Goal: Task Accomplishment & Management: Manage account settings

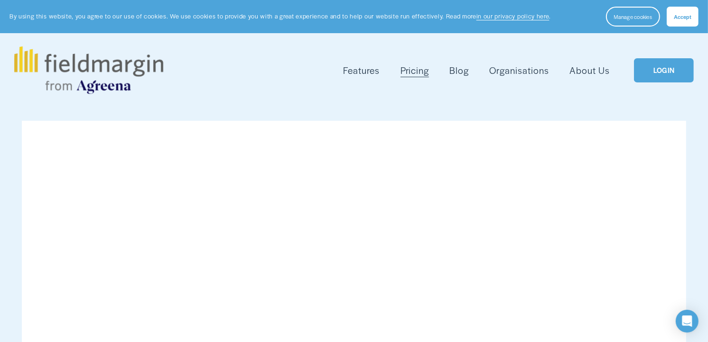
click at [680, 18] on span "Accept" at bounding box center [682, 17] width 18 height 8
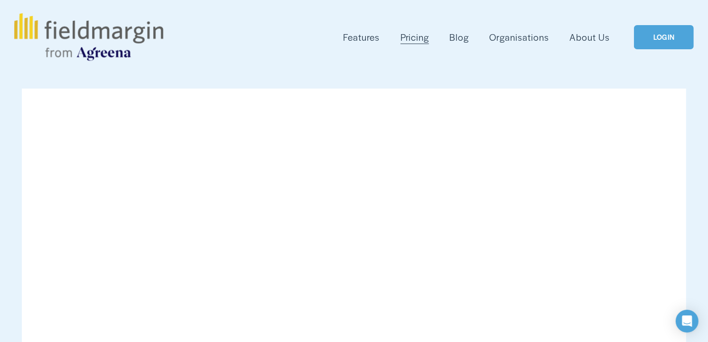
click at [663, 41] on link "LOGIN" at bounding box center [664, 37] width 60 height 24
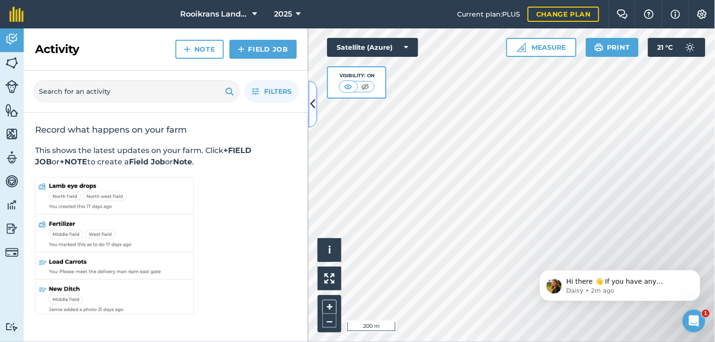
click at [314, 105] on icon at bounding box center [313, 104] width 5 height 17
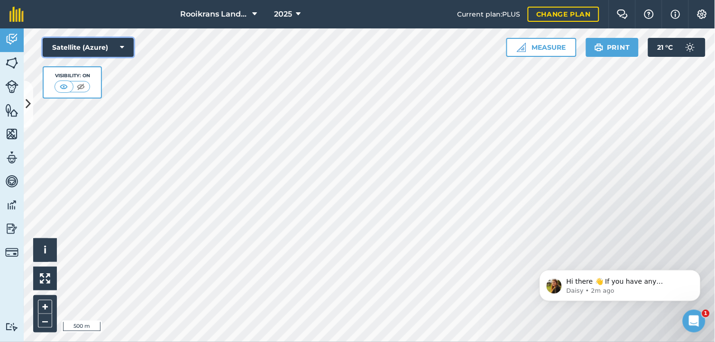
click at [120, 46] on icon at bounding box center [122, 47] width 4 height 9
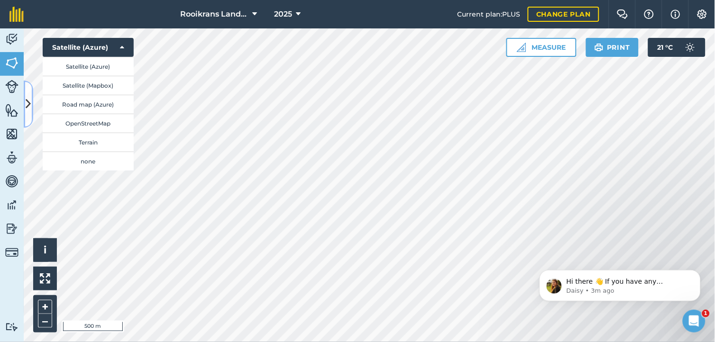
click at [26, 102] on icon at bounding box center [28, 104] width 5 height 17
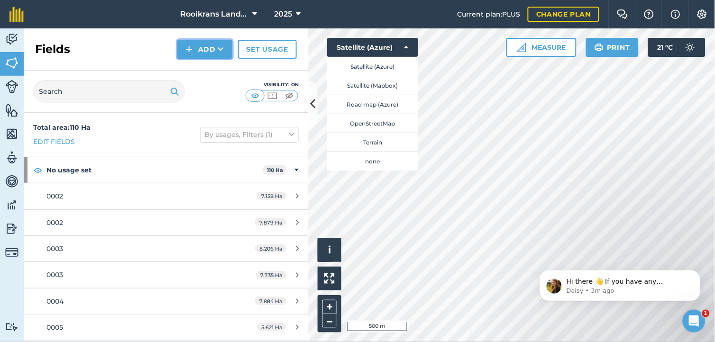
click at [220, 53] on icon at bounding box center [221, 49] width 6 height 9
click at [207, 65] on link "Draw" at bounding box center [205, 70] width 52 height 21
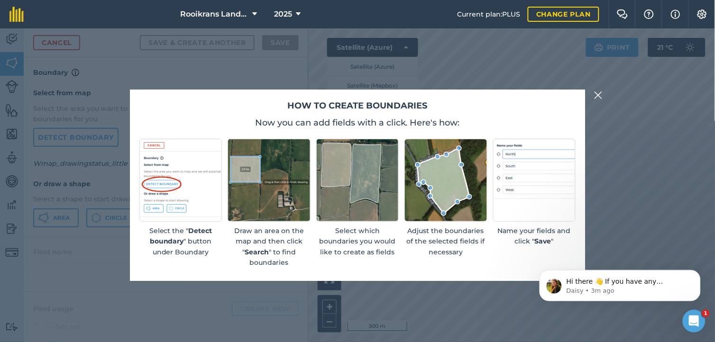
click at [598, 93] on img at bounding box center [598, 95] width 9 height 11
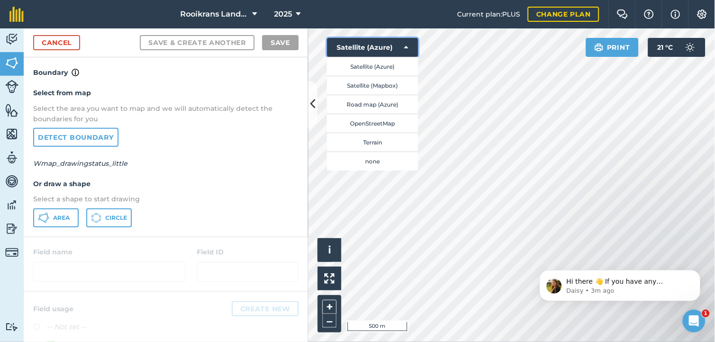
click at [403, 48] on button "Satellite (Azure)" at bounding box center [372, 47] width 91 height 19
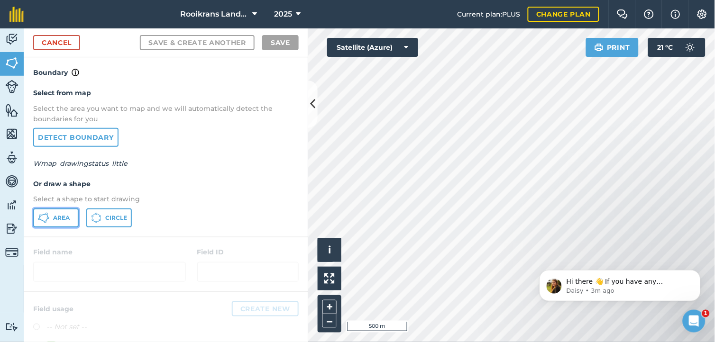
click at [57, 216] on span "Area" at bounding box center [61, 218] width 17 height 8
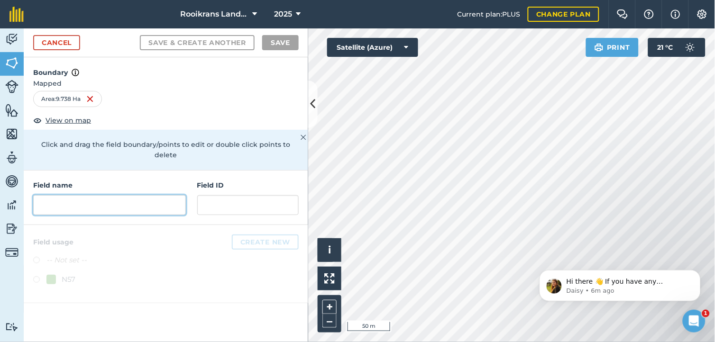
click at [96, 195] on input "text" at bounding box center [109, 205] width 153 height 20
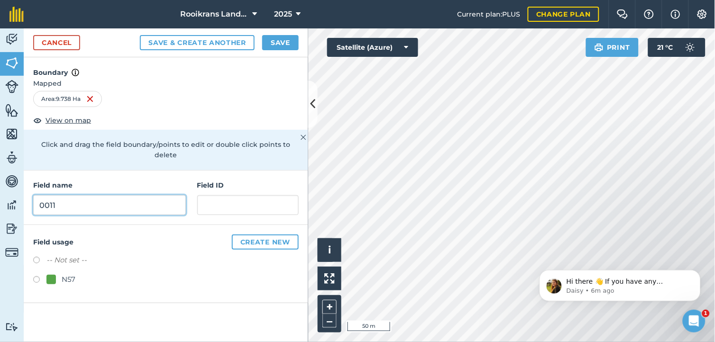
type input "0011"
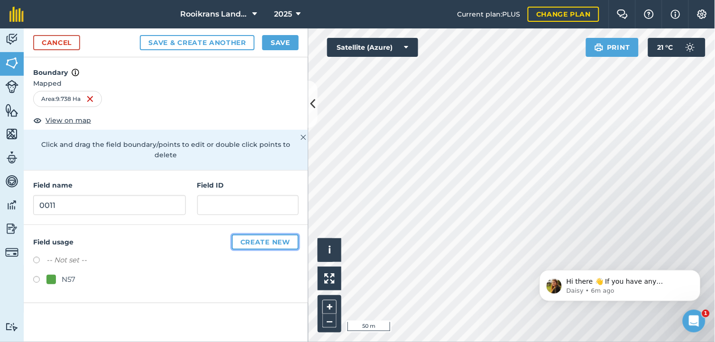
click at [259, 235] on button "Create new" at bounding box center [265, 242] width 67 height 15
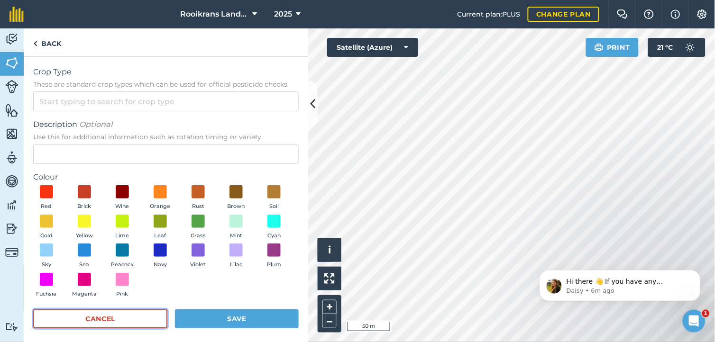
click at [142, 314] on button "Cancel" at bounding box center [100, 319] width 134 height 19
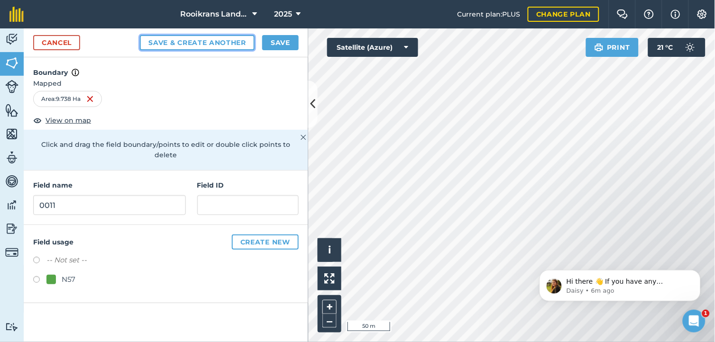
click at [187, 37] on button "Save & Create Another" at bounding box center [197, 42] width 115 height 15
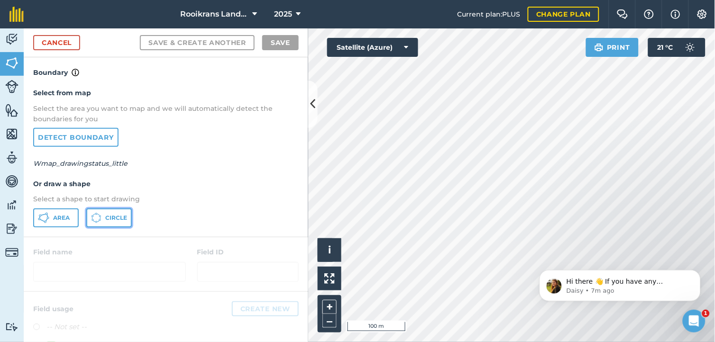
click at [110, 211] on button "Circle" at bounding box center [109, 218] width 46 height 19
click at [223, 154] on div "Select from map Select the area you want to map and we will automatically detec…" at bounding box center [166, 157] width 285 height 158
click at [75, 213] on button "Area" at bounding box center [56, 218] width 46 height 19
click at [591, 251] on html "Hi there 👋 If you have any questions about our pricing or which plan is right f…" at bounding box center [620, 283] width 190 height 66
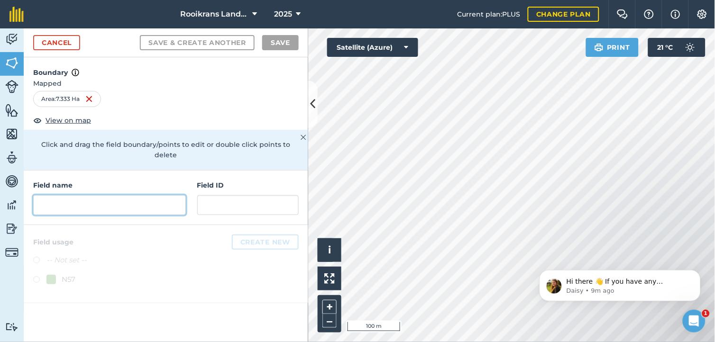
click at [89, 195] on input "text" at bounding box center [109, 205] width 153 height 20
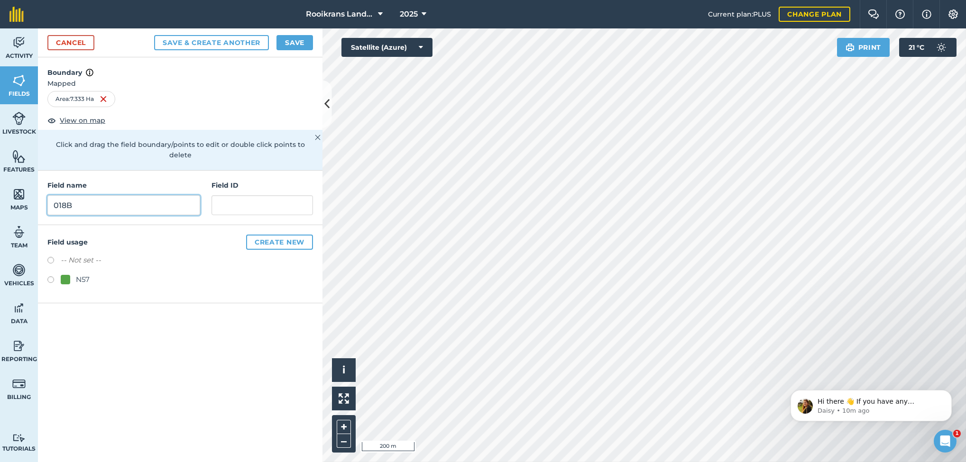
type input "018B"
click at [230, 39] on button "Save & Create Another" at bounding box center [211, 42] width 115 height 15
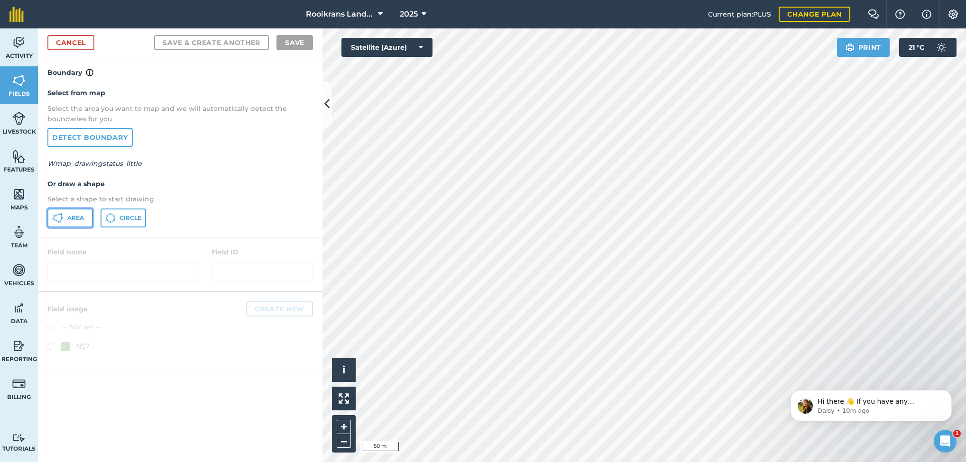
click at [77, 211] on button "Area" at bounding box center [70, 218] width 46 height 19
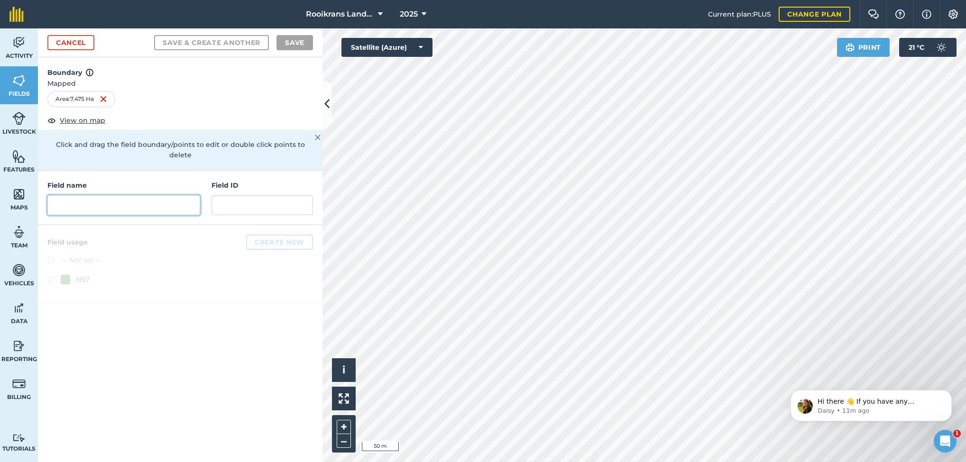
click at [148, 198] on input "text" at bounding box center [123, 205] width 153 height 20
type input "018B"
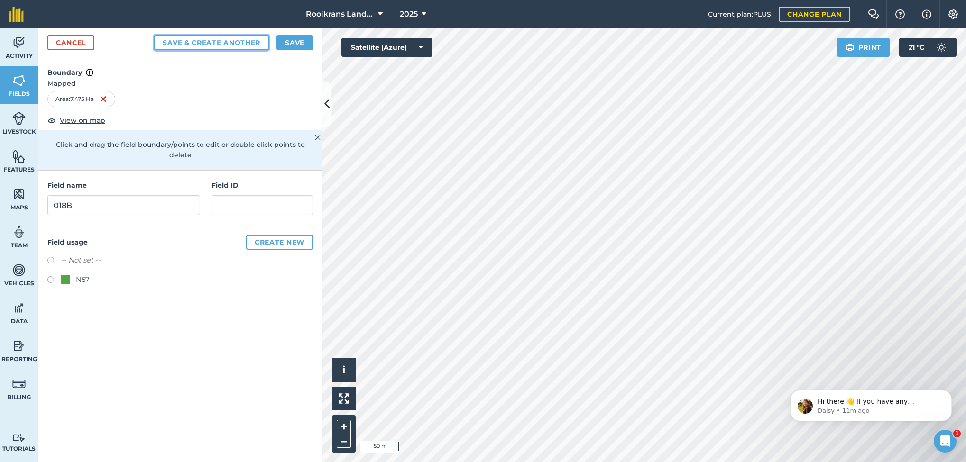
click at [235, 41] on button "Save & Create Another" at bounding box center [211, 42] width 115 height 15
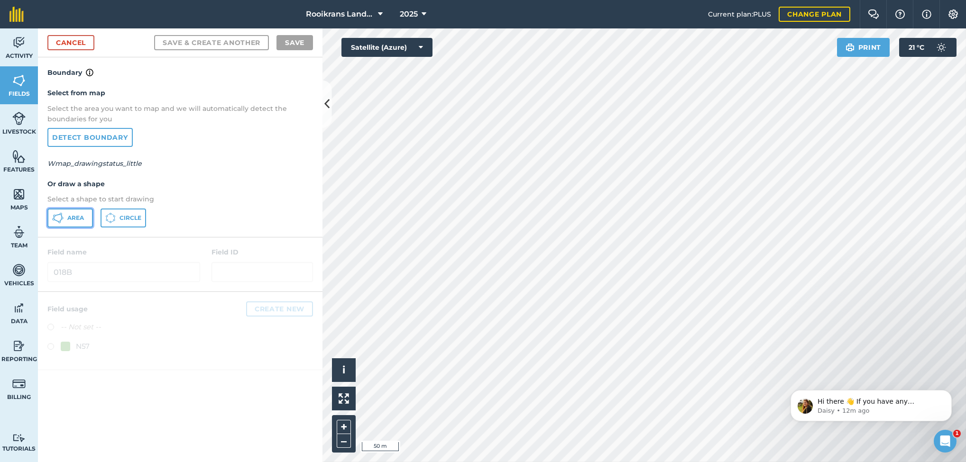
click at [81, 214] on span "Area" at bounding box center [75, 218] width 17 height 8
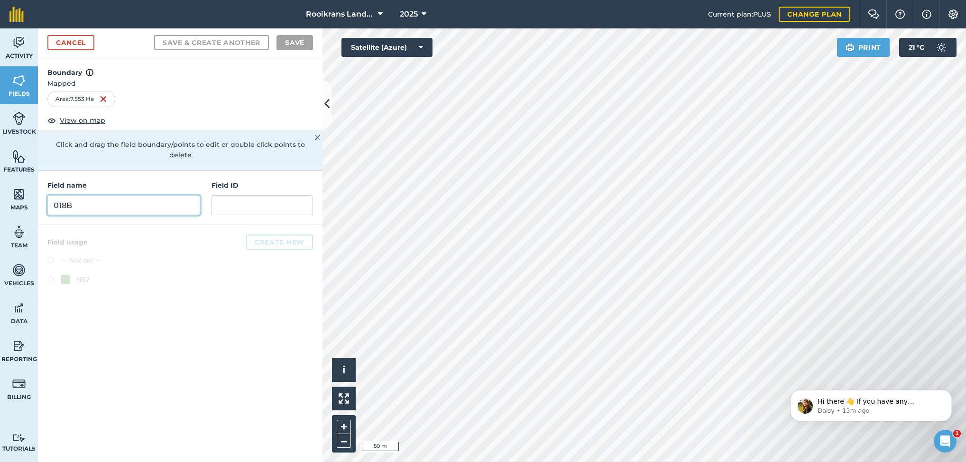
click at [107, 195] on input "018B" at bounding box center [123, 205] width 153 height 20
type input "018A"
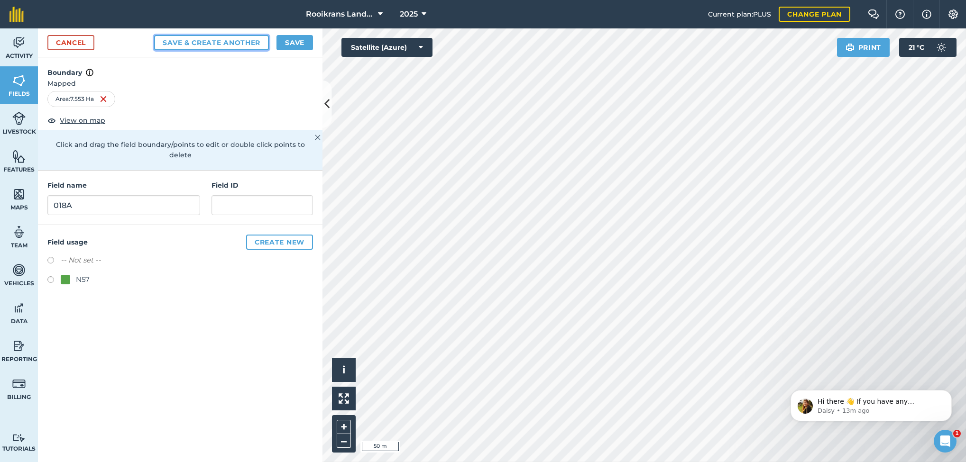
click at [211, 43] on button "Save & Create Another" at bounding box center [211, 42] width 115 height 15
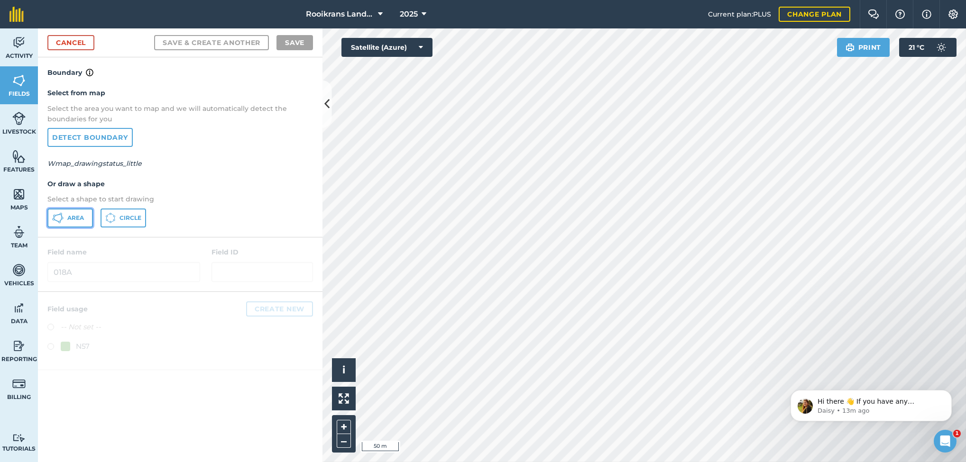
click at [77, 218] on span "Area" at bounding box center [75, 218] width 17 height 8
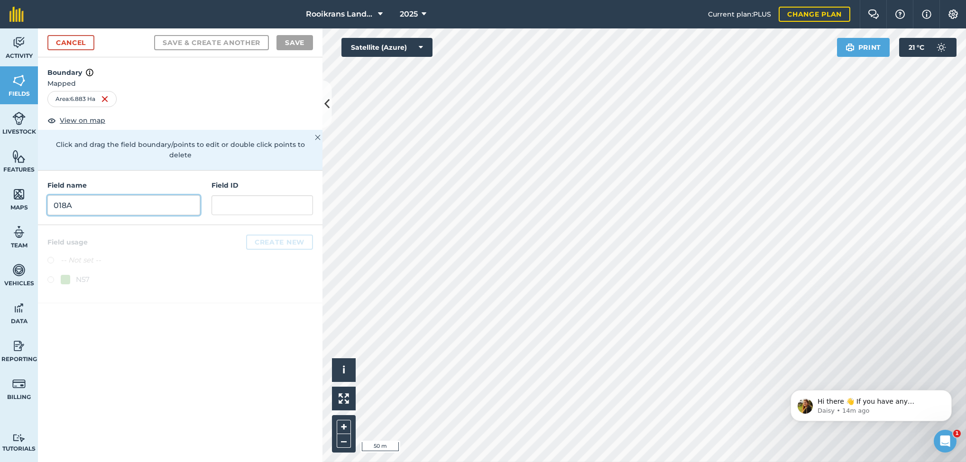
click at [124, 195] on input "018A" at bounding box center [123, 205] width 153 height 20
type input "018A"
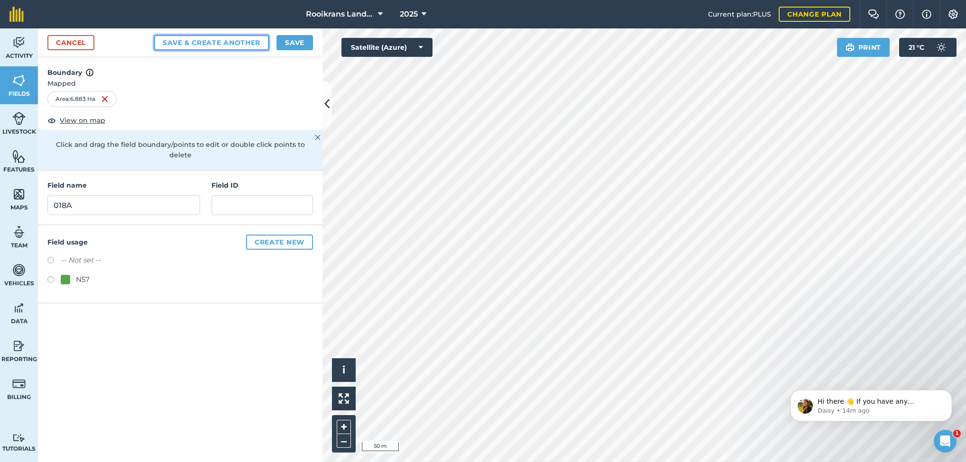
click at [244, 40] on button "Save & Create Another" at bounding box center [211, 42] width 115 height 15
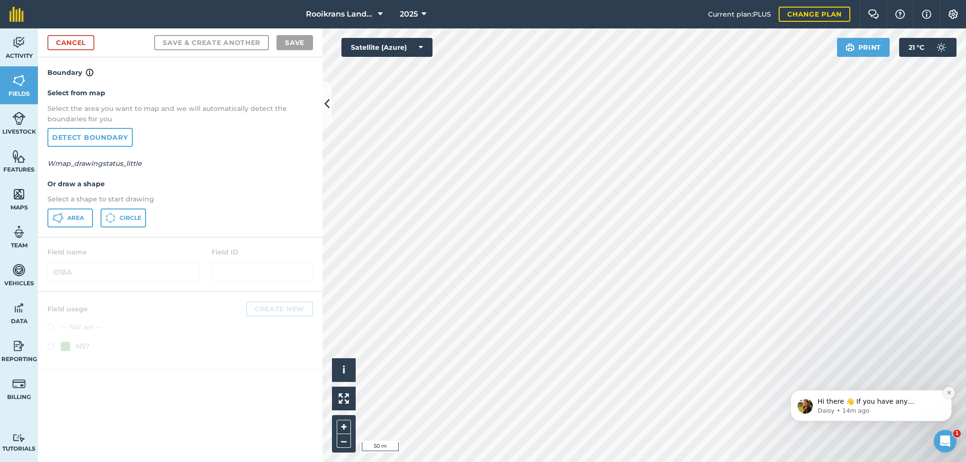
click at [715, 342] on button "Dismiss notification" at bounding box center [949, 393] width 12 height 12
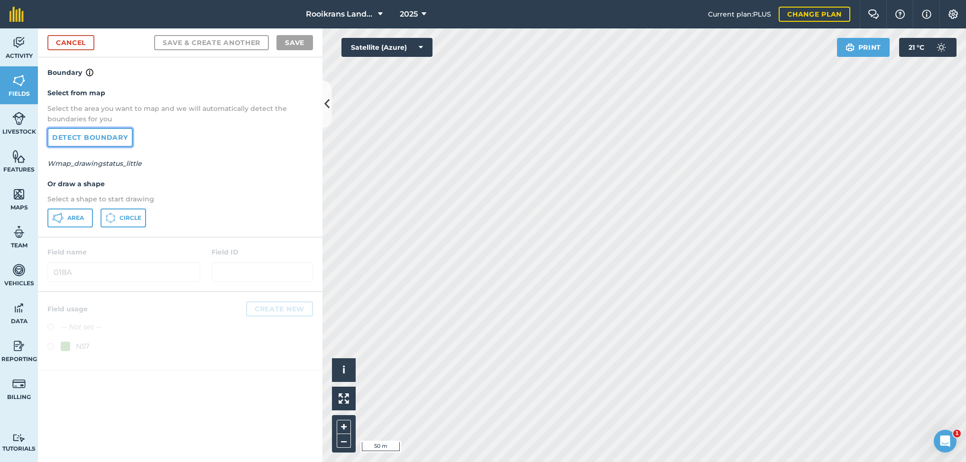
click at [116, 144] on link "Detect boundary" at bounding box center [89, 137] width 85 height 19
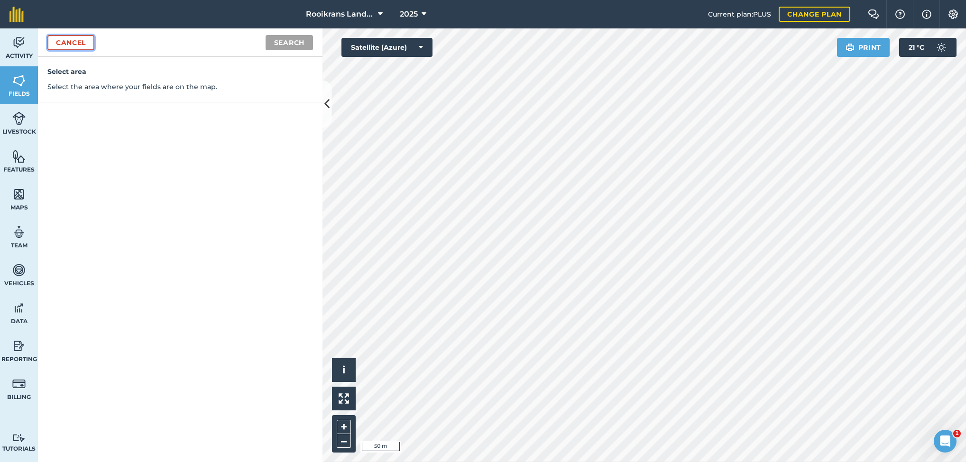
click at [83, 36] on link "Cancel" at bounding box center [70, 42] width 47 height 15
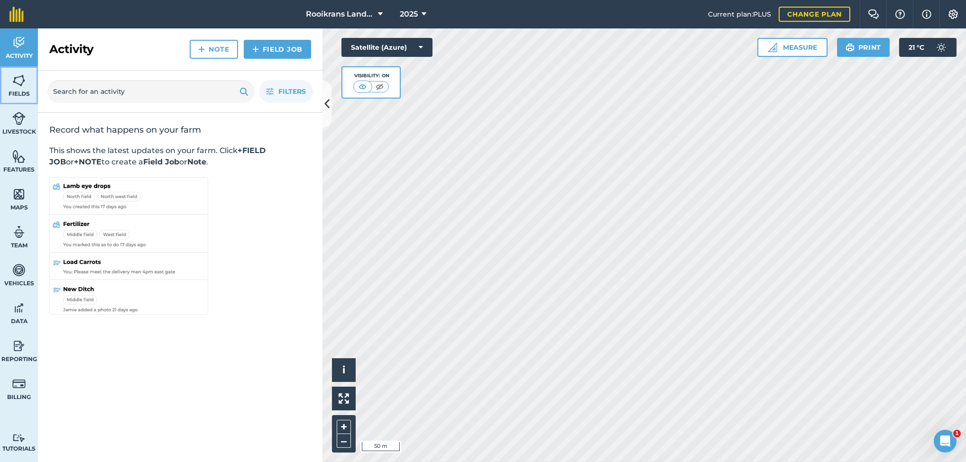
click at [16, 77] on img at bounding box center [18, 81] width 13 height 14
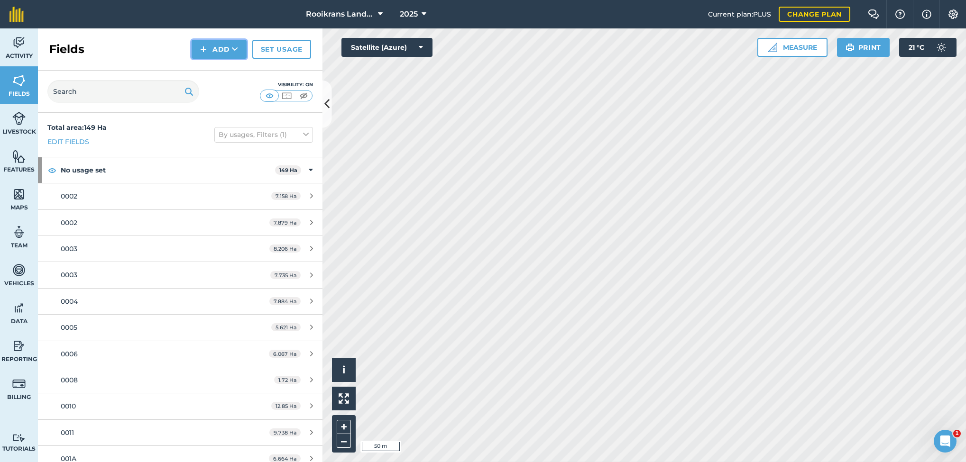
click at [209, 53] on button "Add" at bounding box center [219, 49] width 55 height 19
click at [215, 73] on link "Draw" at bounding box center [219, 70] width 52 height 21
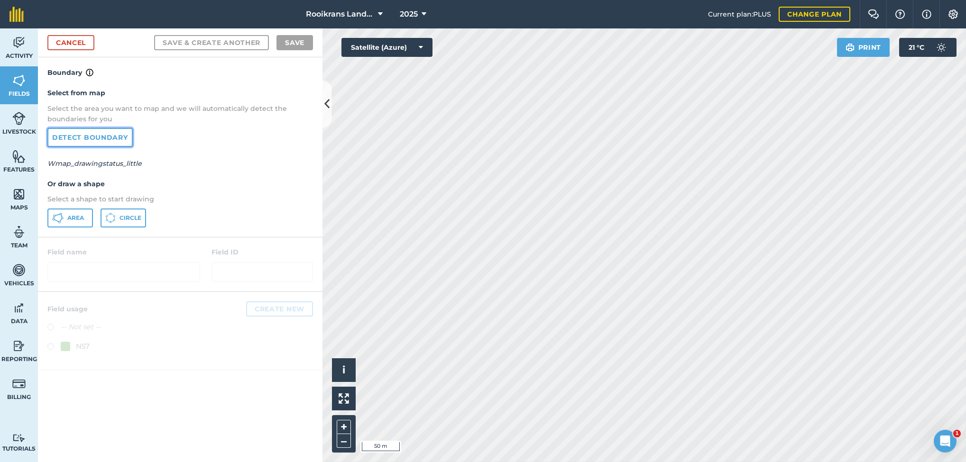
click at [104, 136] on link "Detect boundary" at bounding box center [89, 137] width 85 height 19
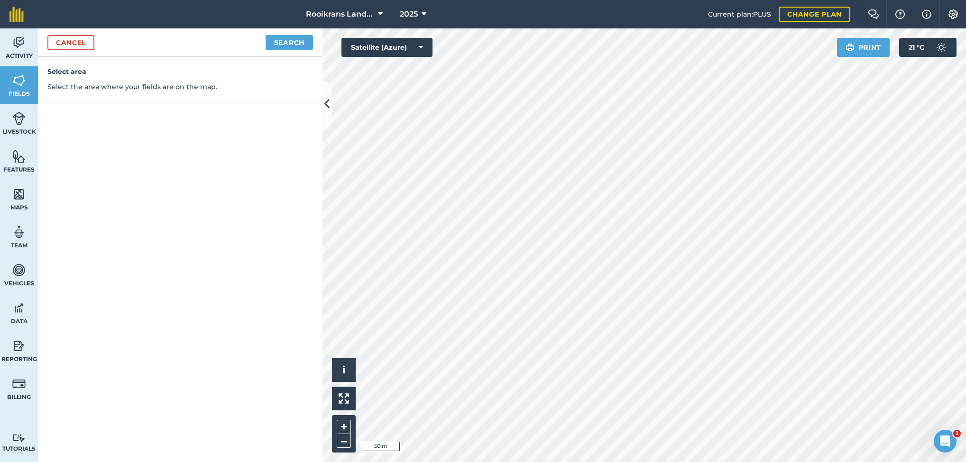
click at [134, 105] on div "Select area Select the area where your fields are on the map." at bounding box center [180, 259] width 285 height 405
click at [136, 78] on div "Select area Select the area where your fields are on the map." at bounding box center [180, 80] width 285 height 46
click at [73, 37] on link "Cancel" at bounding box center [70, 42] width 47 height 15
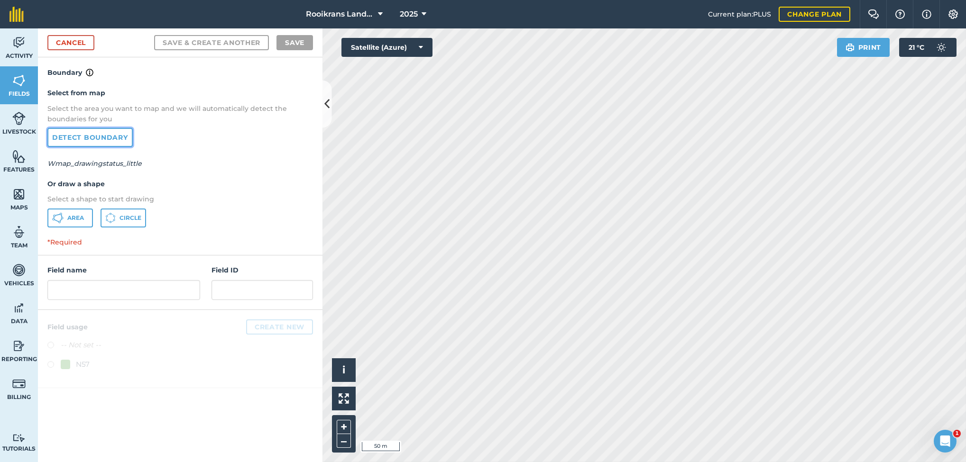
click at [87, 129] on link "Detect boundary" at bounding box center [89, 137] width 85 height 19
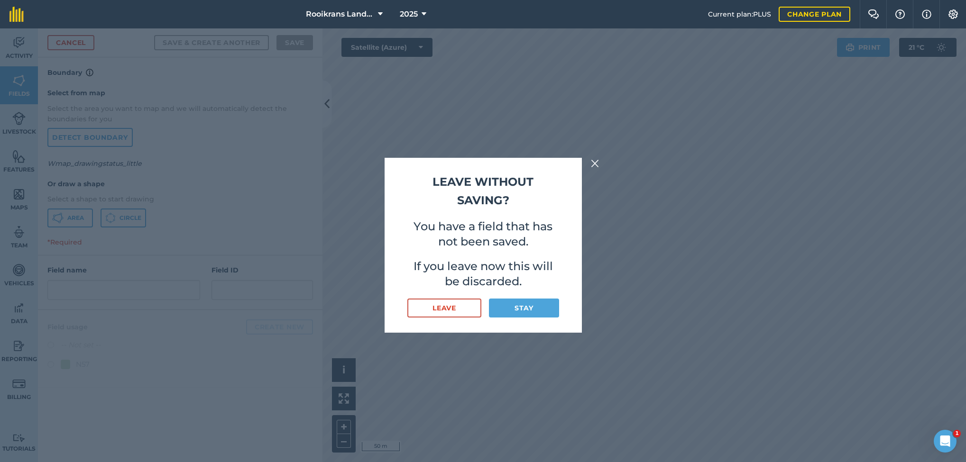
click at [595, 163] on img at bounding box center [595, 163] width 9 height 11
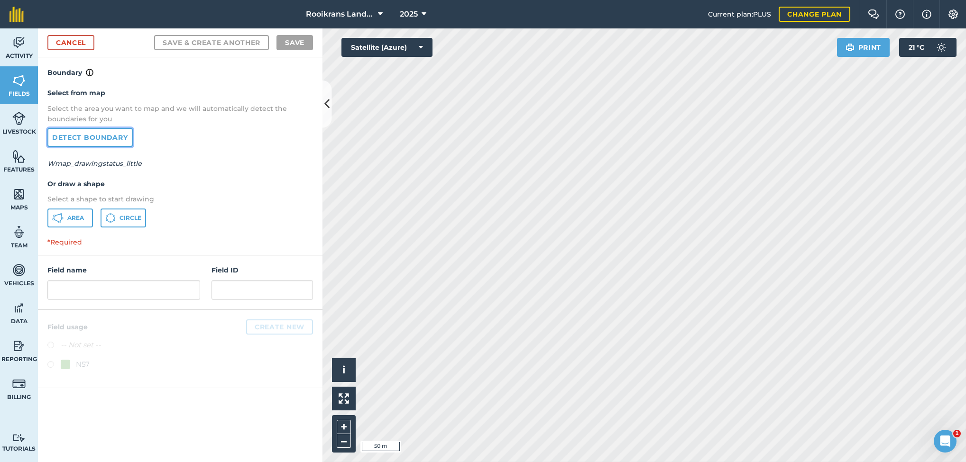
click at [90, 138] on link "Detect boundary" at bounding box center [89, 137] width 85 height 19
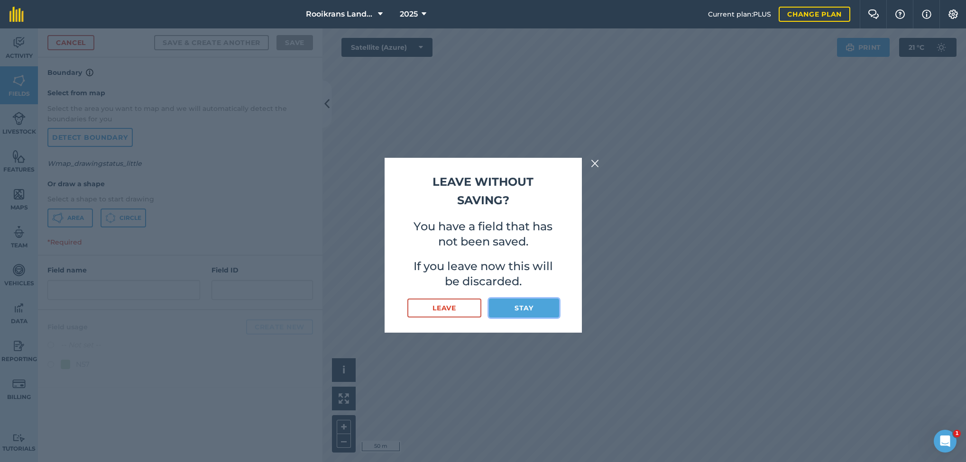
click at [531, 304] on button "Stay" at bounding box center [524, 308] width 70 height 19
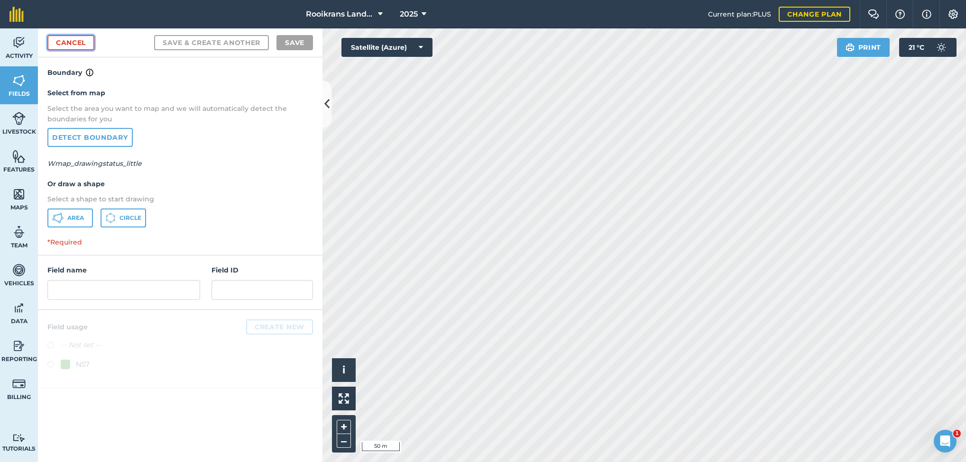
click at [76, 40] on link "Cancel" at bounding box center [70, 42] width 47 height 15
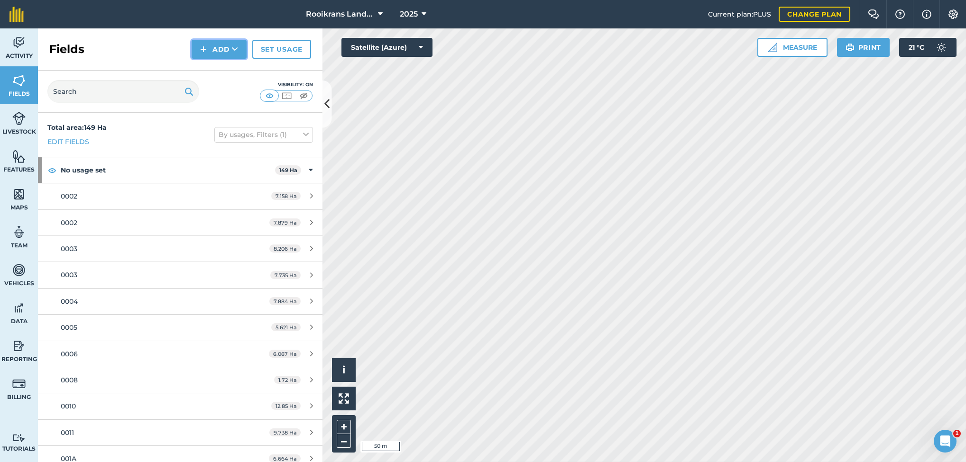
click at [227, 47] on button "Add" at bounding box center [219, 49] width 55 height 19
click at [221, 71] on link "Draw" at bounding box center [219, 70] width 52 height 21
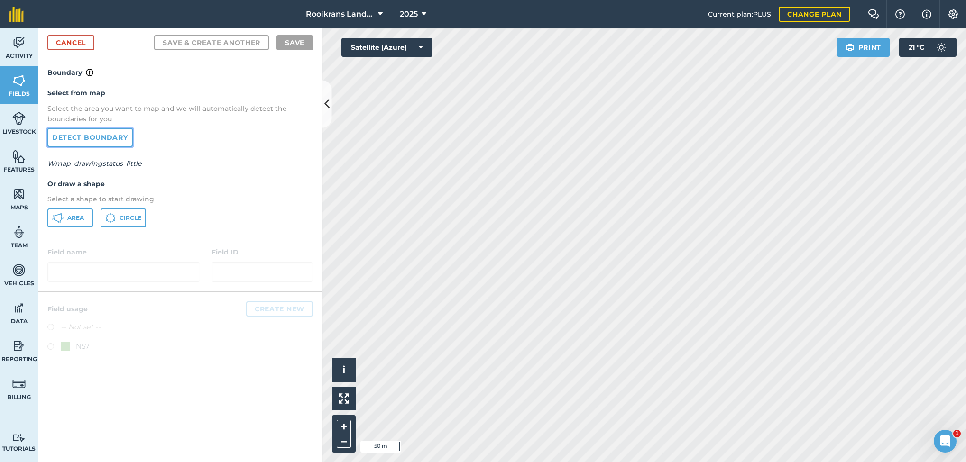
click at [100, 130] on link "Detect boundary" at bounding box center [89, 137] width 85 height 19
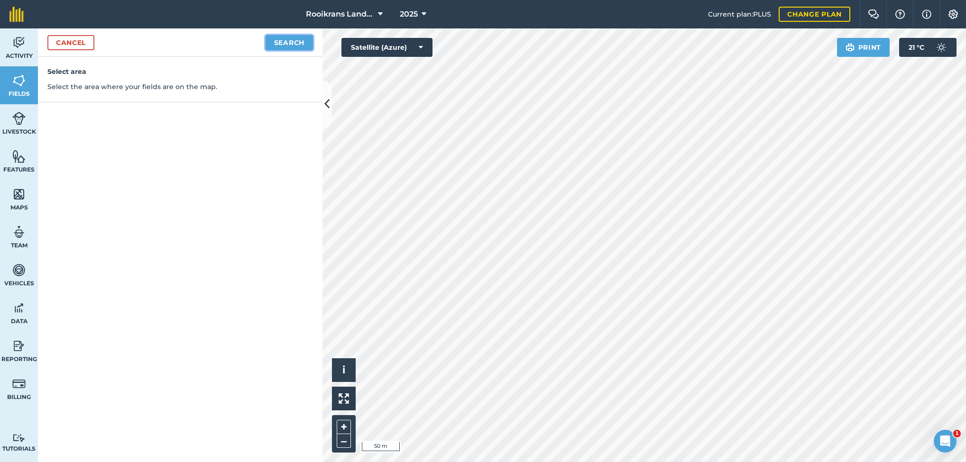
click at [288, 40] on button "Search" at bounding box center [289, 42] width 47 height 15
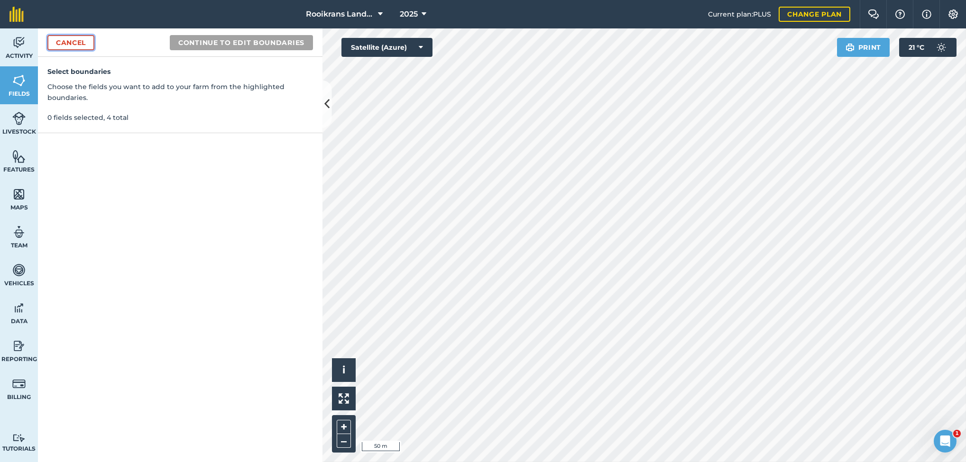
click at [85, 36] on link "Cancel" at bounding box center [70, 42] width 47 height 15
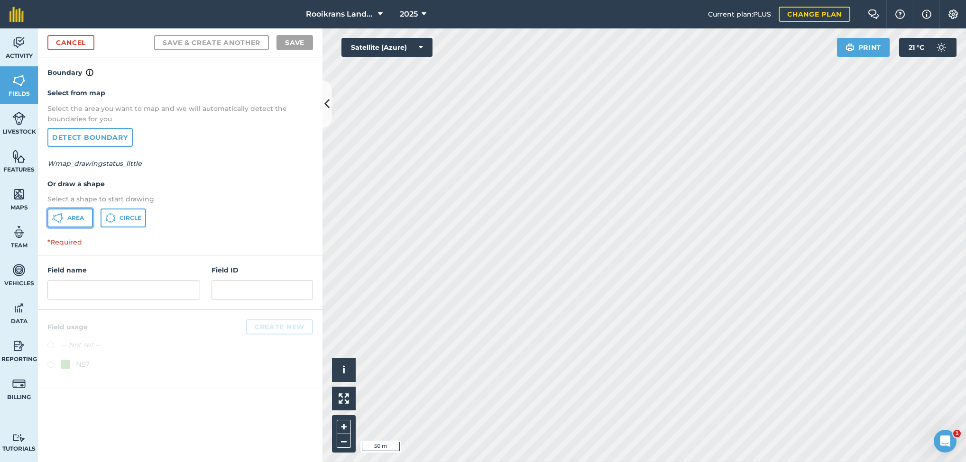
click at [76, 218] on span "Area" at bounding box center [75, 218] width 17 height 8
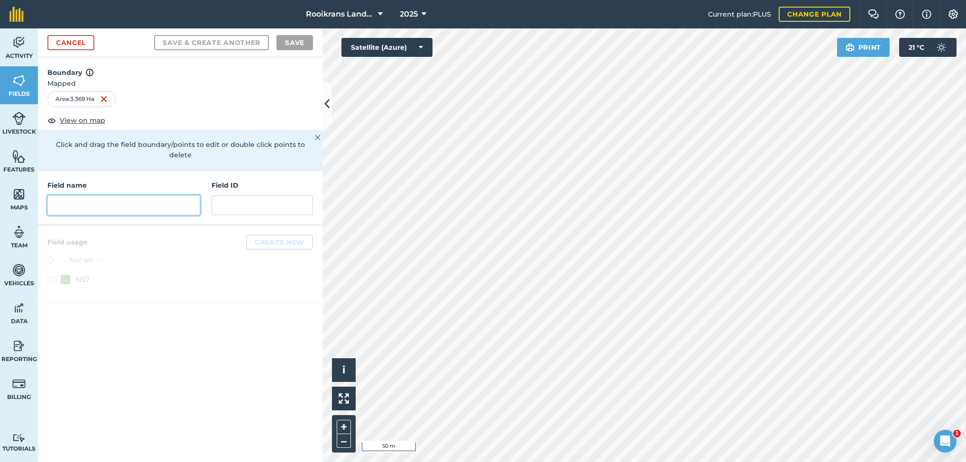
click at [128, 201] on input "text" at bounding box center [123, 205] width 153 height 20
type input "0015"
click at [154, 35] on button "Save & Create Another" at bounding box center [211, 42] width 115 height 15
click at [150, 195] on input "0015" at bounding box center [123, 205] width 153 height 20
click at [123, 195] on input "0015" at bounding box center [123, 205] width 153 height 20
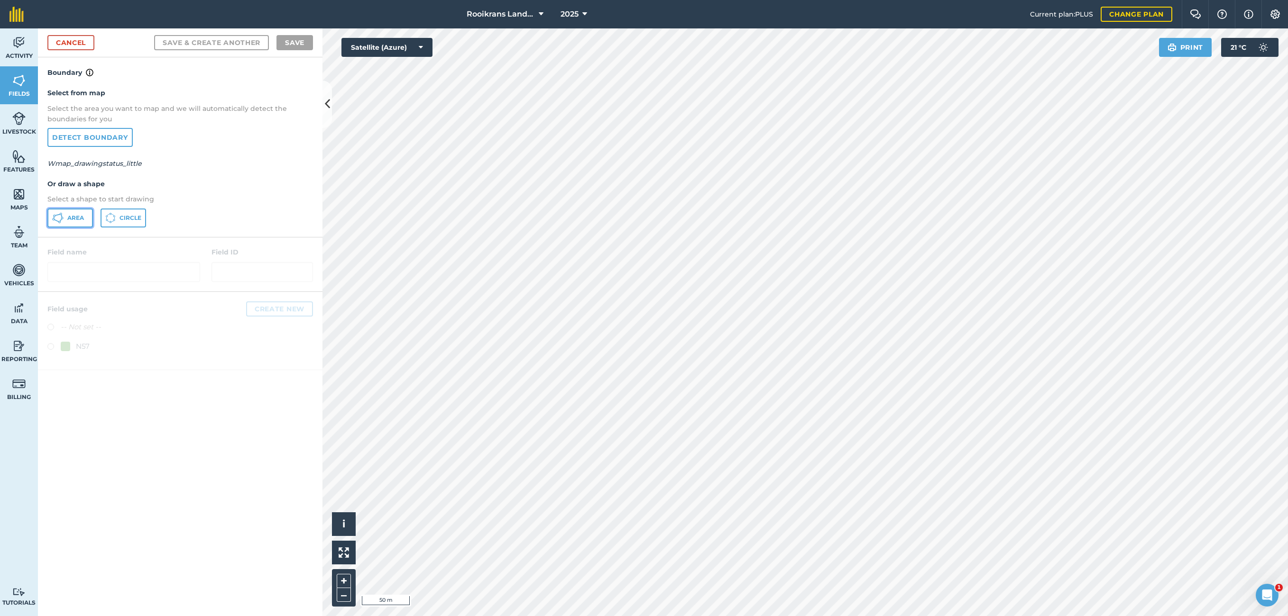
click at [84, 221] on button "Area" at bounding box center [70, 218] width 46 height 19
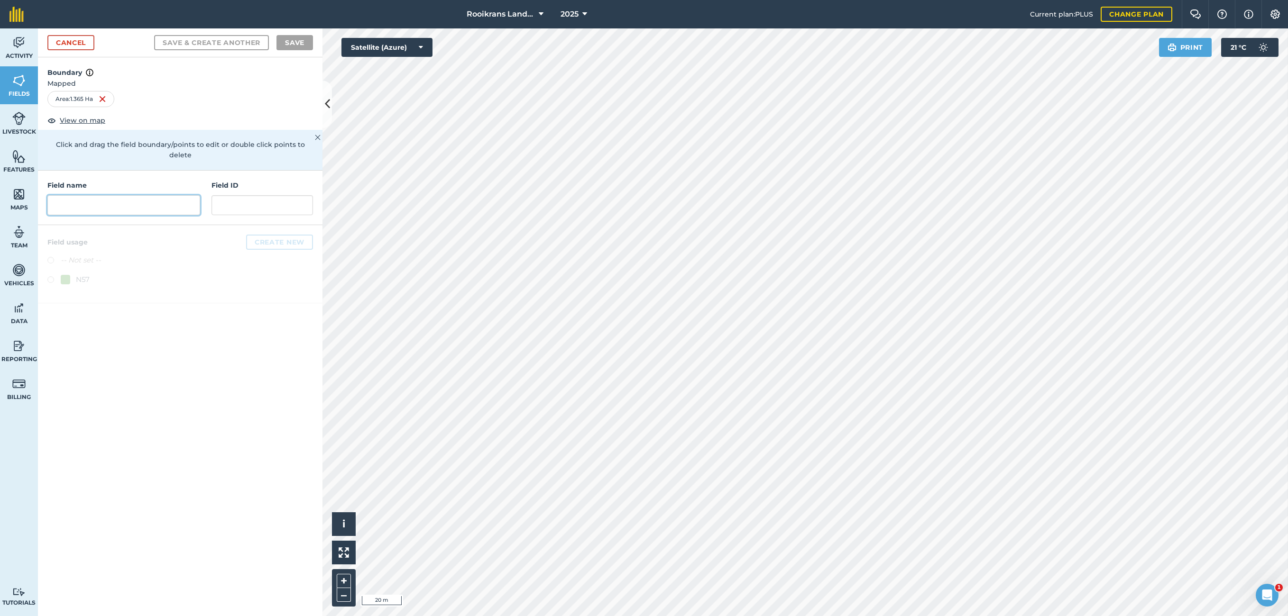
click at [127, 196] on input "text" at bounding box center [123, 205] width 153 height 20
type input "0021"
click at [220, 39] on button "Save & Create Another" at bounding box center [211, 42] width 115 height 15
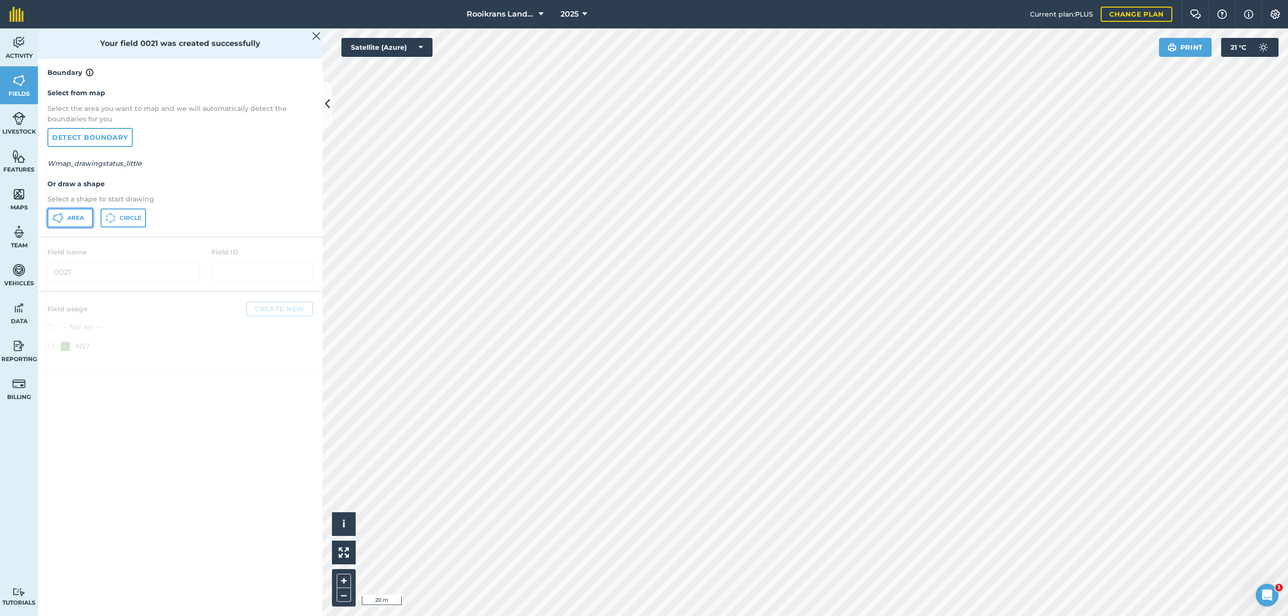
click at [61, 217] on icon at bounding box center [57, 217] width 11 height 11
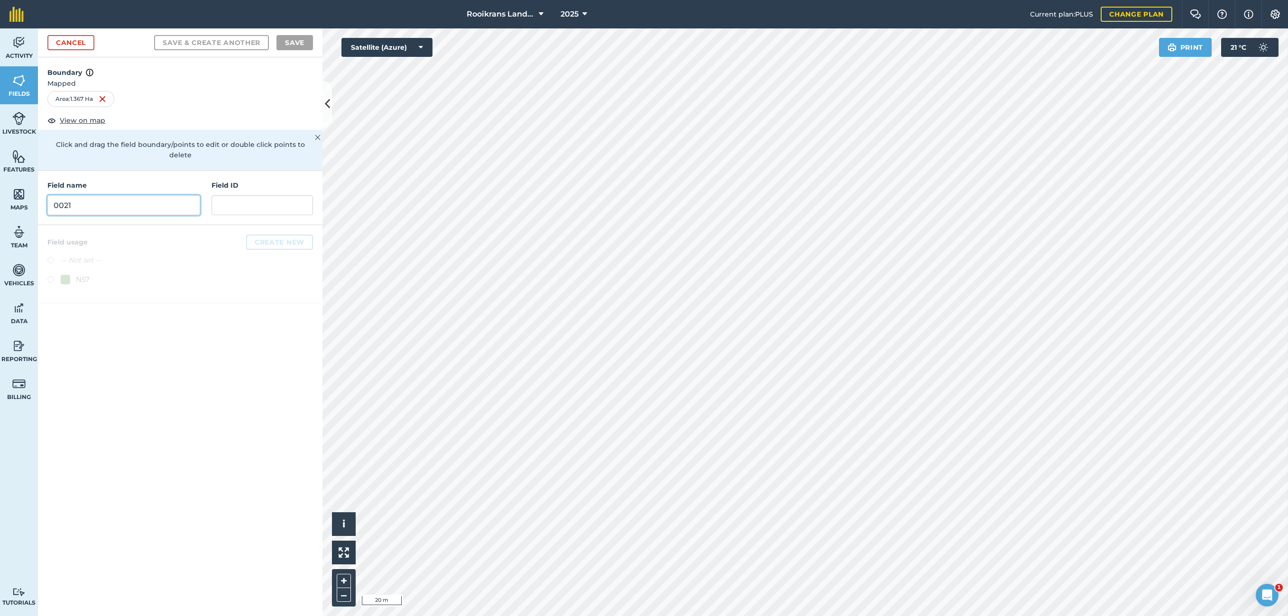
click at [108, 202] on input "0021" at bounding box center [123, 205] width 153 height 20
type input "0019"
click at [234, 42] on button "Save & Create Another" at bounding box center [211, 42] width 115 height 15
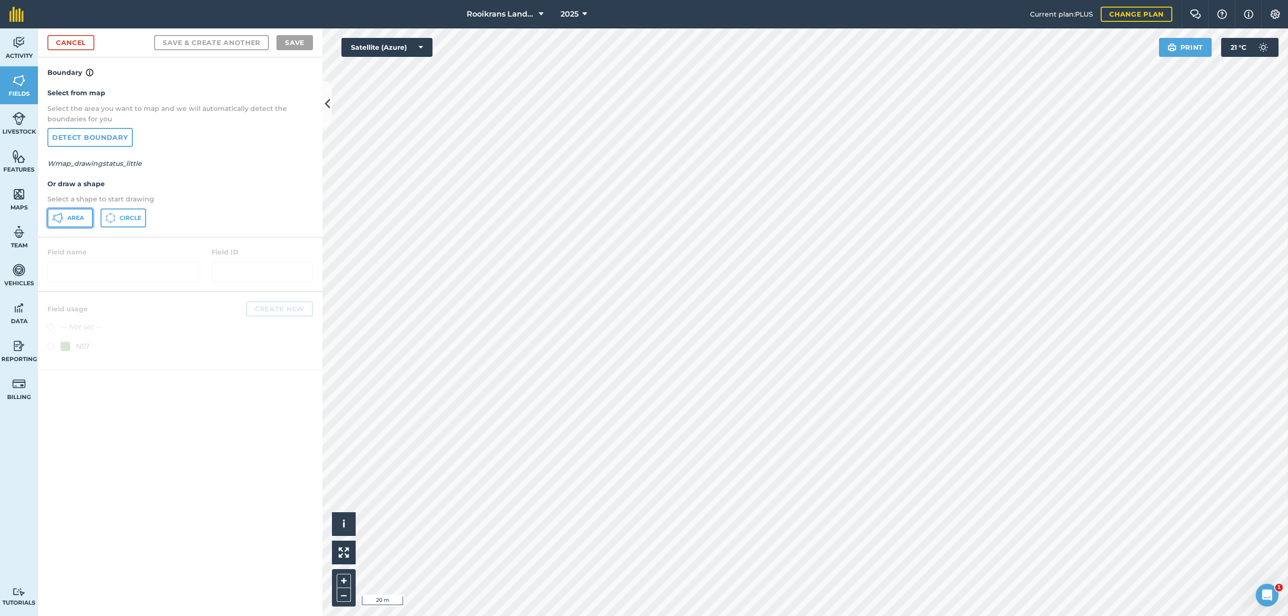
click at [73, 216] on span "Area" at bounding box center [75, 218] width 17 height 8
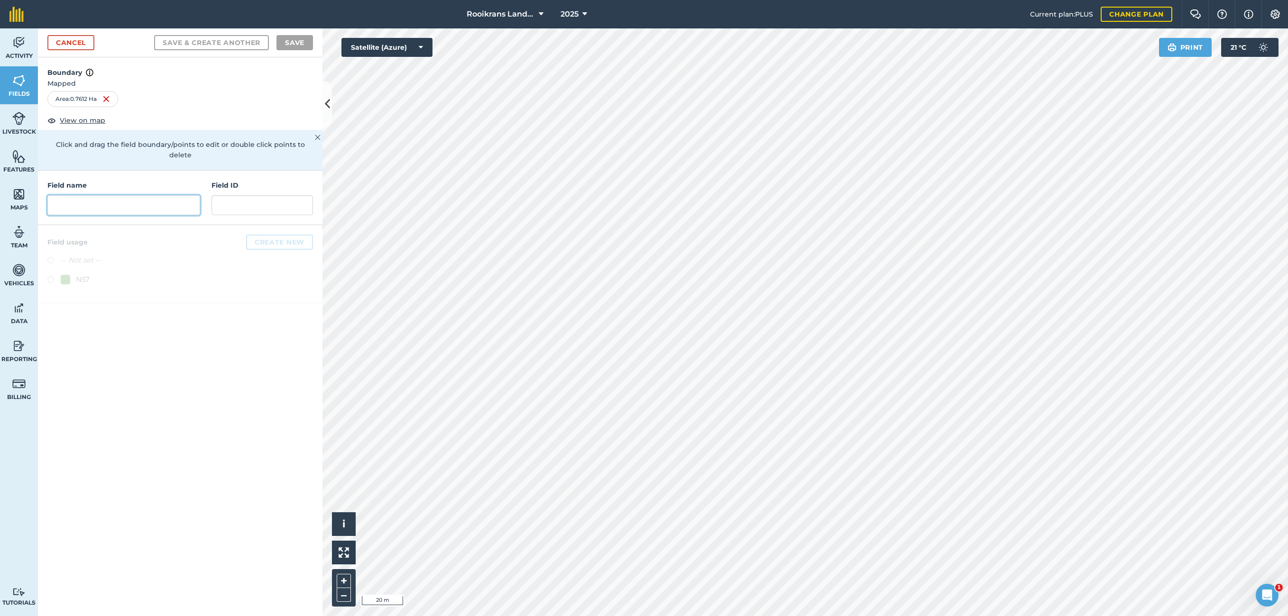
click at [125, 203] on input "text" at bounding box center [123, 205] width 153 height 20
type input "0020"
click at [230, 44] on button "Save & Create Another" at bounding box center [211, 42] width 115 height 15
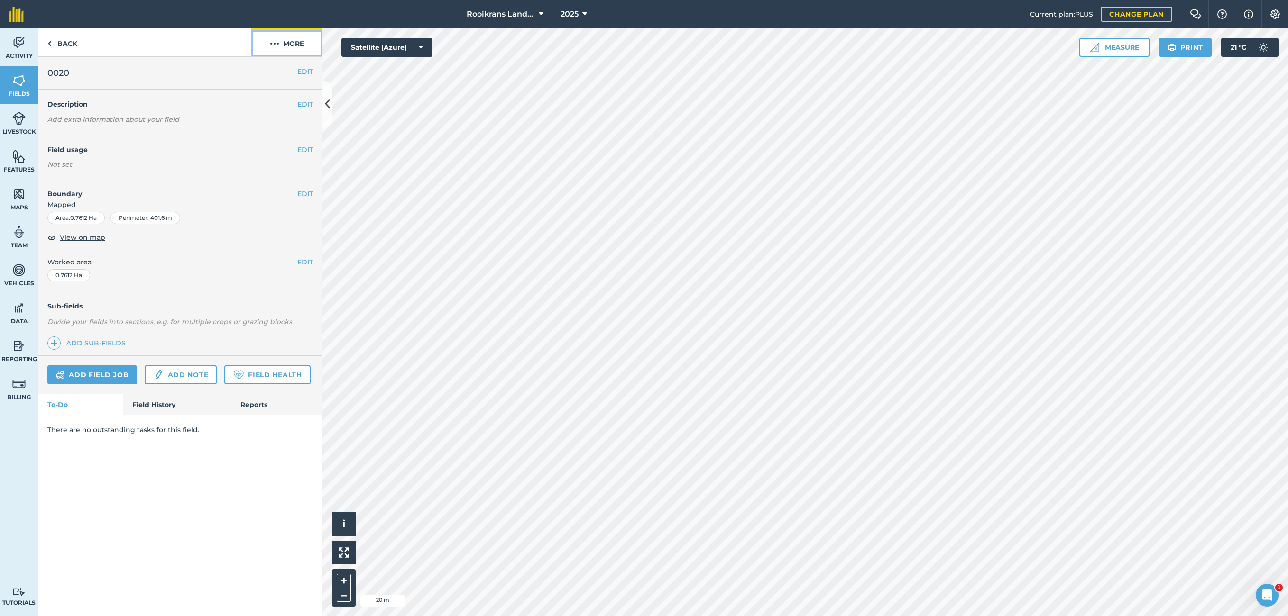
click at [291, 45] on button "More" at bounding box center [286, 42] width 71 height 28
click at [304, 262] on button "EDIT" at bounding box center [305, 262] width 16 height 10
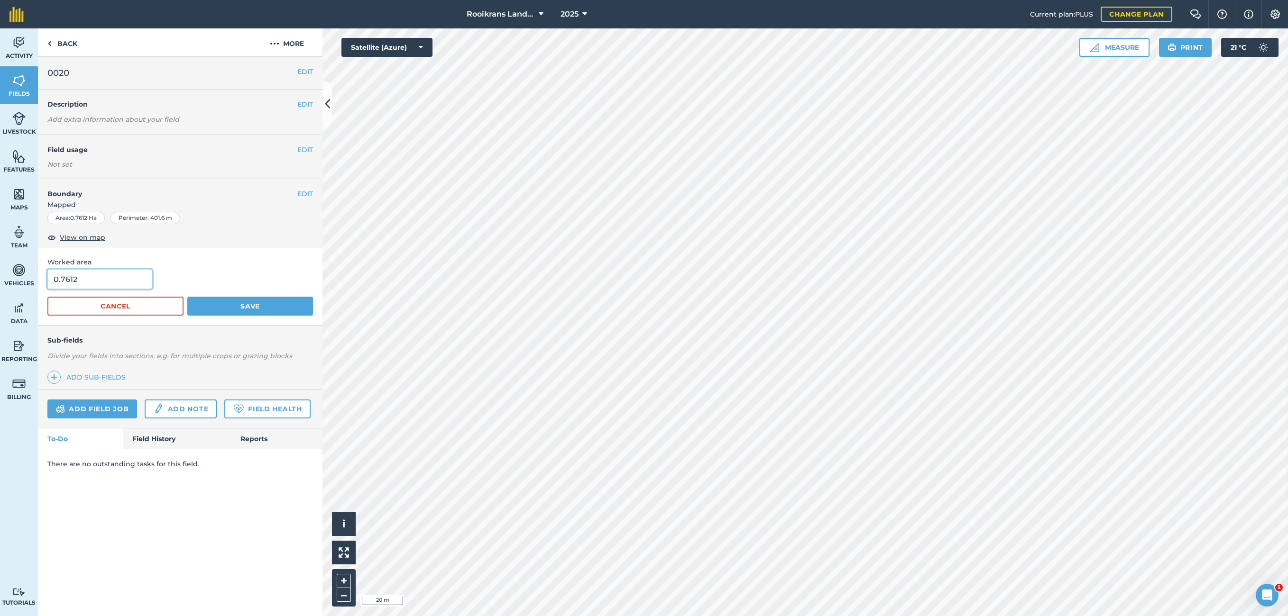
click at [81, 283] on input "0.7612" at bounding box center [99, 279] width 105 height 20
click at [151, 308] on button "Cancel" at bounding box center [115, 306] width 136 height 19
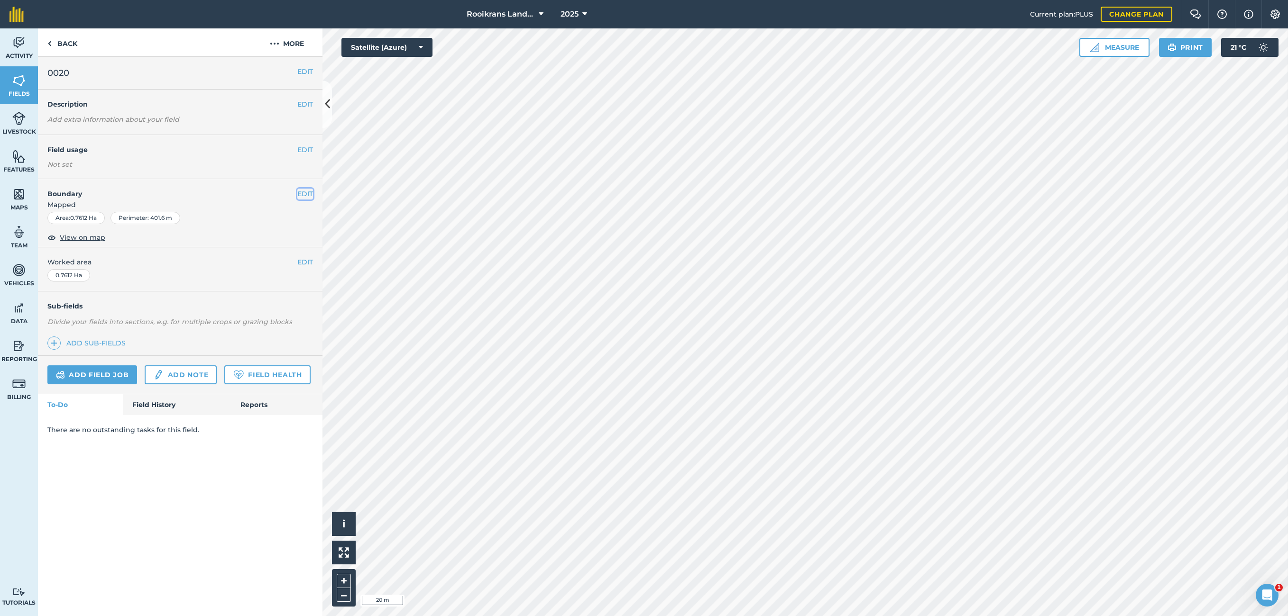
click at [307, 193] on button "EDIT" at bounding box center [305, 194] width 16 height 10
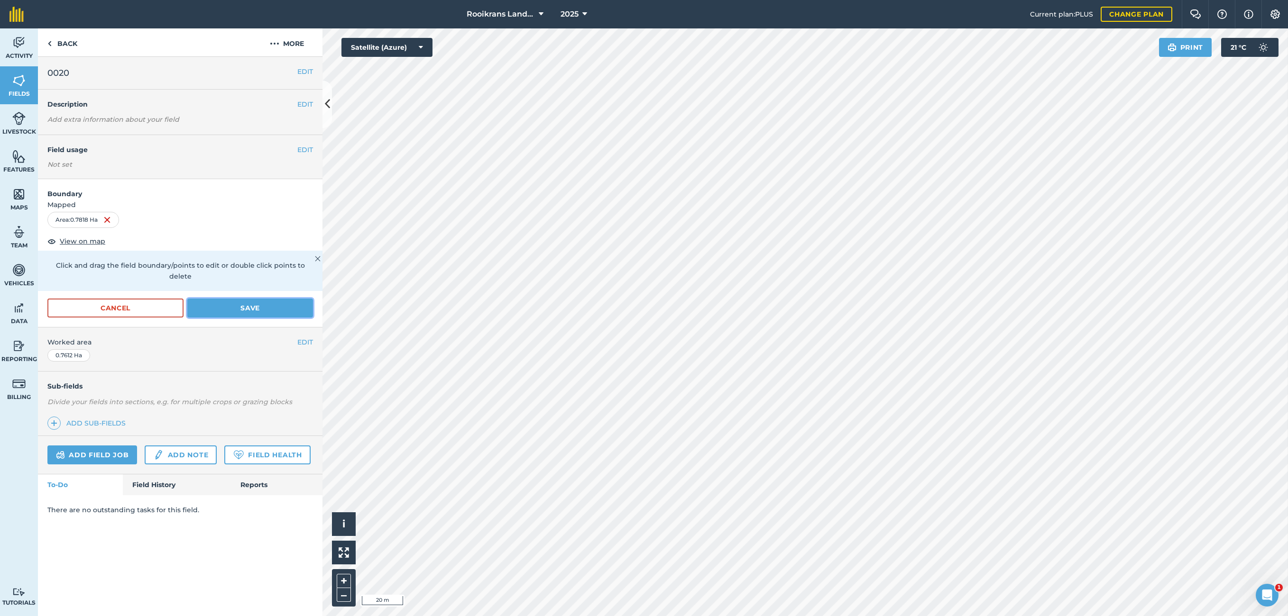
click at [262, 303] on button "Save" at bounding box center [250, 308] width 126 height 19
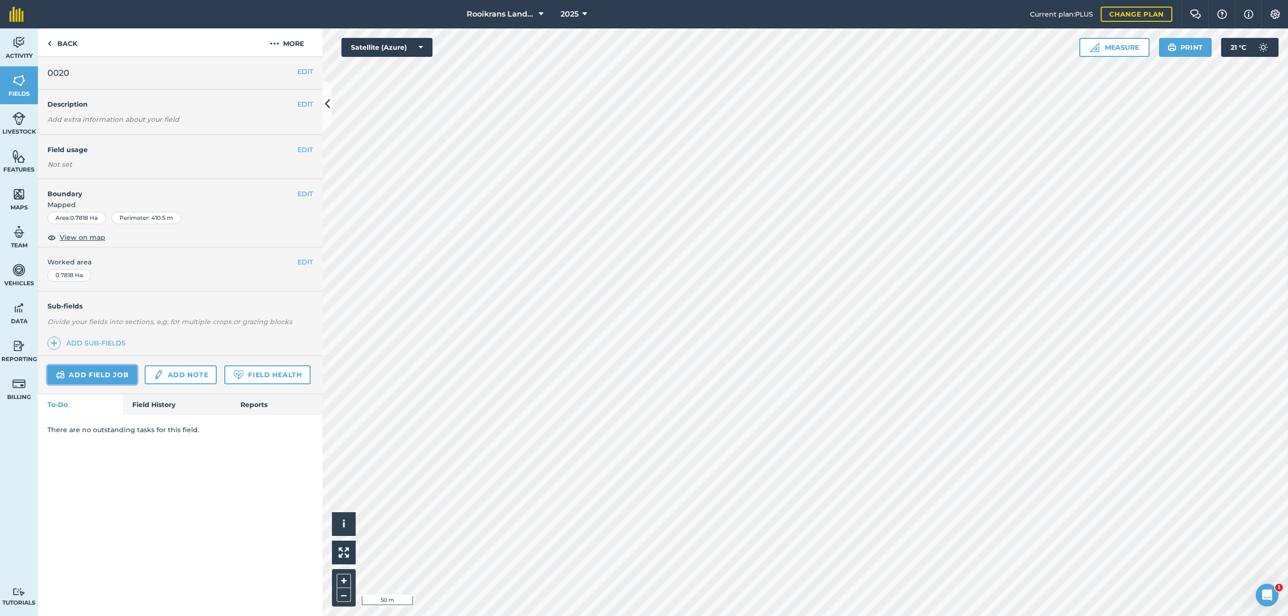
click at [90, 342] on link "Add field job" at bounding box center [92, 375] width 90 height 19
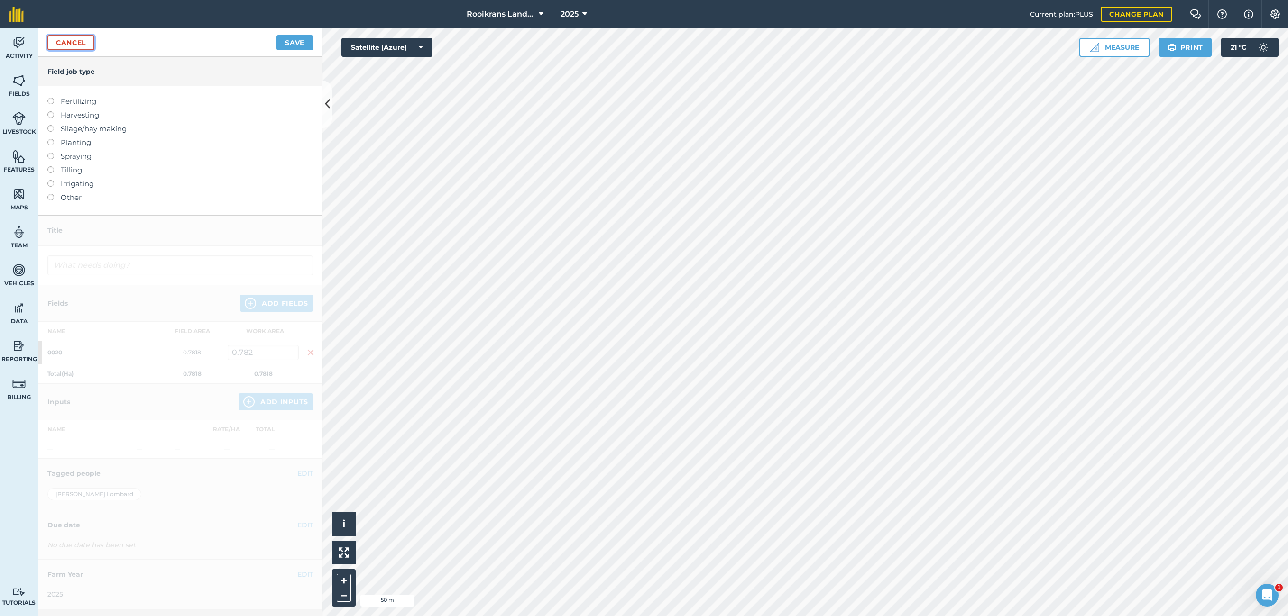
click at [72, 46] on link "Cancel" at bounding box center [70, 42] width 47 height 15
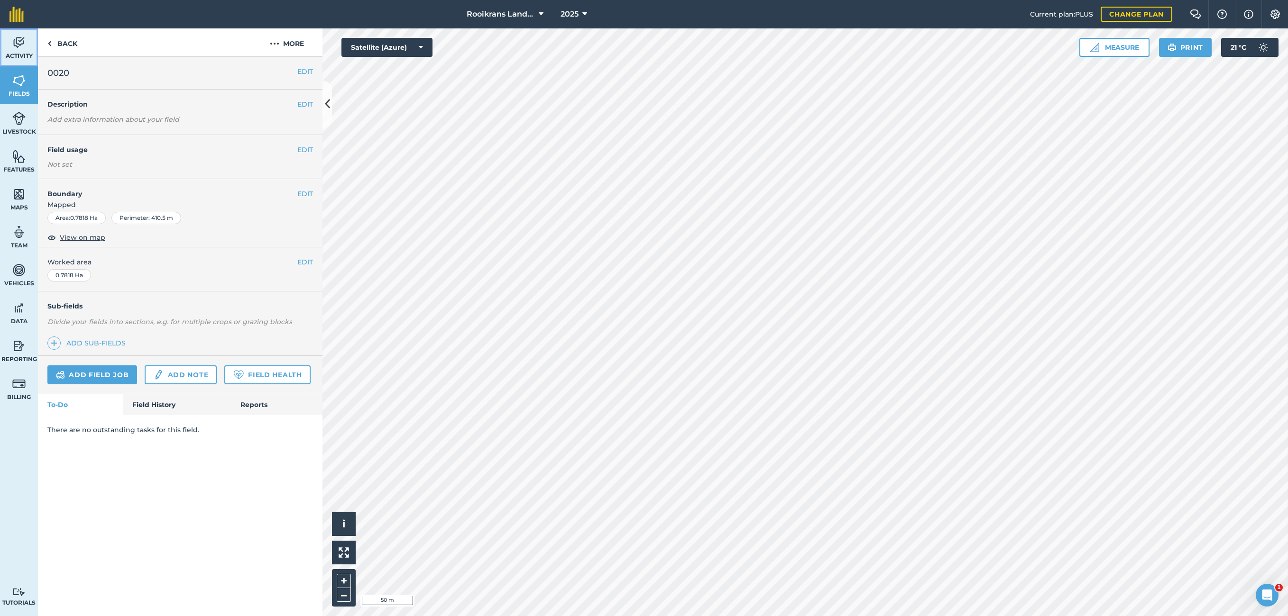
click at [24, 29] on link "Activity" at bounding box center [19, 47] width 38 height 38
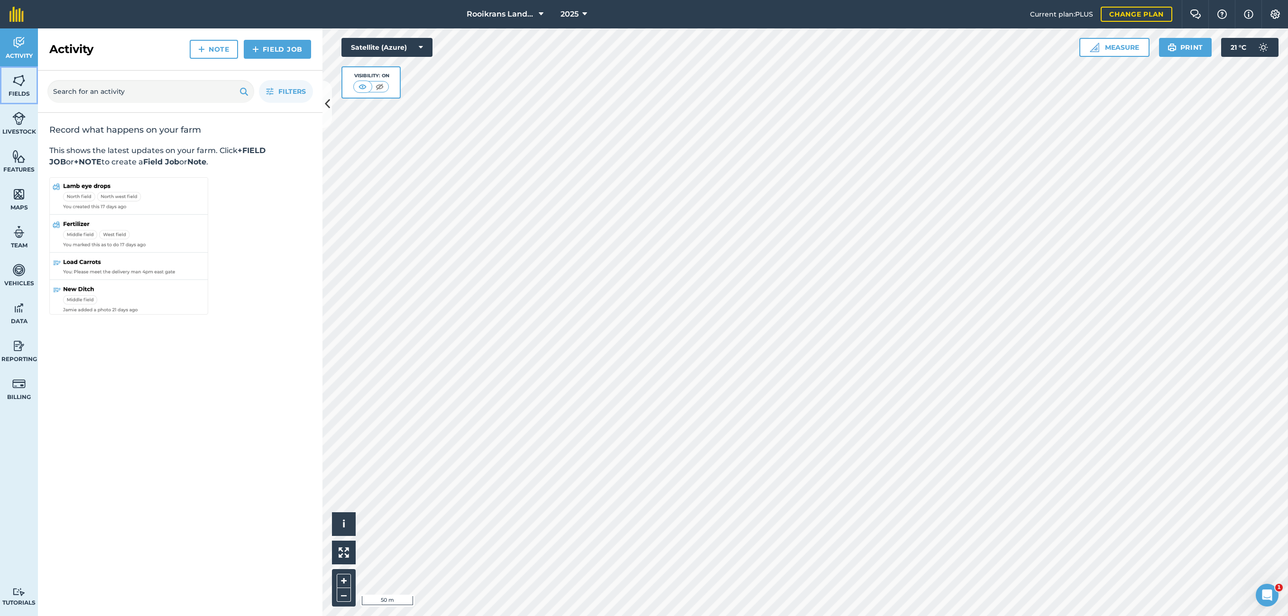
click at [27, 86] on link "Fields" at bounding box center [19, 85] width 38 height 38
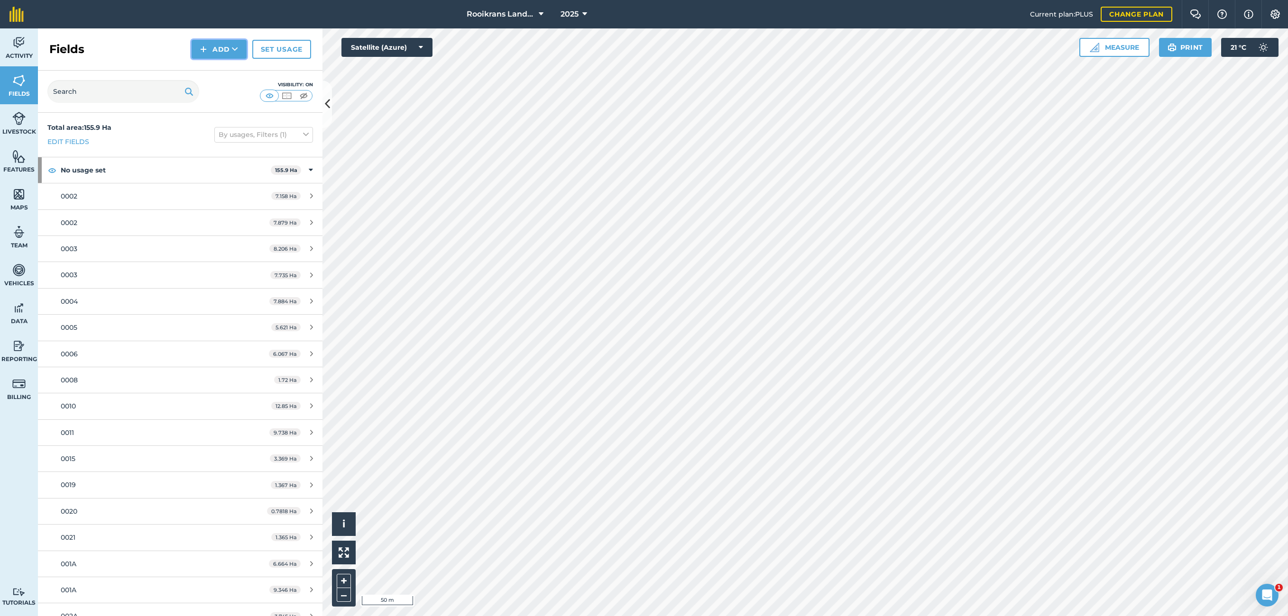
click at [224, 44] on button "Add" at bounding box center [219, 49] width 55 height 19
click at [222, 71] on link "Draw" at bounding box center [219, 70] width 52 height 21
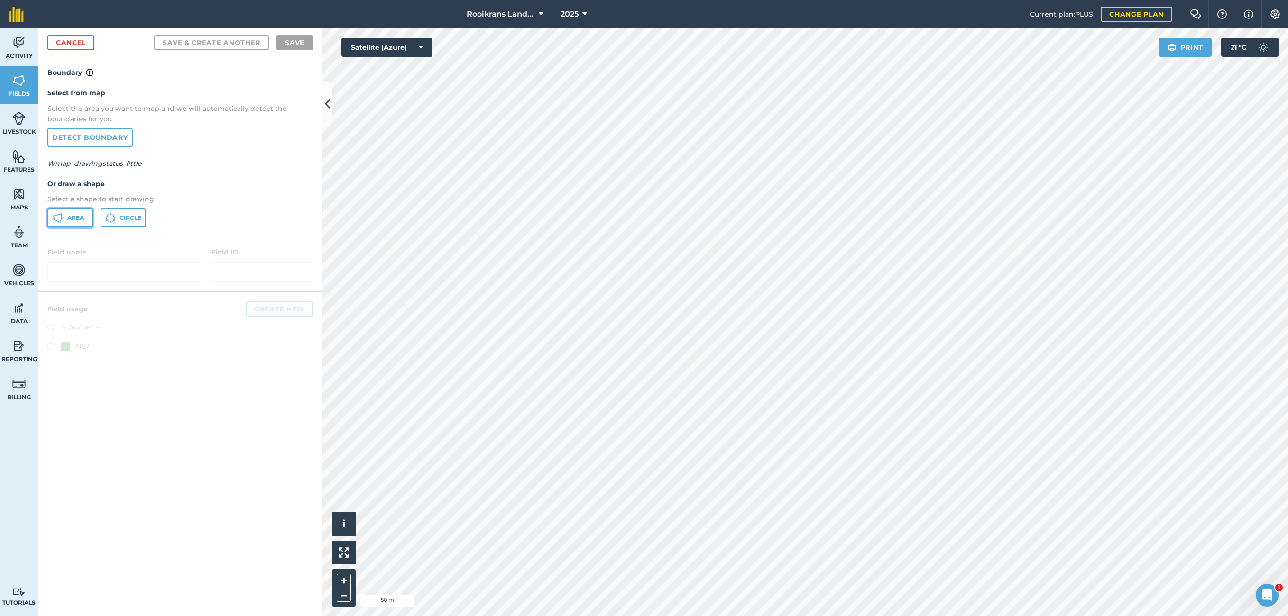
click at [66, 219] on button "Area" at bounding box center [70, 218] width 46 height 19
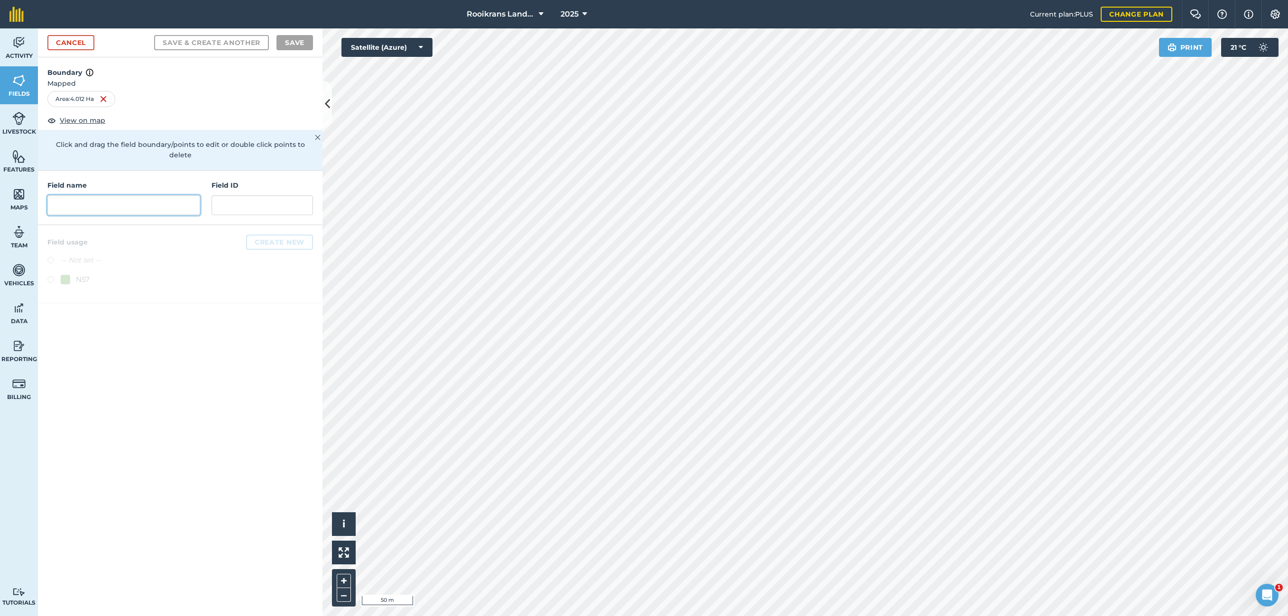
click at [101, 195] on input "text" at bounding box center [123, 205] width 153 height 20
type input "0016"
click at [203, 41] on button "Save & Create Another" at bounding box center [211, 42] width 115 height 15
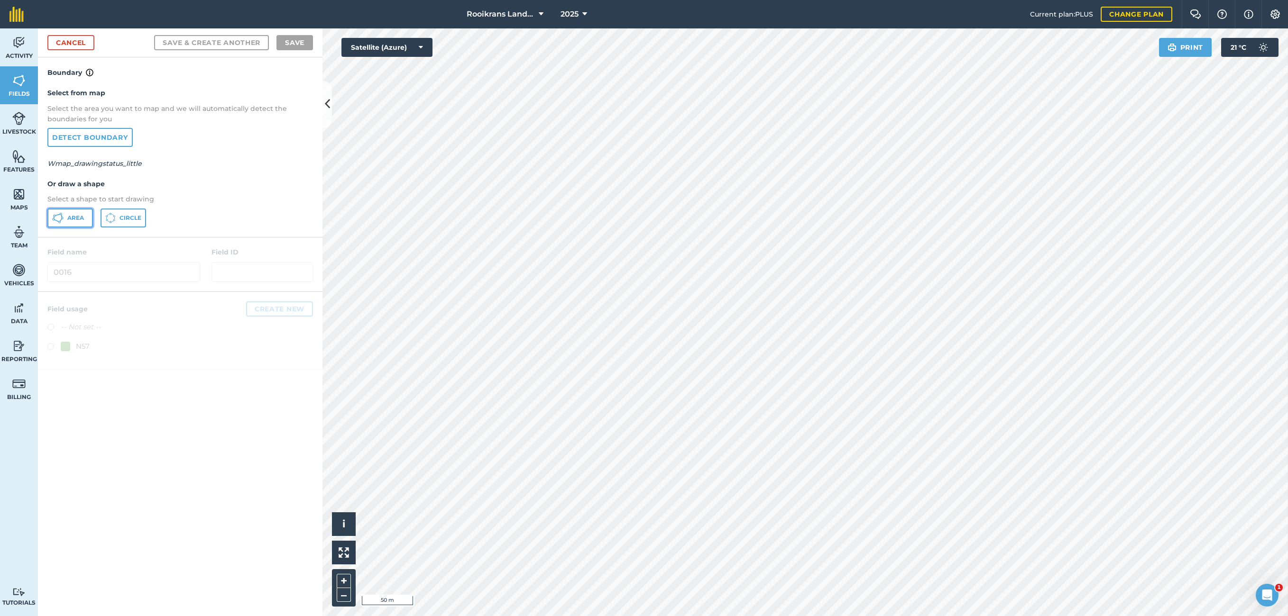
click at [66, 214] on button "Area" at bounding box center [70, 218] width 46 height 19
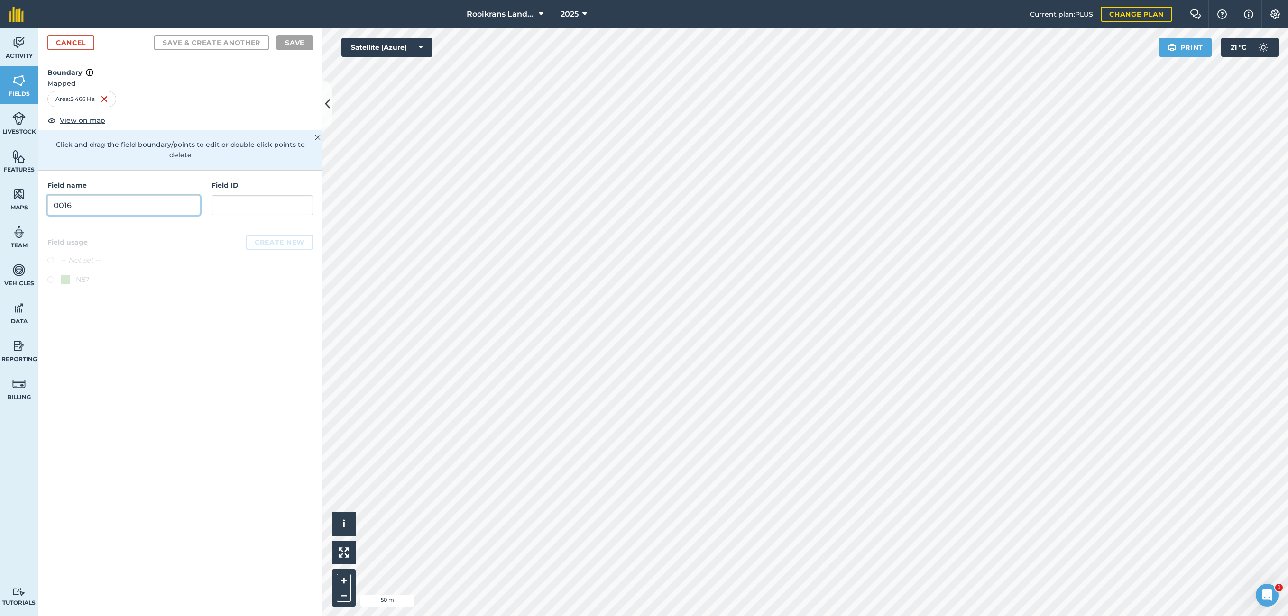
click at [107, 198] on input "0016" at bounding box center [123, 205] width 153 height 20
type input "0017"
click at [297, 39] on button "Save" at bounding box center [294, 42] width 37 height 15
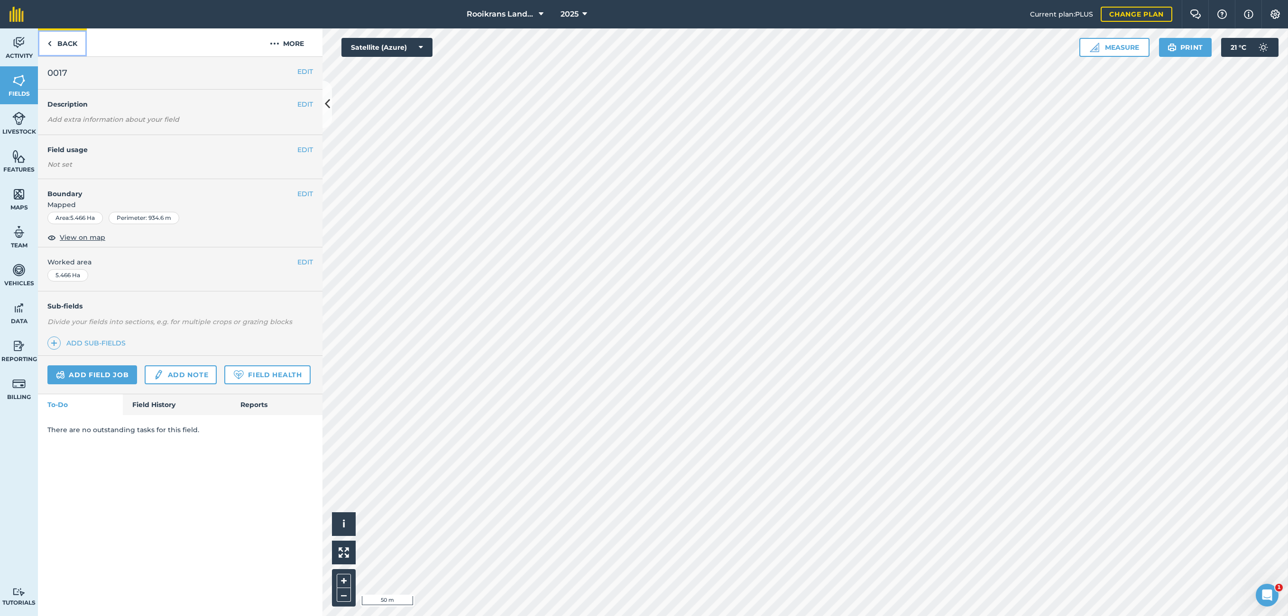
click at [64, 41] on link "Back" at bounding box center [62, 42] width 49 height 28
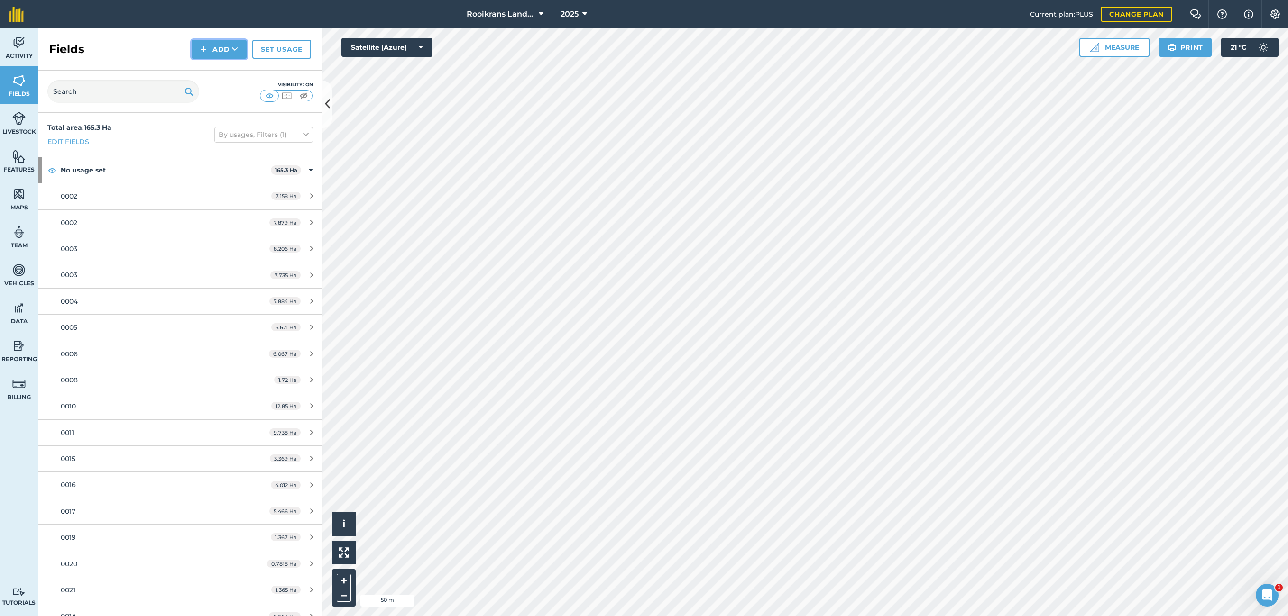
click at [203, 49] on img at bounding box center [203, 49] width 7 height 11
click at [221, 72] on link "Draw" at bounding box center [219, 70] width 52 height 21
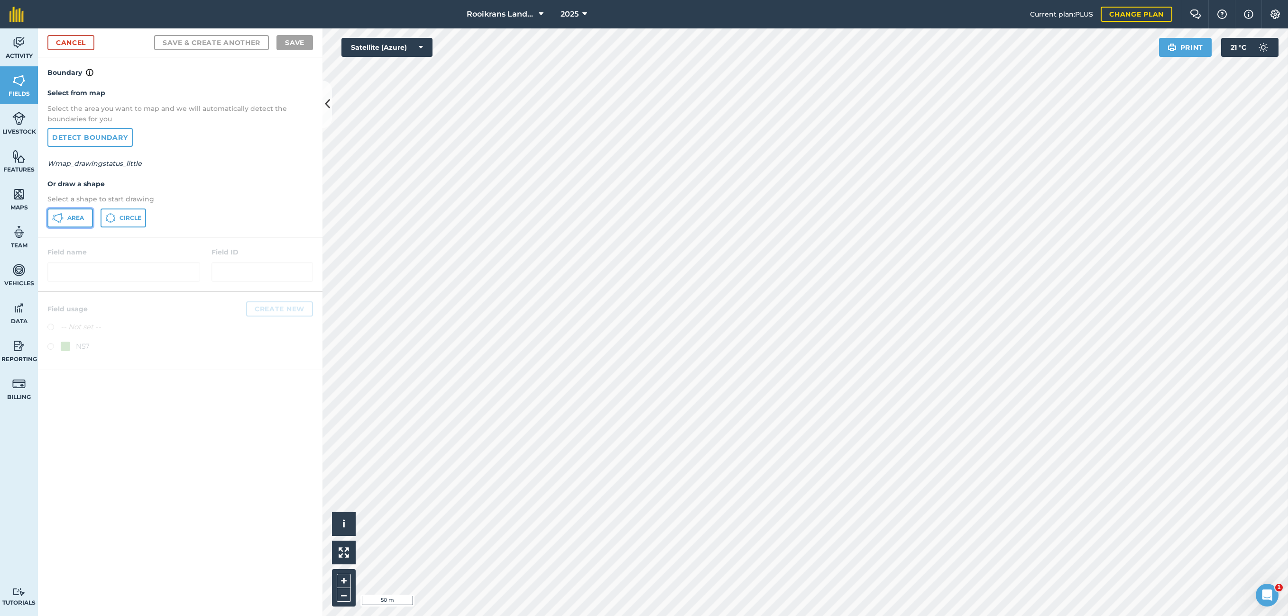
click at [72, 213] on button "Area" at bounding box center [70, 218] width 46 height 19
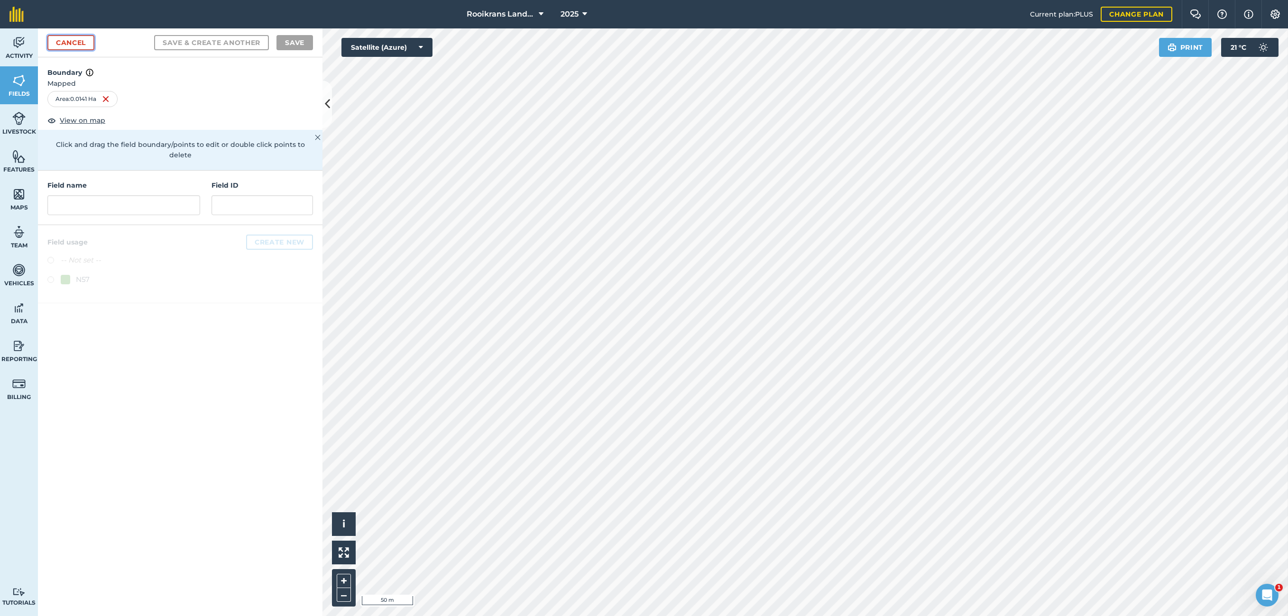
click at [81, 40] on link "Cancel" at bounding box center [70, 42] width 47 height 15
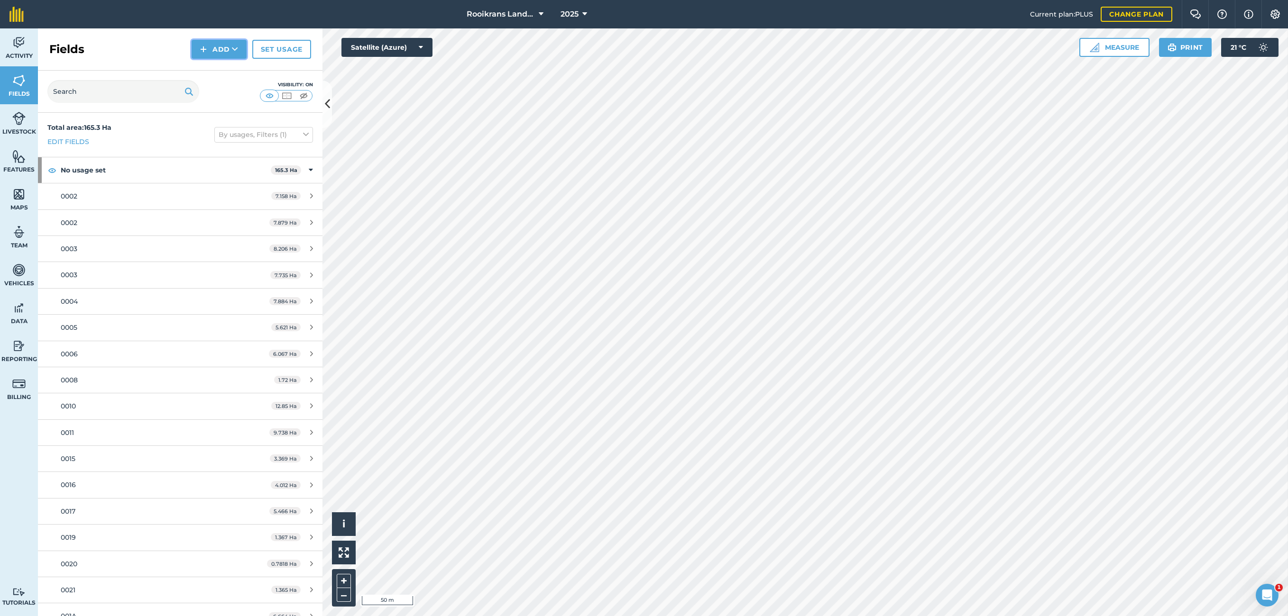
click at [223, 47] on button "Add" at bounding box center [219, 49] width 55 height 19
click at [227, 68] on link "Draw" at bounding box center [219, 70] width 52 height 21
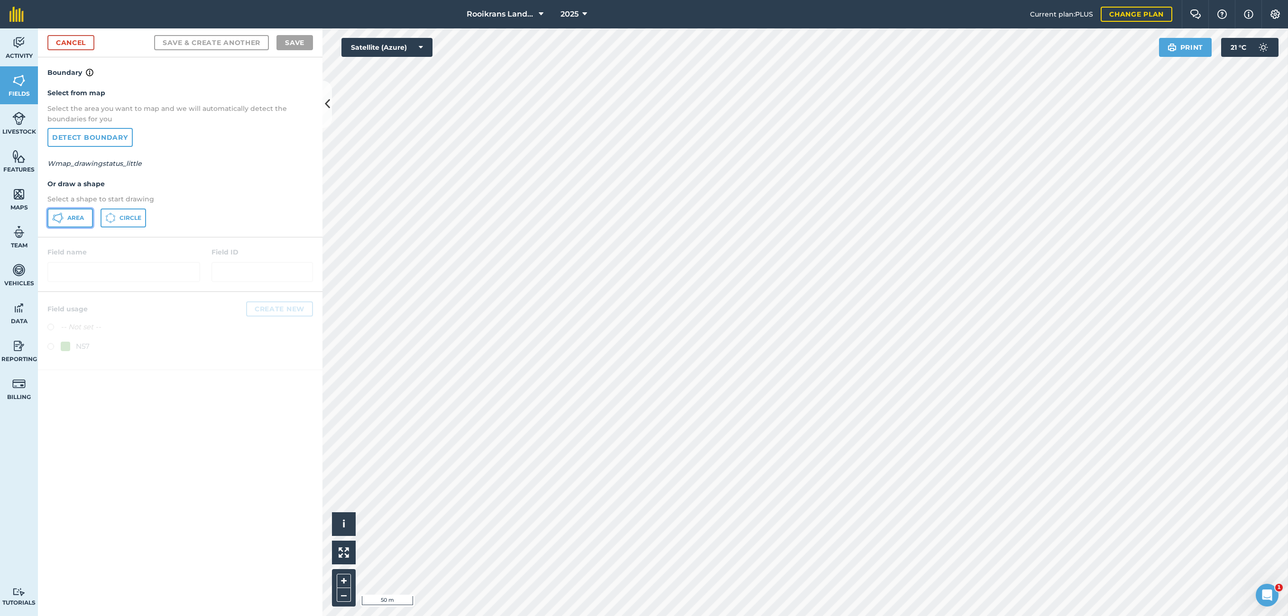
click at [72, 218] on span "Area" at bounding box center [75, 218] width 17 height 8
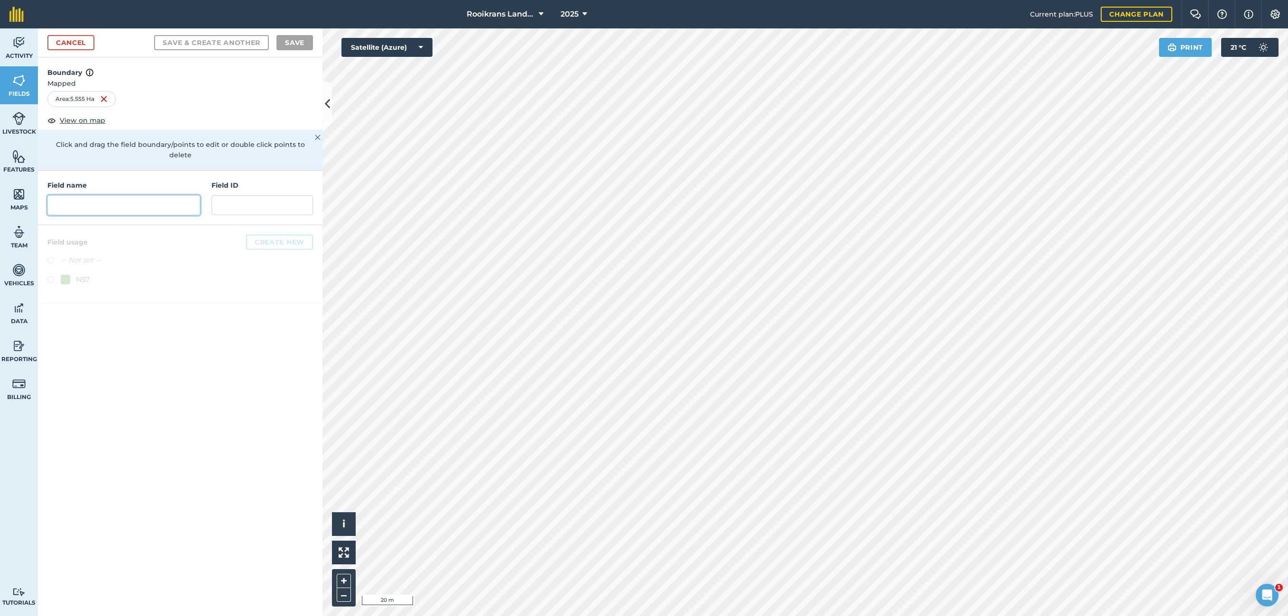
click at [141, 196] on input "text" at bounding box center [123, 205] width 153 height 20
type input "0017"
click at [194, 40] on button "Save & Create Another" at bounding box center [211, 42] width 115 height 15
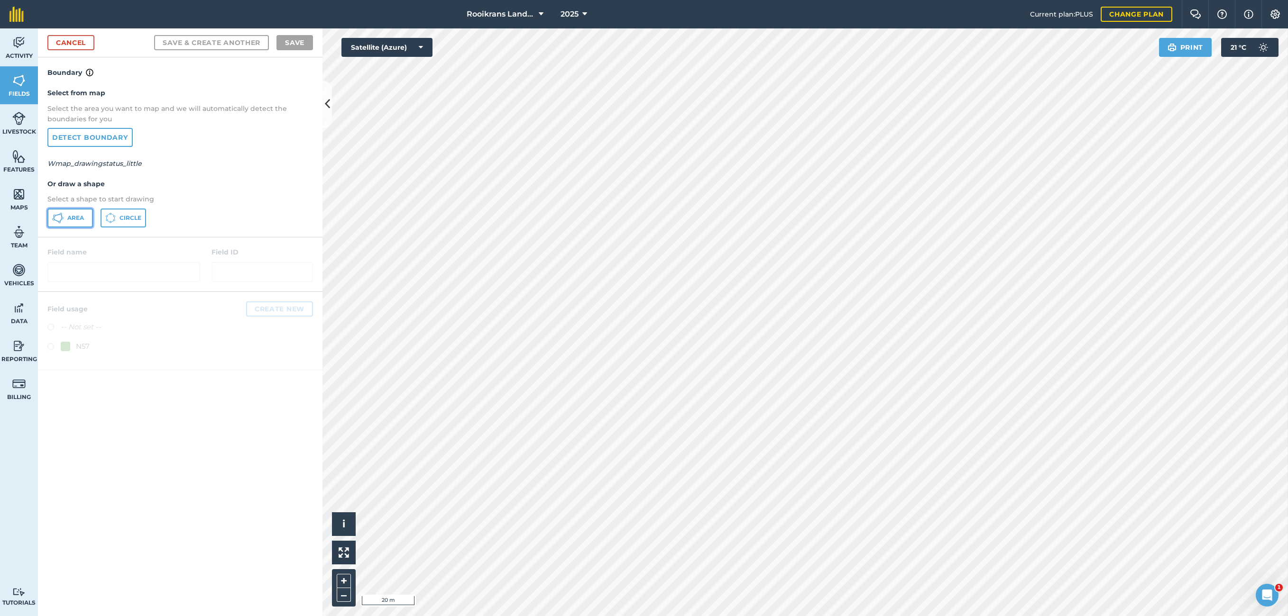
click at [73, 211] on button "Area" at bounding box center [70, 218] width 46 height 19
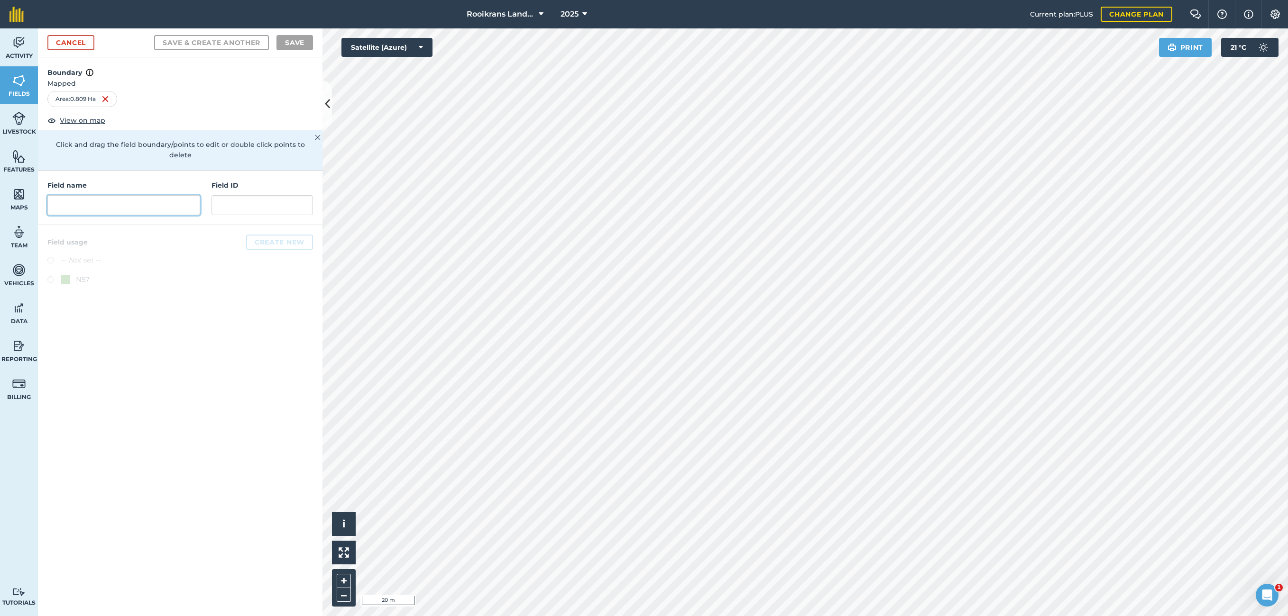
click at [101, 195] on input "text" at bounding box center [123, 205] width 153 height 20
type input "0013"
click at [203, 40] on button "Save & Create Another" at bounding box center [211, 42] width 115 height 15
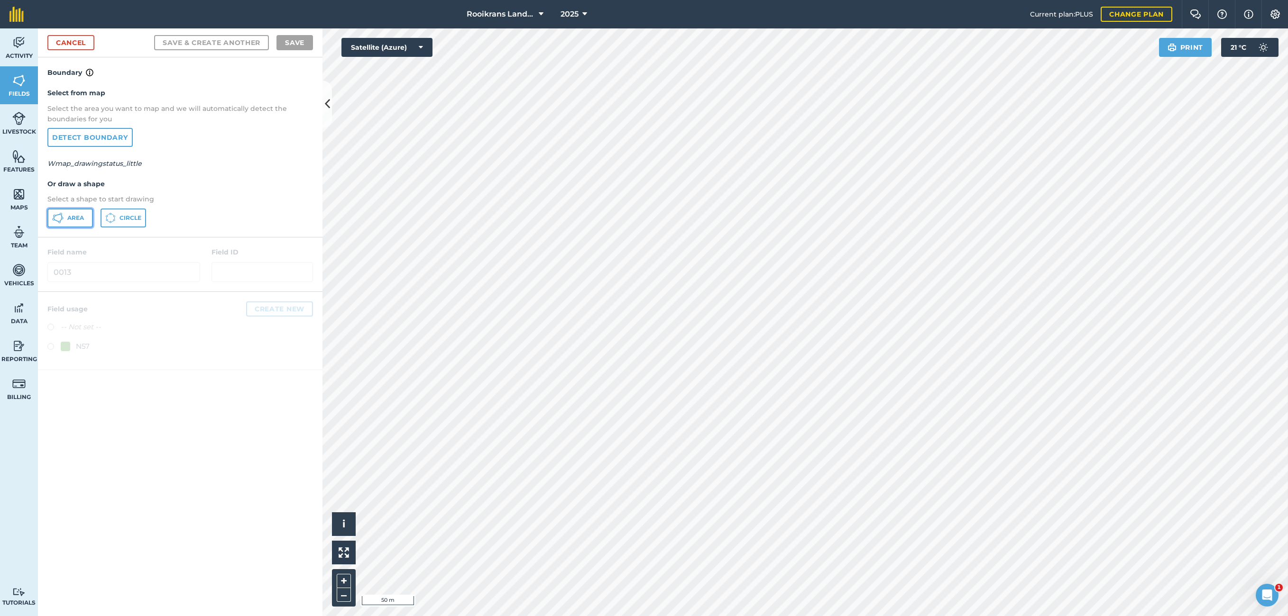
click at [63, 222] on icon at bounding box center [57, 217] width 11 height 11
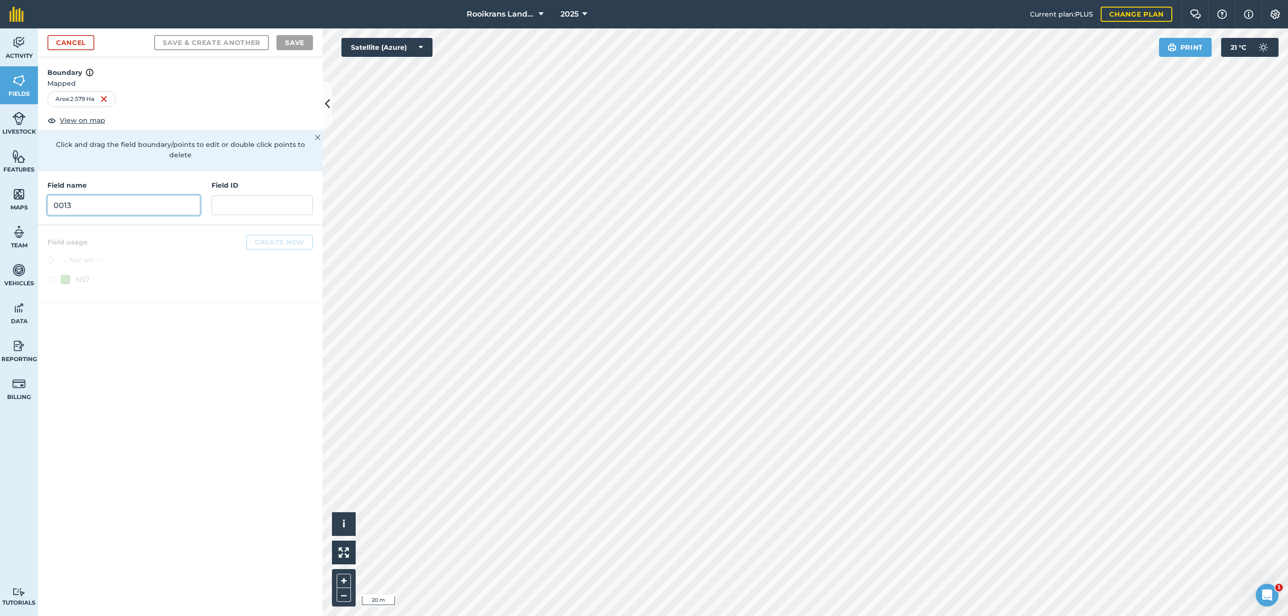
click at [153, 195] on input "0013" at bounding box center [123, 205] width 153 height 20
type input "0012"
click at [205, 46] on button "Save & Create Another" at bounding box center [211, 42] width 115 height 15
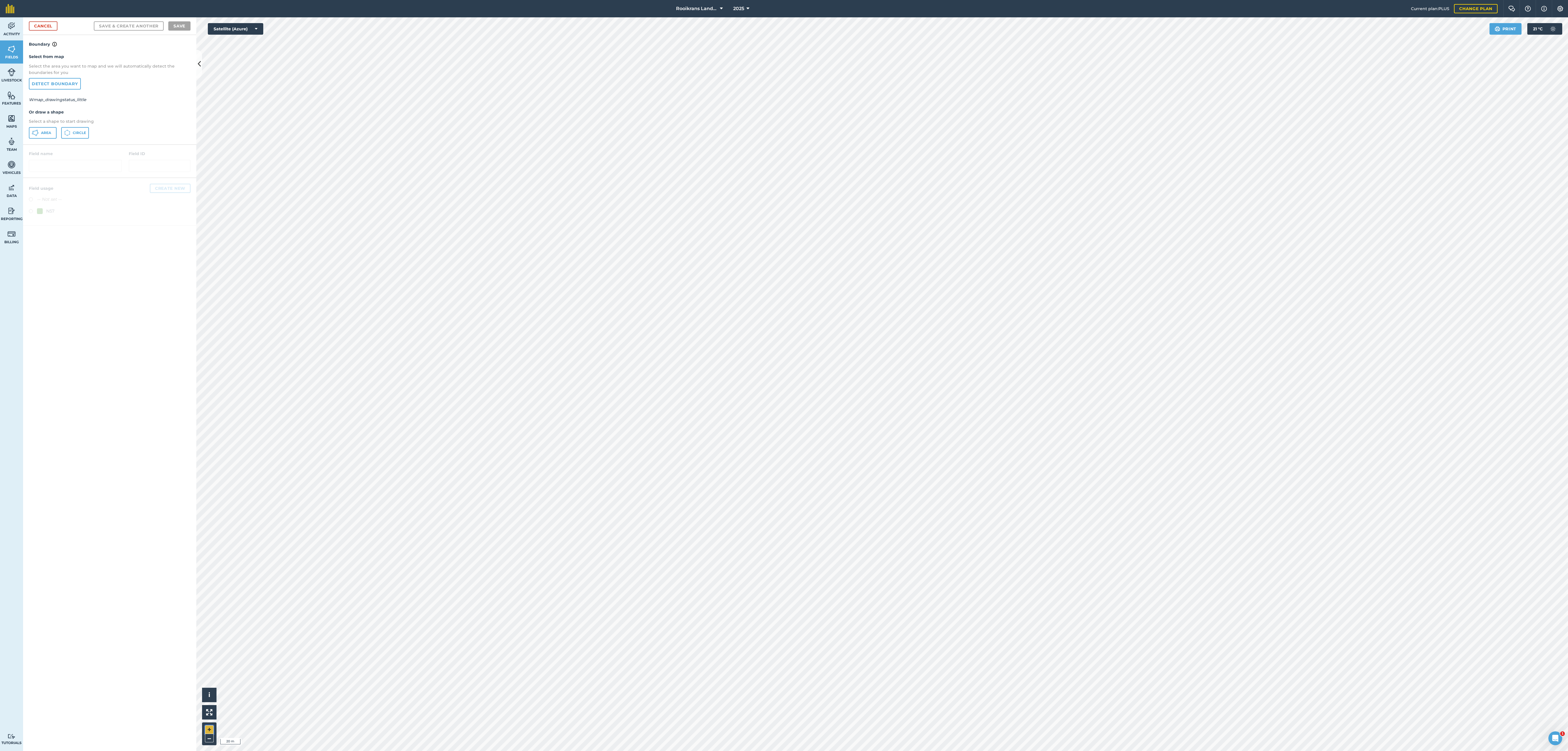
click at [211, 208] on button "+" at bounding box center [209, 730] width 9 height 9
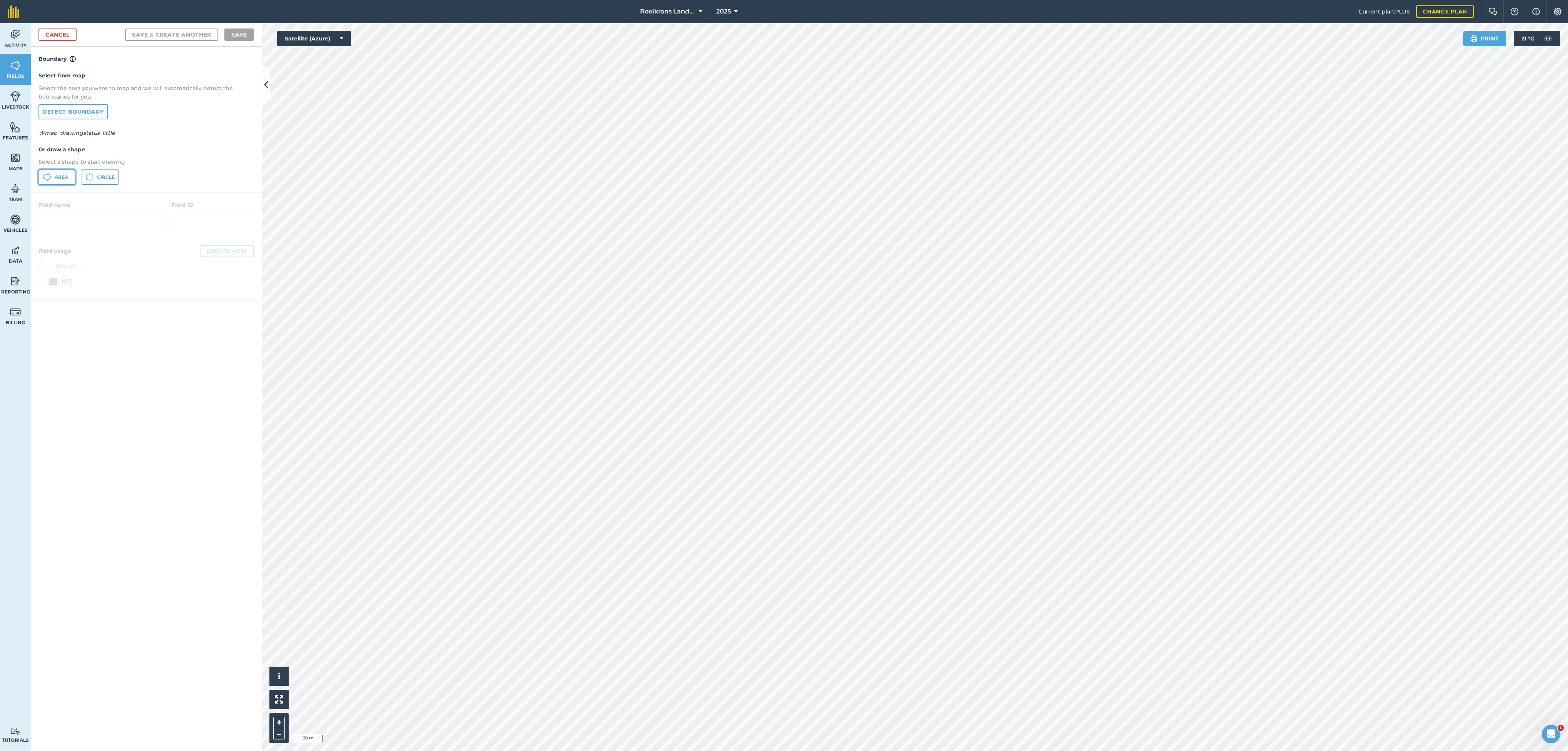
click at [54, 179] on span "Area" at bounding box center [61, 177] width 14 height 6
click at [93, 163] on input "text" at bounding box center [100, 166] width 124 height 16
type input "0014"
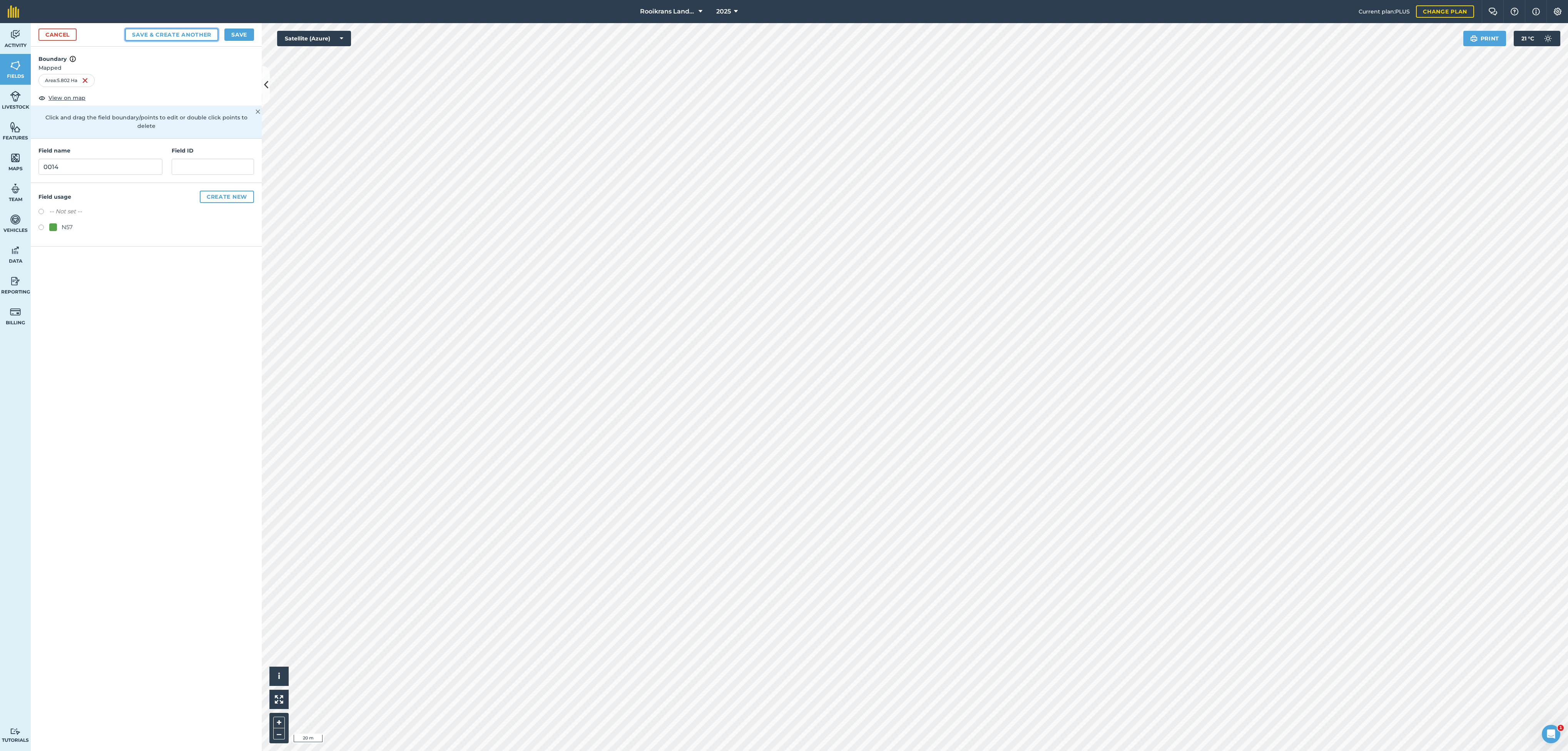
click at [189, 35] on button "Save & Create Another" at bounding box center [171, 34] width 93 height 12
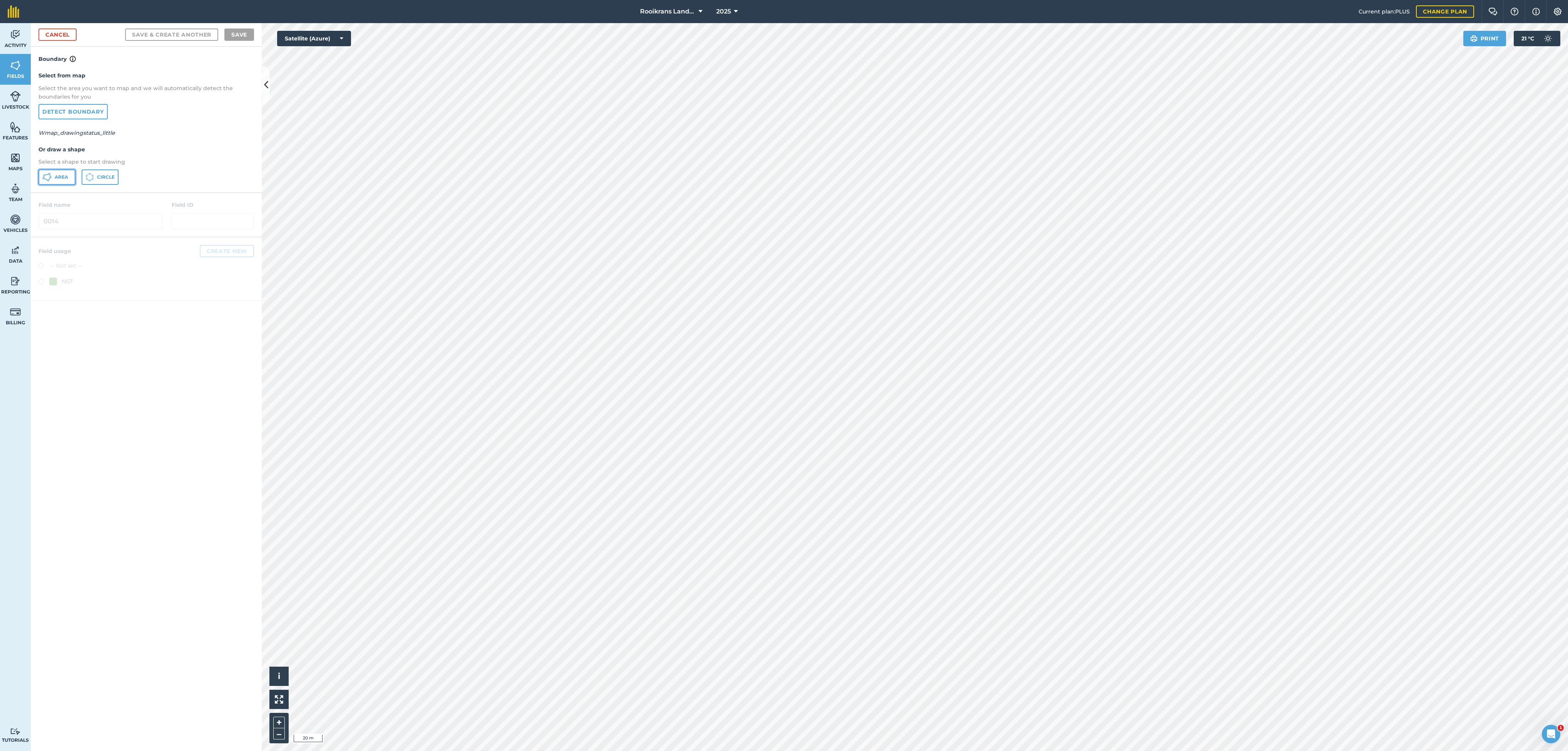
click at [58, 175] on span "Area" at bounding box center [61, 177] width 14 height 6
click at [99, 164] on input "0014" at bounding box center [100, 166] width 124 height 16
type input "0014"
click at [240, 31] on button "Save" at bounding box center [239, 34] width 30 height 12
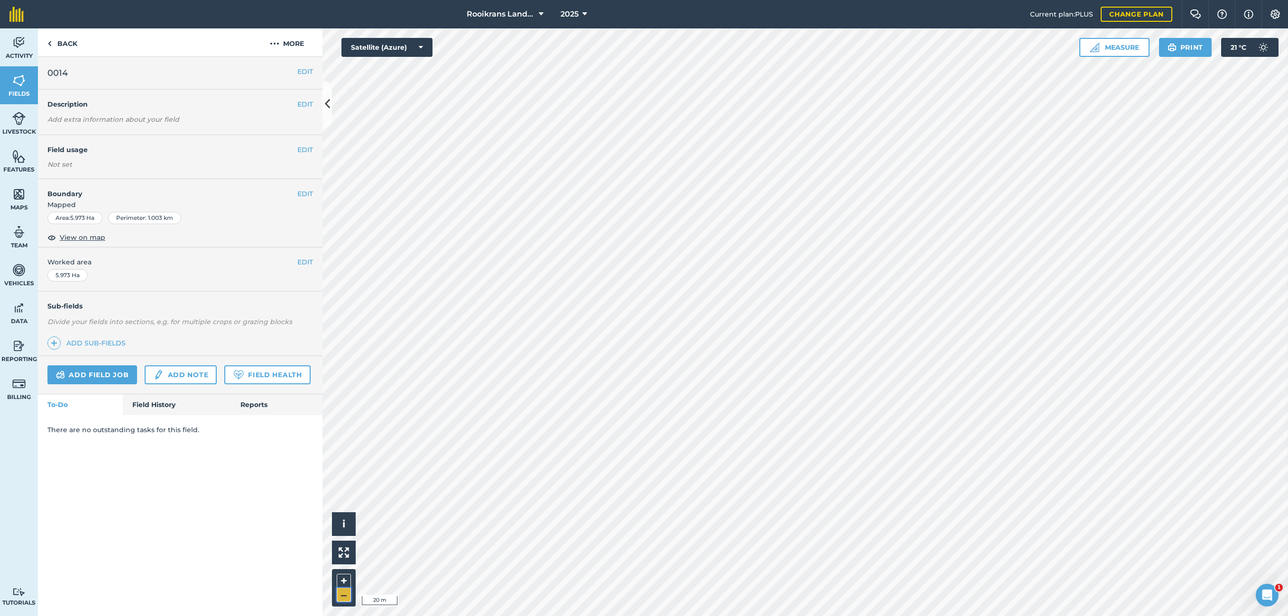
click at [342, 342] on button "–" at bounding box center [344, 596] width 14 height 14
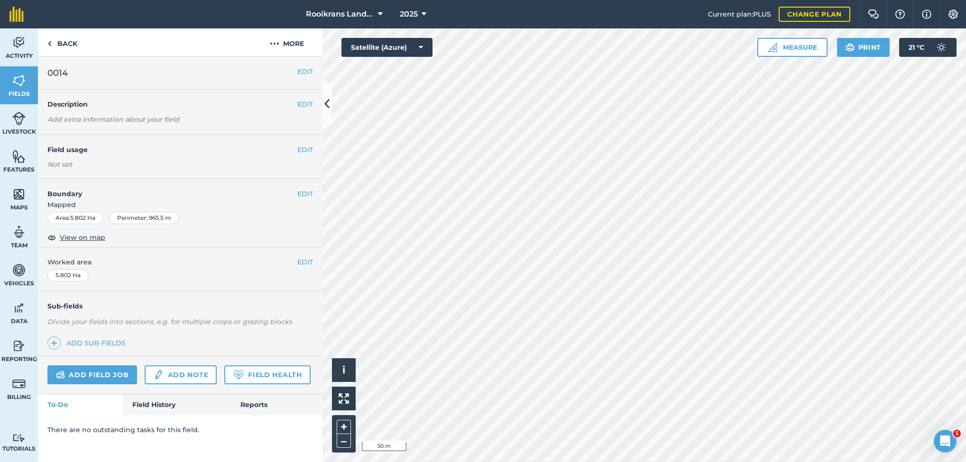
click at [155, 120] on em "Add extra information about your field" at bounding box center [113, 119] width 132 height 9
click at [64, 119] on em "Add extra information about your field" at bounding box center [113, 119] width 132 height 9
click at [311, 103] on button "EDIT" at bounding box center [305, 104] width 16 height 10
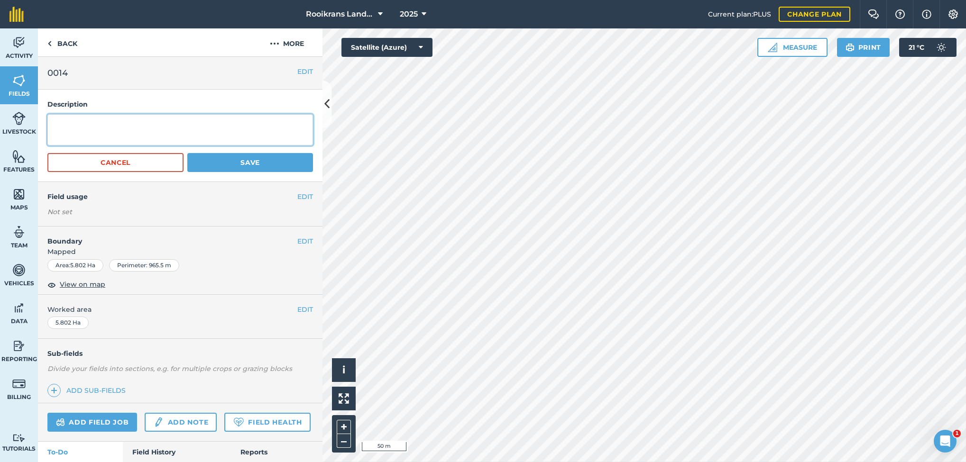
click at [177, 134] on textarea at bounding box center [180, 129] width 266 height 31
type textarea "n"
type textarea "N57"
click at [257, 166] on button "Save" at bounding box center [250, 162] width 126 height 19
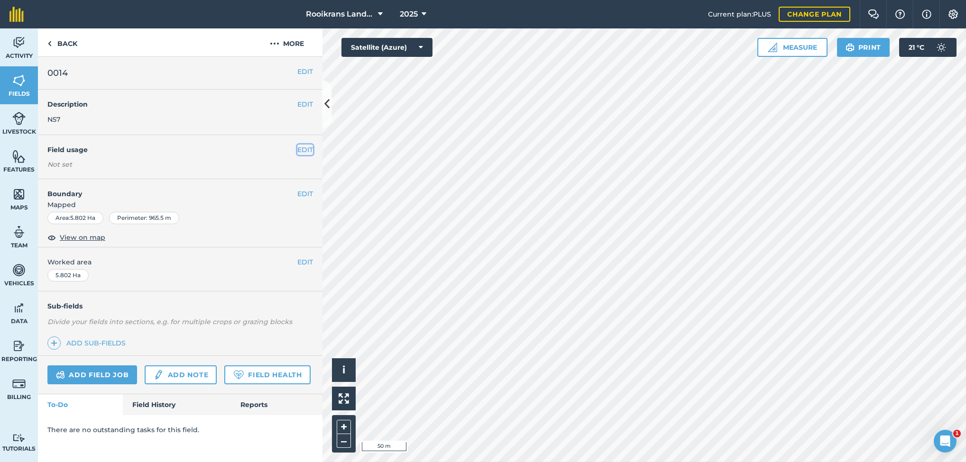
click at [307, 151] on button "EDIT" at bounding box center [305, 150] width 16 height 10
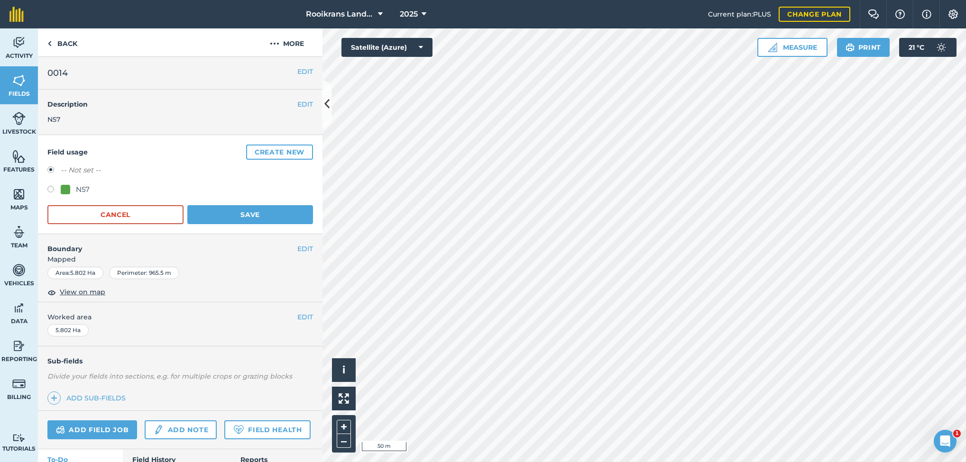
click at [64, 189] on div at bounding box center [65, 189] width 9 height 9
radio input "true"
radio input "false"
click at [230, 212] on button "Save" at bounding box center [250, 214] width 126 height 19
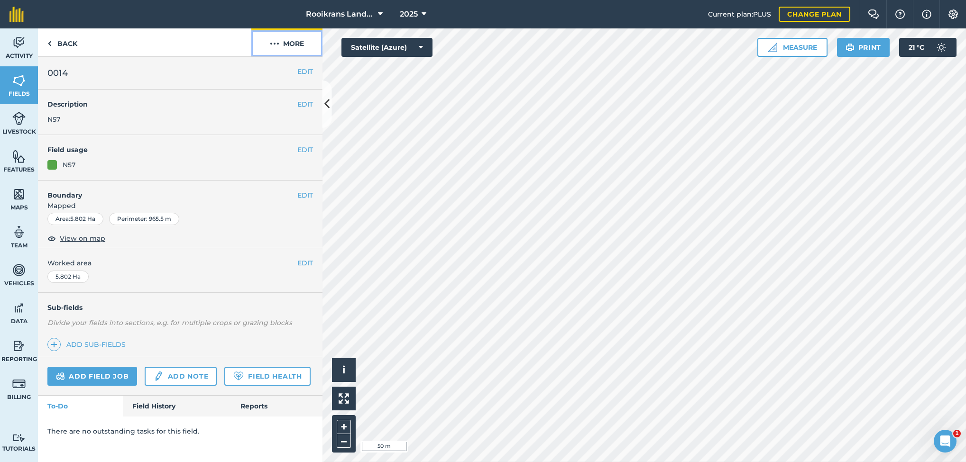
click at [283, 37] on button "More" at bounding box center [286, 42] width 71 height 28
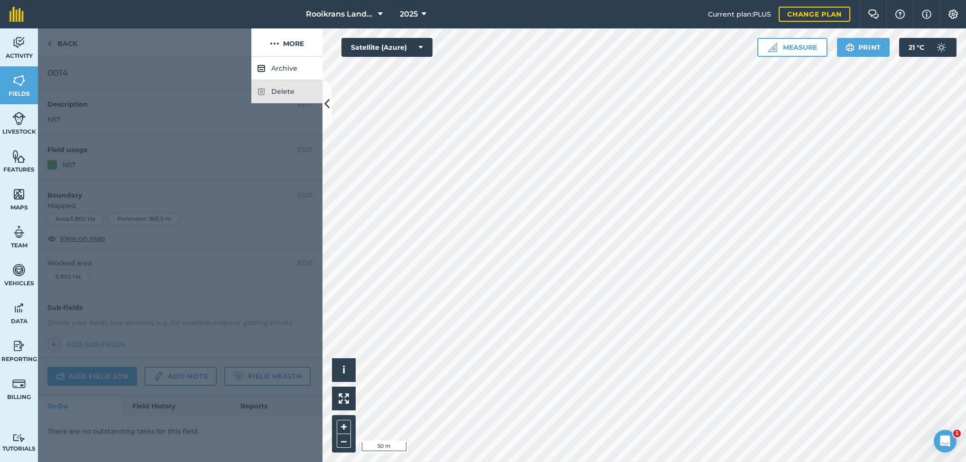
click at [181, 65] on div at bounding box center [180, 259] width 285 height 405
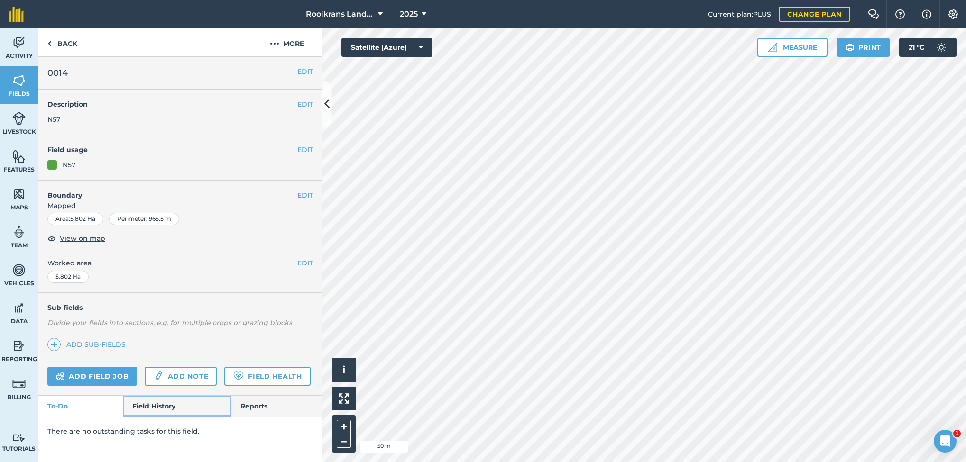
drag, startPoint x: 302, startPoint y: 187, endPoint x: 168, endPoint y: 410, distance: 259.9
click at [168, 342] on link "Field History" at bounding box center [177, 406] width 108 height 21
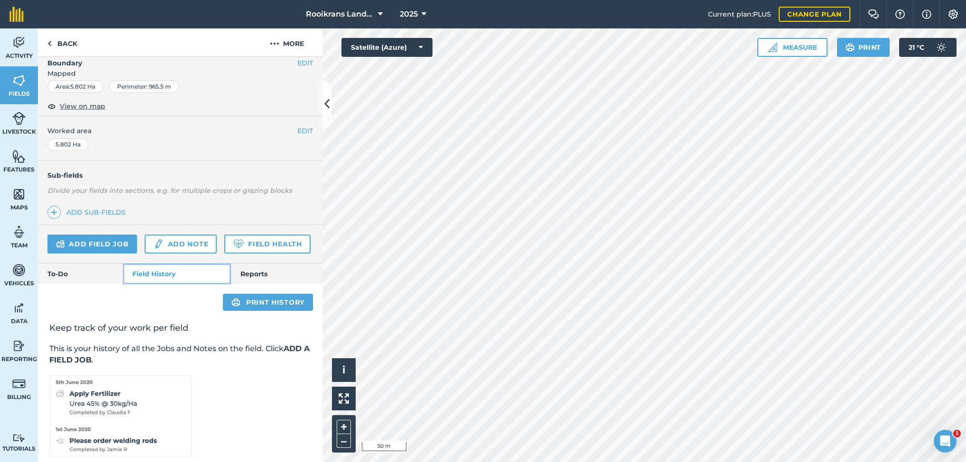
scroll to position [178, 0]
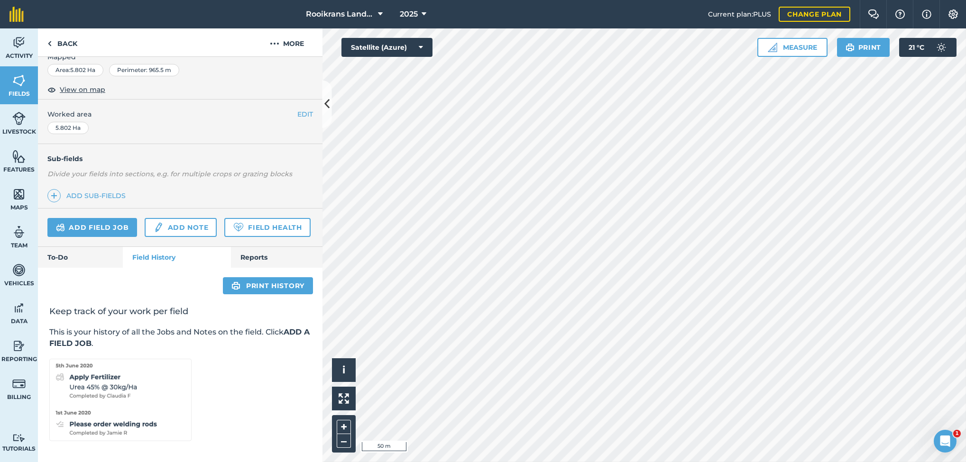
click at [63, 342] on img at bounding box center [120, 400] width 142 height 83
click at [87, 342] on img at bounding box center [120, 400] width 142 height 83
click at [51, 190] on img at bounding box center [54, 195] width 7 height 11
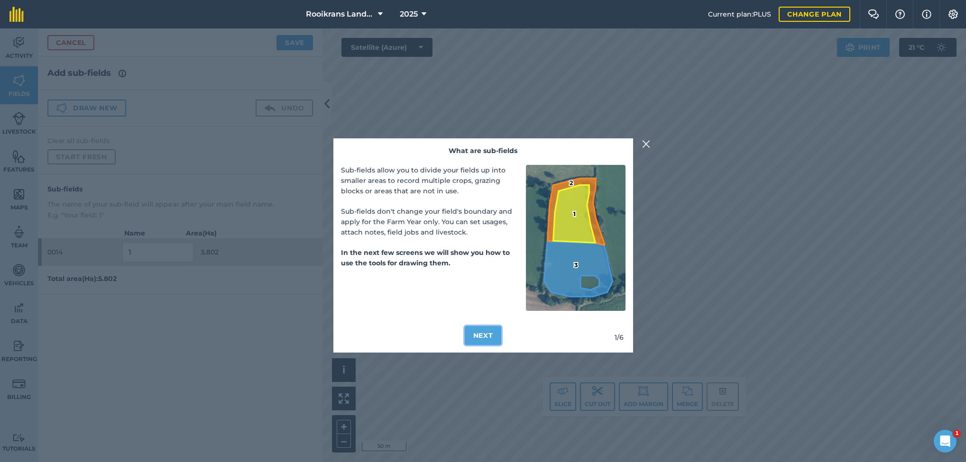
click at [480, 333] on button "Next" at bounding box center [483, 335] width 37 height 19
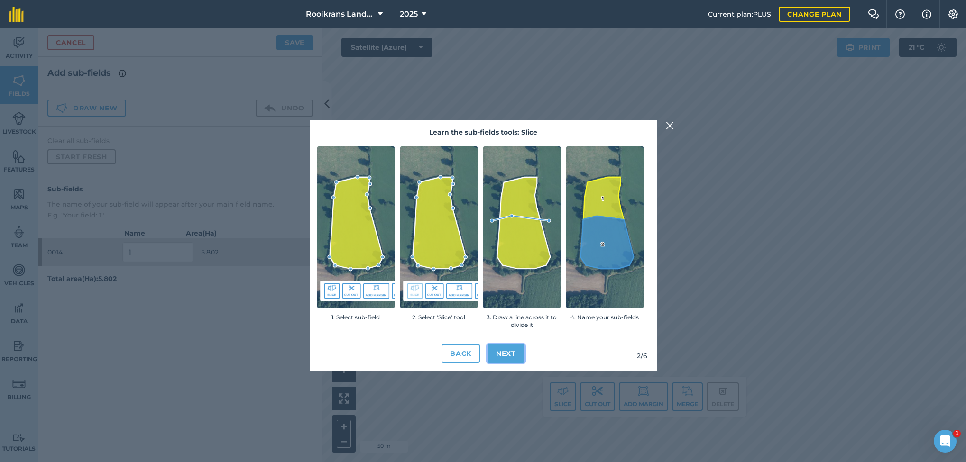
click at [499, 342] on button "Next" at bounding box center [506, 353] width 37 height 19
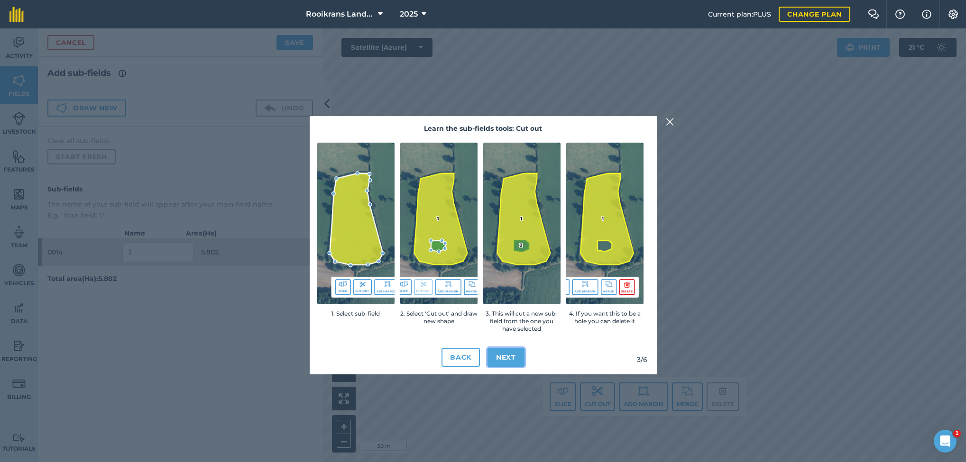
click at [506, 342] on button "Next" at bounding box center [506, 357] width 37 height 19
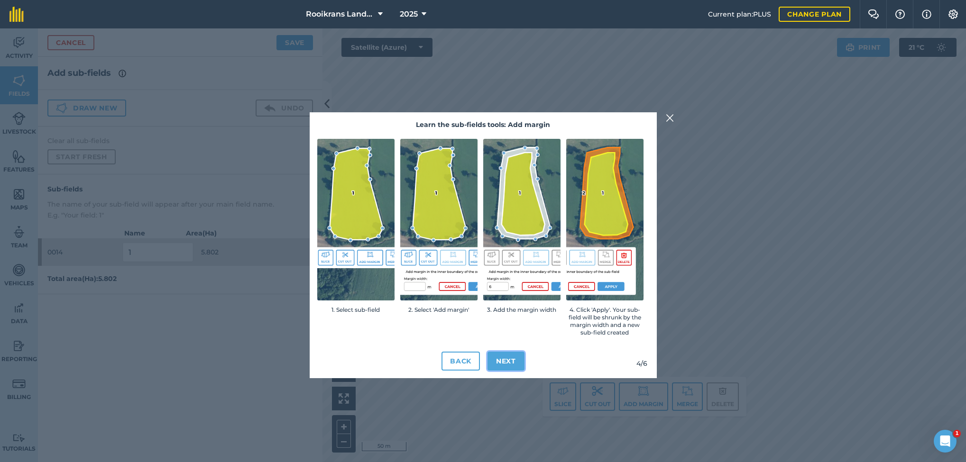
click at [508, 342] on button "Next" at bounding box center [506, 361] width 37 height 19
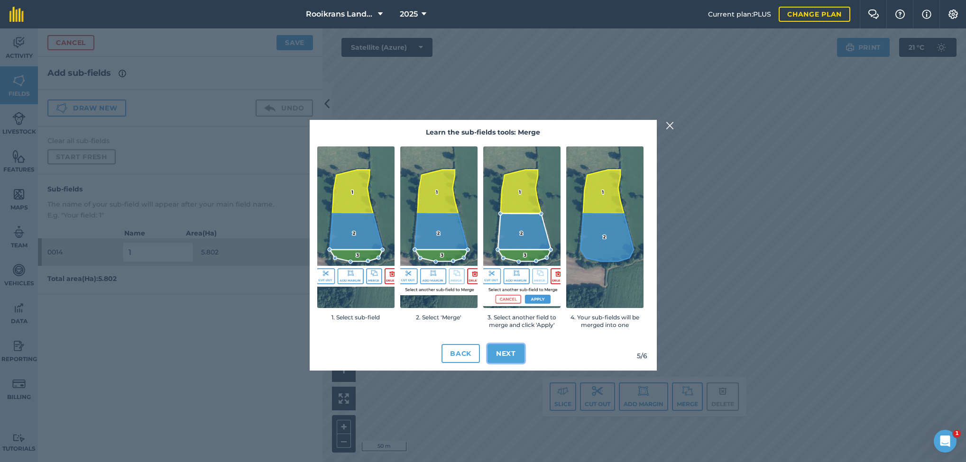
click at [509, 342] on button "Next" at bounding box center [506, 353] width 37 height 19
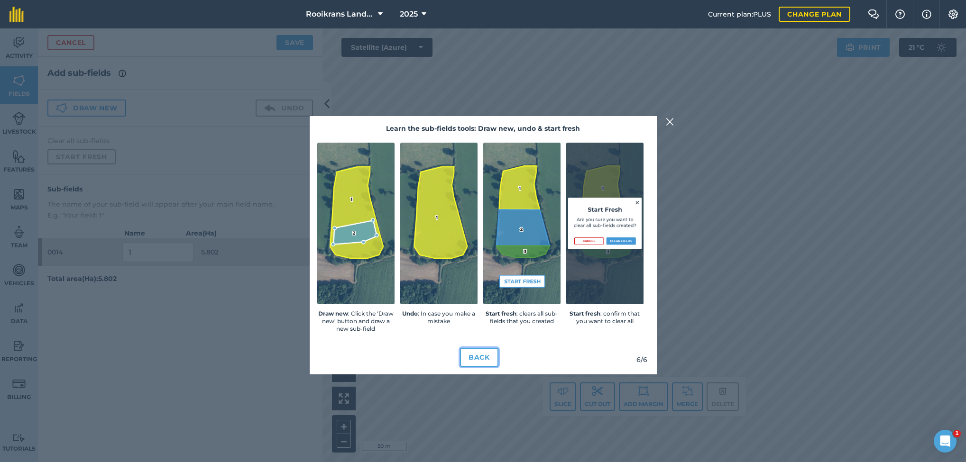
click at [484, 342] on button "Back" at bounding box center [479, 357] width 38 height 19
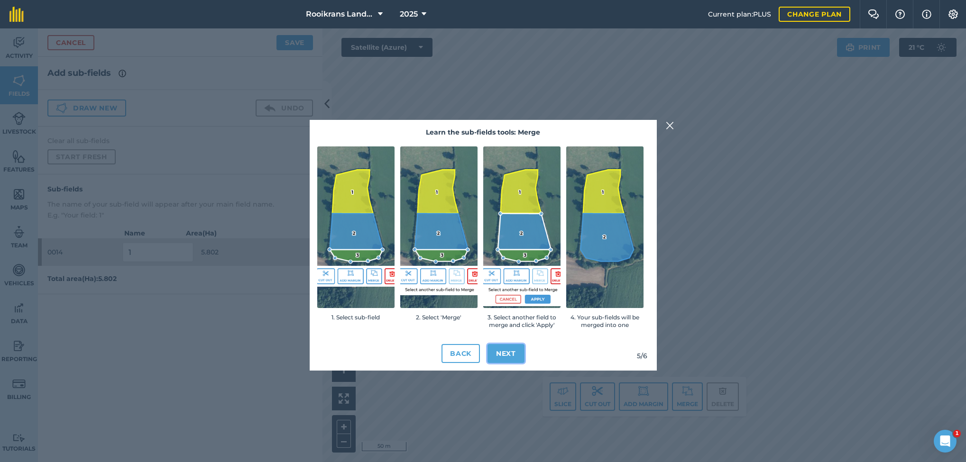
click at [510, 342] on button "Next" at bounding box center [506, 353] width 37 height 19
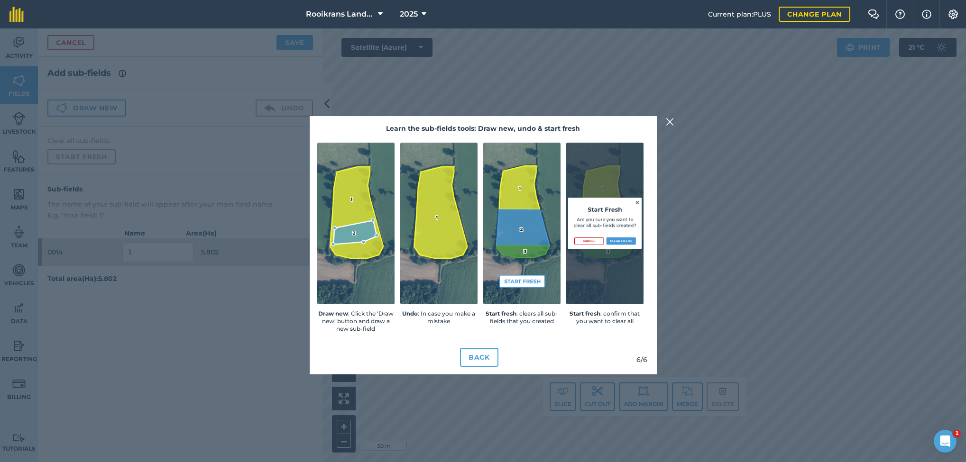
click at [667, 120] on img at bounding box center [670, 121] width 9 height 11
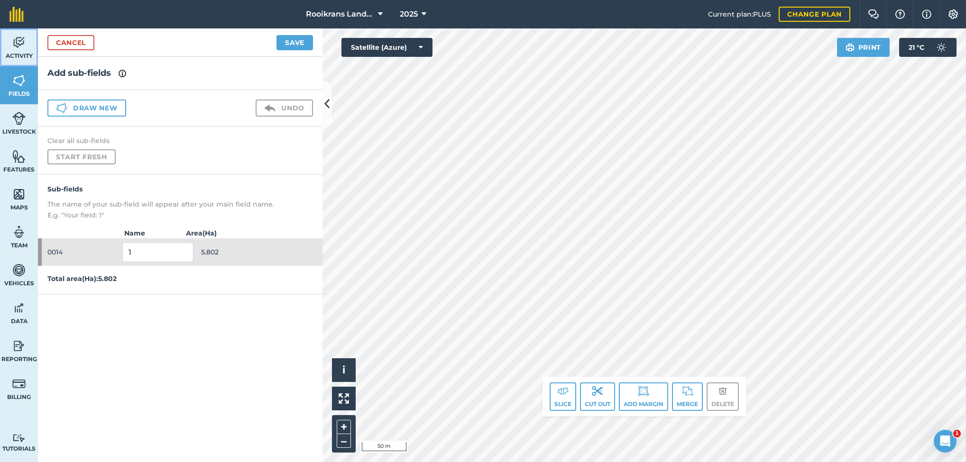
click at [24, 41] on img at bounding box center [18, 43] width 13 height 14
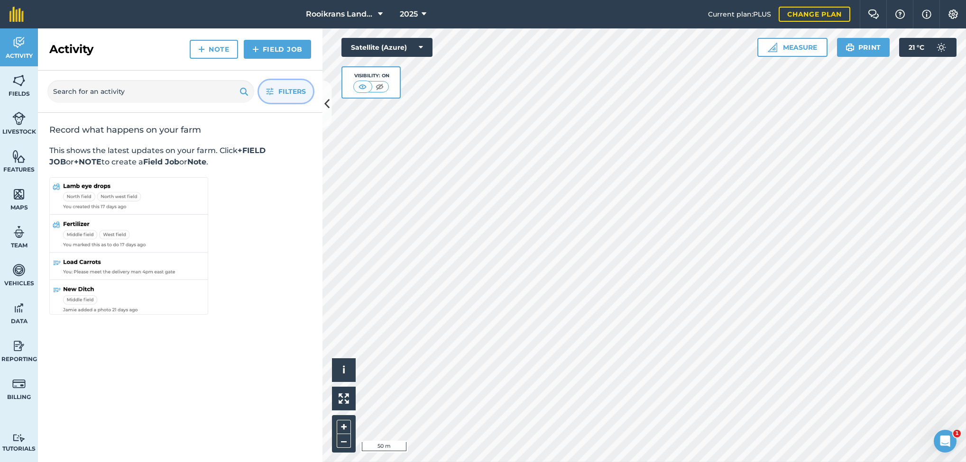
click at [281, 87] on span "Filters" at bounding box center [292, 91] width 28 height 10
click at [243, 91] on img at bounding box center [243, 91] width 9 height 11
click at [16, 80] on img at bounding box center [18, 81] width 13 height 14
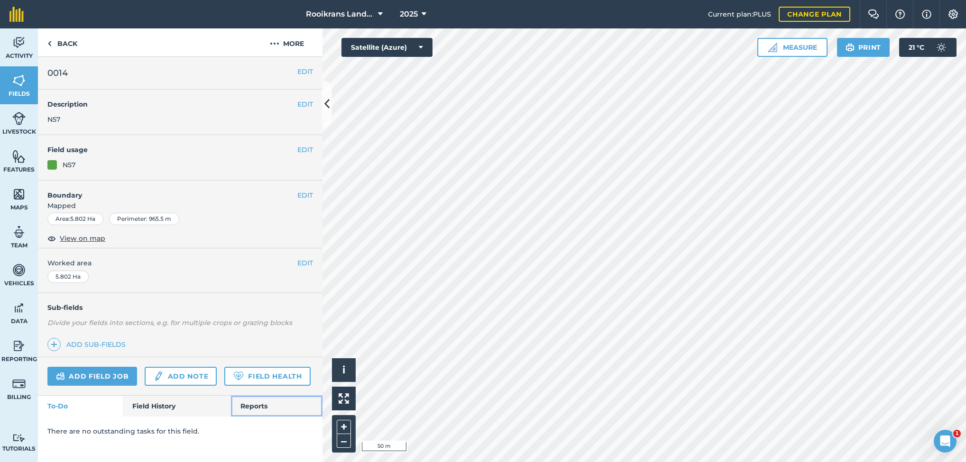
click at [265, 342] on link "Reports" at bounding box center [277, 406] width 92 height 21
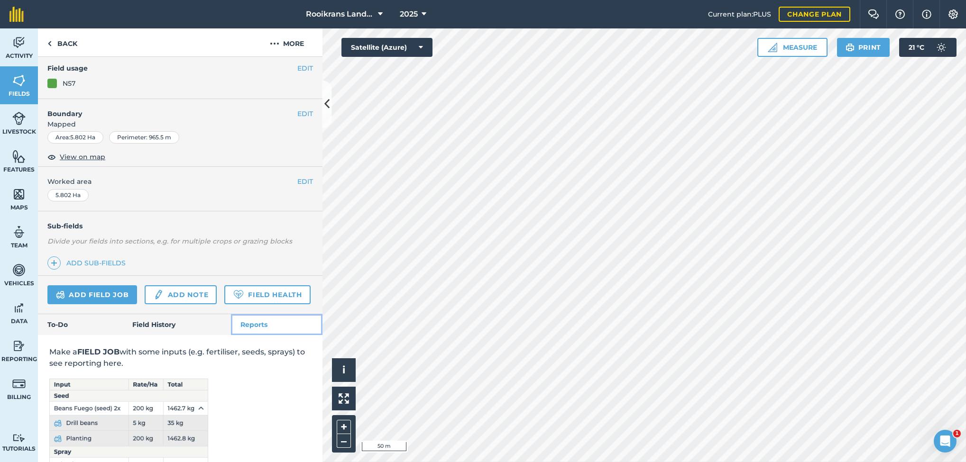
scroll to position [149, 0]
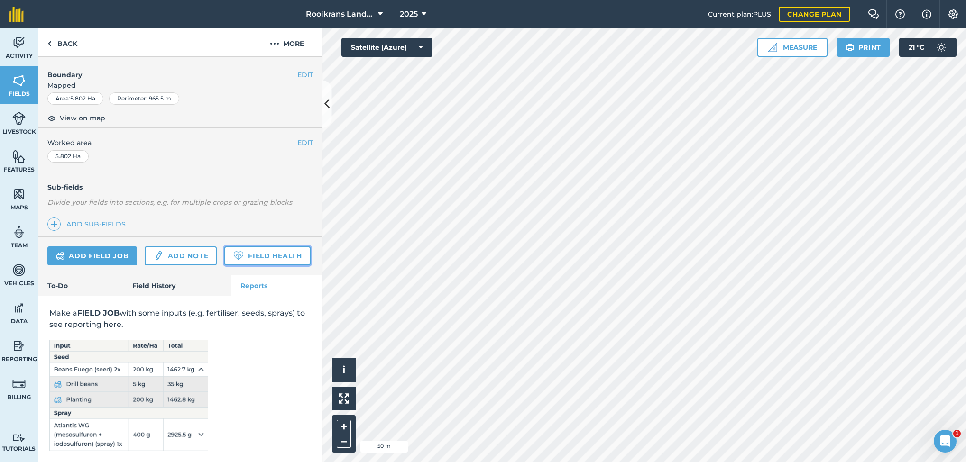
click at [224, 258] on link "Field Health" at bounding box center [267, 256] width 86 height 19
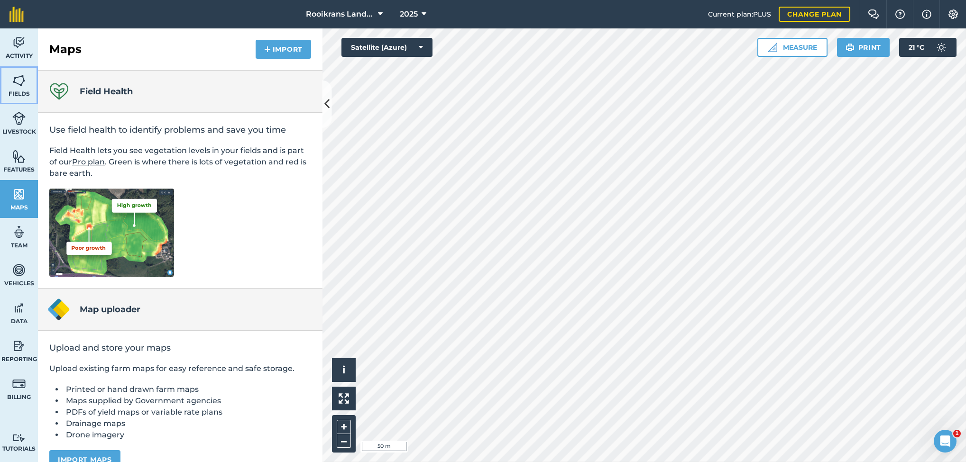
click at [16, 78] on img at bounding box center [18, 81] width 13 height 14
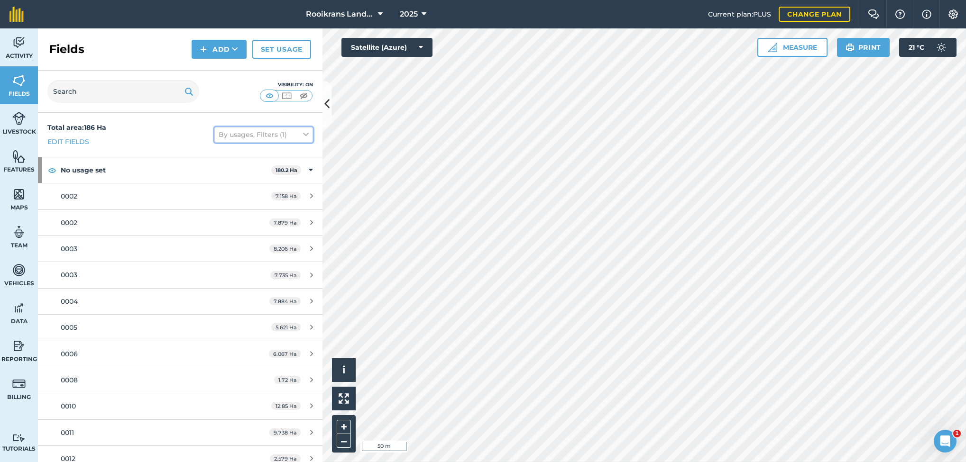
click at [237, 134] on button "By usages, Filters (1)" at bounding box center [263, 134] width 99 height 15
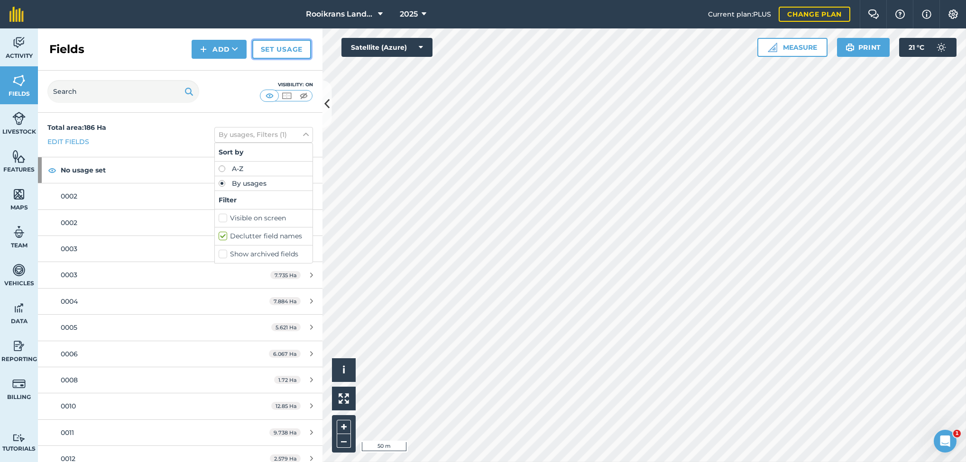
click at [268, 47] on link "Set usage" at bounding box center [281, 49] width 59 height 19
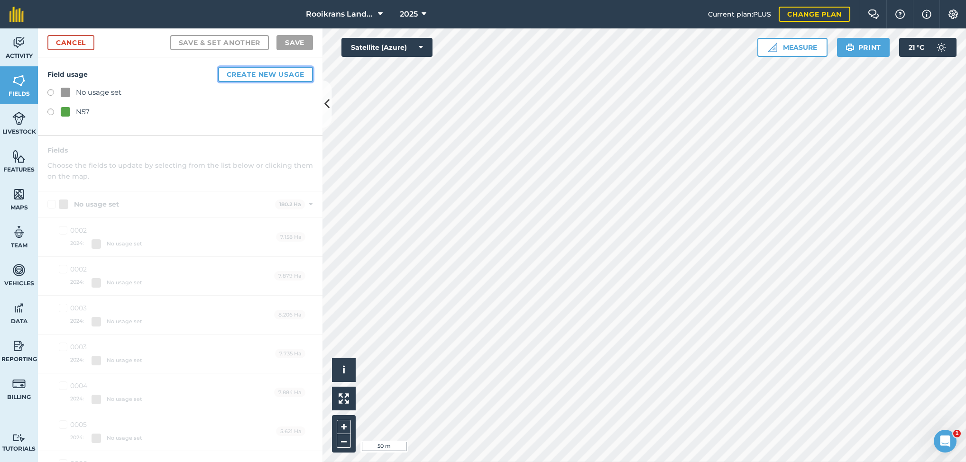
click at [267, 74] on button "Create new usage" at bounding box center [265, 74] width 95 height 15
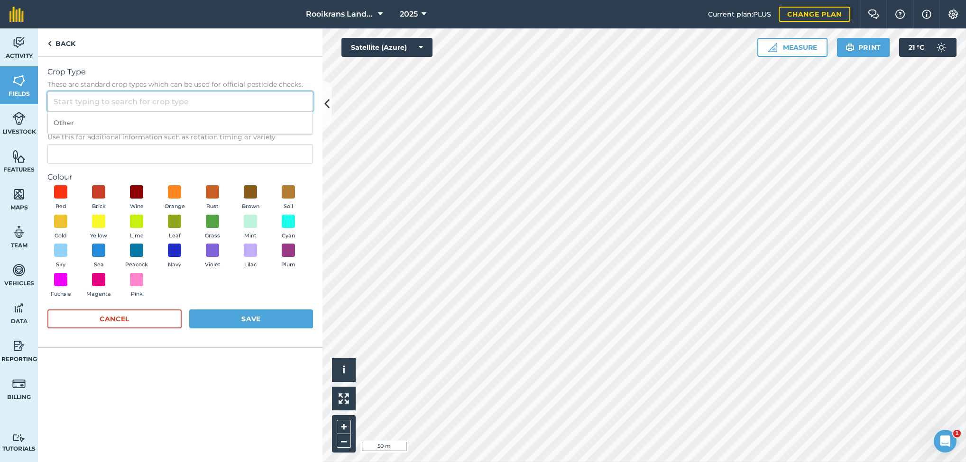
click at [146, 100] on input "Crop Type These are standard crop types which can be used for official pesticid…" at bounding box center [180, 102] width 266 height 20
click at [57, 47] on link "Back" at bounding box center [61, 42] width 47 height 28
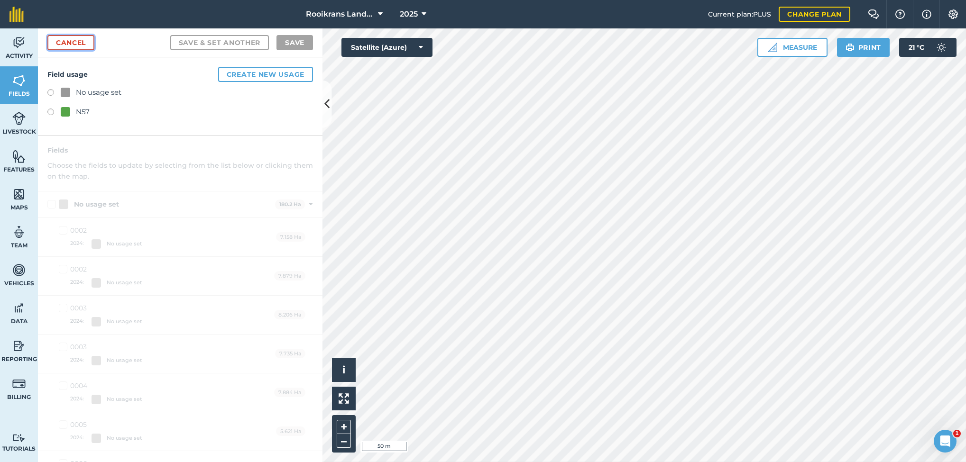
click at [63, 42] on link "Cancel" at bounding box center [70, 42] width 47 height 15
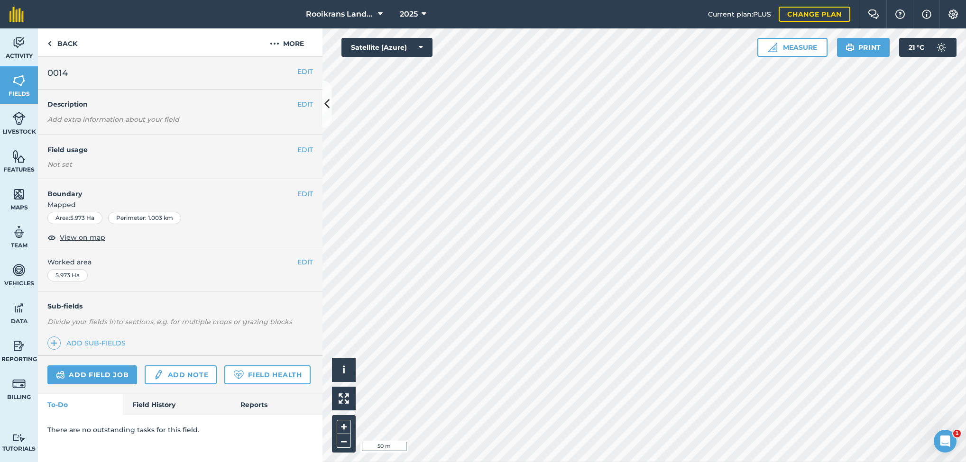
click at [94, 121] on em "Add extra information about your field" at bounding box center [113, 119] width 132 height 9
click at [304, 108] on button "EDIT" at bounding box center [305, 104] width 16 height 10
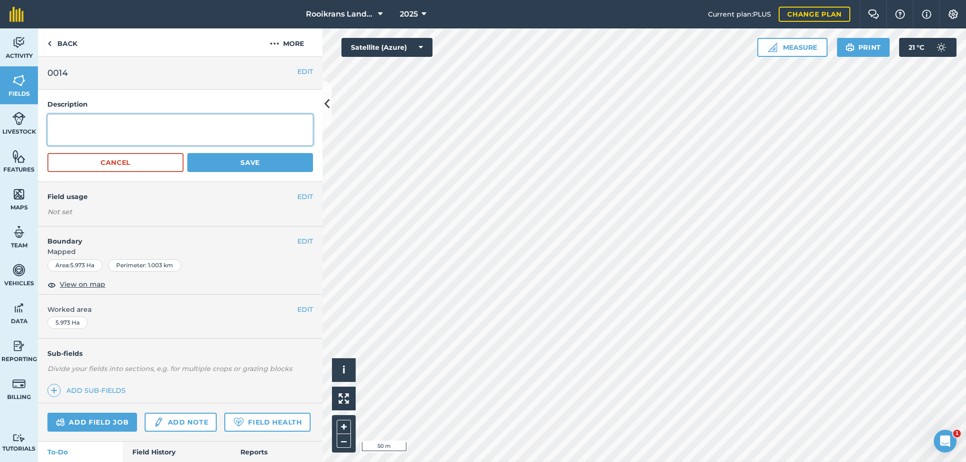
click at [87, 122] on textarea at bounding box center [180, 129] width 266 height 31
type textarea "N57"
click at [221, 165] on button "Save" at bounding box center [250, 162] width 126 height 19
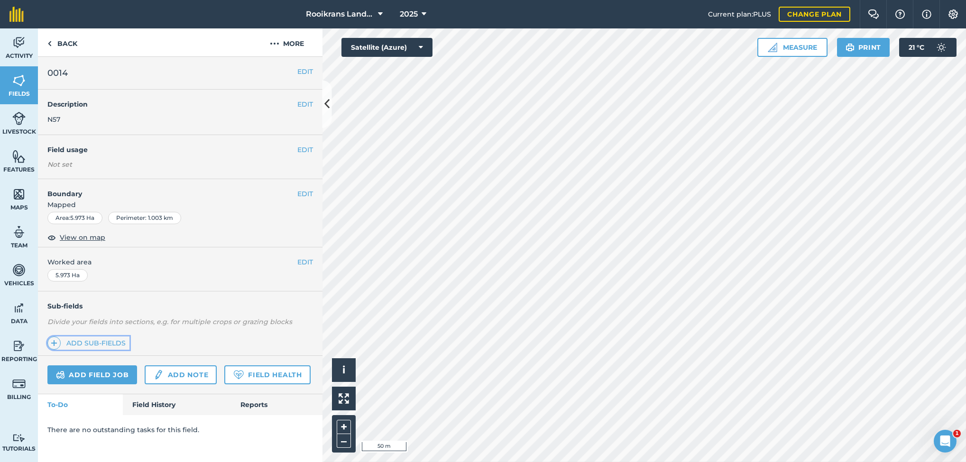
click at [55, 342] on img at bounding box center [54, 343] width 7 height 11
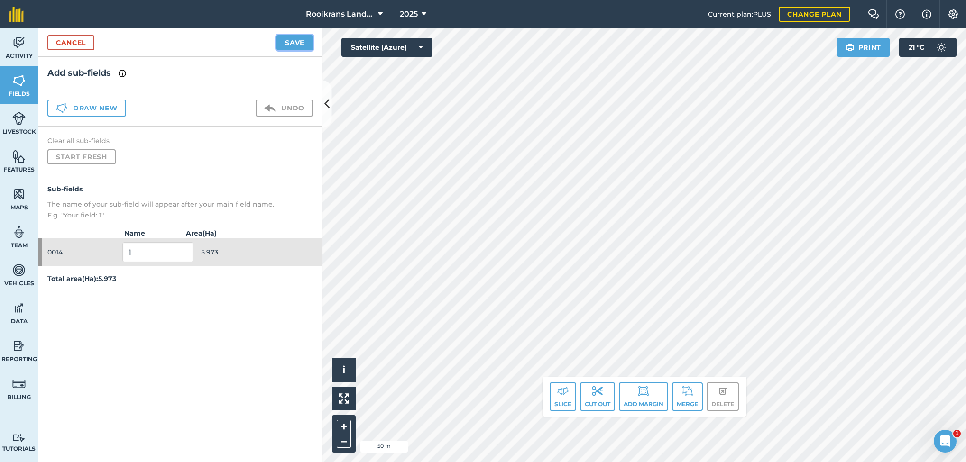
click at [288, 45] on button "Save" at bounding box center [294, 42] width 37 height 15
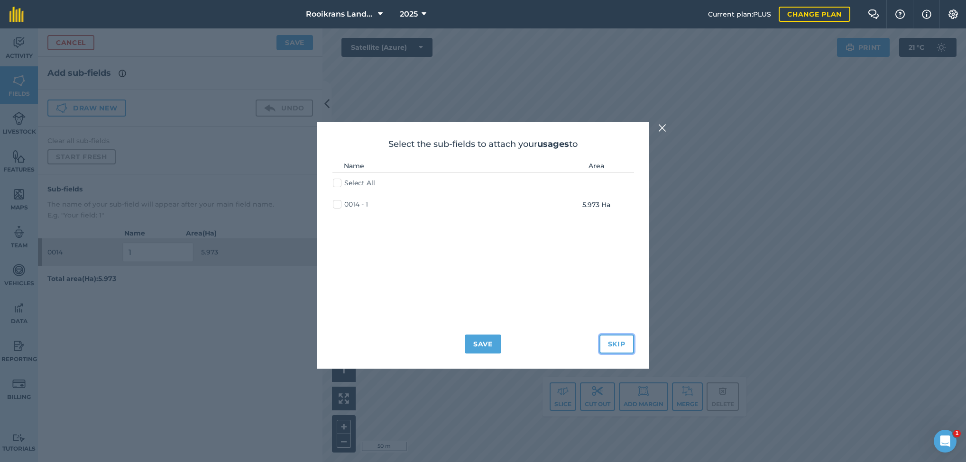
click at [621, 342] on button "Skip" at bounding box center [616, 344] width 35 height 19
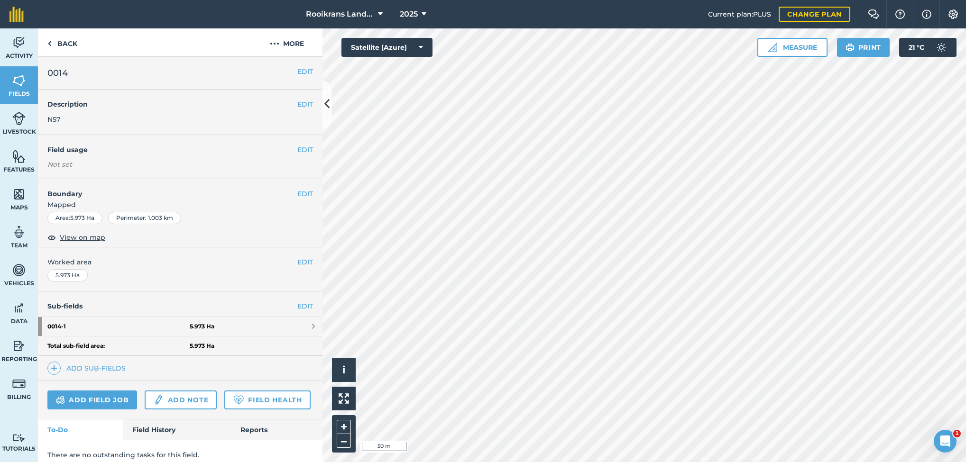
click at [79, 164] on div "Not set" at bounding box center [180, 164] width 266 height 9
click at [297, 148] on button "EDIT" at bounding box center [305, 150] width 16 height 10
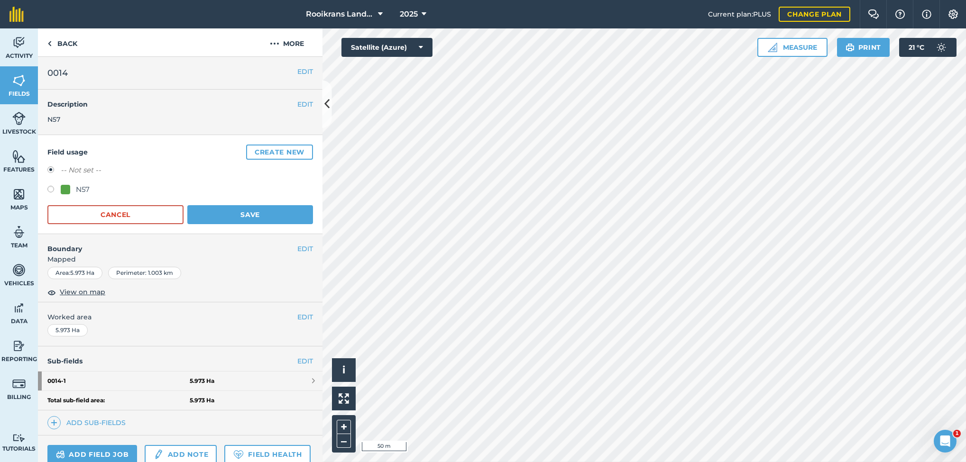
click at [63, 188] on div at bounding box center [65, 189] width 9 height 9
radio input "true"
radio input "false"
click at [239, 215] on button "Save" at bounding box center [250, 214] width 126 height 19
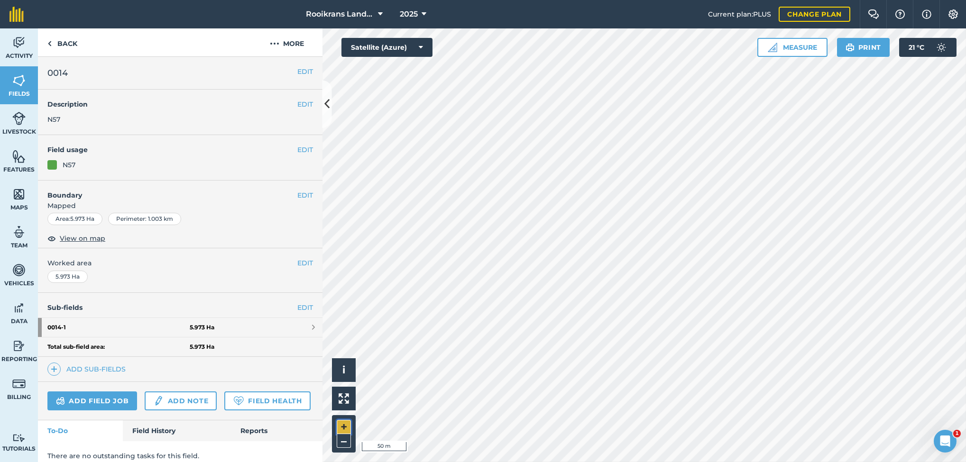
click at [344, 342] on button "+" at bounding box center [344, 427] width 14 height 14
click at [337, 342] on button "–" at bounding box center [344, 441] width 14 height 14
click at [339, 342] on button "–" at bounding box center [344, 441] width 14 height 14
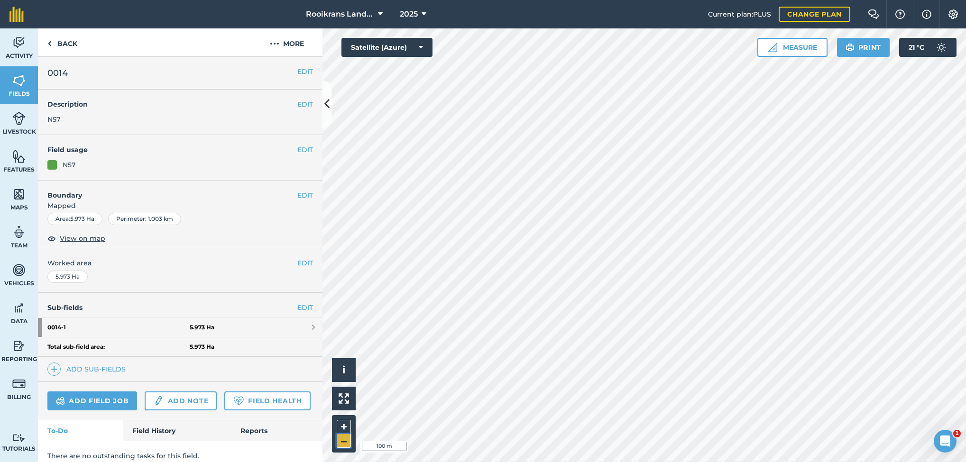
click at [339, 342] on button "–" at bounding box center [344, 441] width 14 height 14
click at [343, 342] on button "+" at bounding box center [344, 427] width 14 height 14
click at [235, 122] on div "EDIT Description N57" at bounding box center [180, 113] width 285 height 46
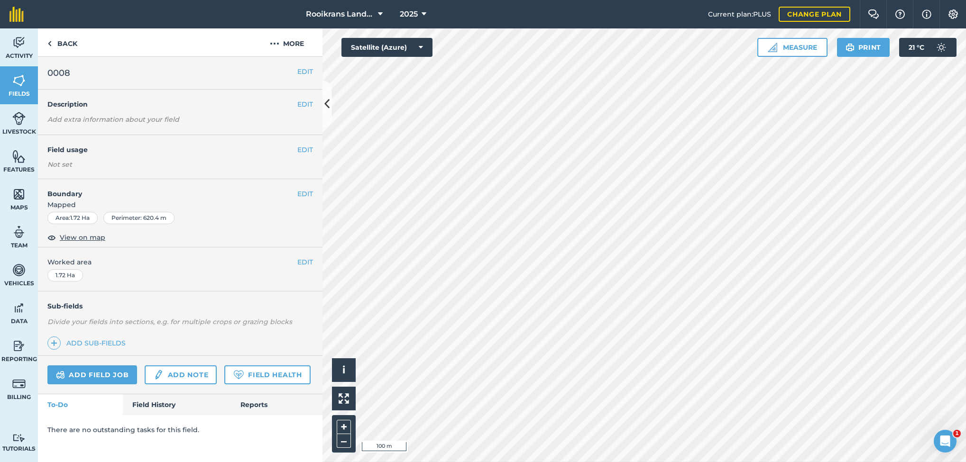
click at [152, 117] on em "Add extra information about your field" at bounding box center [113, 119] width 132 height 9
click at [308, 107] on button "EDIT" at bounding box center [305, 104] width 16 height 10
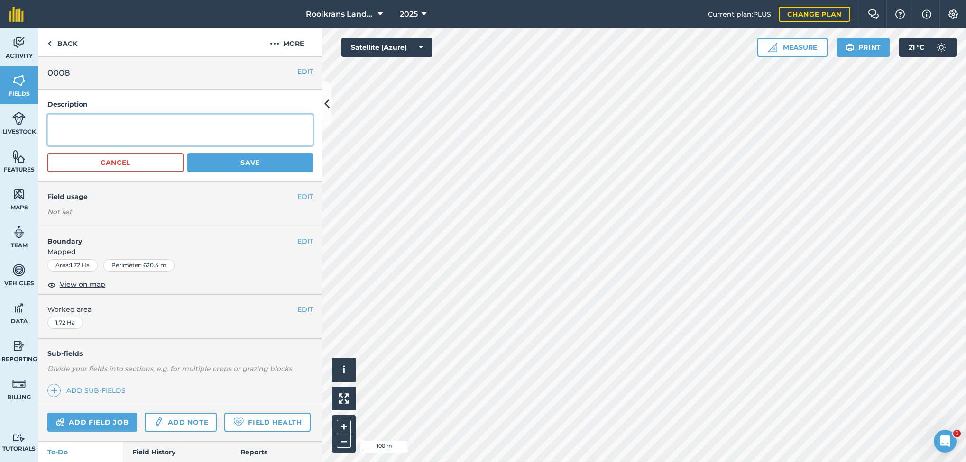
click at [162, 121] on textarea at bounding box center [180, 129] width 266 height 31
click at [68, 131] on textarea at bounding box center [180, 129] width 266 height 31
type textarea "N53"
click at [227, 161] on button "Save" at bounding box center [250, 162] width 126 height 19
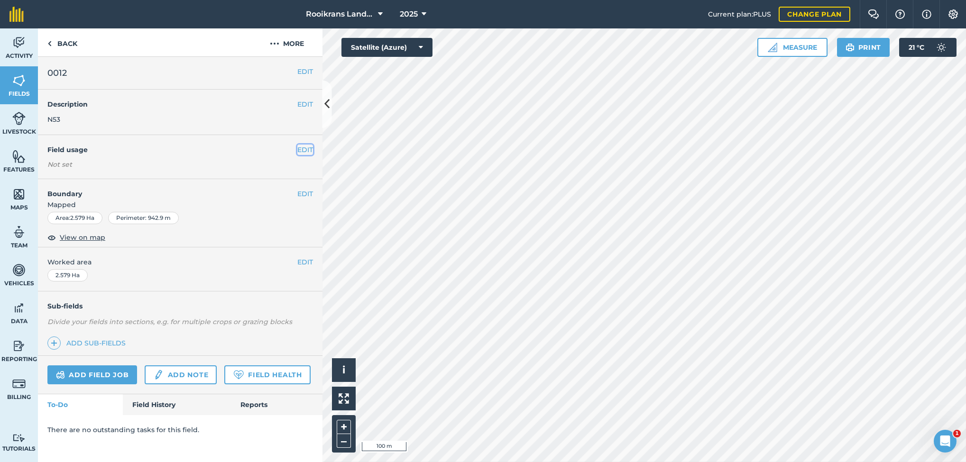
click at [304, 147] on button "EDIT" at bounding box center [305, 150] width 16 height 10
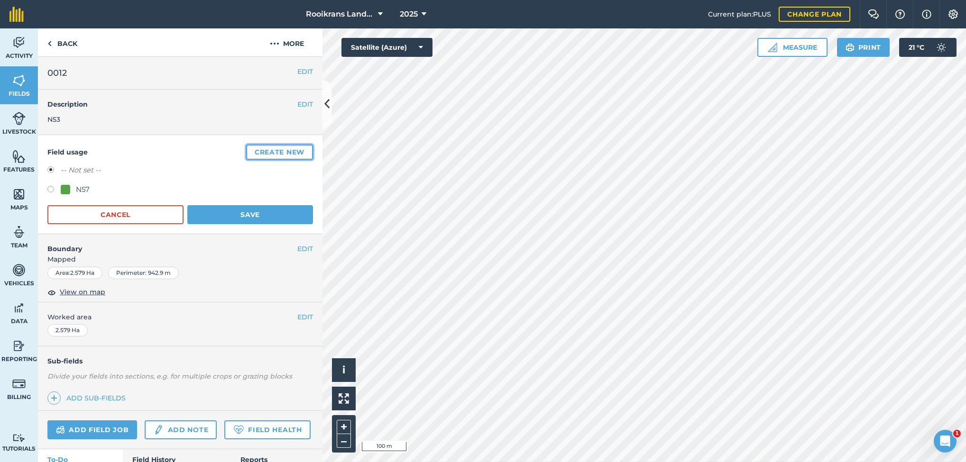
click at [274, 151] on button "Create new" at bounding box center [279, 152] width 67 height 15
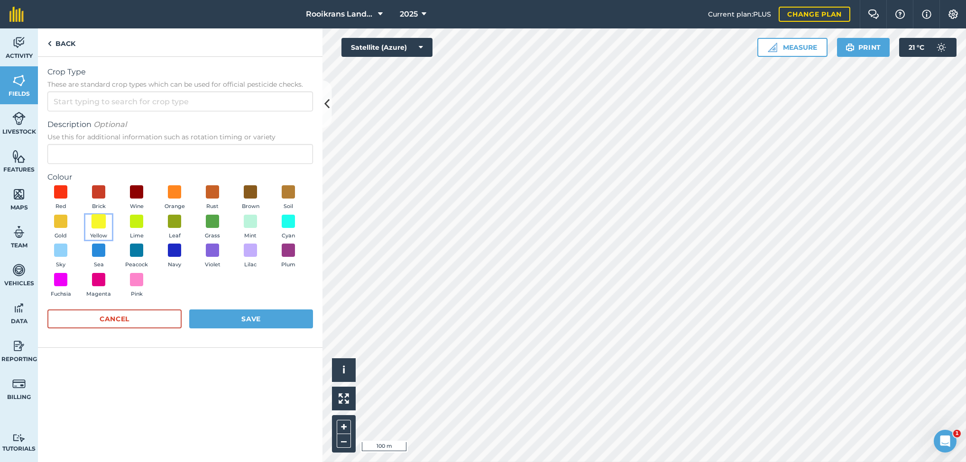
click at [98, 222] on span at bounding box center [99, 221] width 15 height 15
click at [91, 98] on input "Crop Type These are standard crop types which can be used for official pesticid…" at bounding box center [180, 102] width 266 height 20
type input "N"
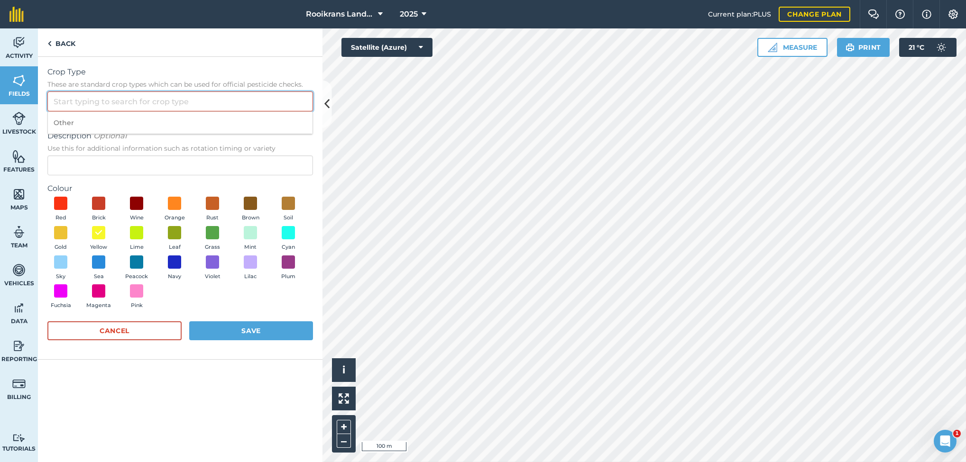
type input "M"
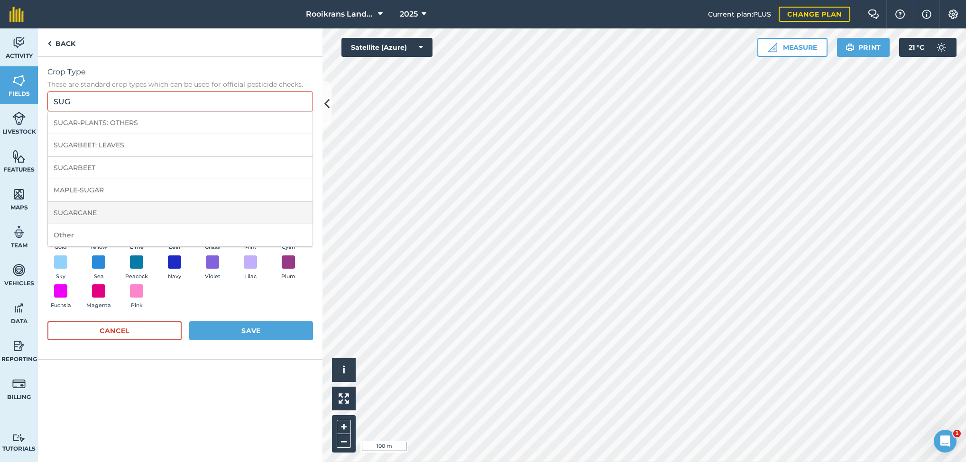
click at [122, 206] on li "SUGARCANE" at bounding box center [180, 213] width 265 height 22
type input "SUGARCANE"
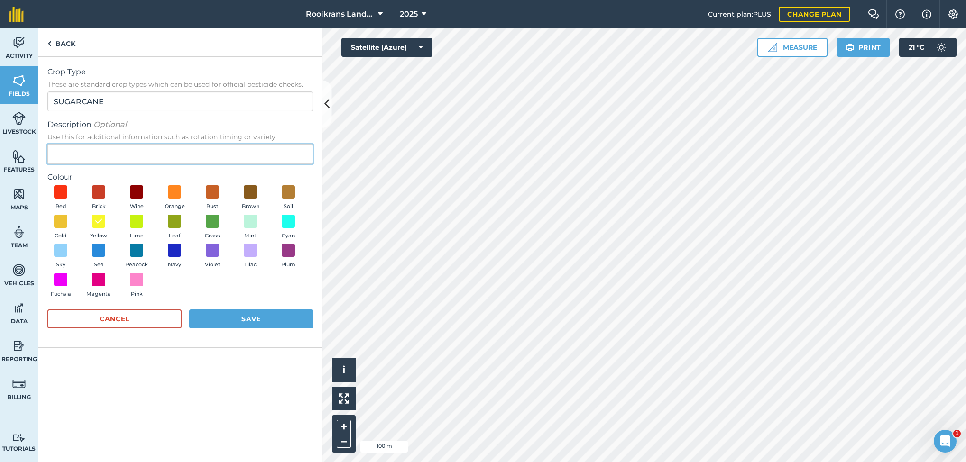
click at [97, 151] on input "Description Optional Use this for additional information such as rotation timin…" at bounding box center [180, 154] width 266 height 20
type input "N53"
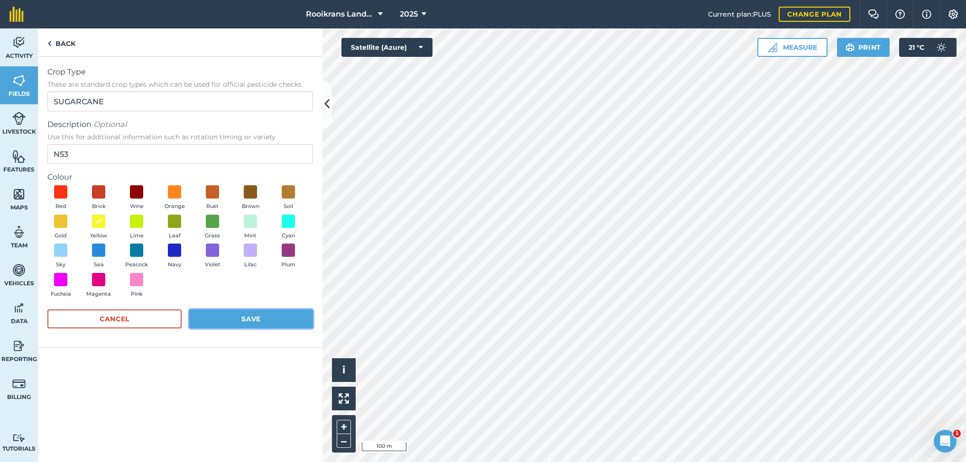
click at [250, 316] on button "Save" at bounding box center [251, 319] width 124 height 19
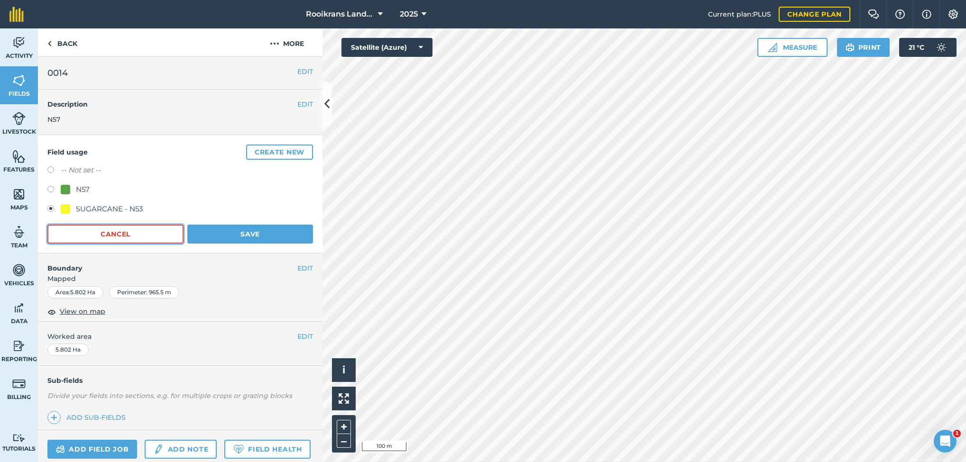
click at [114, 230] on button "Cancel" at bounding box center [115, 234] width 136 height 19
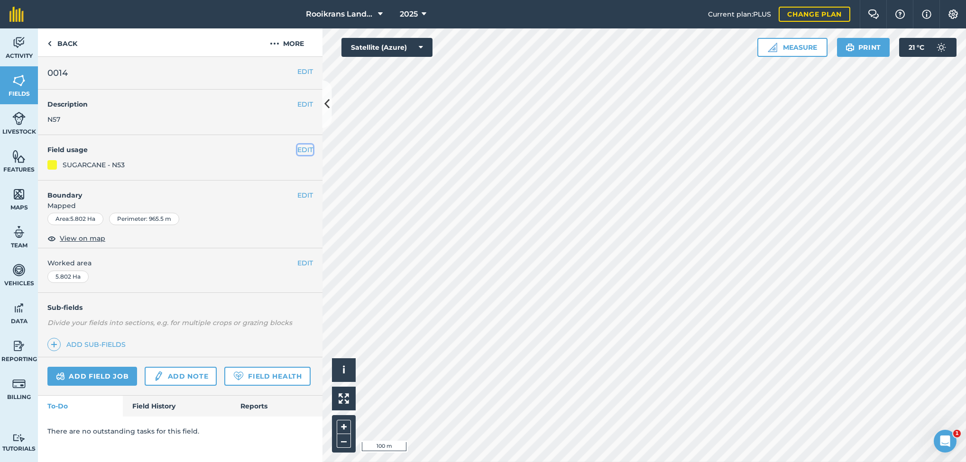
click at [303, 148] on button "EDIT" at bounding box center [305, 150] width 16 height 10
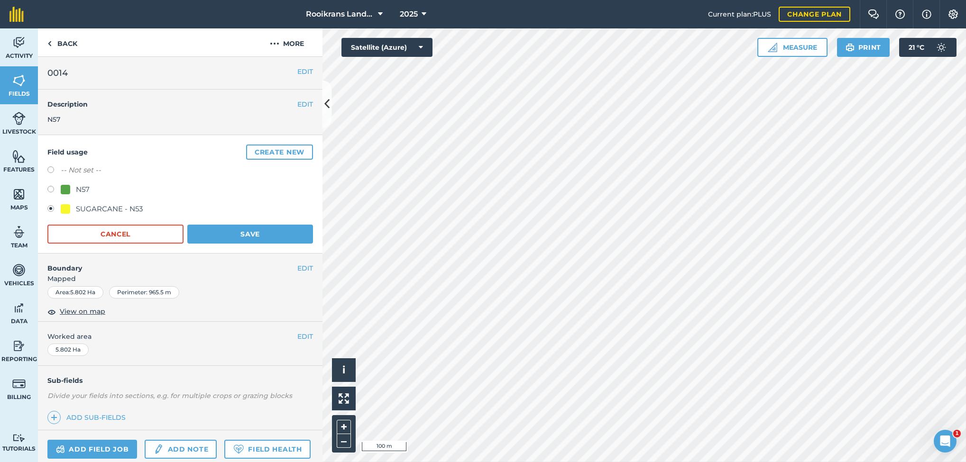
click at [53, 188] on label at bounding box center [53, 190] width 13 height 9
radio input "true"
radio input "false"
click at [23, 38] on img at bounding box center [18, 43] width 13 height 14
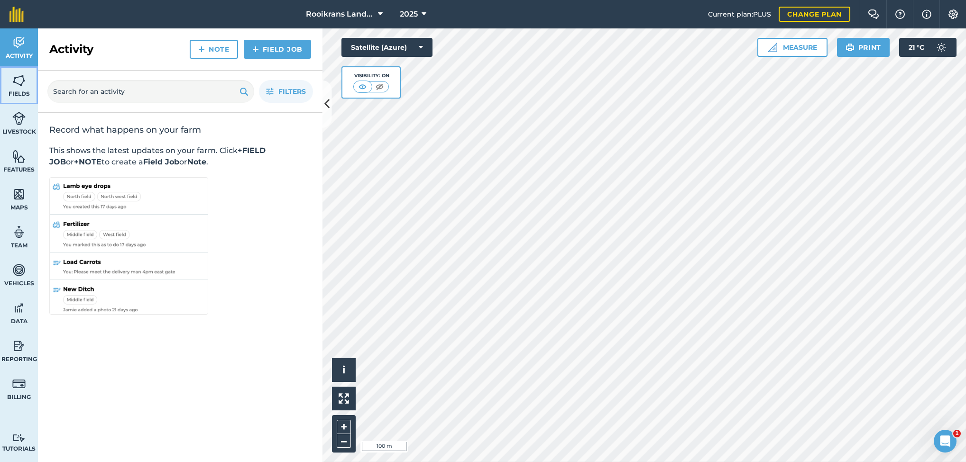
click at [17, 83] on img at bounding box center [18, 81] width 13 height 14
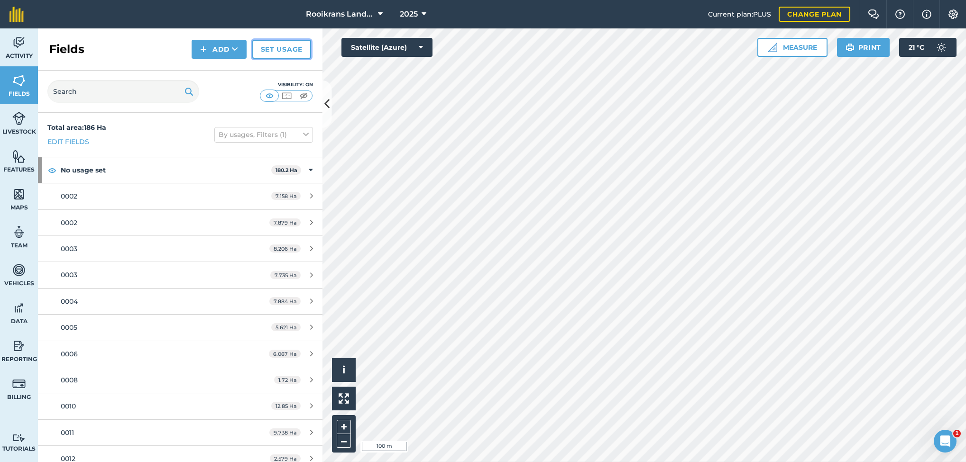
click at [288, 53] on link "Set usage" at bounding box center [281, 49] width 59 height 19
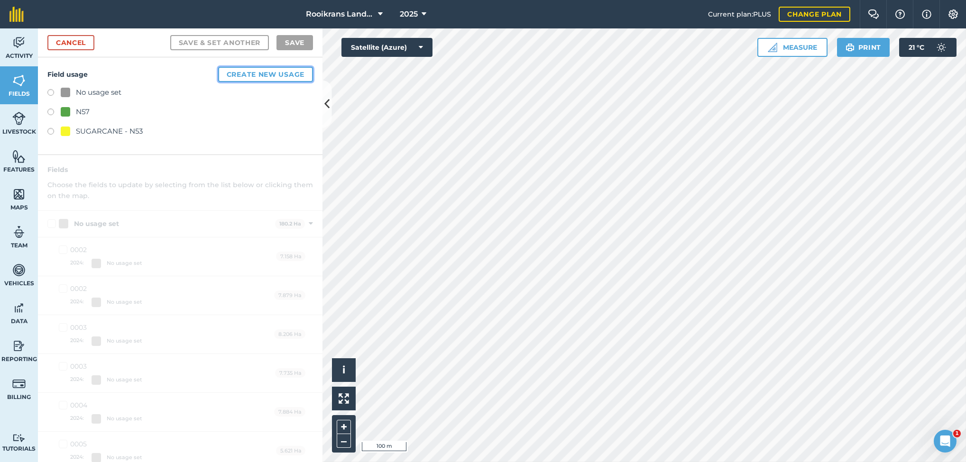
click at [262, 72] on button "Create new usage" at bounding box center [265, 74] width 95 height 15
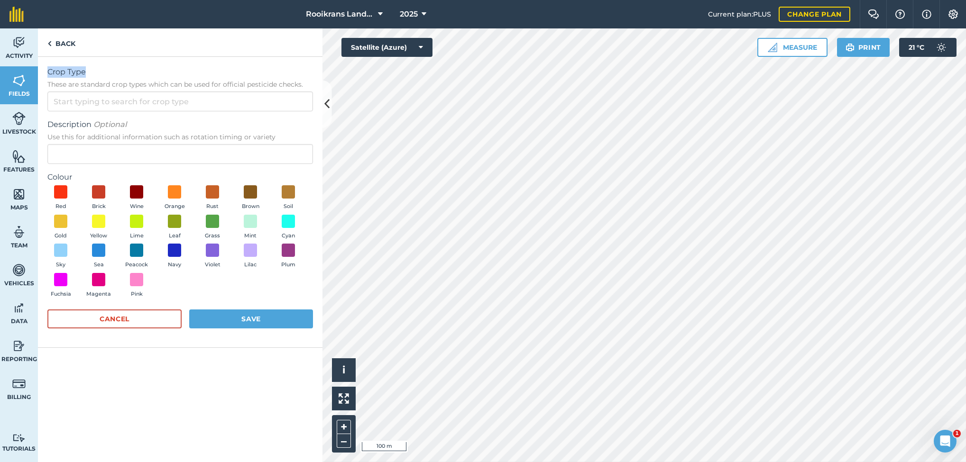
drag, startPoint x: 262, startPoint y: 72, endPoint x: 120, endPoint y: 50, distance: 143.9
click at [120, 50] on div "Back Crop Type These are standard crop types which can be used for official pes…" at bounding box center [180, 245] width 285 height 434
drag, startPoint x: 120, startPoint y: 50, endPoint x: 58, endPoint y: 40, distance: 62.5
click at [58, 40] on link "Back" at bounding box center [61, 42] width 47 height 28
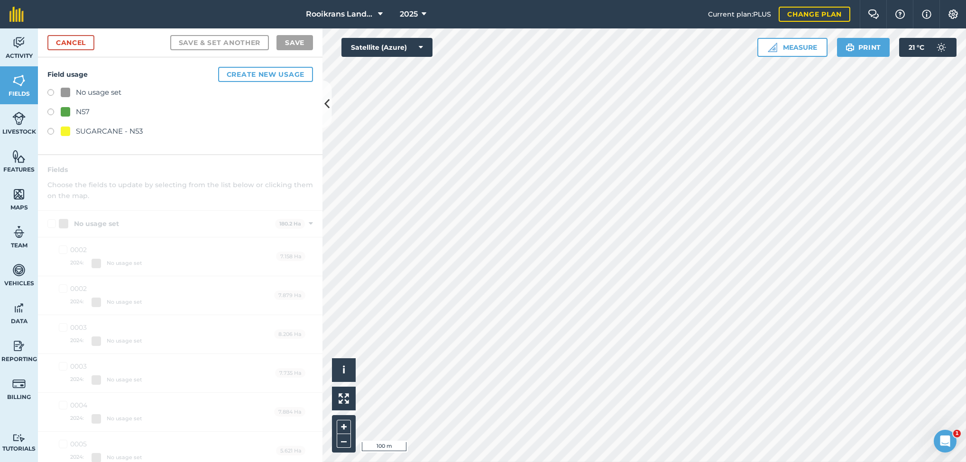
click at [60, 109] on label at bounding box center [53, 113] width 13 height 9
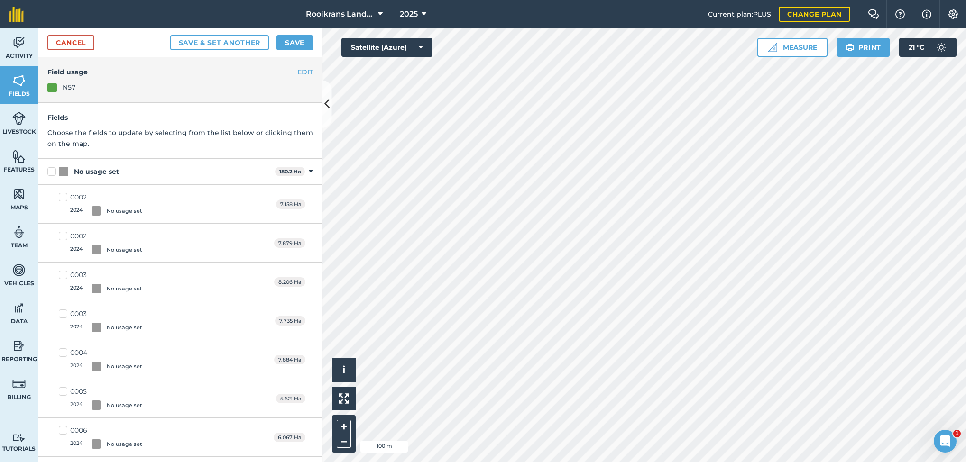
click at [55, 84] on div at bounding box center [51, 87] width 9 height 9
click at [297, 70] on button "EDIT" at bounding box center [305, 72] width 16 height 10
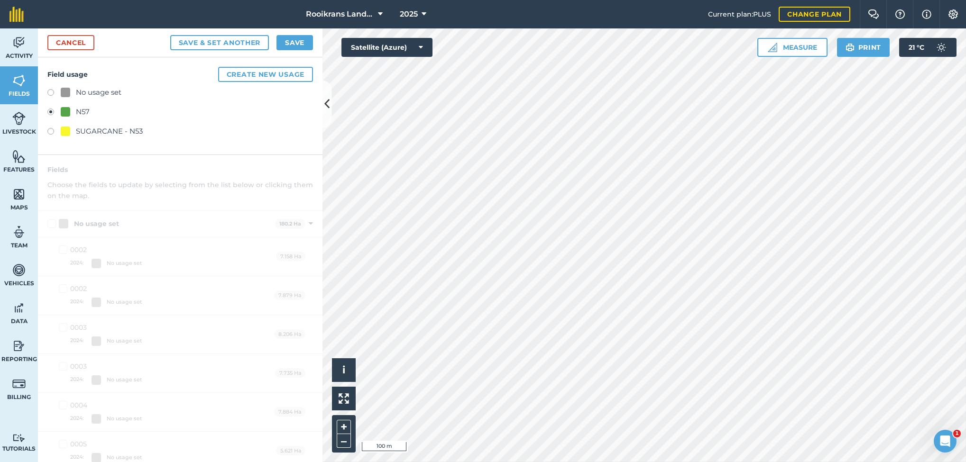
click at [56, 109] on label at bounding box center [53, 113] width 13 height 9
click at [50, 110] on label at bounding box center [53, 113] width 13 height 9
click at [62, 111] on div at bounding box center [65, 111] width 9 height 9
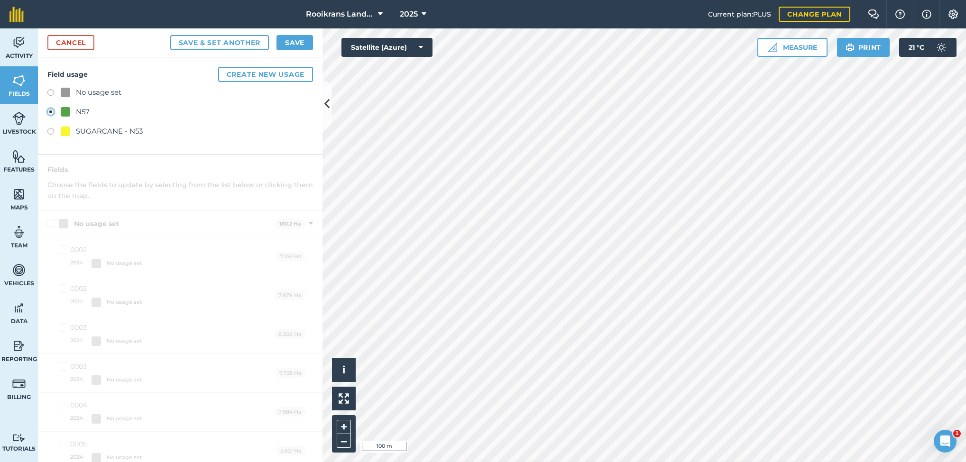
click at [62, 111] on div at bounding box center [65, 111] width 9 height 9
click at [18, 38] on img at bounding box center [18, 43] width 13 height 14
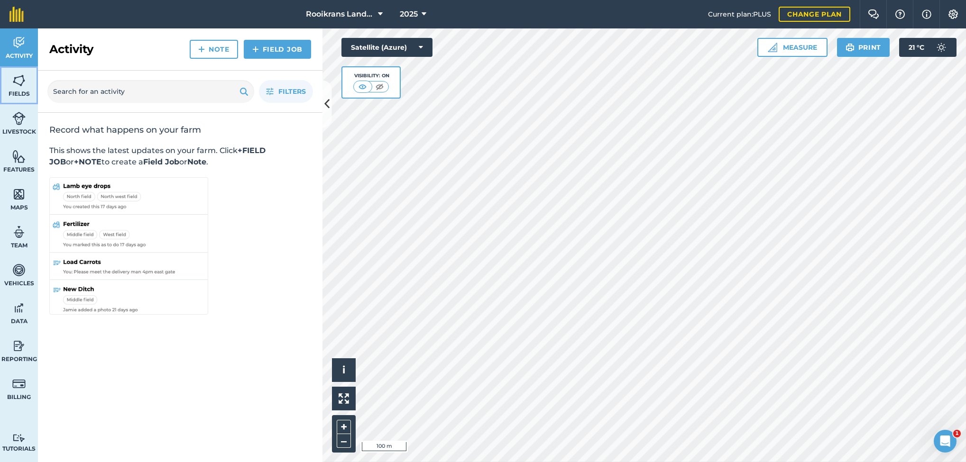
click at [14, 90] on span "Fields" at bounding box center [19, 94] width 38 height 8
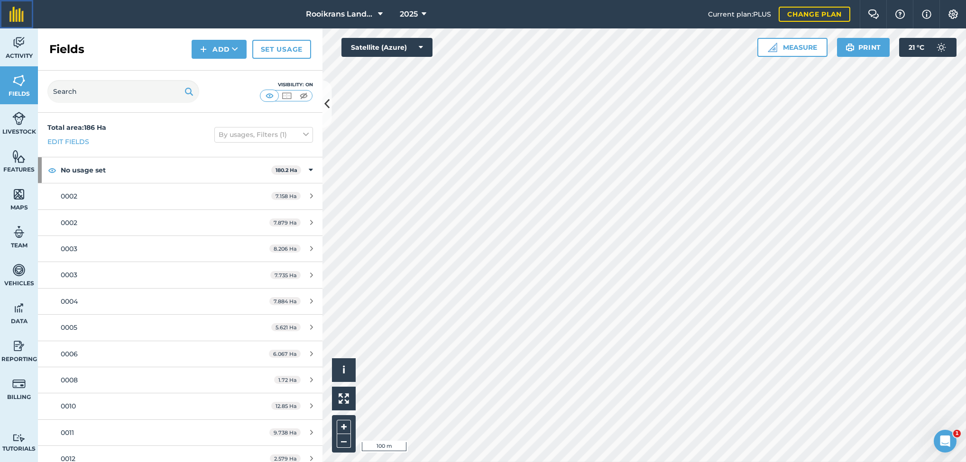
click at [16, 16] on img at bounding box center [16, 14] width 14 height 15
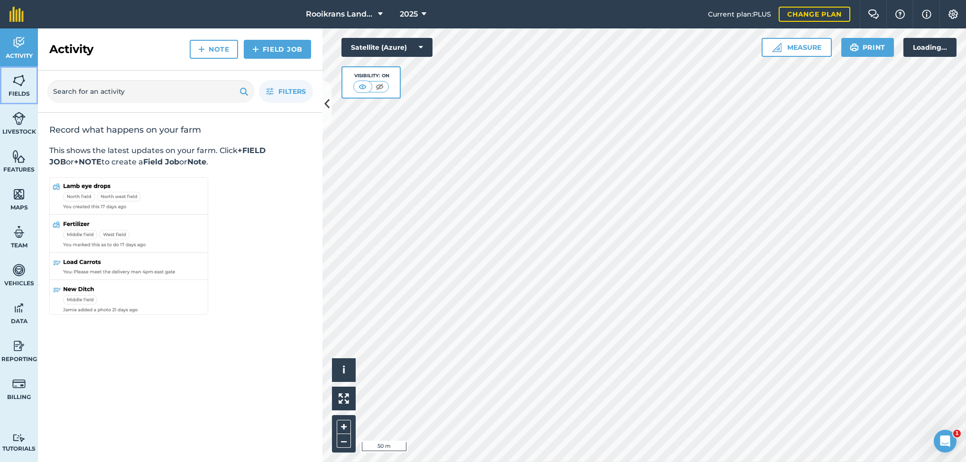
click at [20, 83] on img at bounding box center [18, 81] width 13 height 14
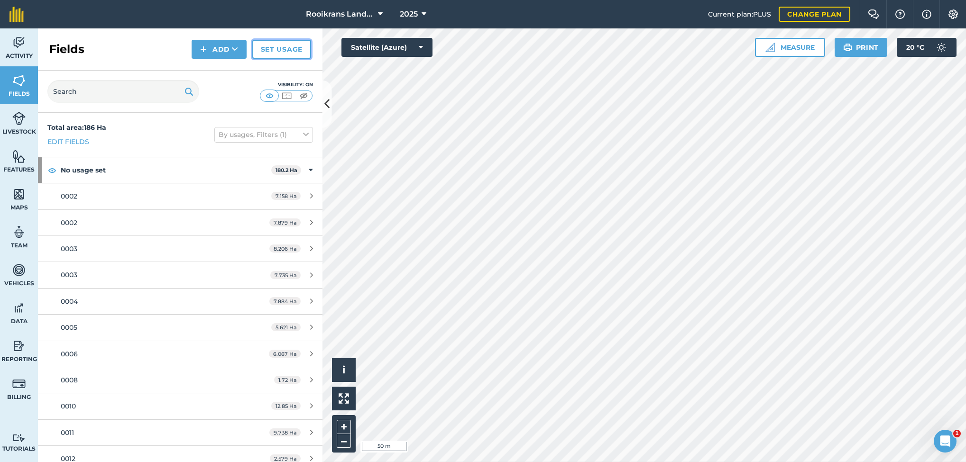
click at [269, 46] on link "Set usage" at bounding box center [281, 49] width 59 height 19
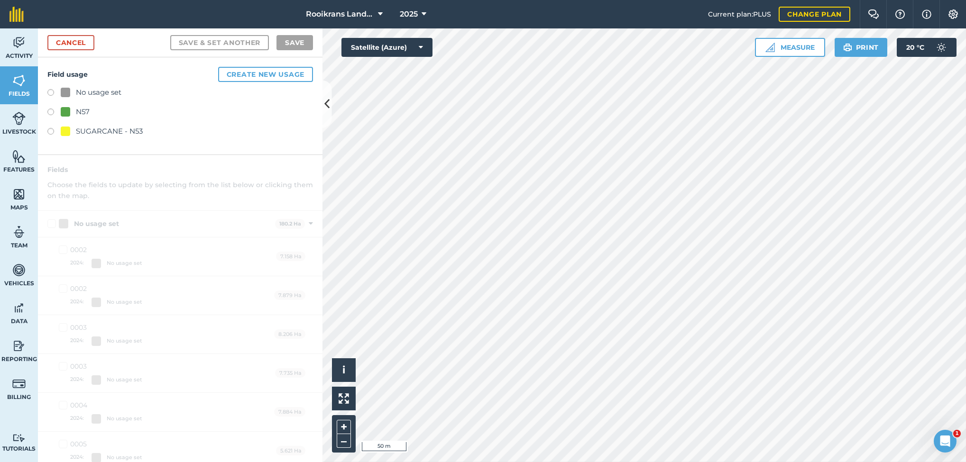
drag, startPoint x: 82, startPoint y: 111, endPoint x: 70, endPoint y: 103, distance: 14.3
click at [70, 103] on div "No usage set N57 SUGARCANE - N53" at bounding box center [180, 113] width 266 height 53
click at [61, 111] on div at bounding box center [65, 111] width 9 height 9
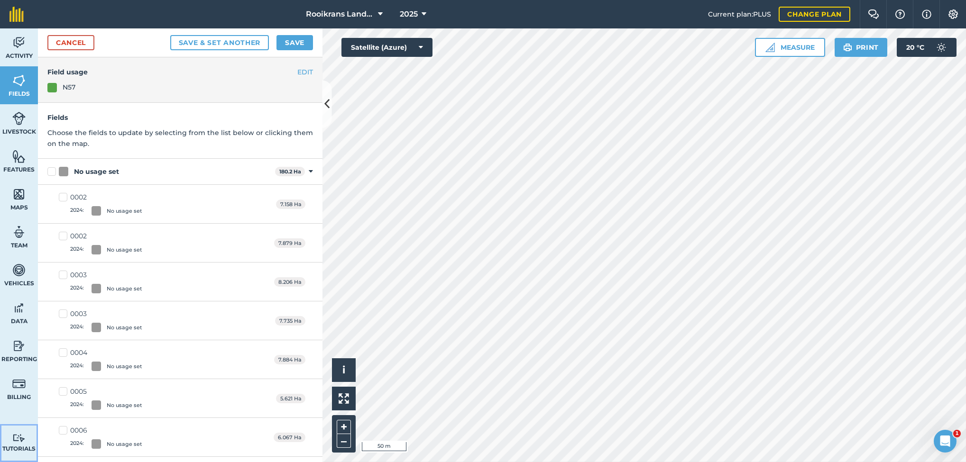
click at [16, 342] on img at bounding box center [18, 438] width 13 height 9
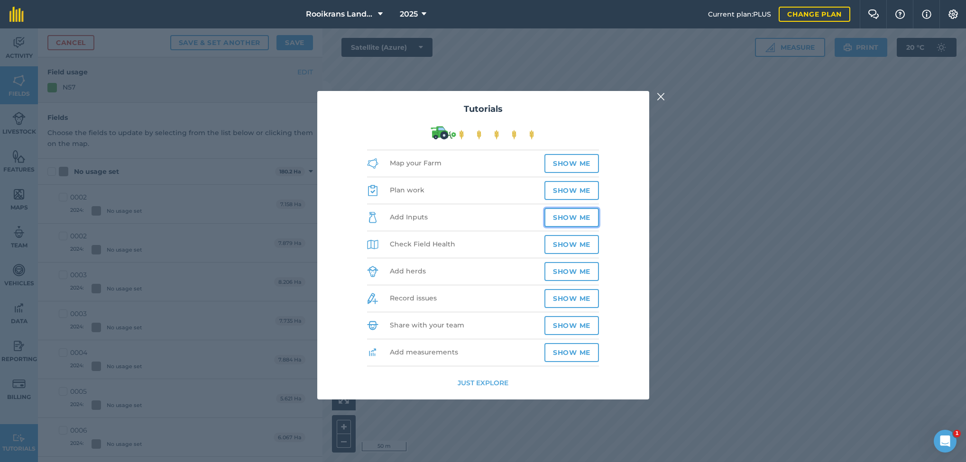
click at [562, 212] on button "Show me" at bounding box center [571, 217] width 55 height 19
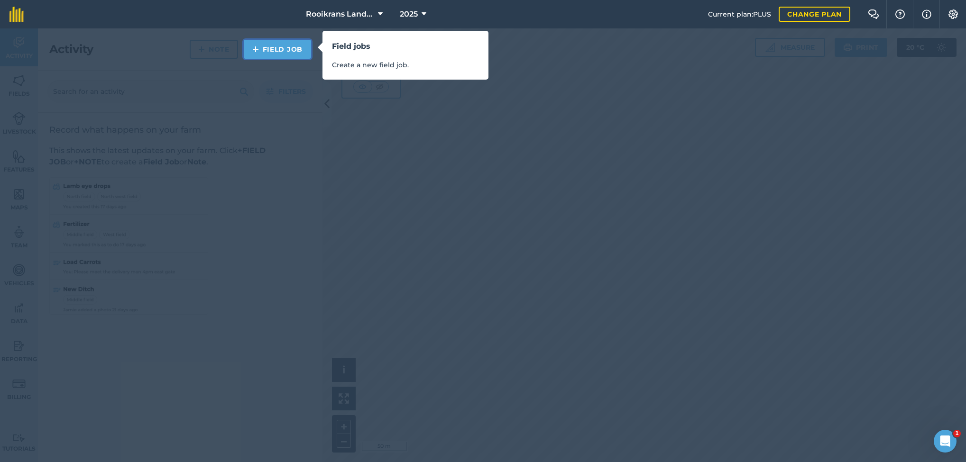
click at [269, 50] on link "Field Job" at bounding box center [277, 49] width 67 height 19
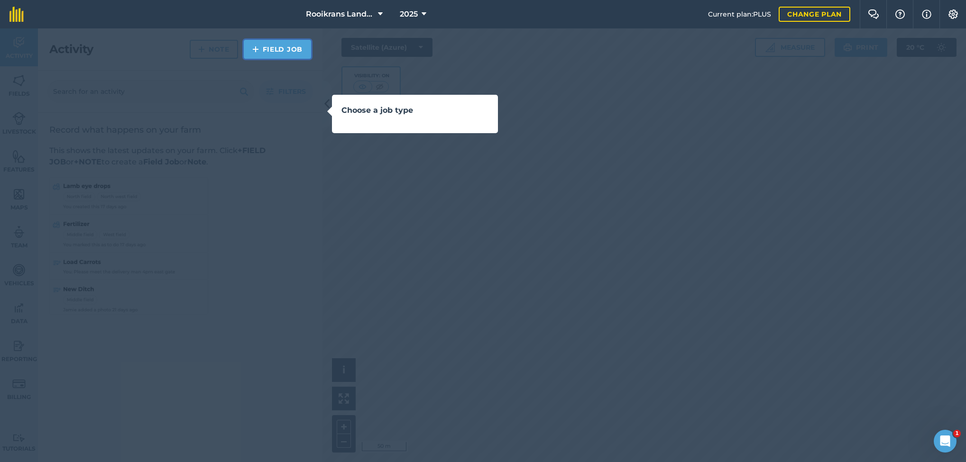
click at [274, 55] on link "Field Job" at bounding box center [277, 49] width 67 height 19
click at [280, 46] on link "Field Job" at bounding box center [277, 49] width 67 height 19
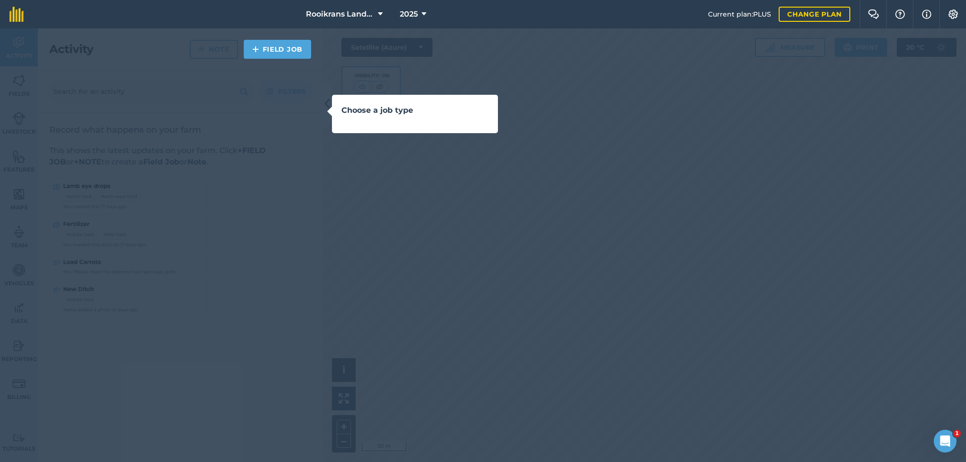
click at [507, 216] on div "Choose a job type" at bounding box center [483, 231] width 966 height 462
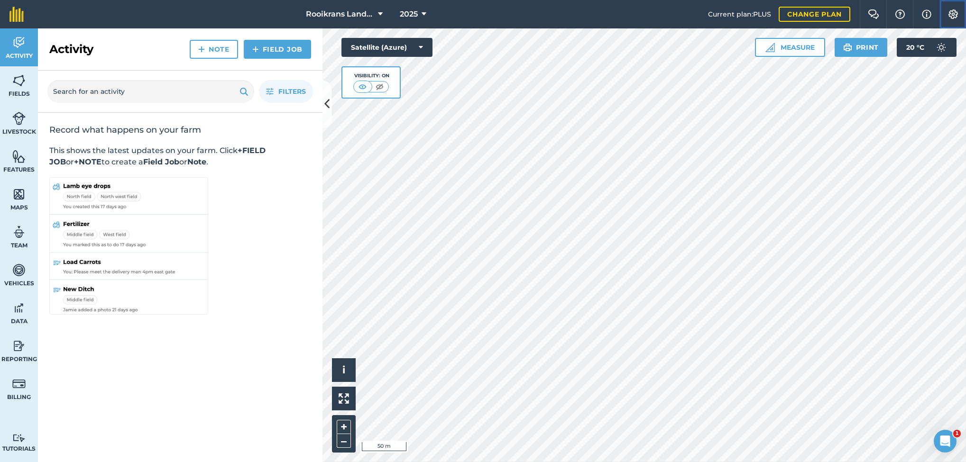
click at [715, 15] on img at bounding box center [953, 13] width 11 height 9
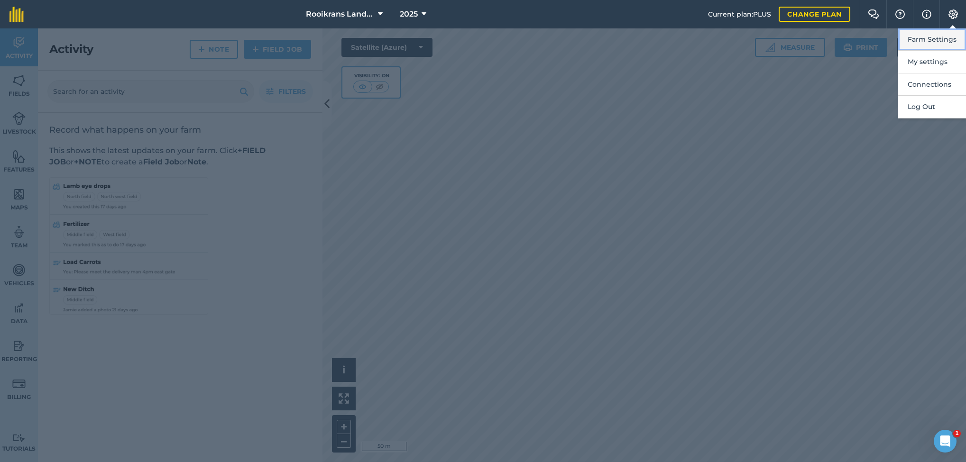
click at [715, 37] on button "Farm Settings" at bounding box center [932, 39] width 68 height 22
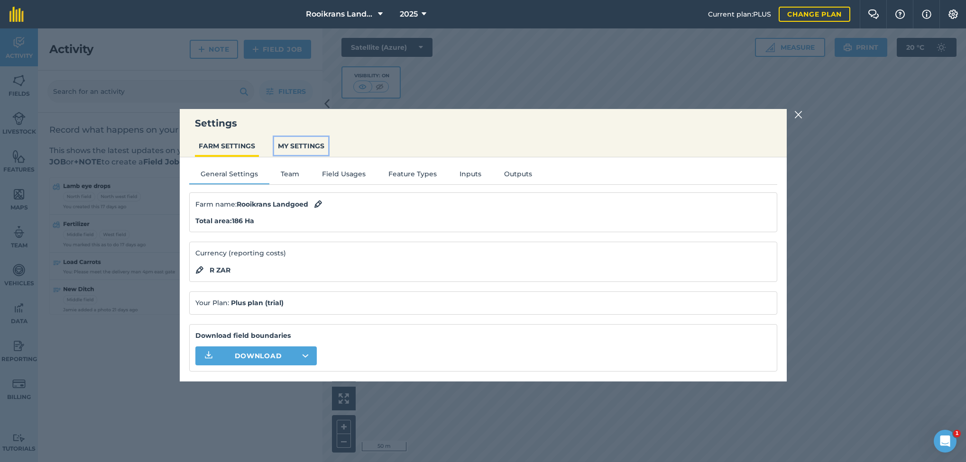
click at [298, 140] on button "MY SETTINGS" at bounding box center [301, 146] width 54 height 18
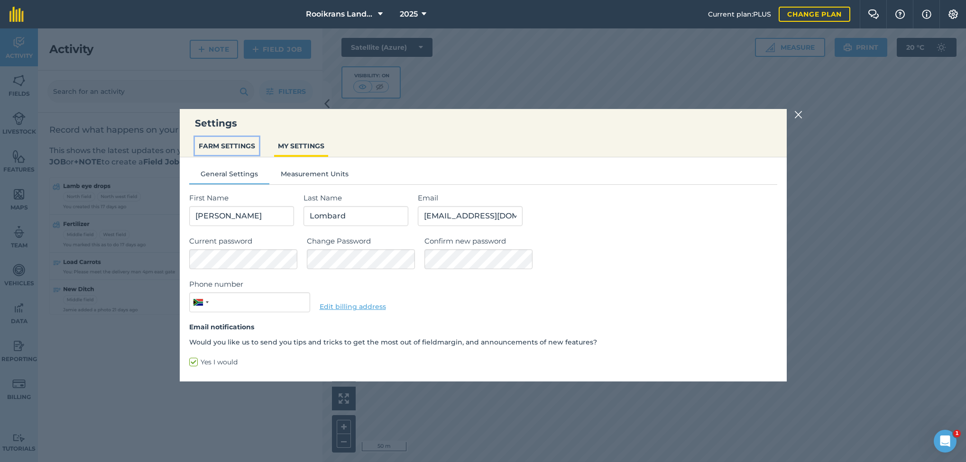
click at [235, 142] on button "FARM SETTINGS" at bounding box center [227, 146] width 64 height 18
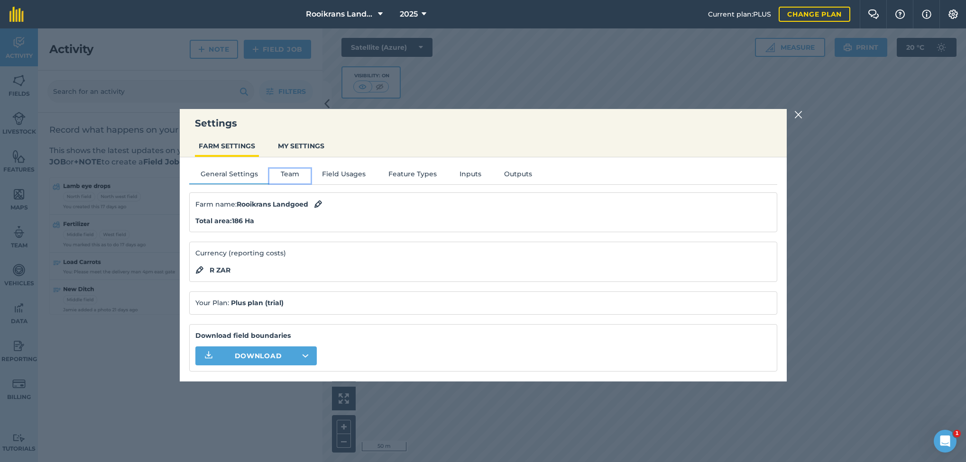
click at [288, 171] on button "Team" at bounding box center [289, 176] width 41 height 14
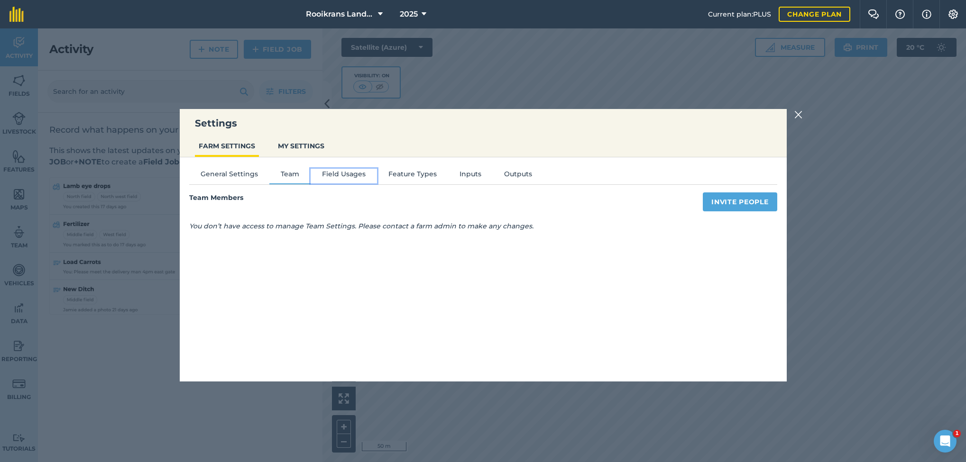
click at [343, 175] on button "Field Usages" at bounding box center [344, 176] width 66 height 14
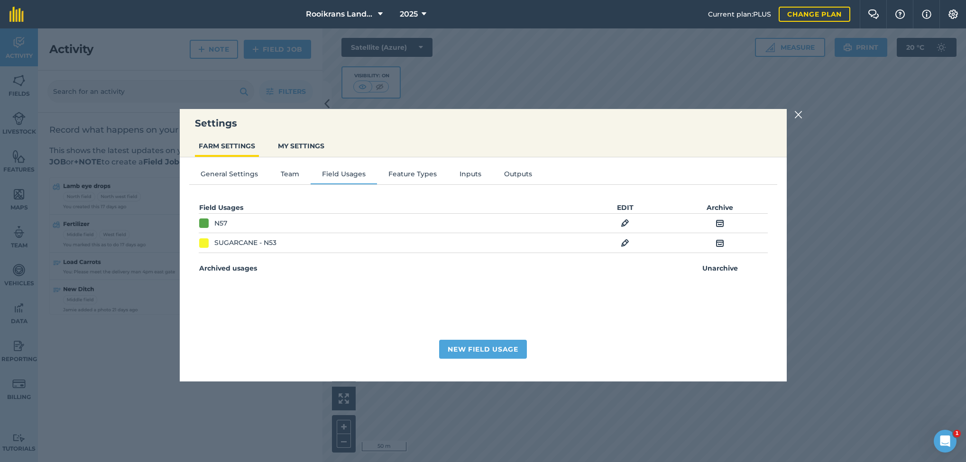
click at [624, 221] on img at bounding box center [625, 223] width 9 height 11
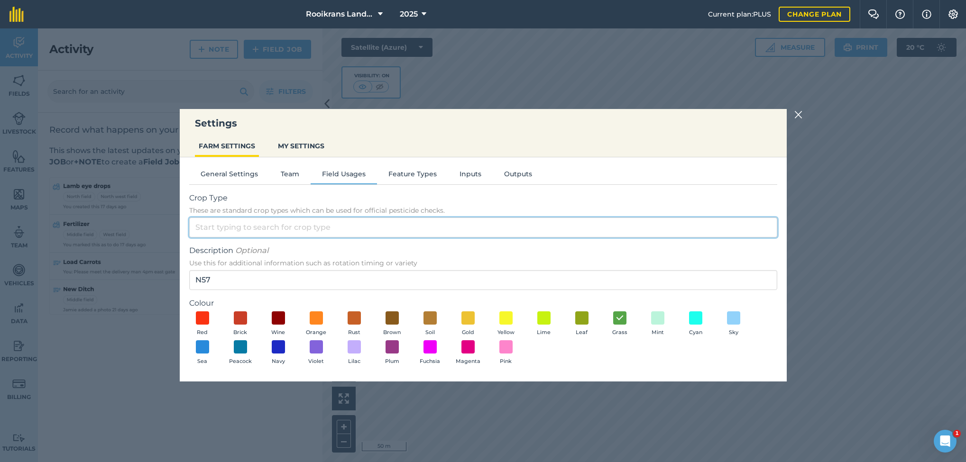
click at [325, 228] on input "Crop Type These are standard crop types which can be used for official pesticid…" at bounding box center [483, 228] width 588 height 20
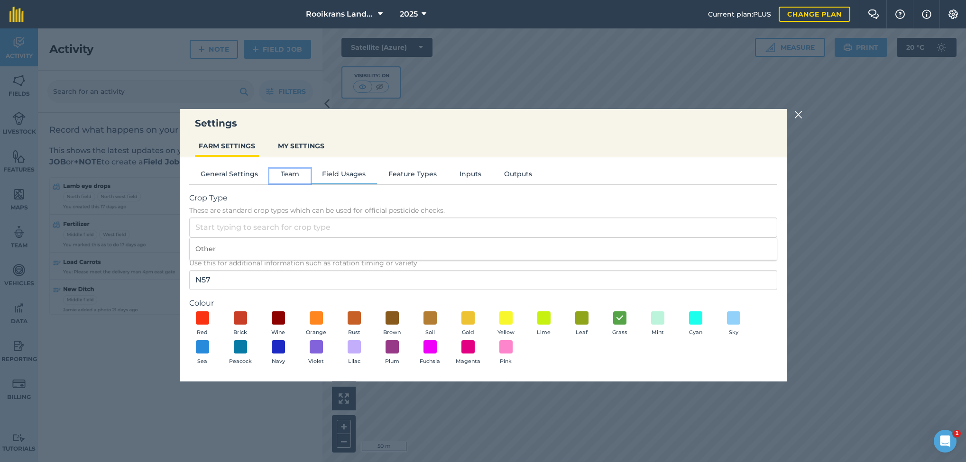
click at [290, 176] on button "Team" at bounding box center [289, 176] width 41 height 14
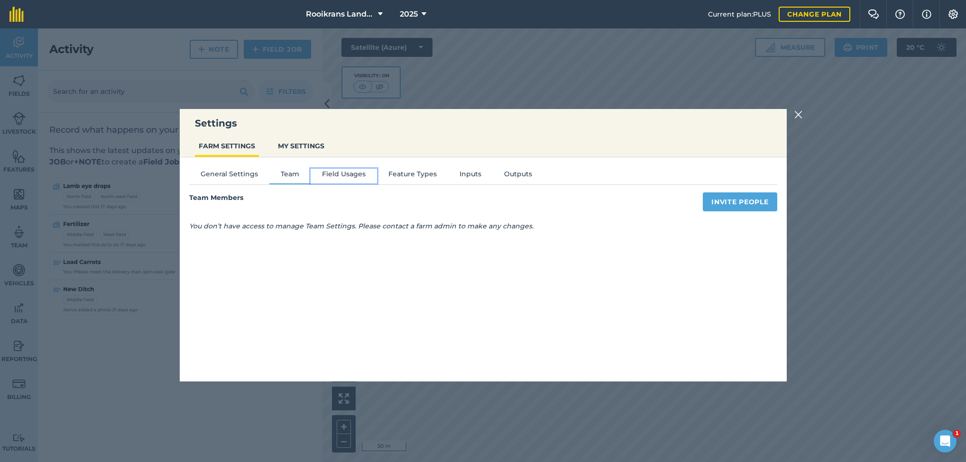
click at [334, 174] on button "Field Usages" at bounding box center [344, 176] width 66 height 14
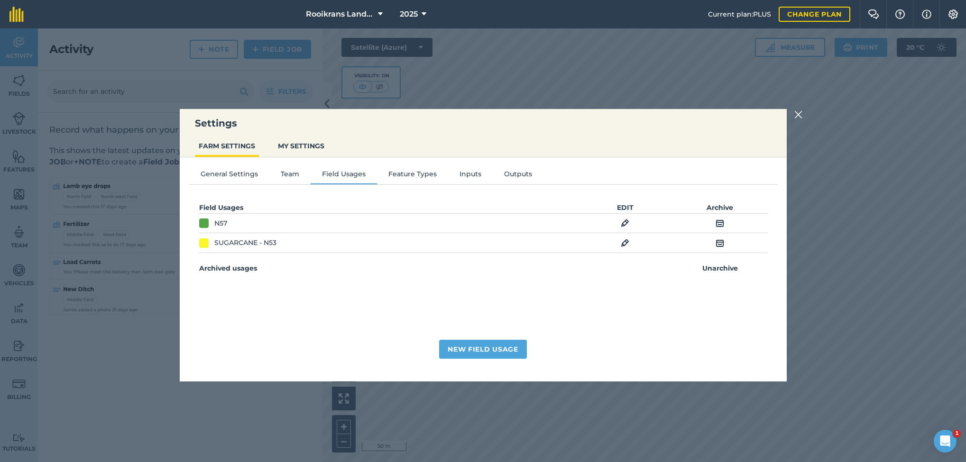
click at [626, 245] on img at bounding box center [625, 243] width 9 height 11
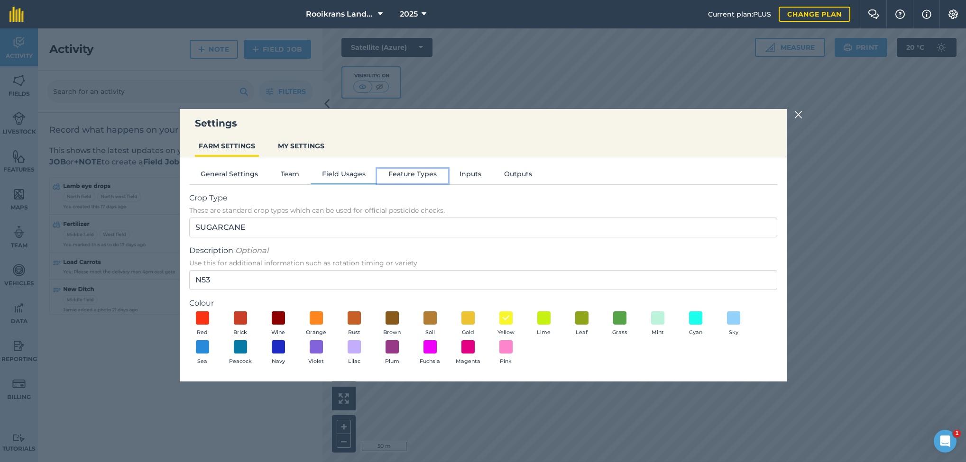
click at [406, 172] on button "Feature Types" at bounding box center [412, 176] width 71 height 14
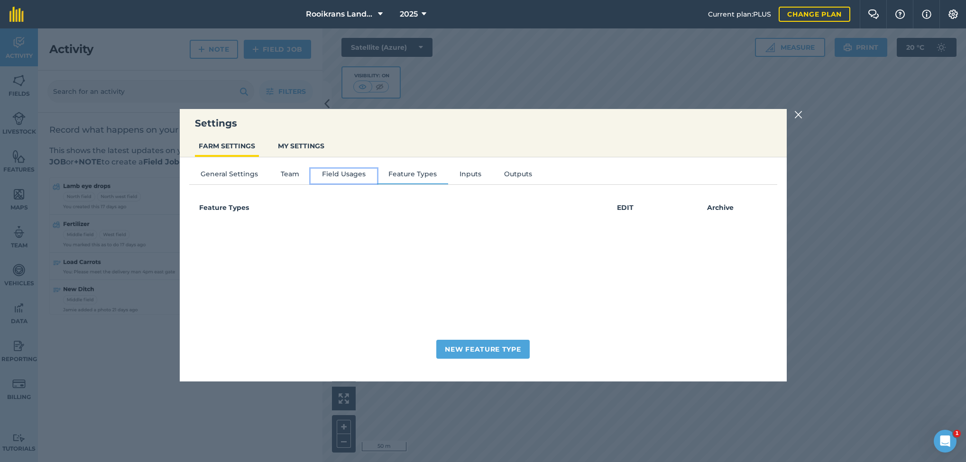
click at [342, 174] on button "Field Usages" at bounding box center [344, 176] width 66 height 14
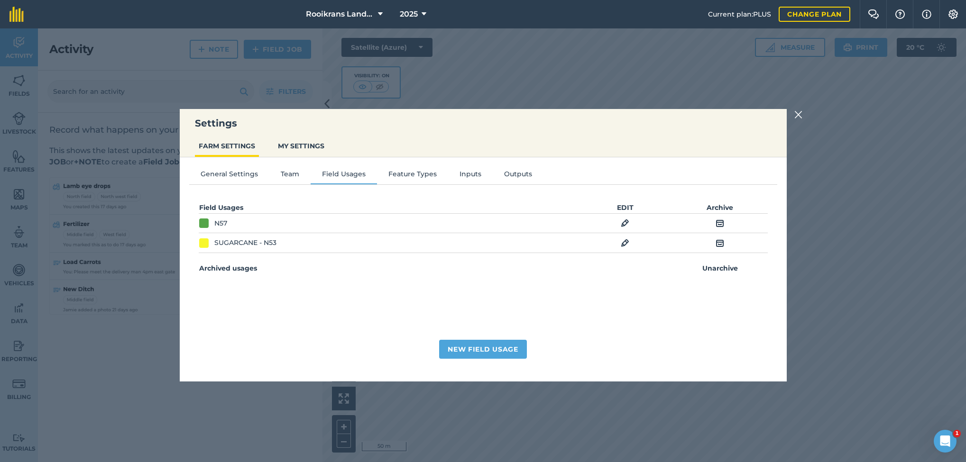
click at [622, 217] on td "EDIT" at bounding box center [625, 223] width 95 height 19
click at [624, 219] on td "EDIT" at bounding box center [625, 223] width 95 height 19
click at [625, 222] on img at bounding box center [625, 223] width 9 height 11
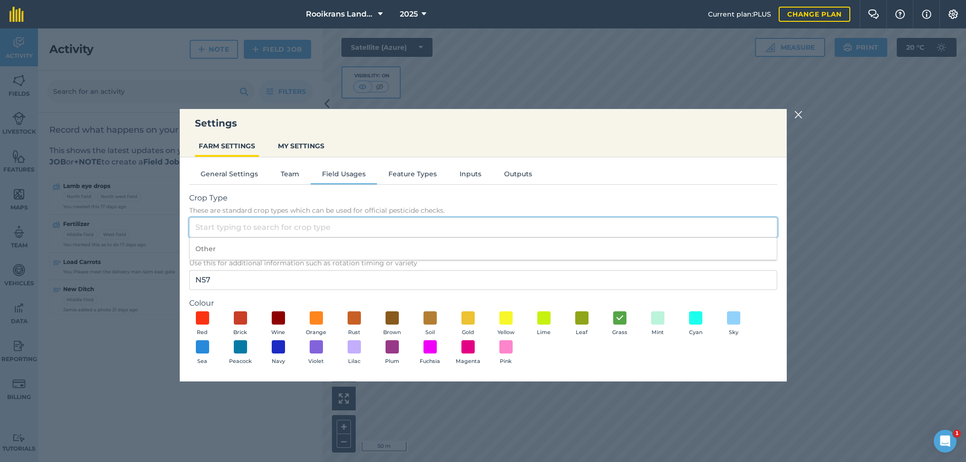
click at [230, 225] on input "Crop Type These are standard crop types which can be used for official pesticid…" at bounding box center [483, 228] width 588 height 20
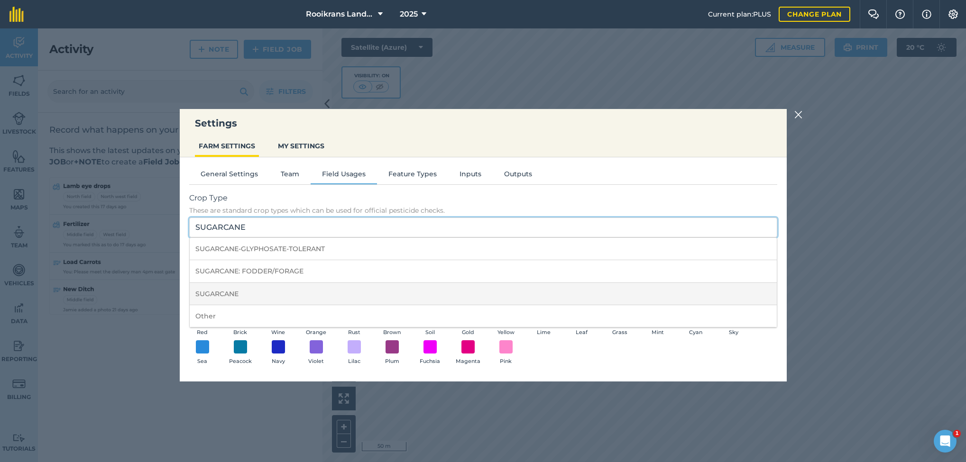
type input "SUGARCANE"
click at [241, 291] on li "SUGARCANE" at bounding box center [483, 294] width 587 height 22
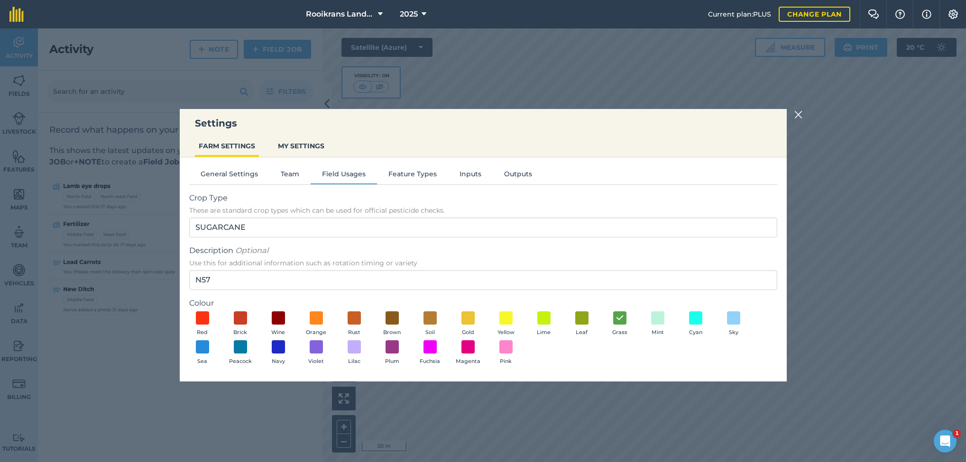
scroll to position [33, 0]
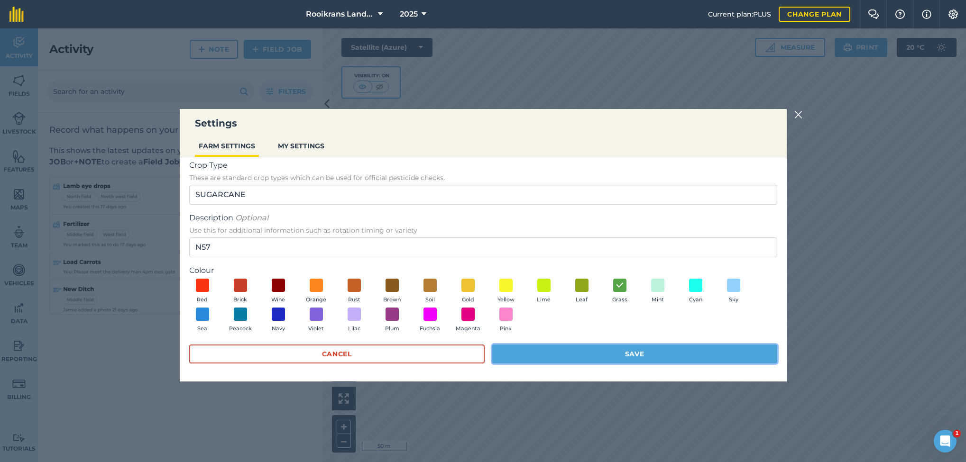
click at [672, 342] on button "Save" at bounding box center [634, 354] width 285 height 19
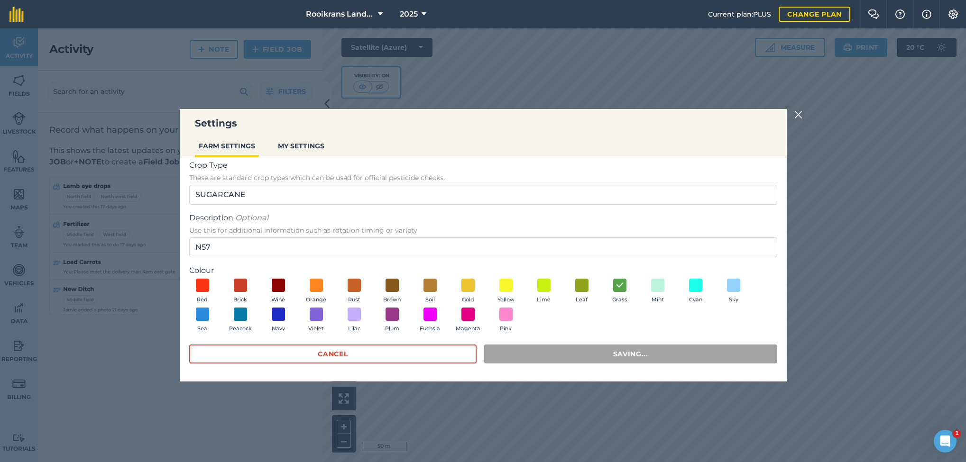
scroll to position [0, 0]
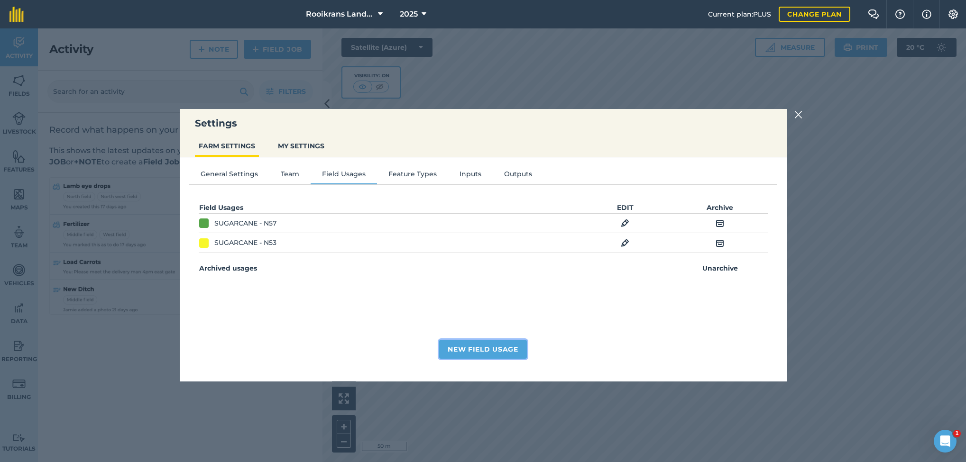
click at [487, 342] on button "New Field Usage" at bounding box center [483, 349] width 88 height 19
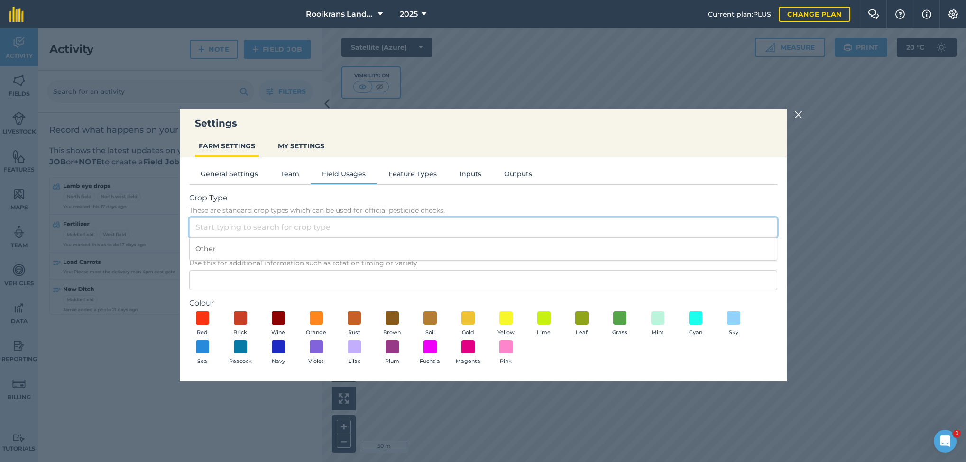
click at [258, 226] on input "Crop Type These are standard crop types which can be used for official pesticid…" at bounding box center [483, 228] width 588 height 20
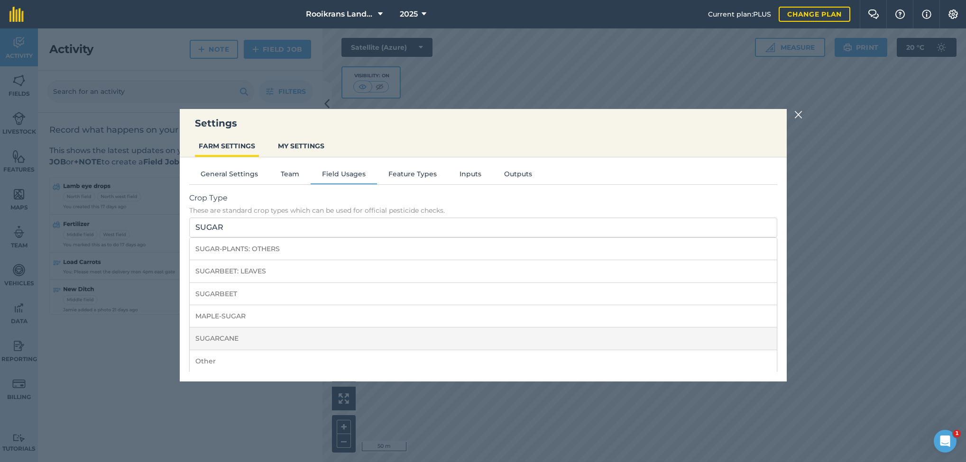
click at [234, 336] on li "SUGARCANE" at bounding box center [483, 339] width 587 height 22
type input "SUGARCANE"
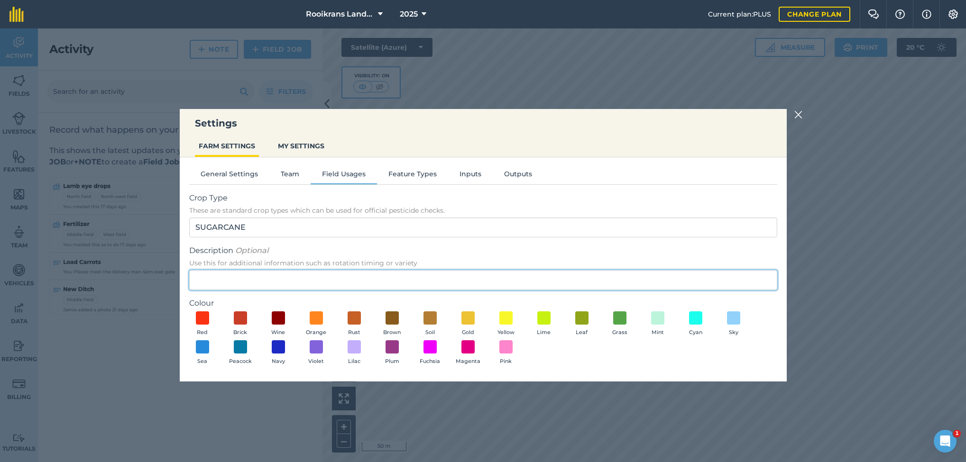
click at [252, 276] on input "Description Optional Use this for additional information such as rotation timin…" at bounding box center [483, 280] width 588 height 20
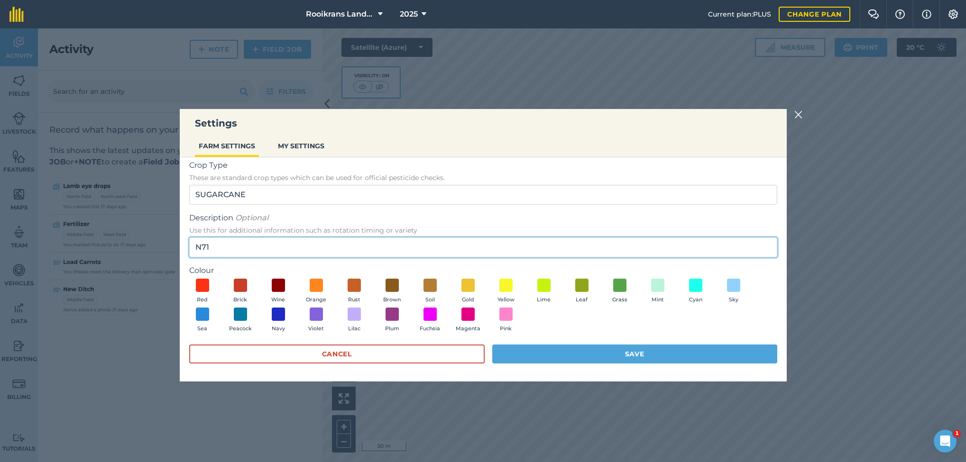
type input "N71"
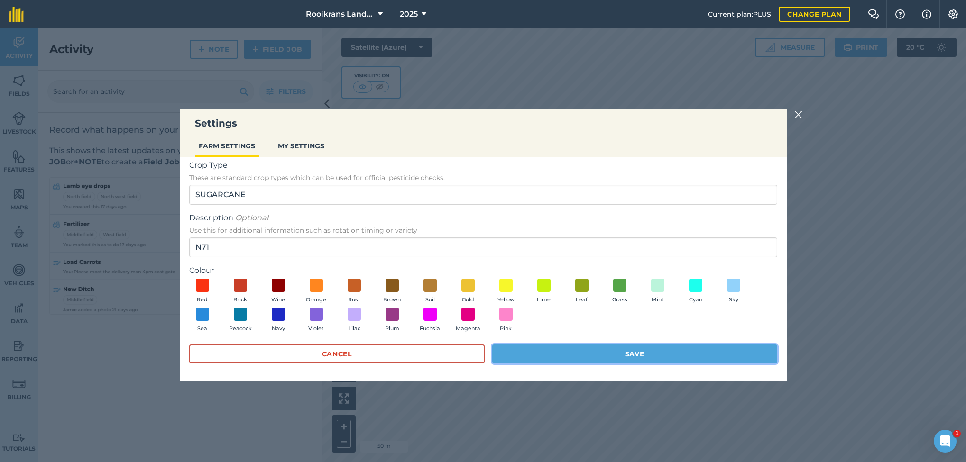
click at [683, 342] on button "Save" at bounding box center [634, 354] width 285 height 19
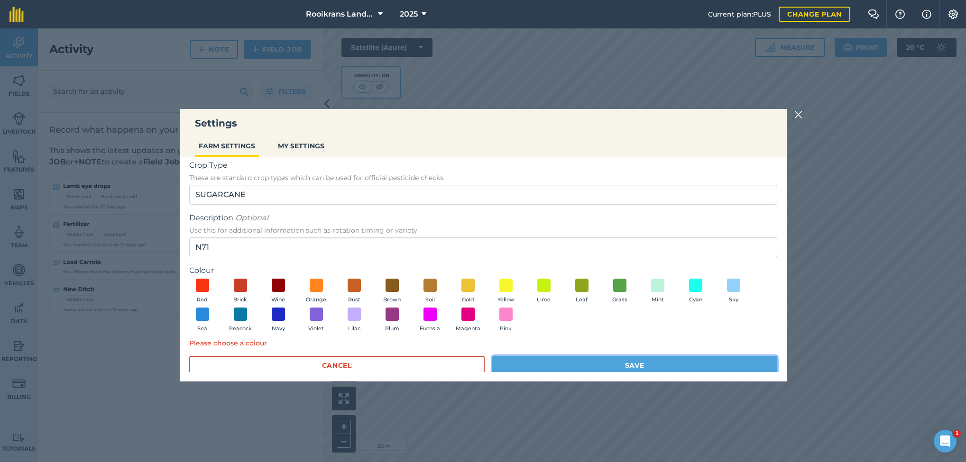
click at [639, 342] on button "Save" at bounding box center [634, 365] width 285 height 19
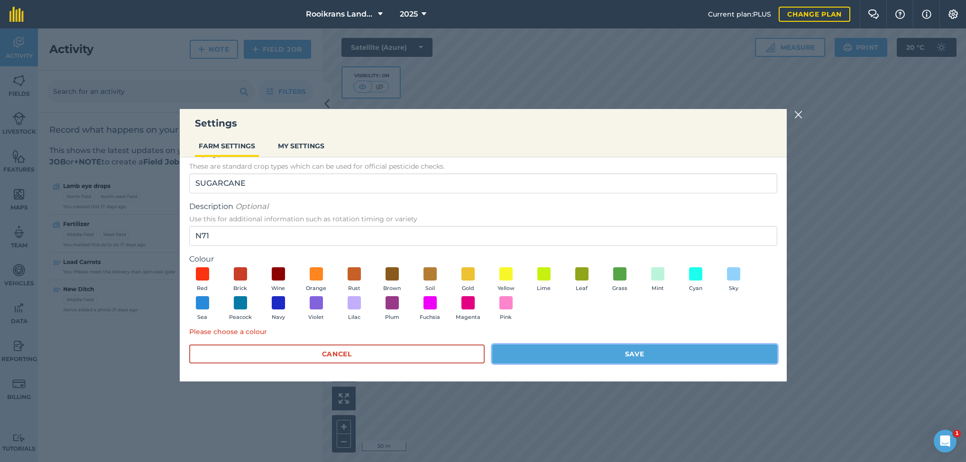
click at [622, 342] on button "Save" at bounding box center [634, 354] width 285 height 19
click at [503, 300] on span at bounding box center [505, 303] width 15 height 15
click at [530, 342] on button "Save" at bounding box center [634, 354] width 285 height 19
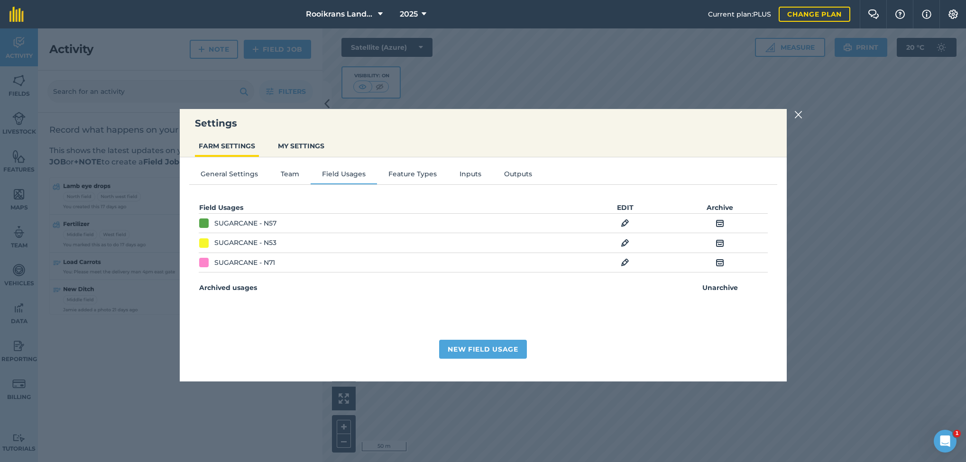
scroll to position [0, 0]
click at [466, 342] on button "New Field Usage" at bounding box center [483, 349] width 88 height 19
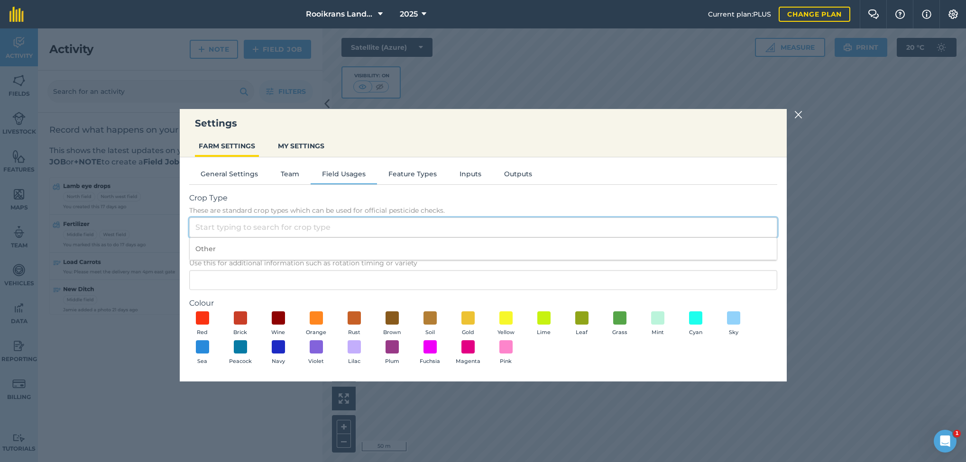
click at [253, 221] on input "Crop Type These are standard crop types which can be used for official pesticid…" at bounding box center [483, 228] width 588 height 20
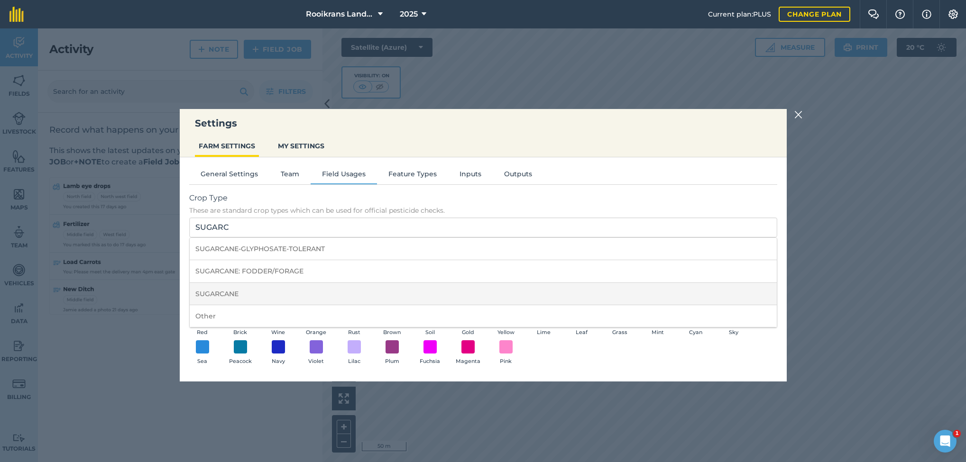
click at [229, 290] on li "SUGARCANE" at bounding box center [483, 294] width 587 height 22
type input "SUGARCANE"
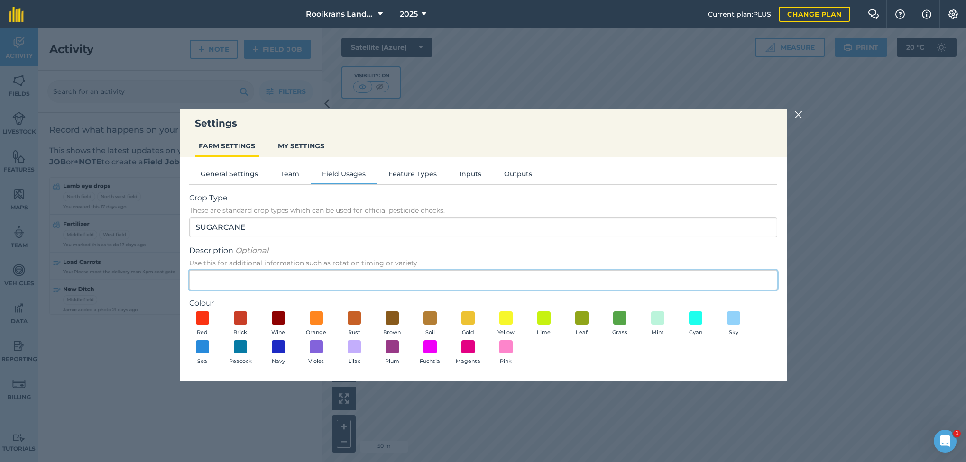
click at [222, 278] on input "Description Optional Use this for additional information such as rotation timin…" at bounding box center [483, 280] width 588 height 20
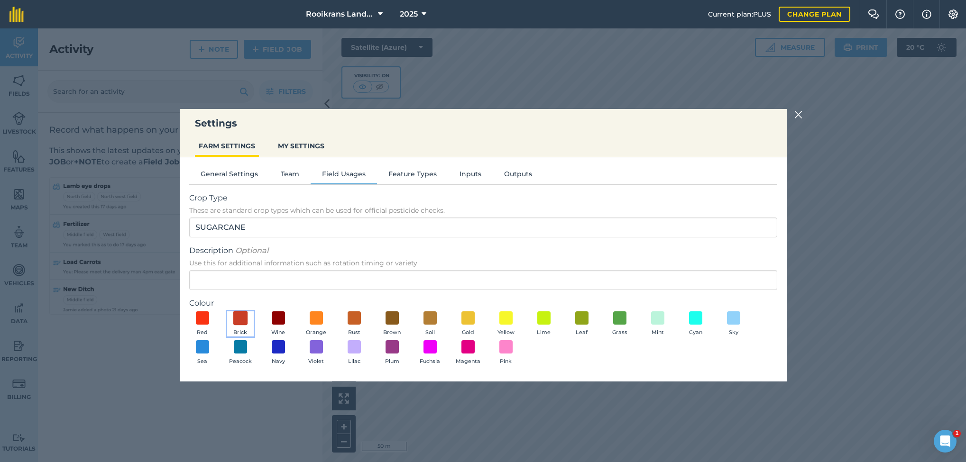
click at [239, 315] on span at bounding box center [240, 318] width 15 height 15
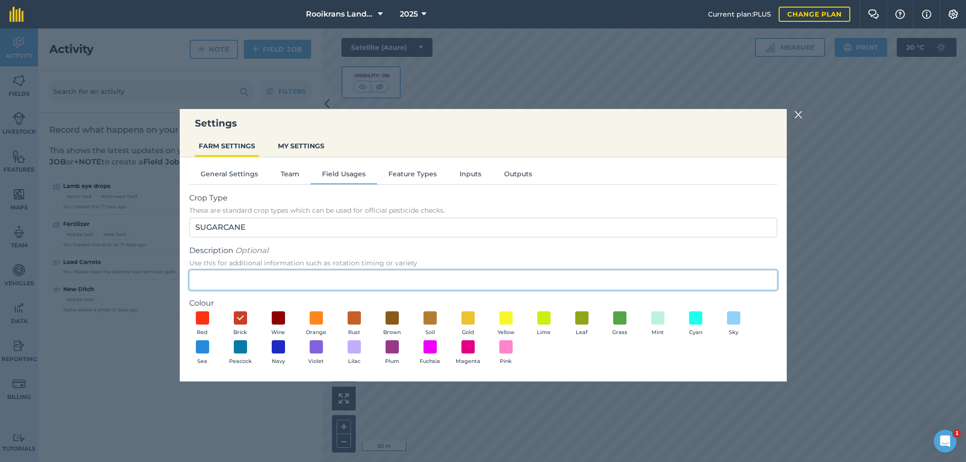
click at [225, 277] on input "Description Optional Use this for additional information such as rotation timin…" at bounding box center [483, 280] width 588 height 20
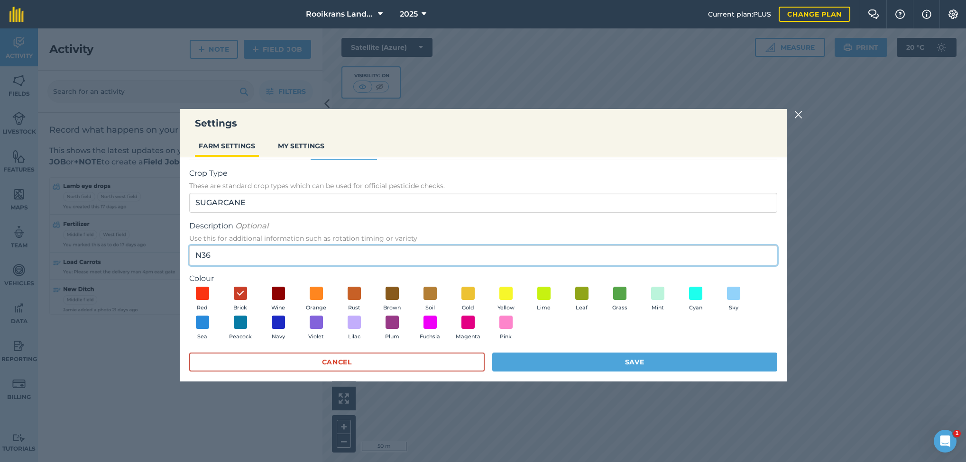
scroll to position [33, 0]
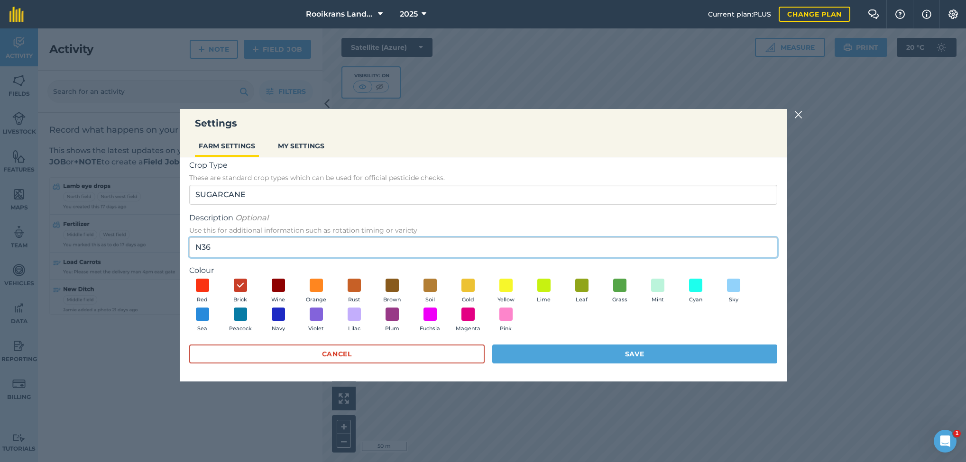
type input "N36"
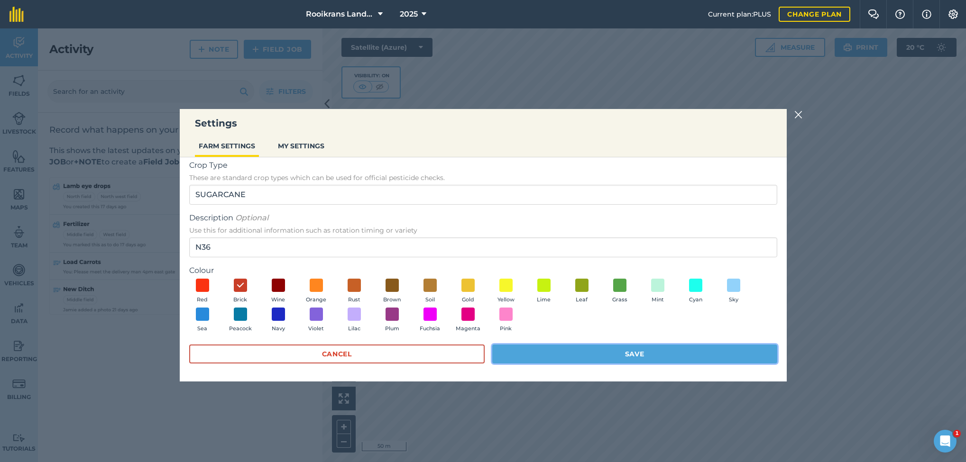
click at [658, 342] on button "Save" at bounding box center [634, 354] width 285 height 19
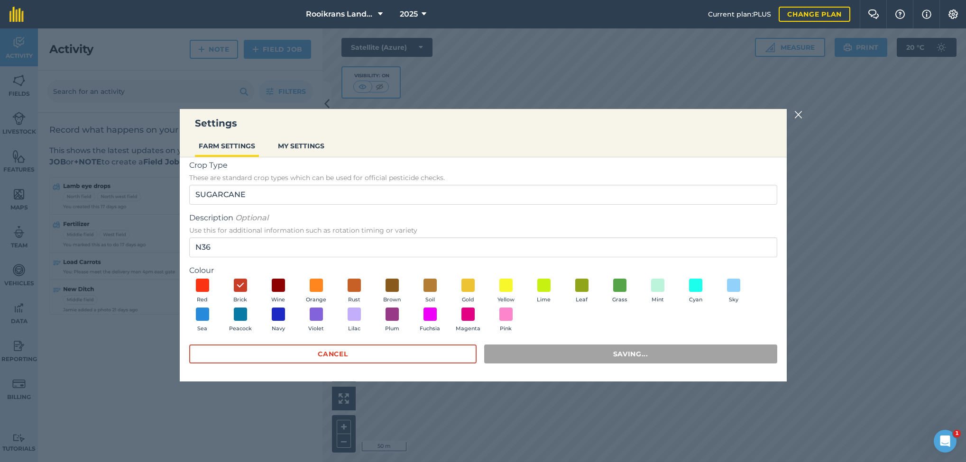
scroll to position [0, 0]
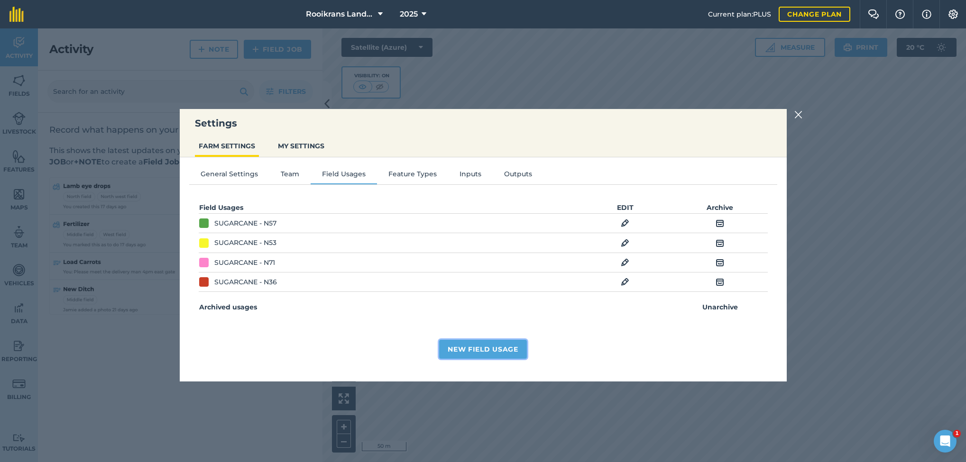
click at [470, 342] on button "New Field Usage" at bounding box center [483, 349] width 88 height 19
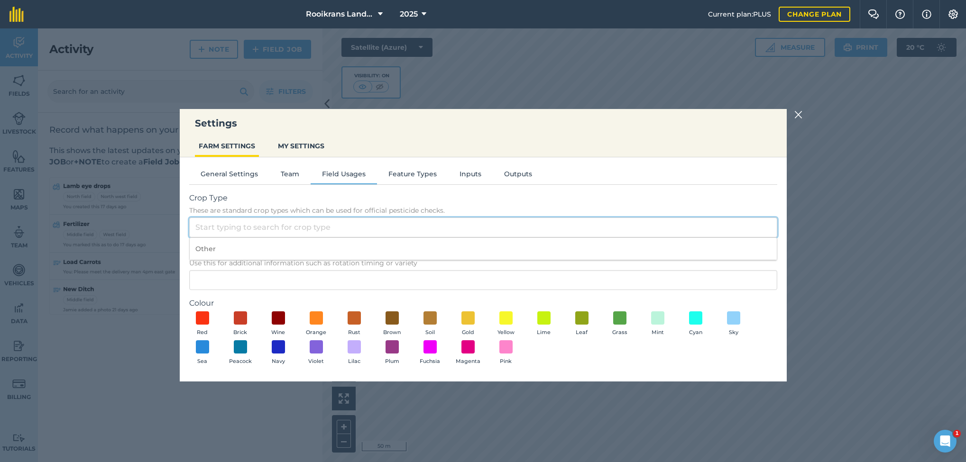
click at [319, 229] on input "Crop Type These are standard crop types which can be used for official pesticid…" at bounding box center [483, 228] width 588 height 20
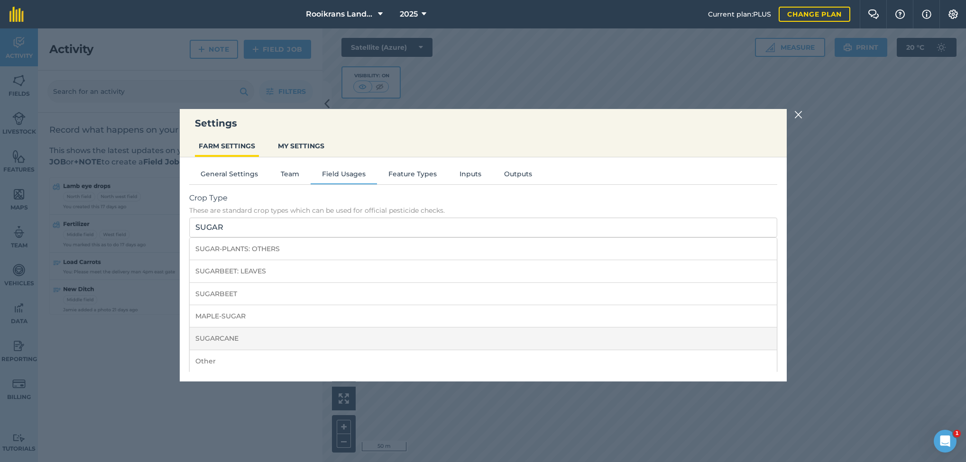
click at [233, 341] on li "SUGARCANE" at bounding box center [483, 339] width 587 height 22
type input "SUGARCANE"
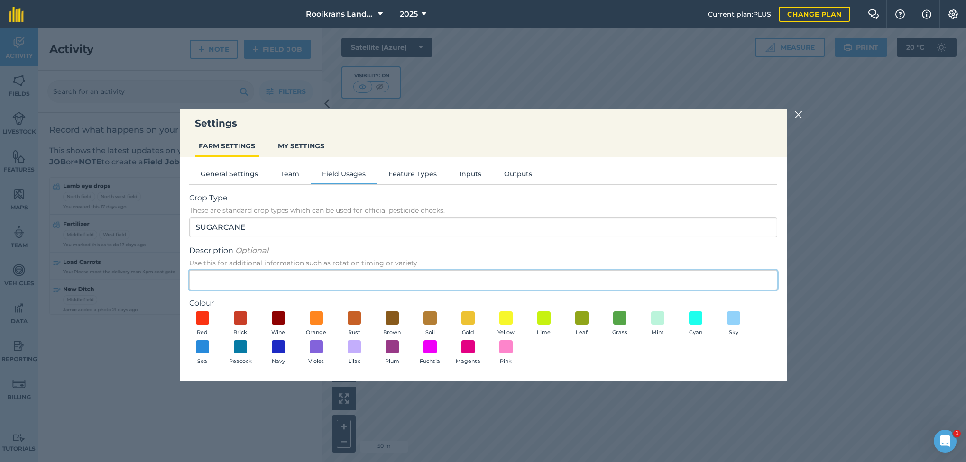
click at [234, 281] on input "Description Optional Use this for additional information such as rotation timin…" at bounding box center [483, 280] width 588 height 20
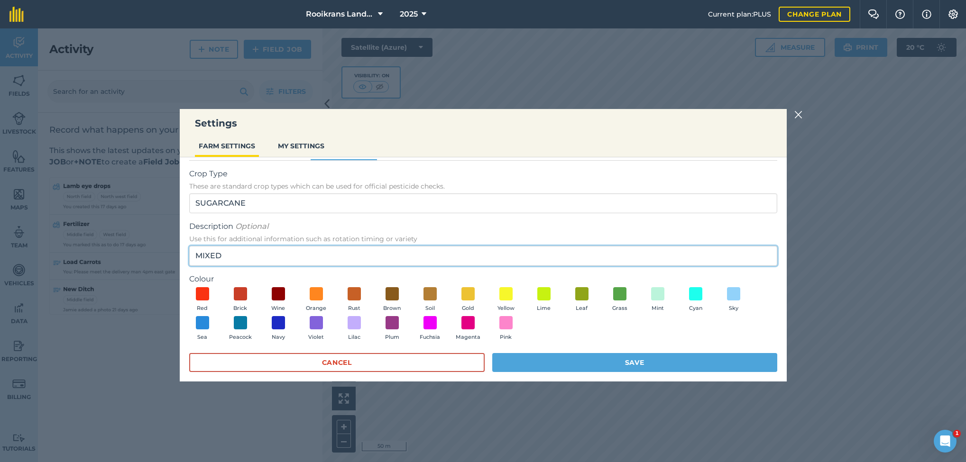
scroll to position [33, 0]
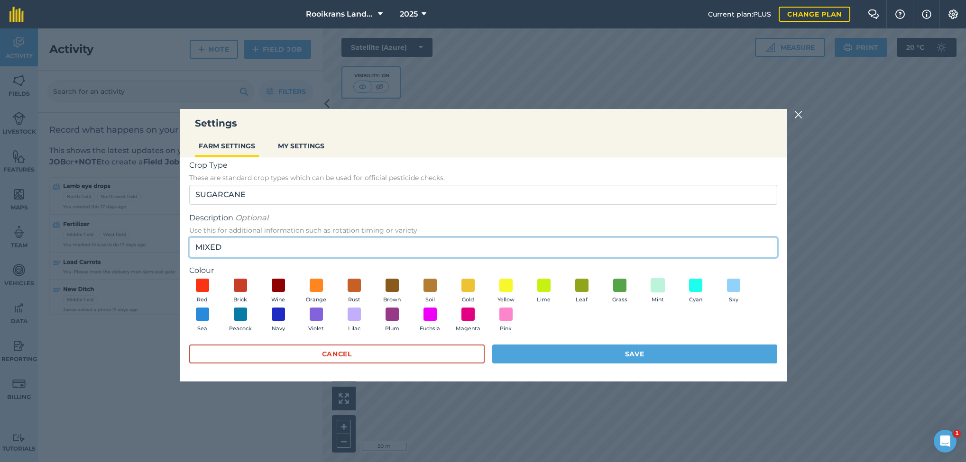
type input "MIXED"
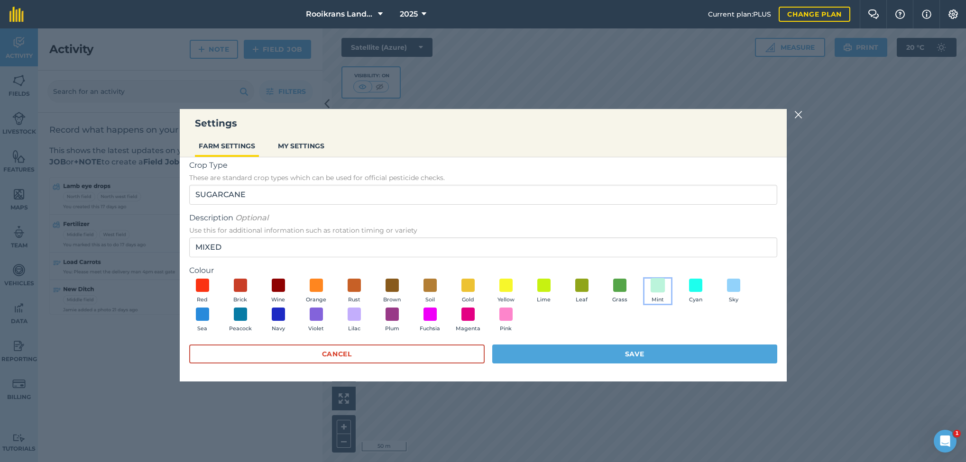
click at [662, 285] on span at bounding box center [657, 285] width 15 height 15
click at [636, 342] on button "Save" at bounding box center [634, 354] width 285 height 19
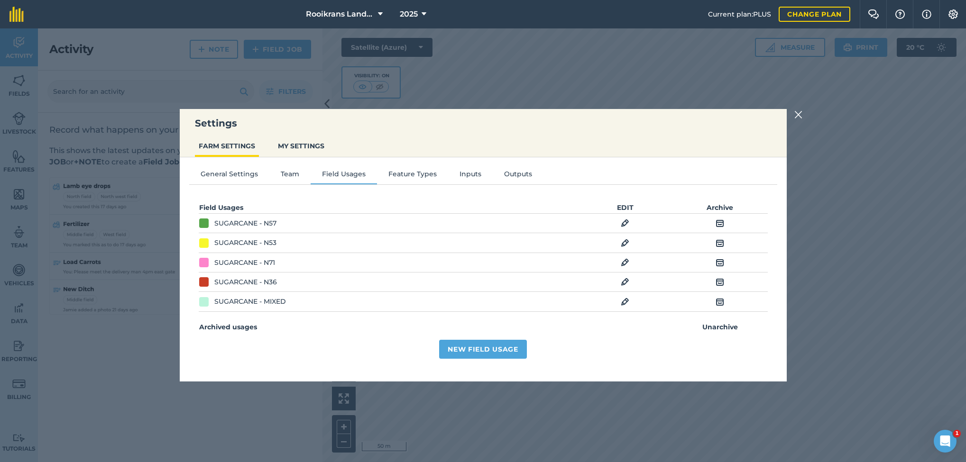
scroll to position [0, 0]
click at [498, 342] on button "New Field Usage" at bounding box center [483, 349] width 88 height 19
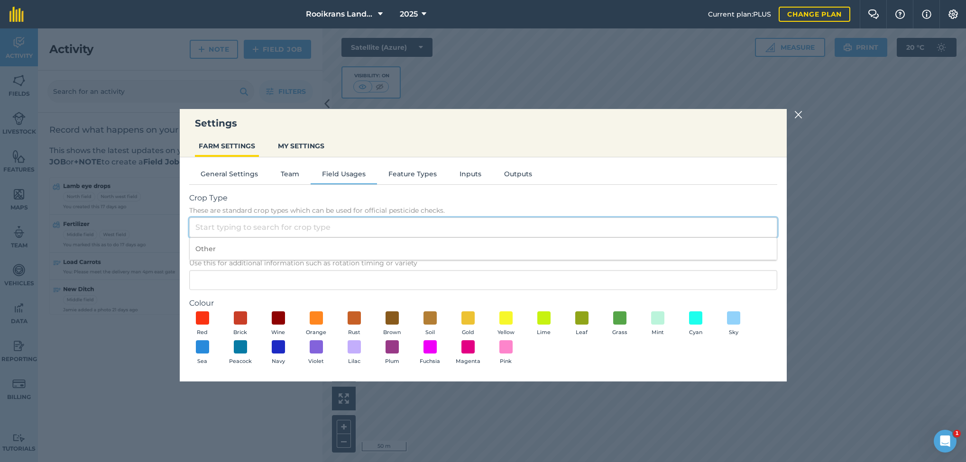
click at [233, 222] on input "Crop Type These are standard crop types which can be used for official pesticid…" at bounding box center [483, 228] width 588 height 20
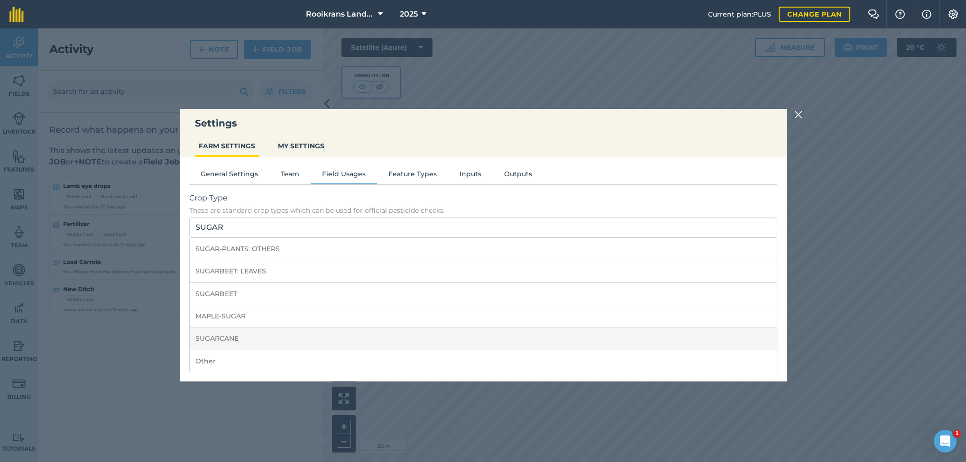
click at [207, 336] on li "SUGARCANE" at bounding box center [483, 339] width 587 height 22
type input "SUGARCANE"
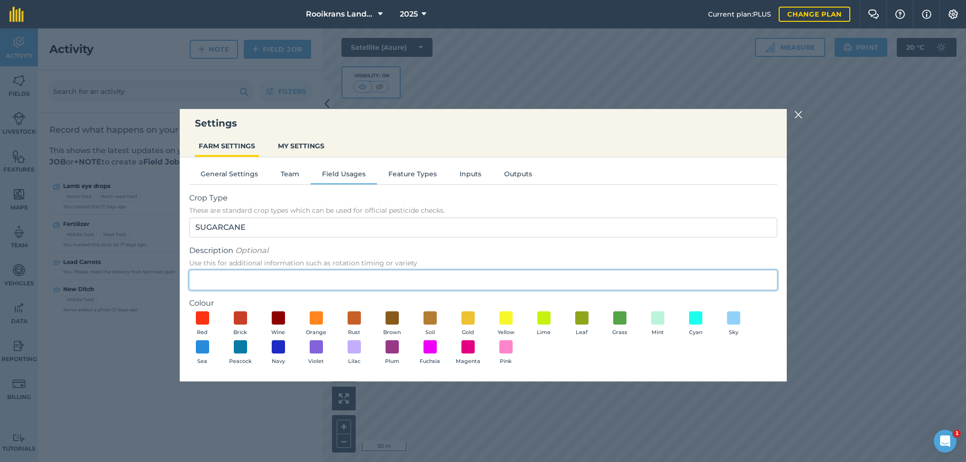
click at [229, 278] on input "Description Optional Use this for additional information such as rotation timin…" at bounding box center [483, 280] width 588 height 20
type input "N49"
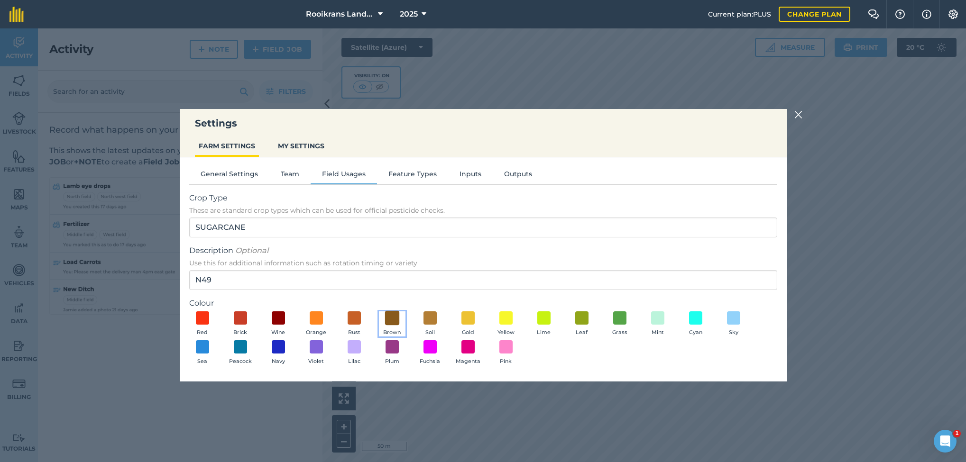
click at [393, 319] on span at bounding box center [392, 318] width 15 height 15
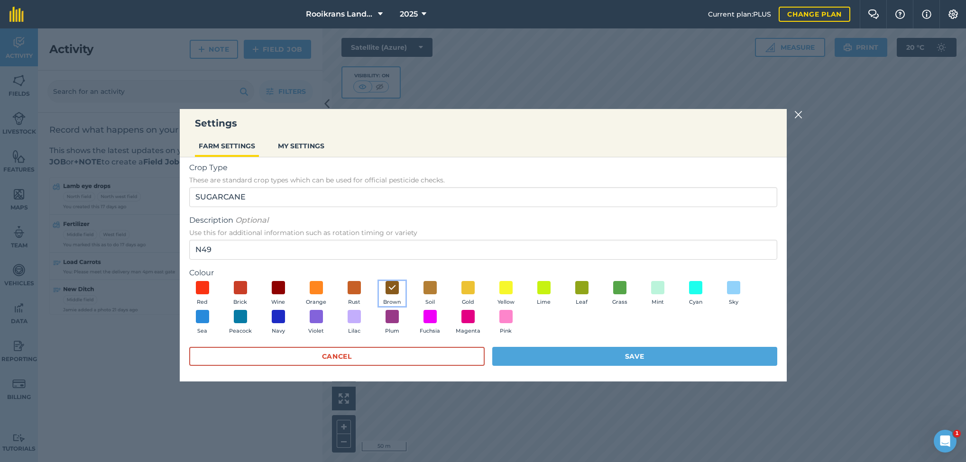
scroll to position [33, 0]
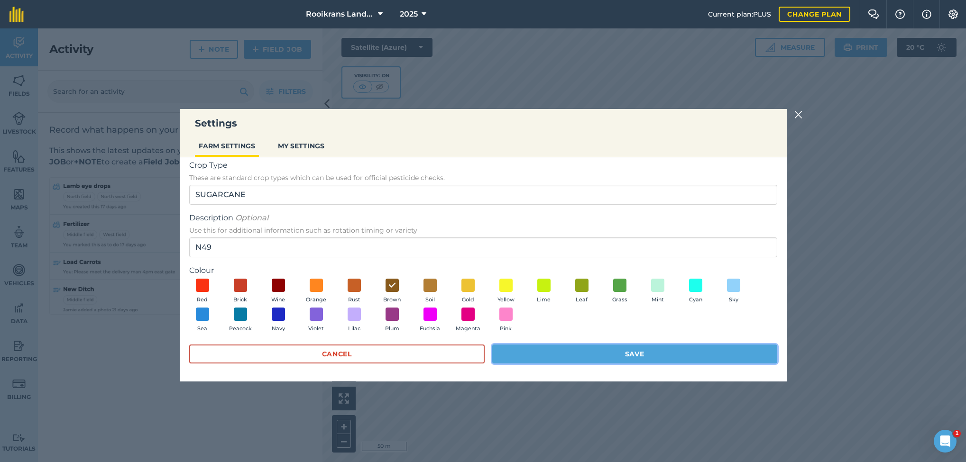
click at [649, 342] on button "Save" at bounding box center [634, 354] width 285 height 19
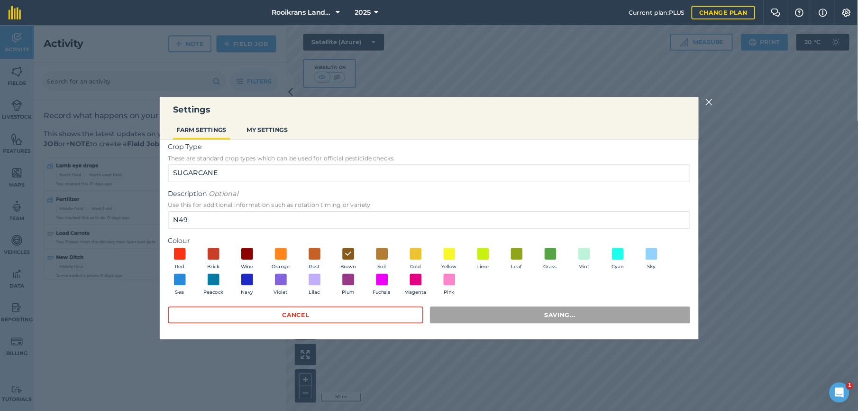
scroll to position [0, 0]
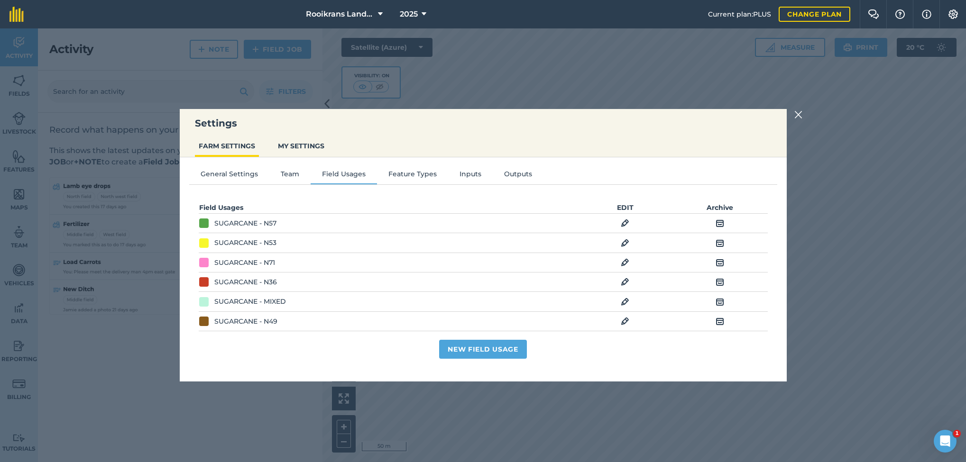
click at [715, 116] on img at bounding box center [798, 114] width 9 height 11
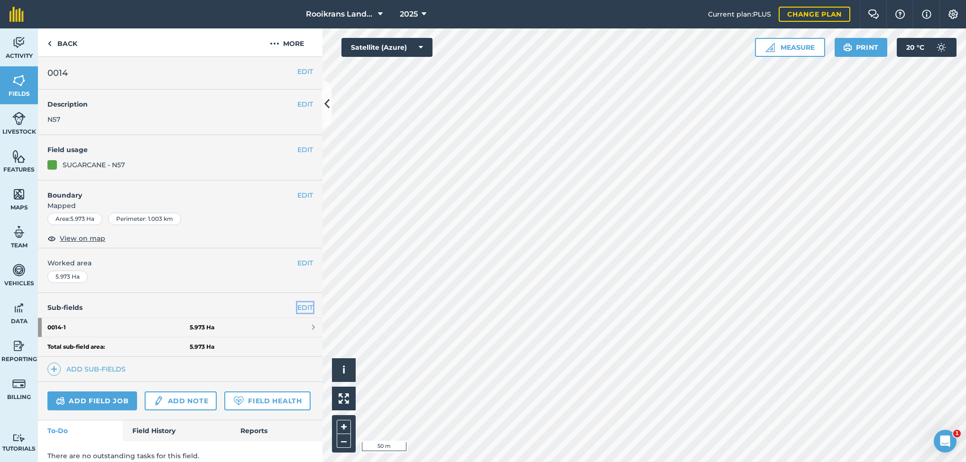
click at [297, 309] on link "EDIT" at bounding box center [305, 308] width 16 height 10
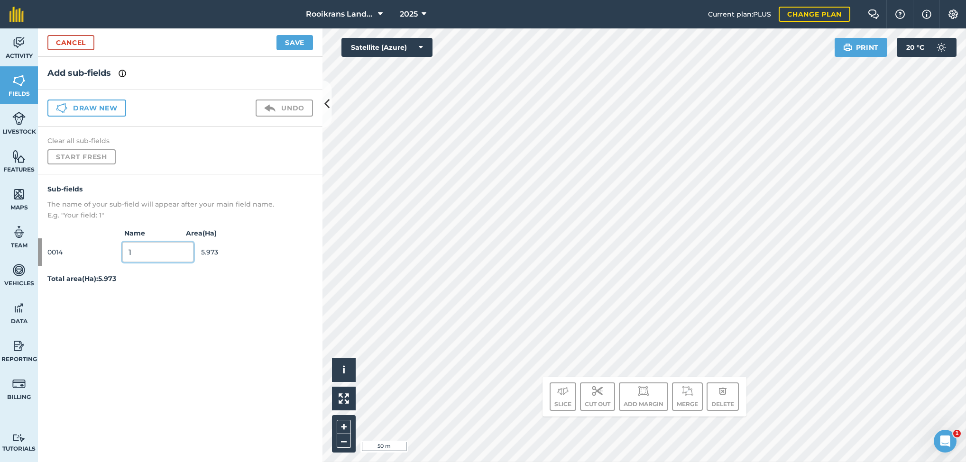
click at [147, 254] on input "1" at bounding box center [157, 252] width 71 height 20
click at [285, 39] on button "Save" at bounding box center [294, 42] width 37 height 15
click at [79, 41] on link "Cancel" at bounding box center [70, 42] width 47 height 15
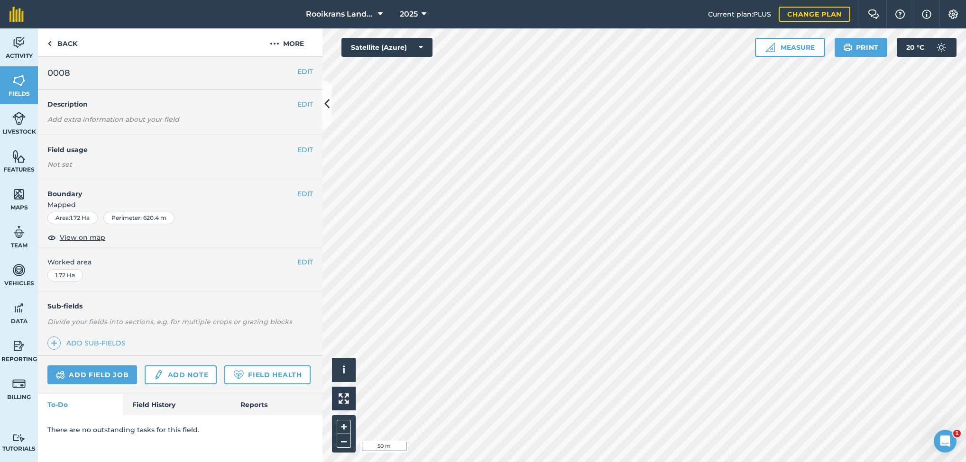
click at [669, 0] on html "Rooikrans Landgoed 2025 Current plan : PLUS Change plan Farm Chat Help Info Set…" at bounding box center [483, 231] width 966 height 462
click at [304, 150] on button "EDIT" at bounding box center [305, 150] width 16 height 10
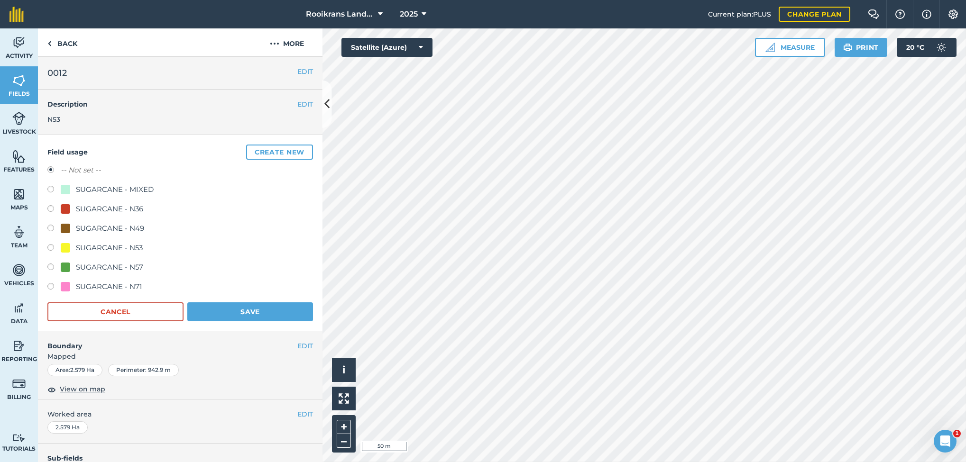
click at [48, 247] on label at bounding box center [53, 248] width 13 height 9
radio input "true"
radio input "false"
click at [239, 306] on button "Save" at bounding box center [250, 312] width 126 height 19
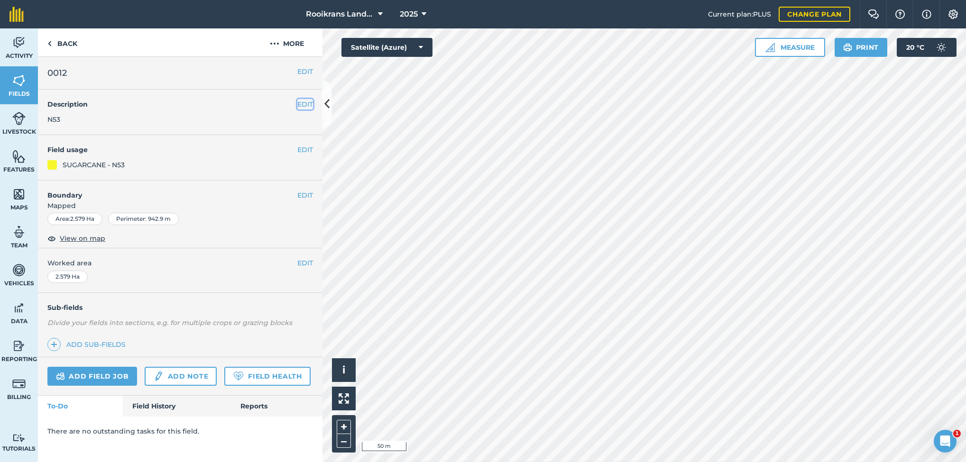
click at [304, 104] on button "EDIT" at bounding box center [305, 104] width 16 height 10
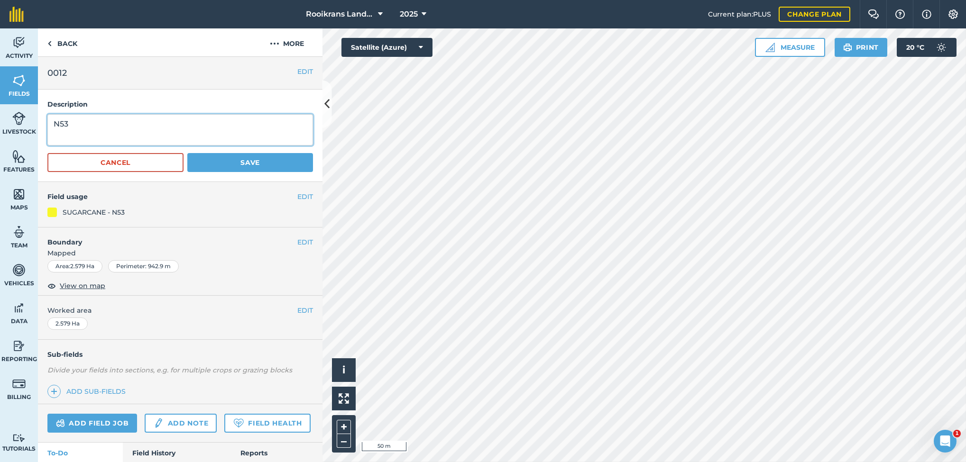
click at [167, 126] on textarea "N53" at bounding box center [180, 129] width 266 height 31
type textarea "N"
click at [262, 156] on button "Save" at bounding box center [250, 162] width 126 height 19
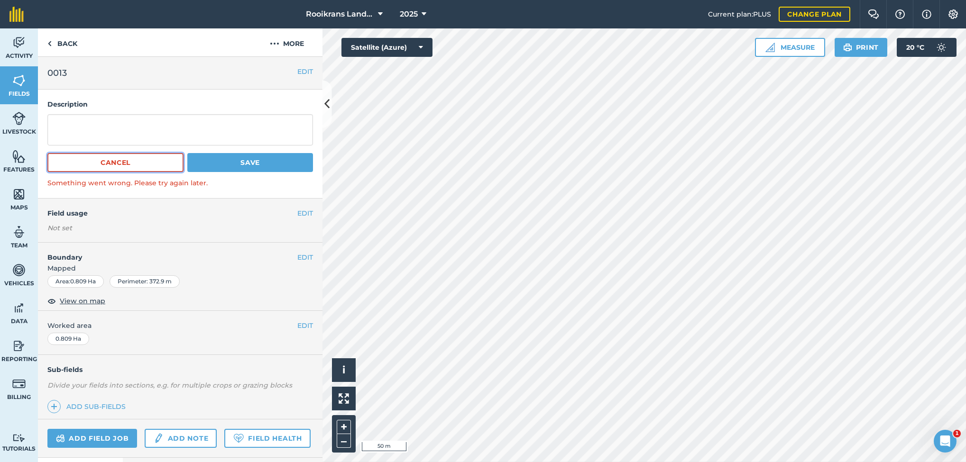
click at [153, 154] on button "Cancel" at bounding box center [115, 162] width 136 height 19
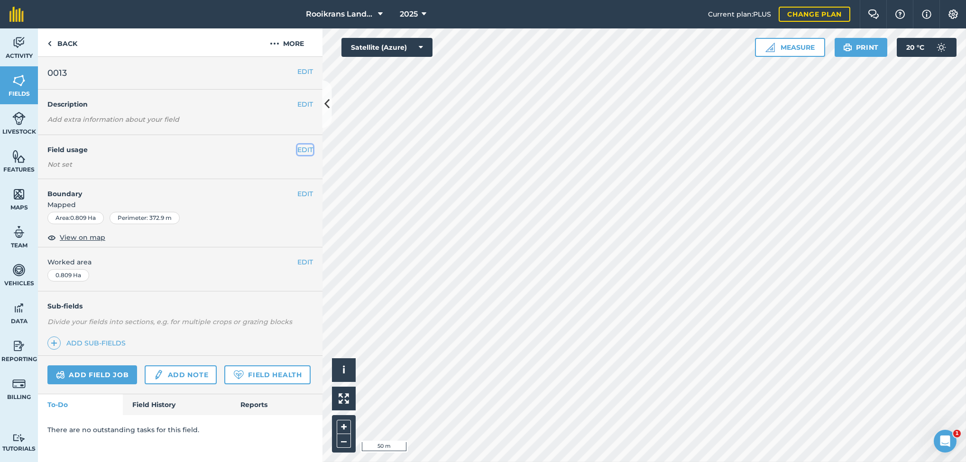
click at [306, 150] on button "EDIT" at bounding box center [305, 150] width 16 height 10
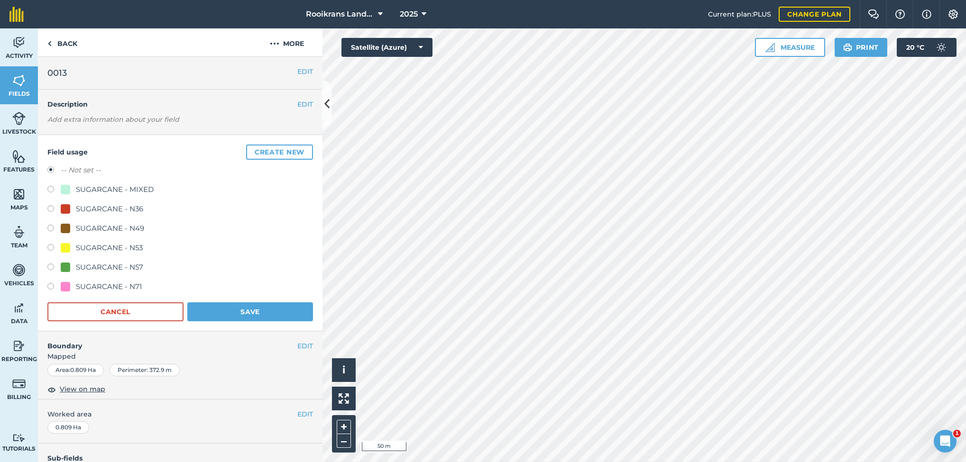
click at [55, 286] on label at bounding box center [53, 287] width 13 height 9
radio input "true"
radio input "false"
click at [225, 309] on button "Save" at bounding box center [250, 312] width 126 height 19
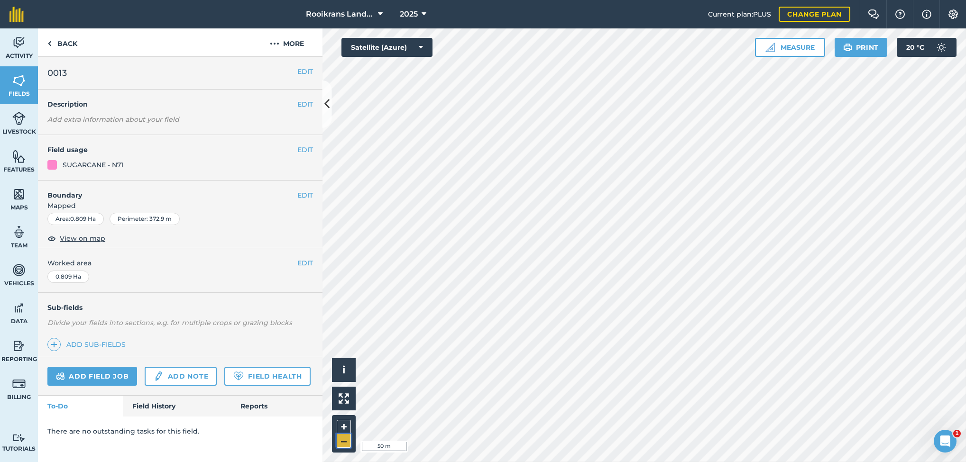
click at [342, 342] on button "–" at bounding box center [344, 441] width 14 height 14
click at [304, 151] on button "EDIT" at bounding box center [305, 150] width 16 height 10
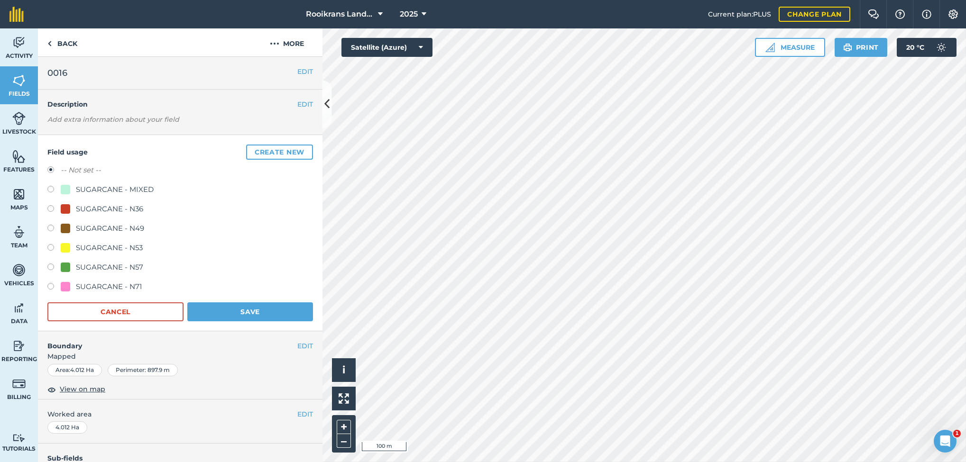
click at [51, 248] on label at bounding box center [53, 248] width 13 height 9
radio input "true"
radio input "false"
click at [210, 306] on button "Save" at bounding box center [250, 312] width 126 height 19
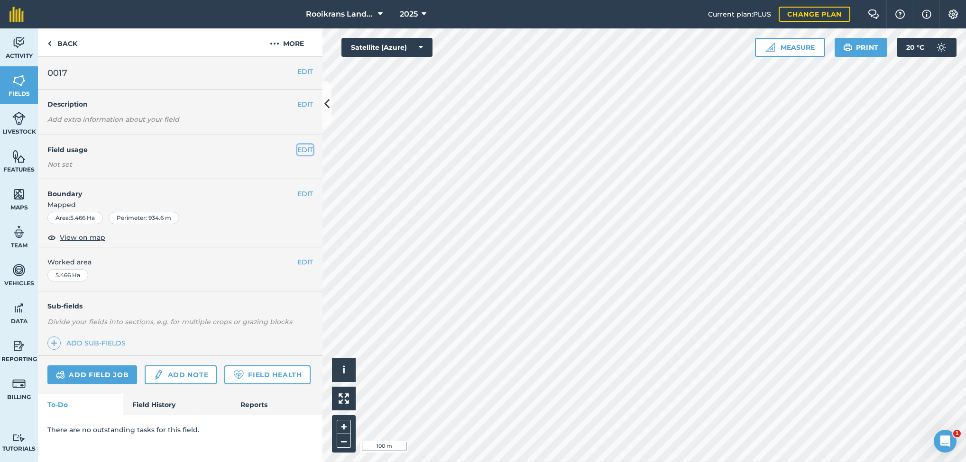
click at [305, 149] on button "EDIT" at bounding box center [305, 150] width 16 height 10
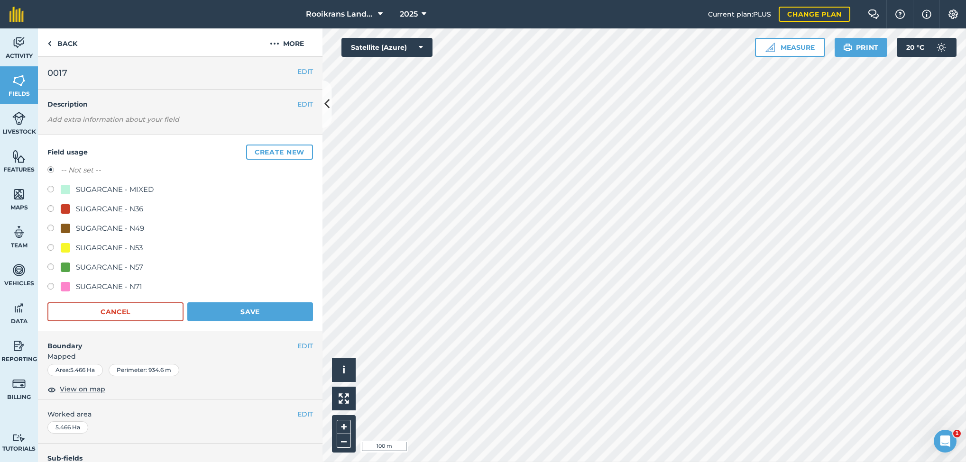
click at [51, 244] on label at bounding box center [53, 248] width 13 height 9
radio input "true"
radio input "false"
click at [227, 308] on button "Save" at bounding box center [250, 312] width 126 height 19
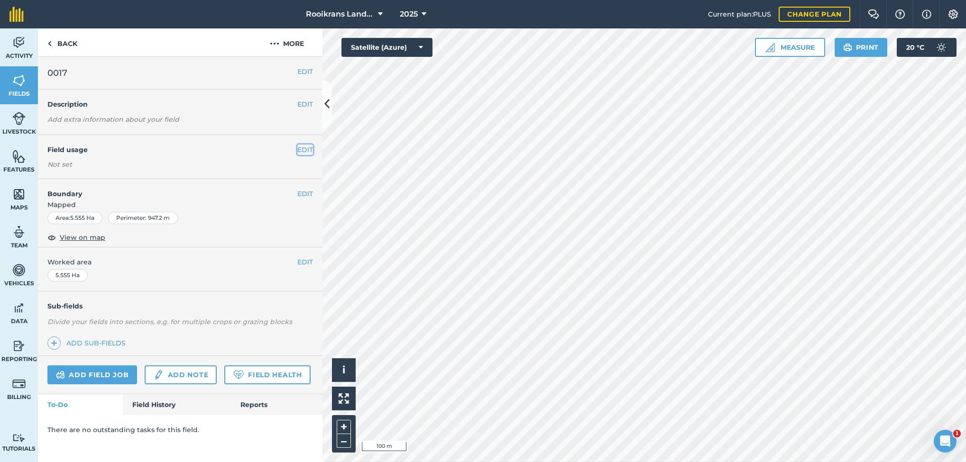
click at [307, 147] on button "EDIT" at bounding box center [305, 150] width 16 height 10
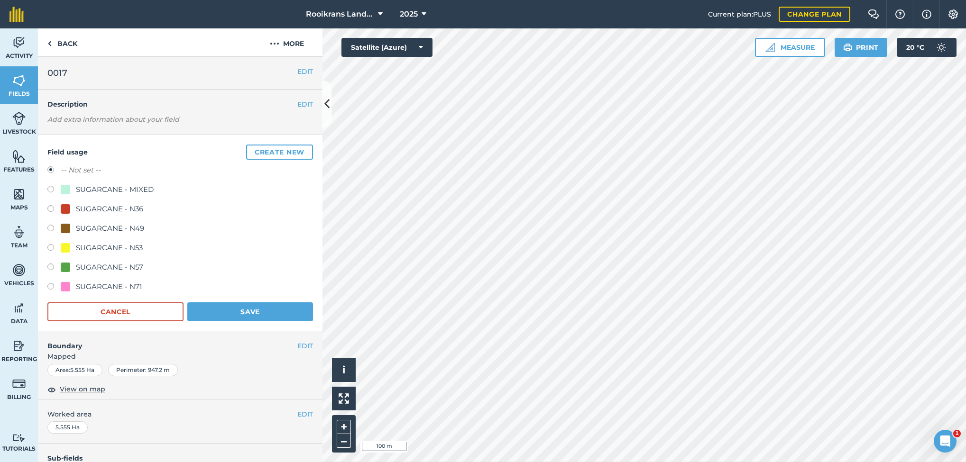
click at [53, 246] on label at bounding box center [53, 248] width 13 height 9
radio input "true"
radio input "false"
click at [243, 312] on button "Save" at bounding box center [250, 312] width 126 height 19
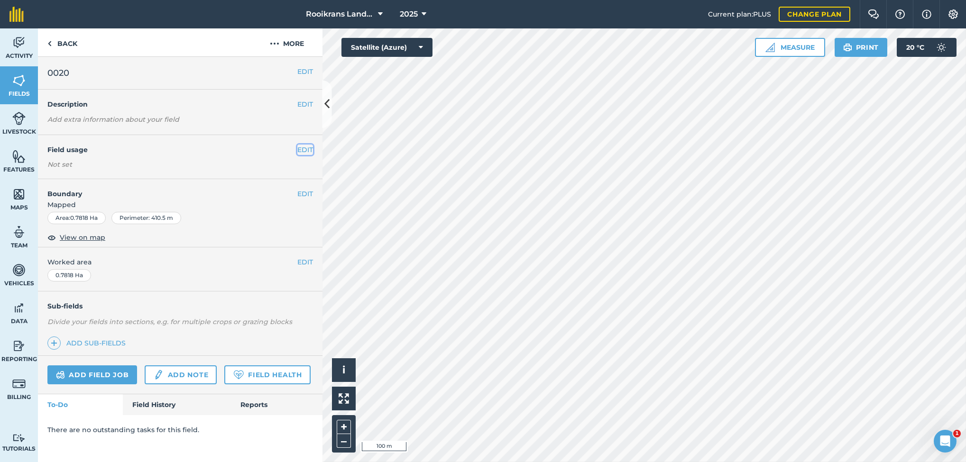
click at [306, 149] on button "EDIT" at bounding box center [305, 150] width 16 height 10
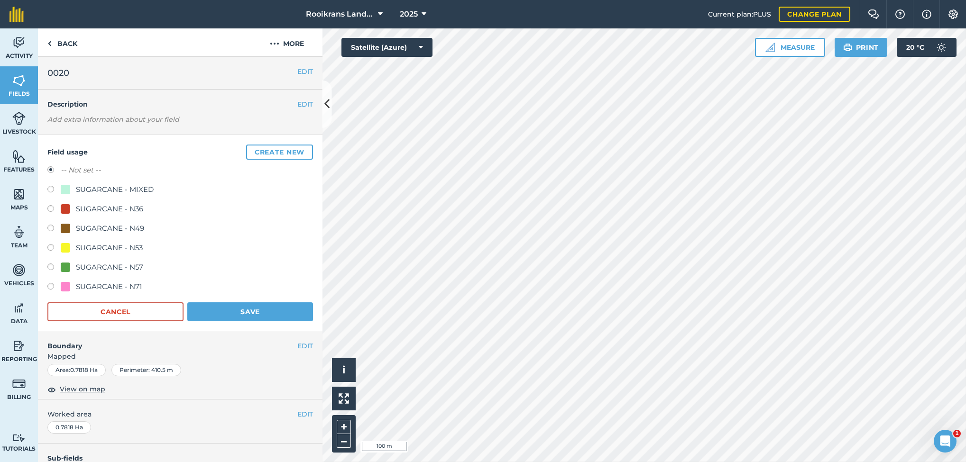
click at [49, 248] on label at bounding box center [53, 248] width 13 height 9
radio input "true"
radio input "false"
click at [272, 304] on button "Save" at bounding box center [250, 312] width 126 height 19
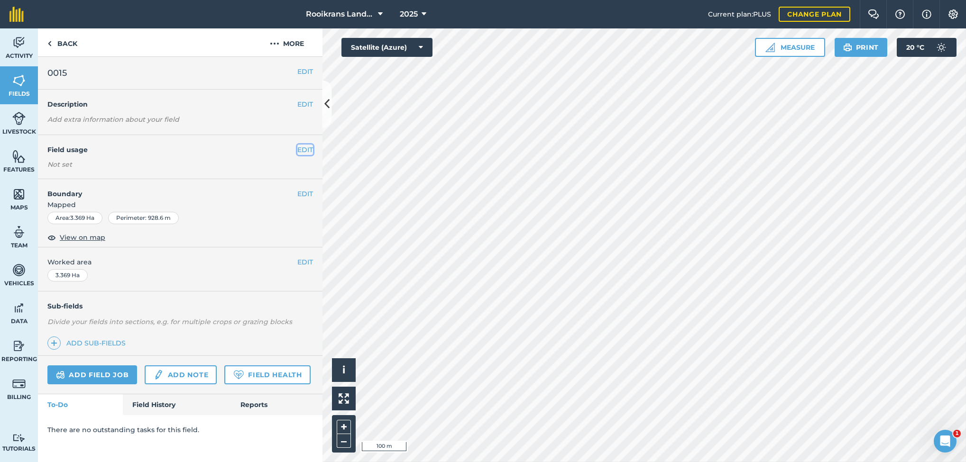
click at [302, 147] on button "EDIT" at bounding box center [305, 150] width 16 height 10
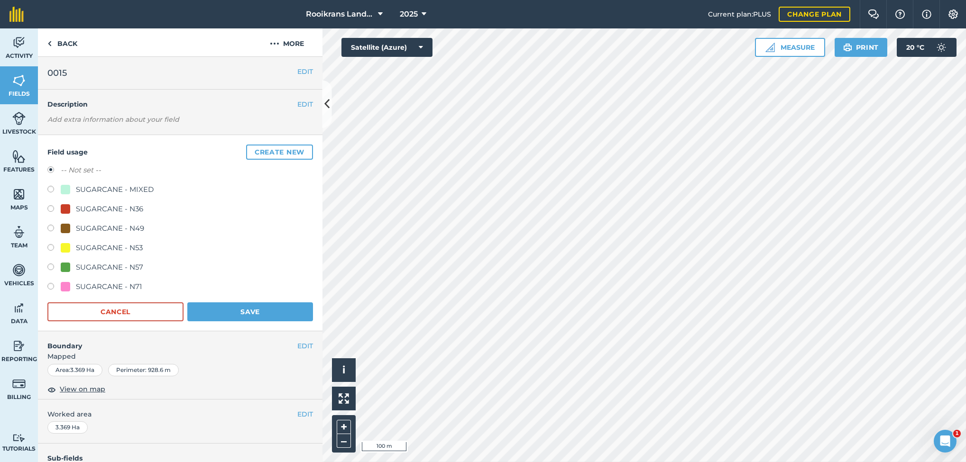
click at [50, 208] on label at bounding box center [53, 209] width 13 height 9
radio input "true"
radio input "false"
click at [286, 306] on button "Save" at bounding box center [250, 312] width 126 height 19
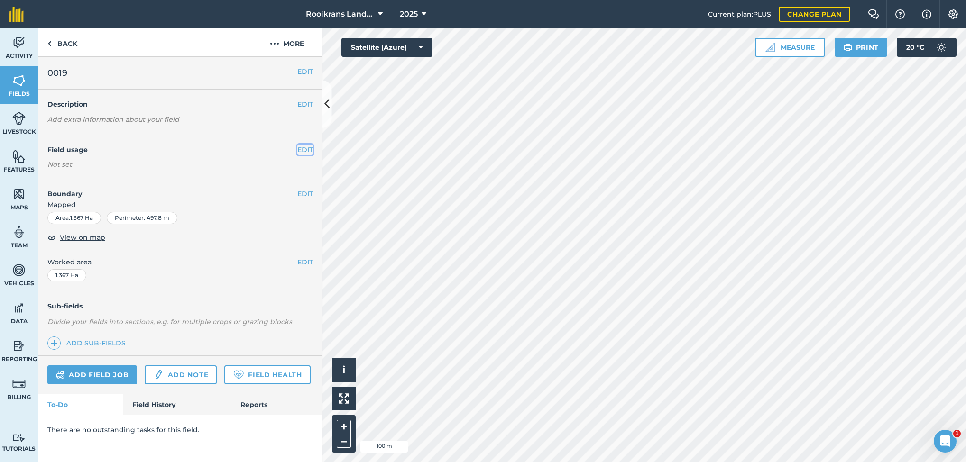
click at [302, 150] on button "EDIT" at bounding box center [305, 150] width 16 height 10
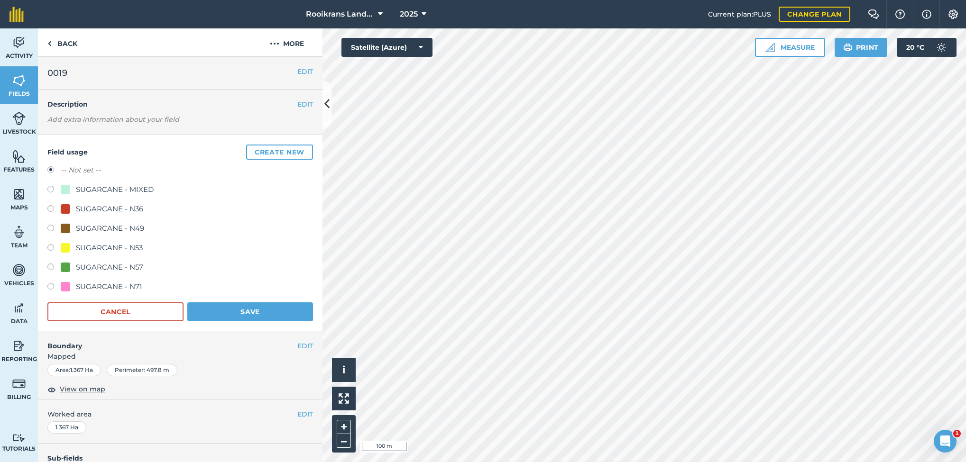
click at [50, 208] on label at bounding box center [53, 209] width 13 height 9
radio input "true"
radio input "false"
click at [222, 311] on button "Save" at bounding box center [250, 312] width 126 height 19
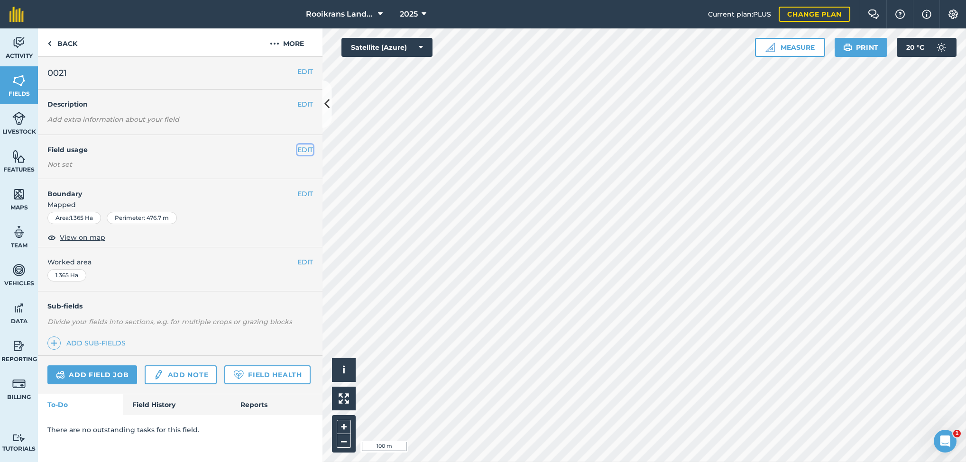
click at [308, 147] on button "EDIT" at bounding box center [305, 150] width 16 height 10
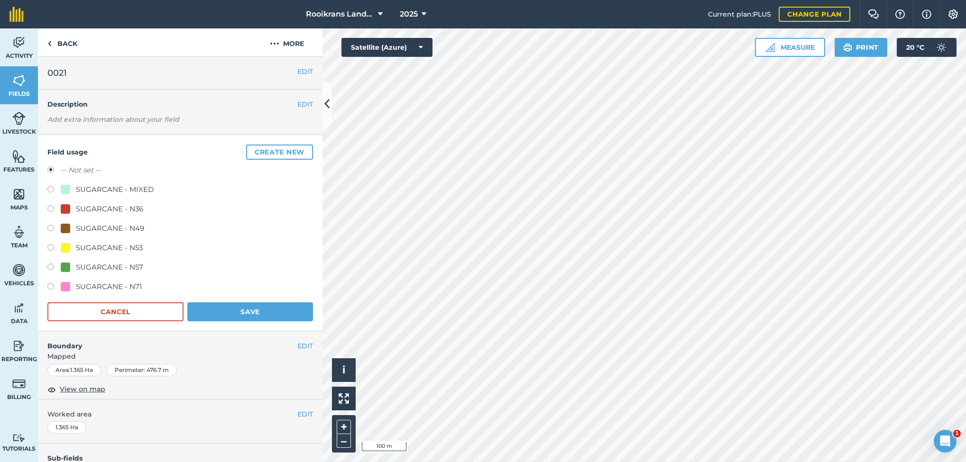
click at [48, 246] on label at bounding box center [53, 248] width 13 height 9
radio input "true"
radio input "false"
click at [255, 307] on button "Save" at bounding box center [250, 312] width 126 height 19
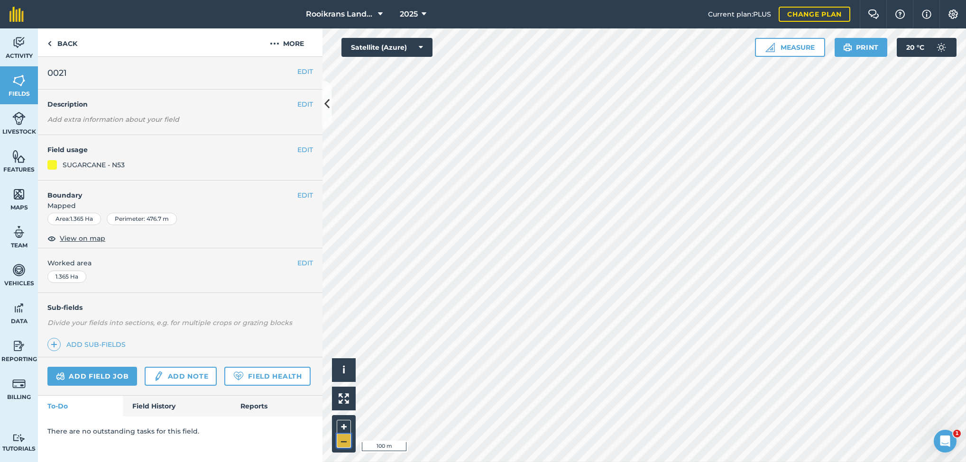
click at [345, 342] on button "–" at bounding box center [344, 441] width 14 height 14
click at [302, 148] on button "EDIT" at bounding box center [305, 150] width 16 height 10
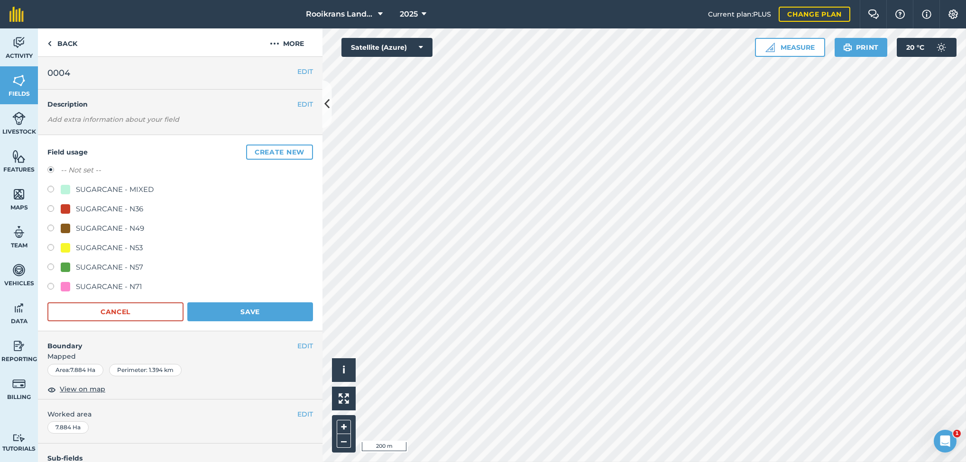
click at [50, 266] on label at bounding box center [53, 268] width 13 height 9
radio input "true"
radio input "false"
click at [258, 306] on button "Save" at bounding box center [250, 312] width 126 height 19
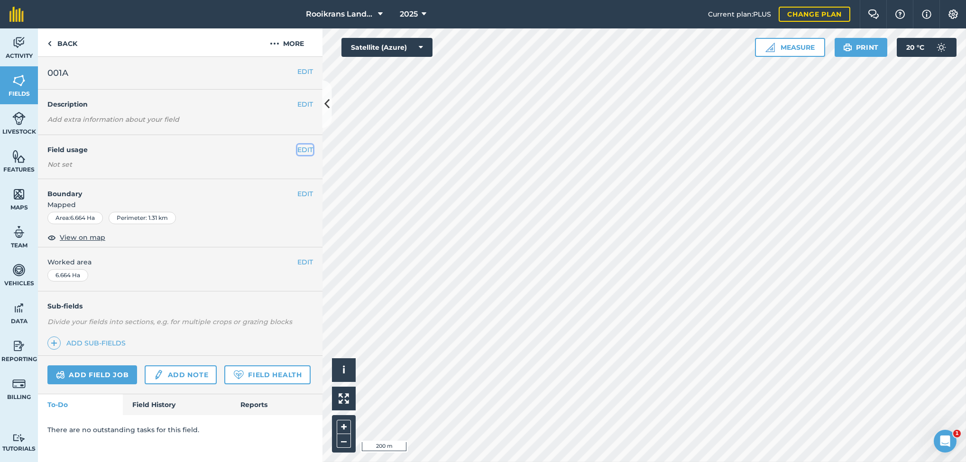
click at [306, 151] on button "EDIT" at bounding box center [305, 150] width 16 height 10
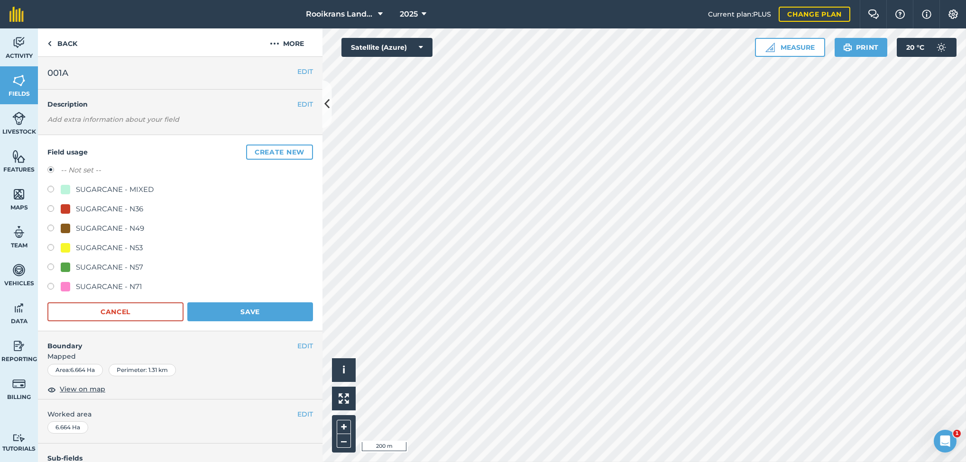
click at [50, 189] on label at bounding box center [53, 190] width 13 height 9
radio input "true"
radio input "false"
click at [252, 312] on button "Save" at bounding box center [250, 312] width 126 height 19
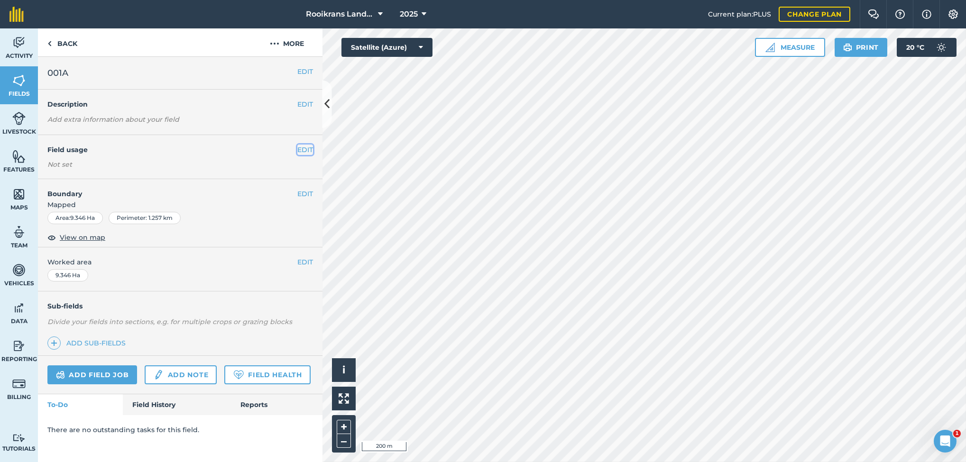
click at [306, 148] on button "EDIT" at bounding box center [305, 150] width 16 height 10
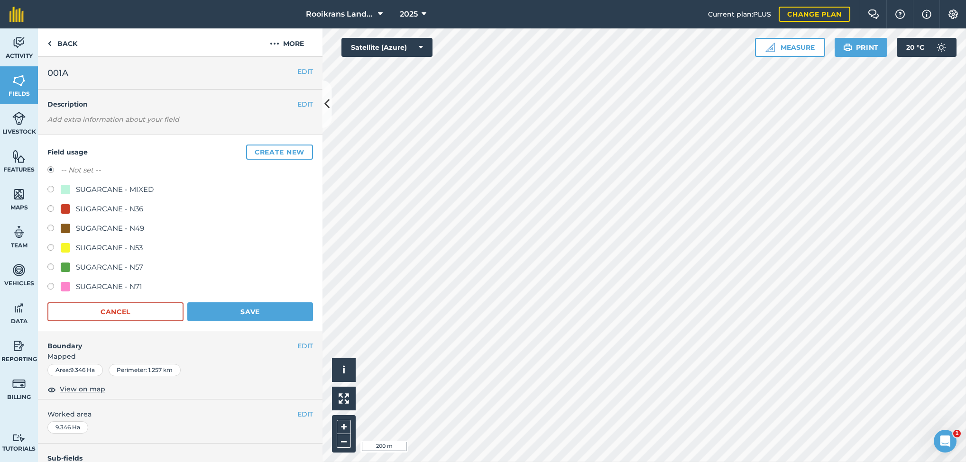
click at [52, 189] on label at bounding box center [53, 190] width 13 height 9
radio input "true"
radio input "false"
click at [220, 313] on button "Save" at bounding box center [250, 312] width 126 height 19
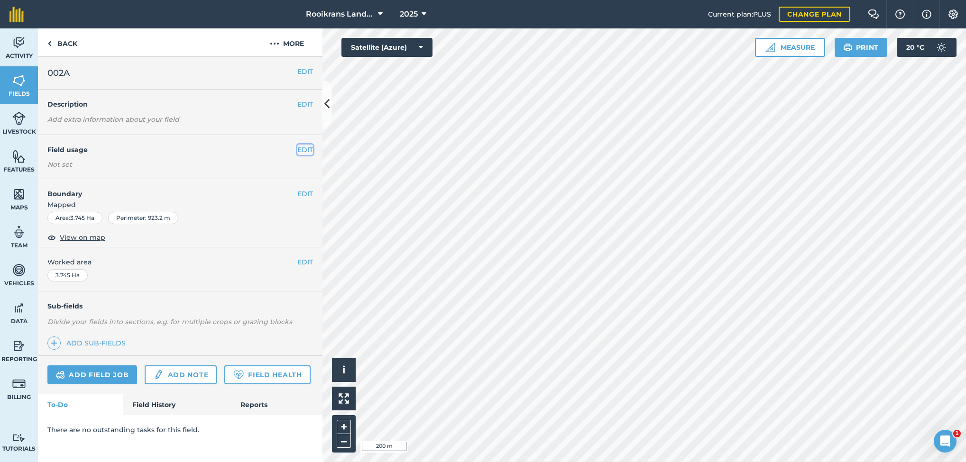
click at [303, 149] on button "EDIT" at bounding box center [305, 150] width 16 height 10
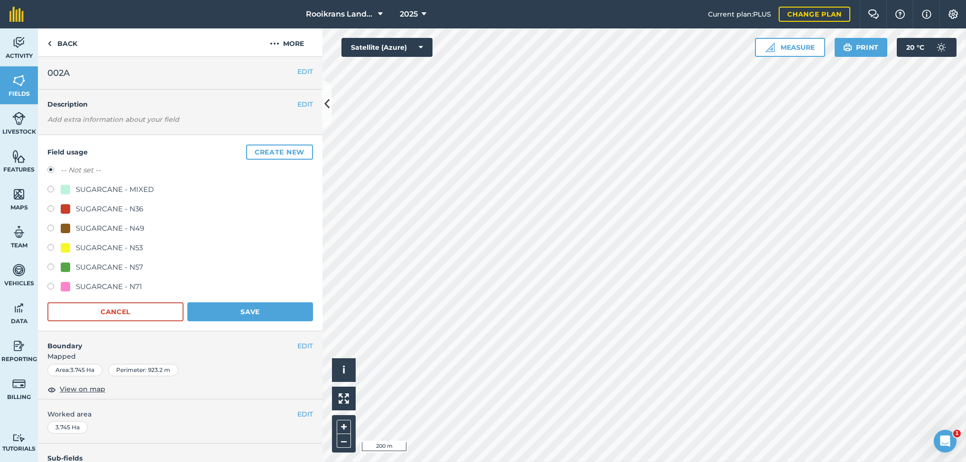
click at [49, 225] on label at bounding box center [53, 229] width 13 height 9
radio input "true"
radio input "false"
click at [230, 305] on button "Save" at bounding box center [250, 312] width 126 height 19
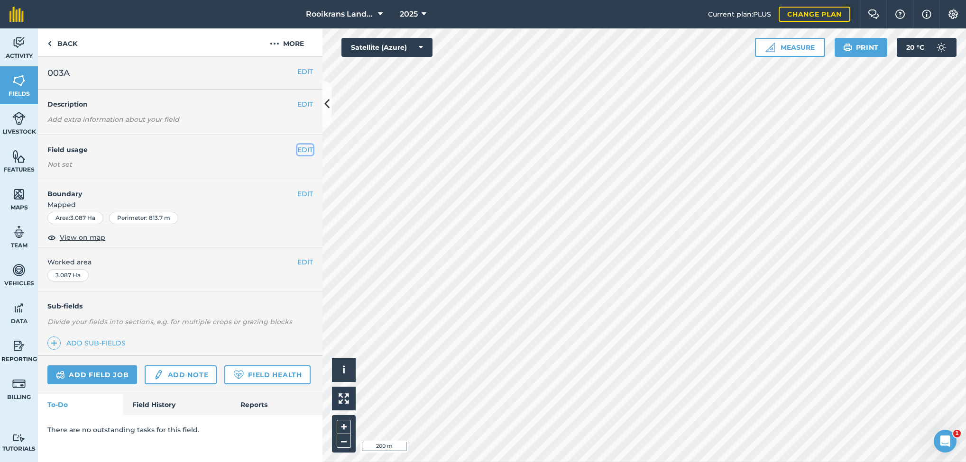
click at [308, 151] on button "EDIT" at bounding box center [305, 150] width 16 height 10
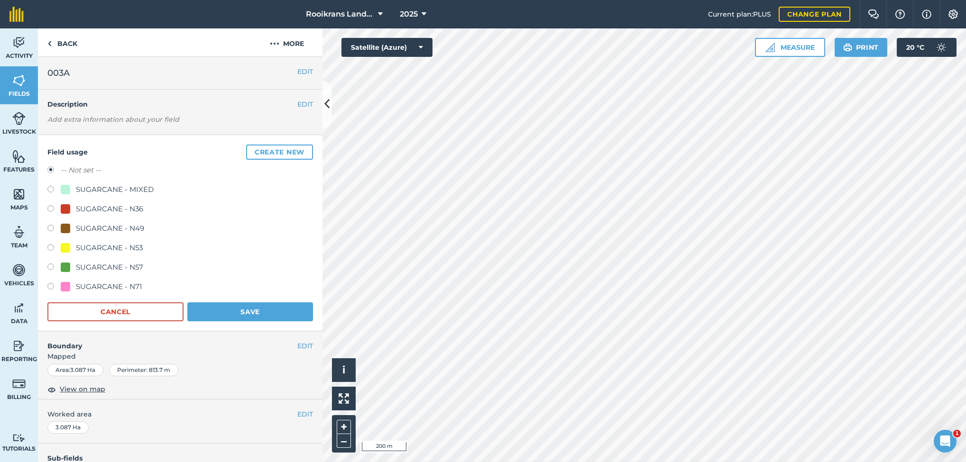
click at [50, 228] on label at bounding box center [53, 229] width 13 height 9
radio input "true"
radio input "false"
click at [229, 310] on button "Save" at bounding box center [250, 312] width 126 height 19
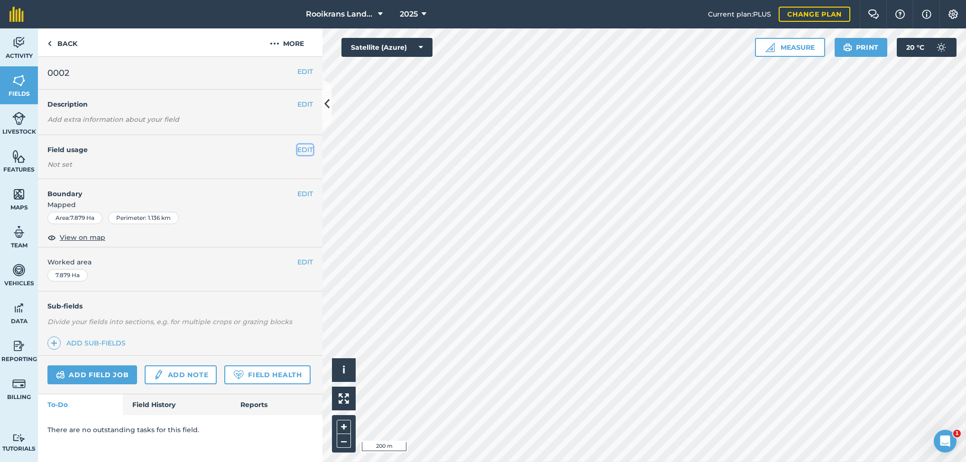
click at [304, 150] on button "EDIT" at bounding box center [305, 150] width 16 height 10
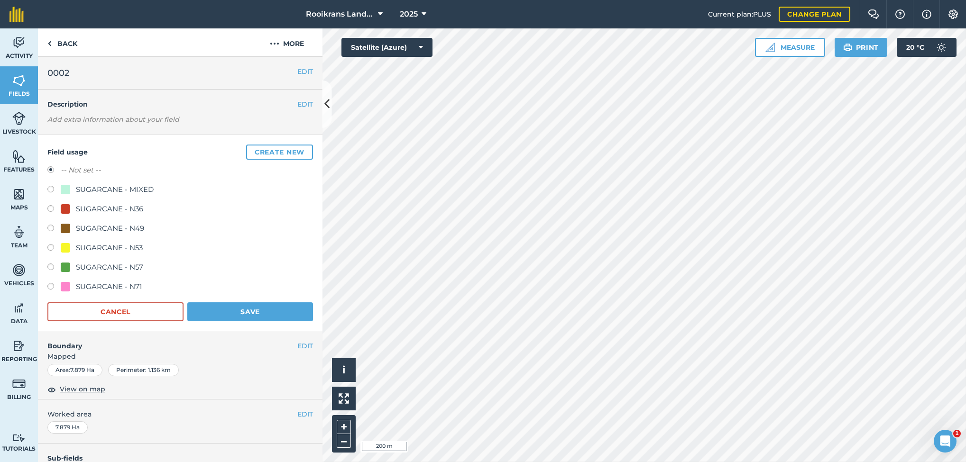
click at [51, 267] on label at bounding box center [53, 268] width 13 height 9
radio input "true"
radio input "false"
click at [238, 312] on button "Save" at bounding box center [250, 312] width 126 height 19
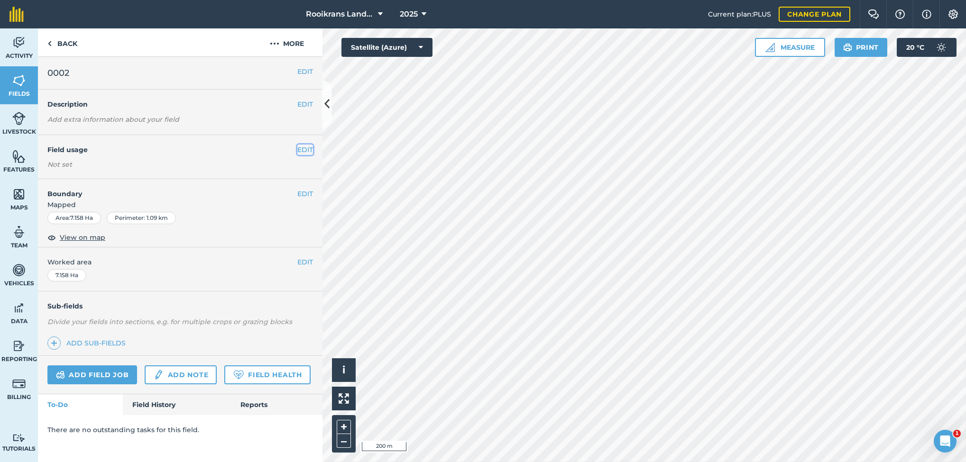
click at [306, 148] on button "EDIT" at bounding box center [305, 150] width 16 height 10
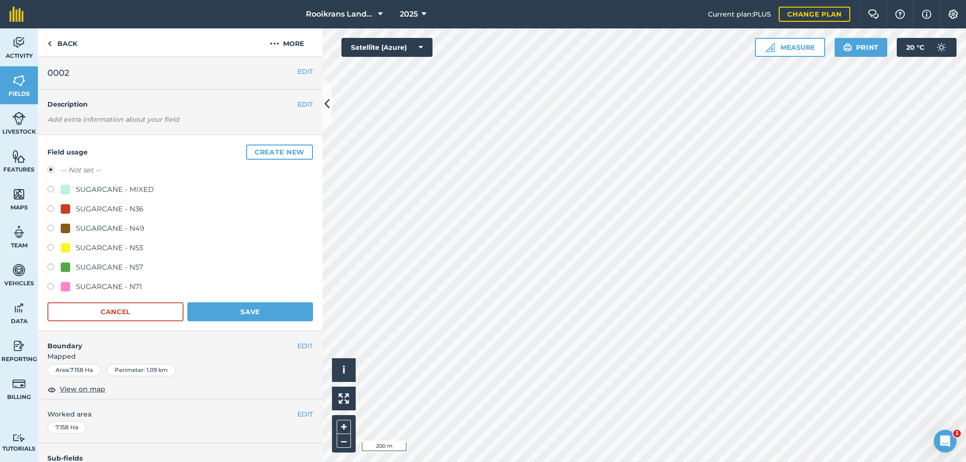
click at [53, 267] on label at bounding box center [53, 268] width 13 height 9
radio input "true"
radio input "false"
click at [228, 307] on button "Save" at bounding box center [250, 312] width 126 height 19
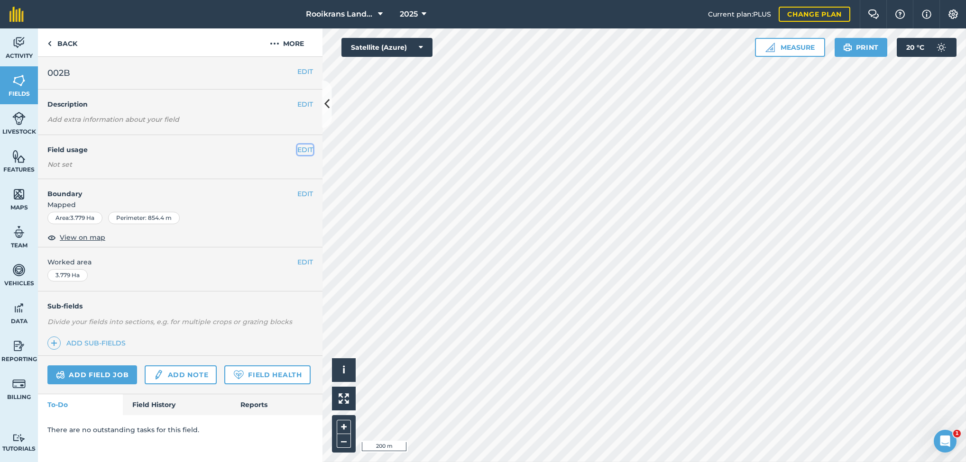
click at [300, 151] on button "EDIT" at bounding box center [305, 150] width 16 height 10
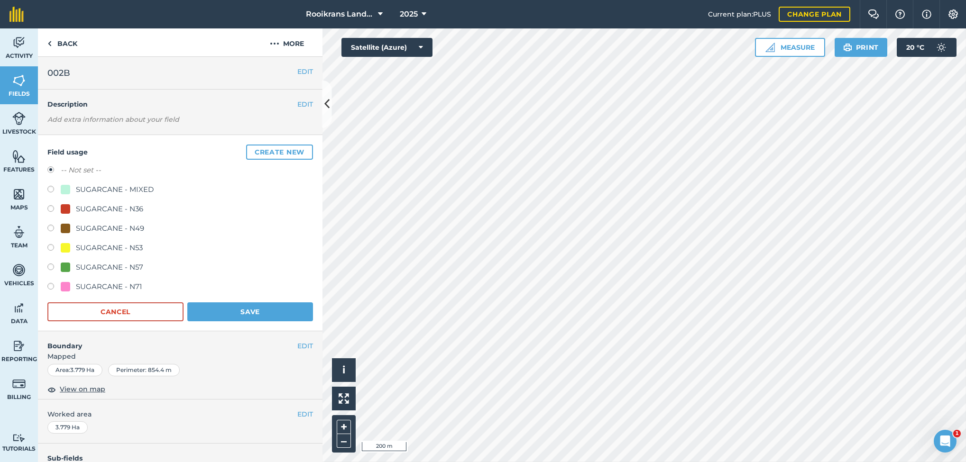
click at [53, 269] on label at bounding box center [53, 268] width 13 height 9
radio input "true"
radio input "false"
click at [202, 313] on button "Save" at bounding box center [250, 312] width 126 height 19
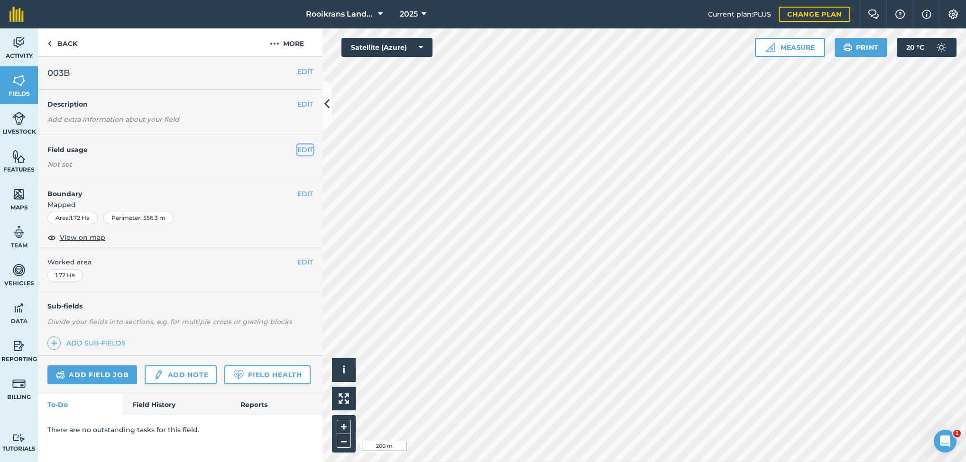
click at [304, 147] on button "EDIT" at bounding box center [305, 150] width 16 height 10
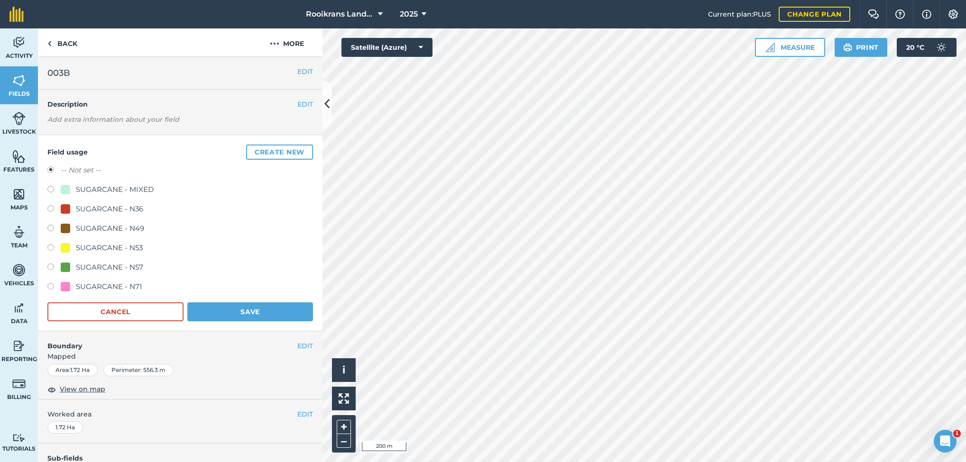
click at [54, 267] on label at bounding box center [53, 268] width 13 height 9
radio input "true"
radio input "false"
click at [266, 313] on button "Save" at bounding box center [250, 312] width 126 height 19
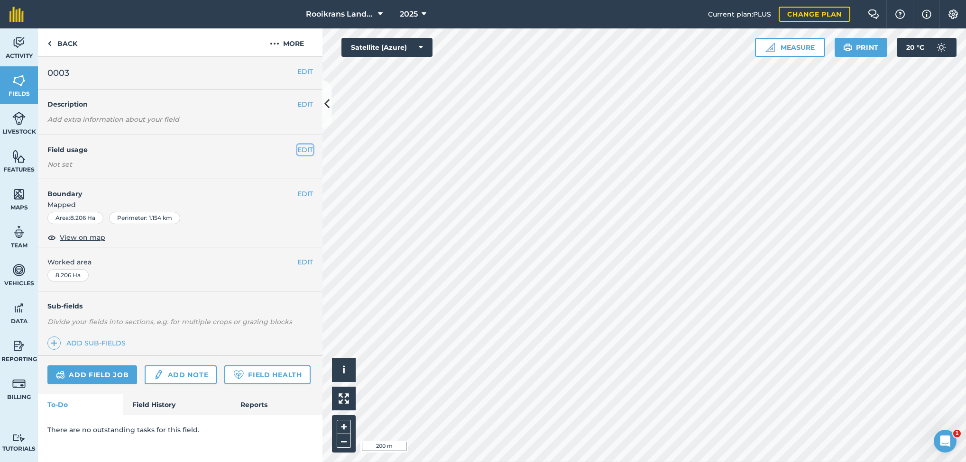
click at [306, 149] on button "EDIT" at bounding box center [305, 150] width 16 height 10
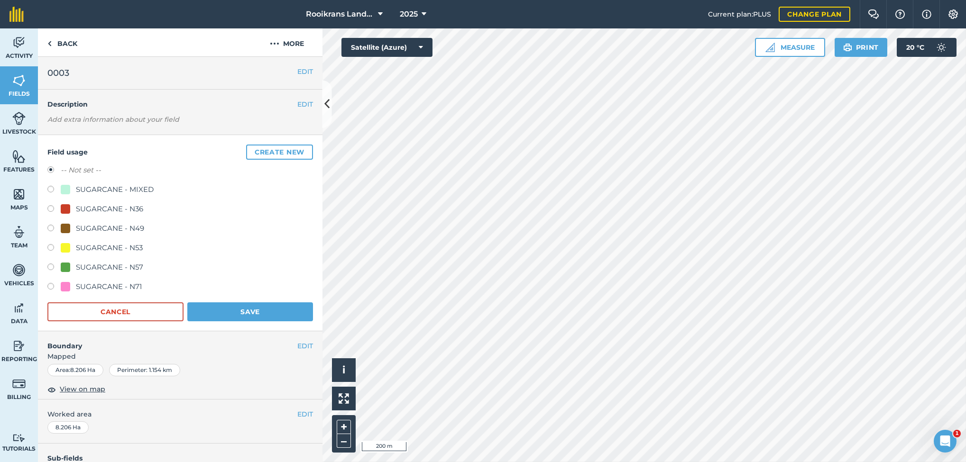
click at [50, 209] on label at bounding box center [53, 209] width 13 height 9
radio input "true"
radio input "false"
click at [281, 310] on button "Save" at bounding box center [250, 312] width 126 height 19
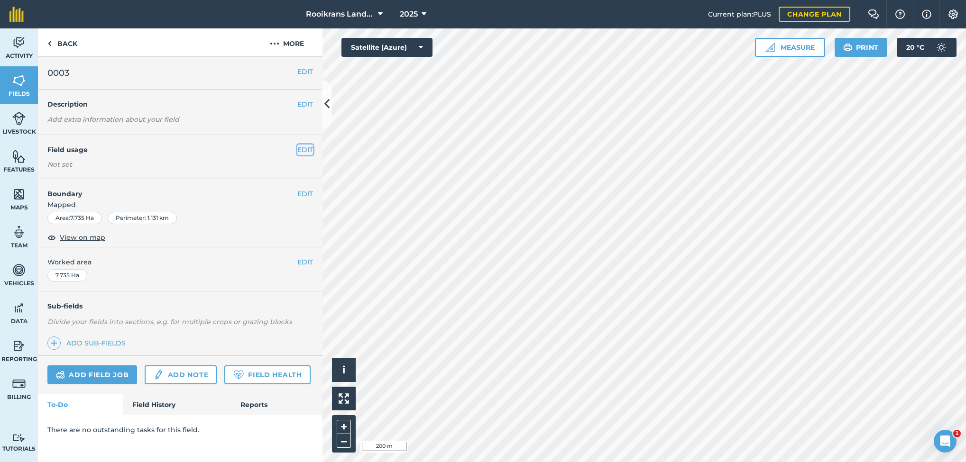
click at [304, 149] on button "EDIT" at bounding box center [305, 150] width 16 height 10
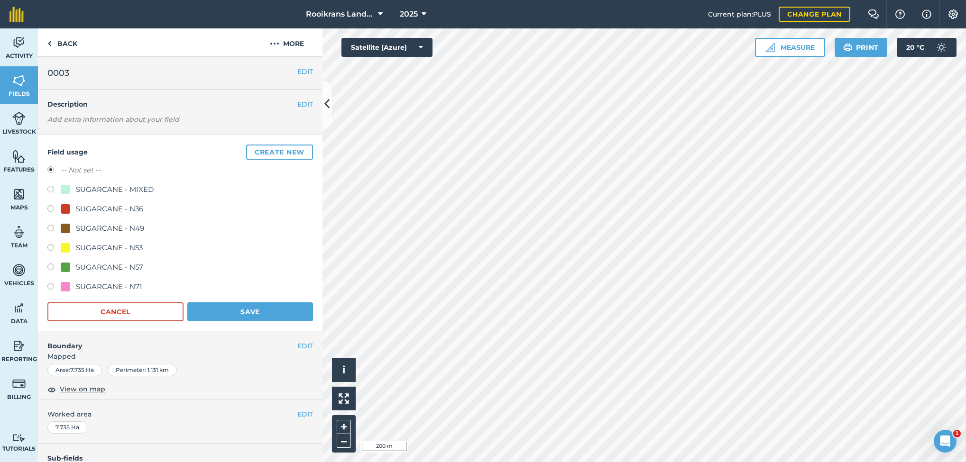
click at [50, 209] on label at bounding box center [53, 209] width 13 height 9
radio input "true"
radio input "false"
click at [272, 309] on button "Save" at bounding box center [250, 312] width 126 height 19
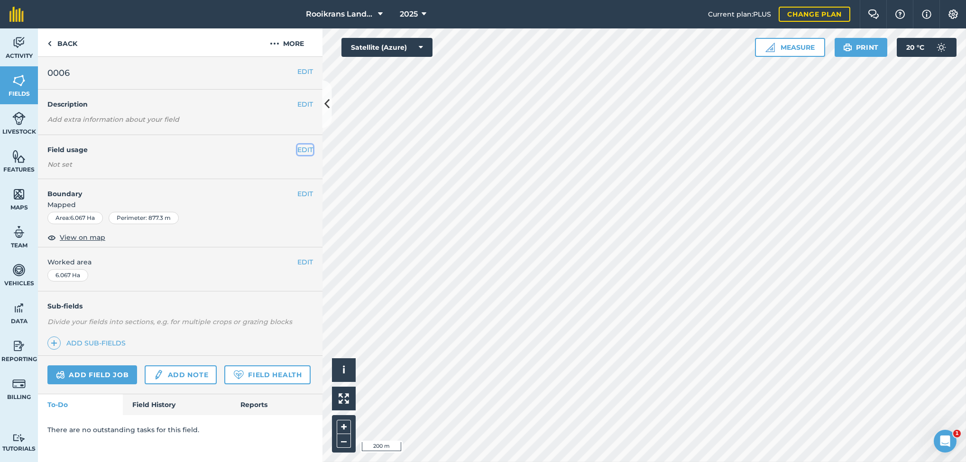
click at [304, 150] on button "EDIT" at bounding box center [305, 150] width 16 height 10
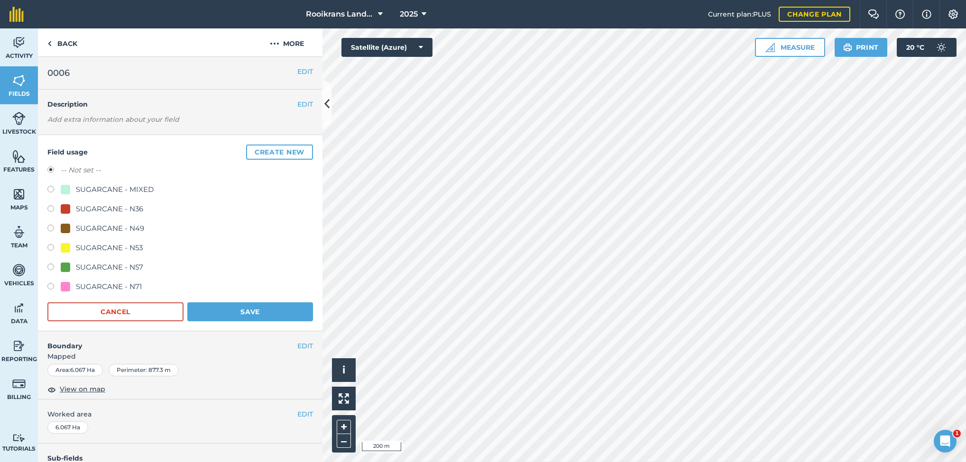
click at [50, 267] on label at bounding box center [53, 268] width 13 height 9
radio input "true"
radio input "false"
click at [235, 310] on button "Save" at bounding box center [250, 312] width 126 height 19
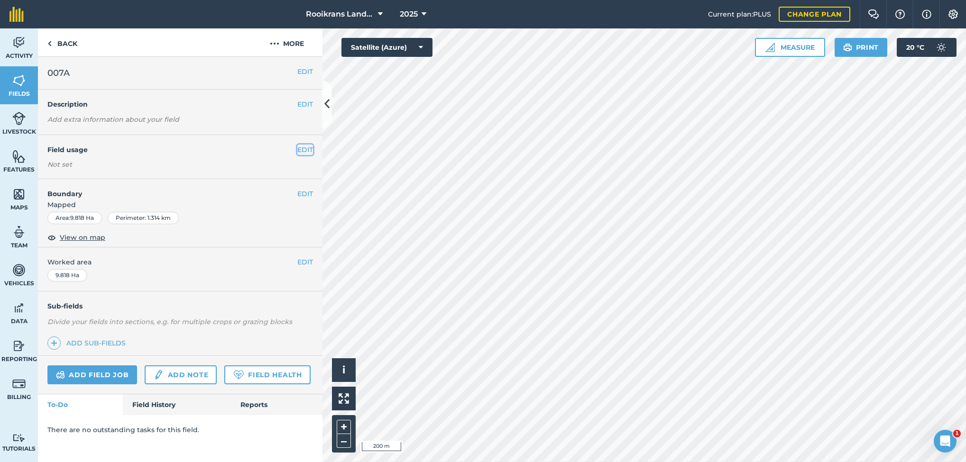
click at [305, 146] on button "EDIT" at bounding box center [305, 150] width 16 height 10
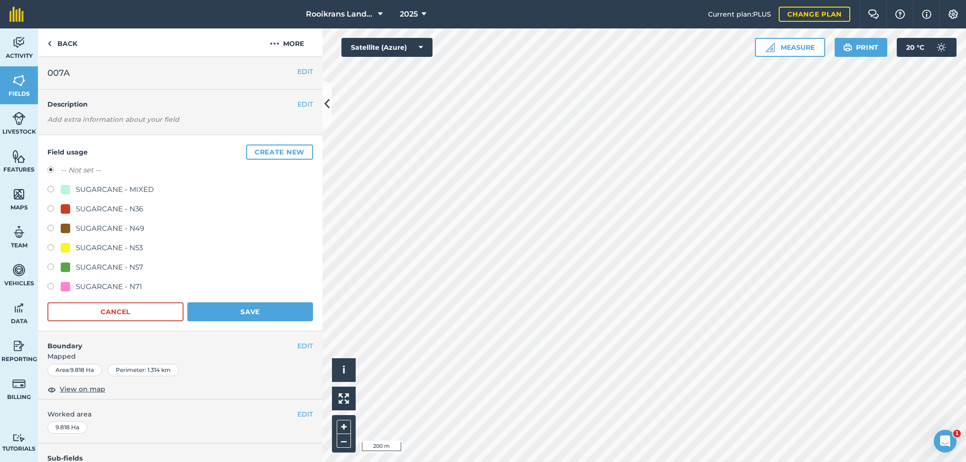
click at [53, 248] on label at bounding box center [53, 248] width 13 height 9
radio input "true"
radio input "false"
click at [256, 312] on button "Save" at bounding box center [250, 312] width 126 height 19
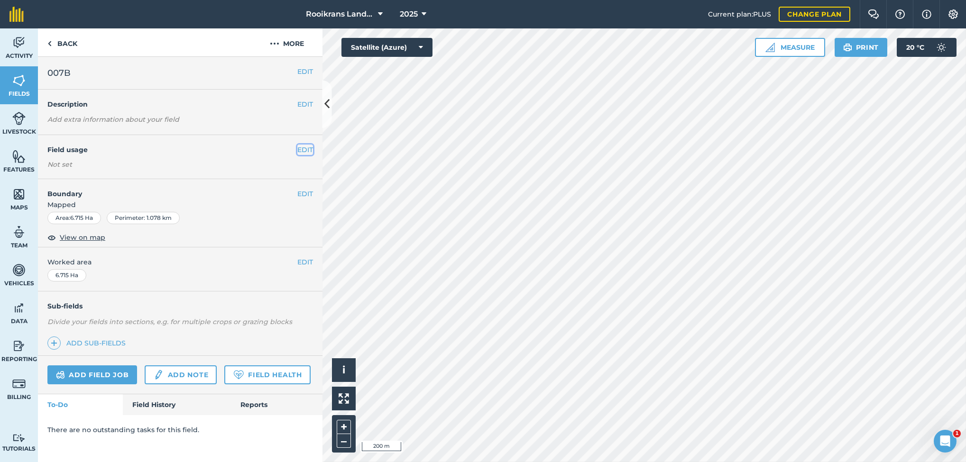
click at [305, 147] on button "EDIT" at bounding box center [305, 150] width 16 height 10
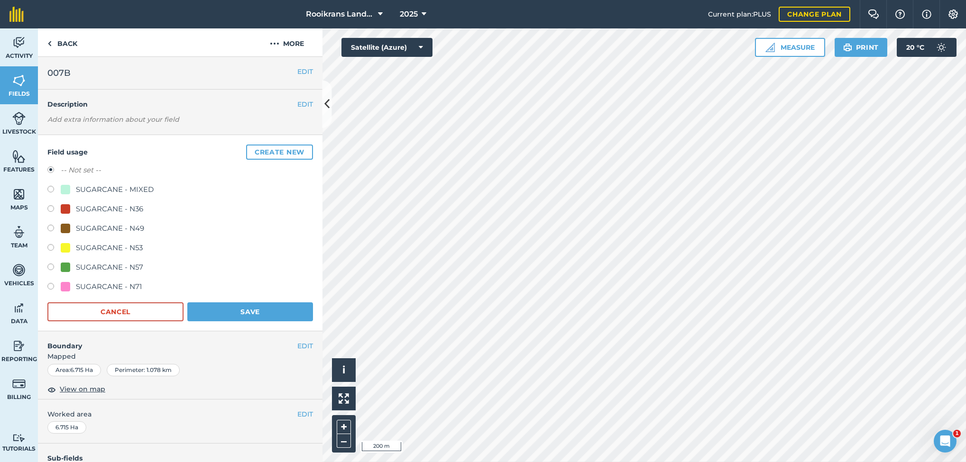
click at [50, 187] on label at bounding box center [53, 190] width 13 height 9
radio input "true"
radio input "false"
click at [262, 313] on button "Save" at bounding box center [250, 312] width 126 height 19
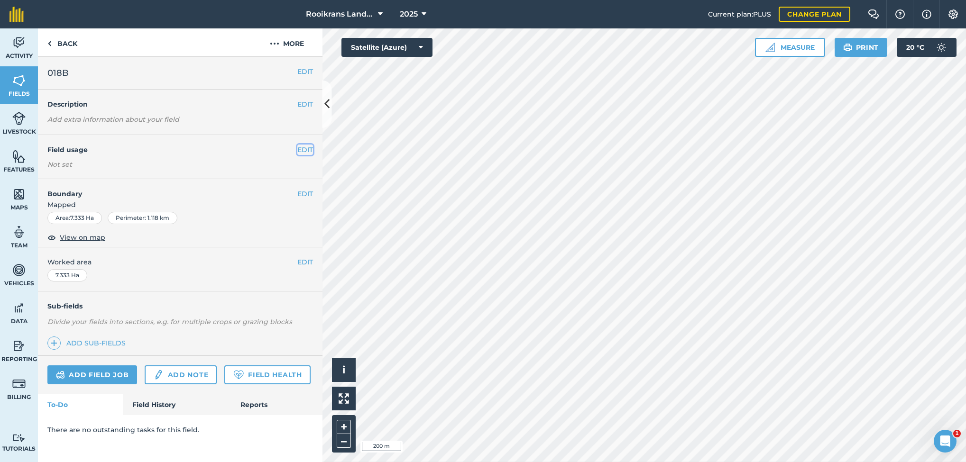
click at [306, 148] on button "EDIT" at bounding box center [305, 150] width 16 height 10
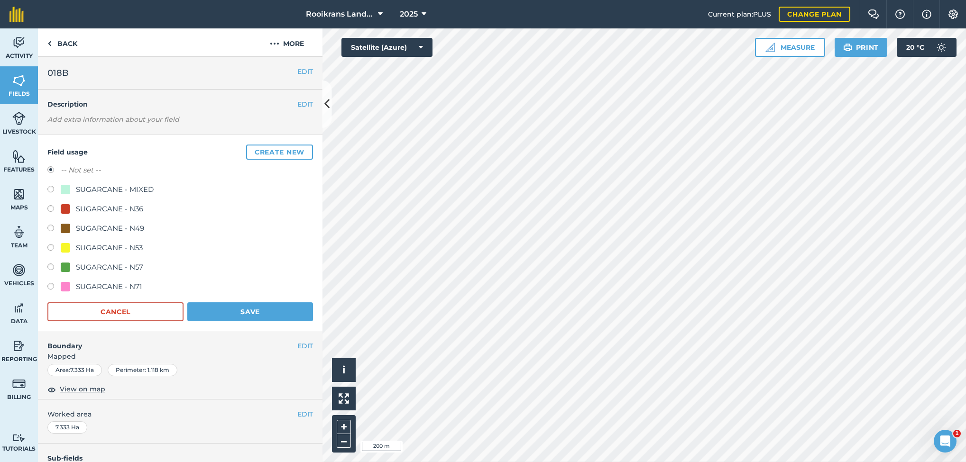
click at [51, 265] on label at bounding box center [53, 268] width 13 height 9
radio input "true"
radio input "false"
click at [238, 309] on button "Save" at bounding box center [250, 312] width 126 height 19
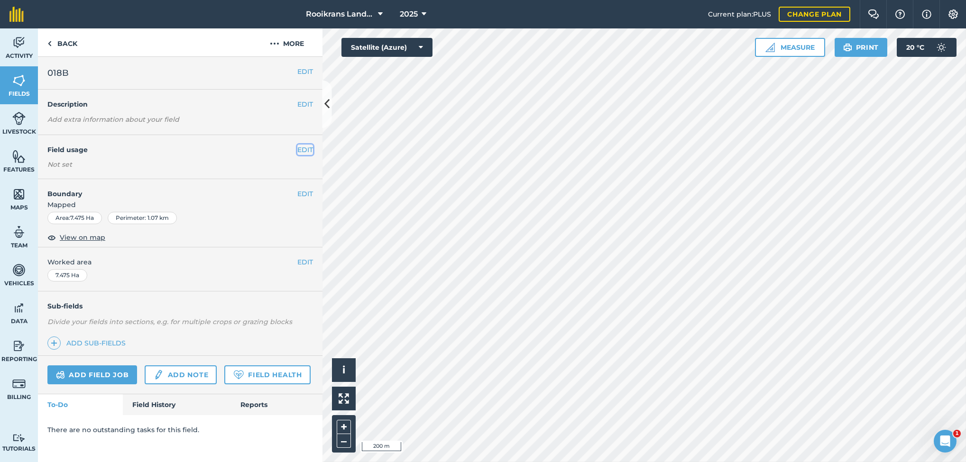
click at [303, 148] on button "EDIT" at bounding box center [305, 150] width 16 height 10
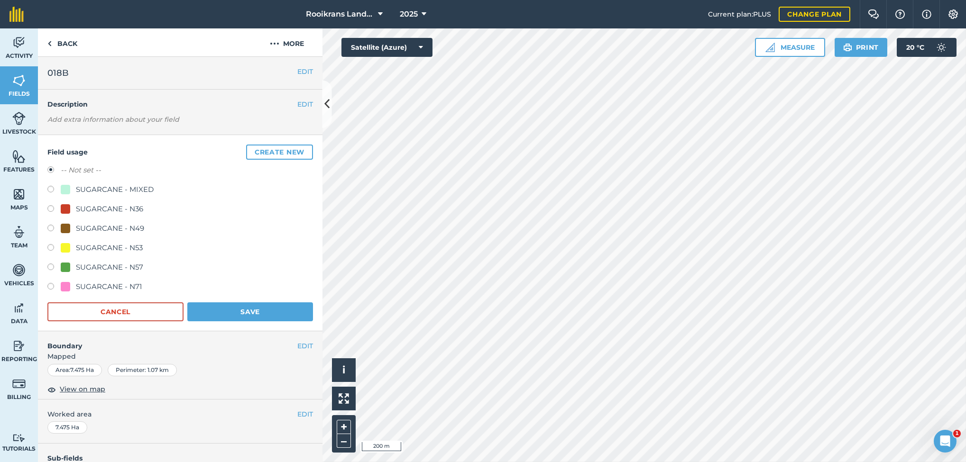
click at [51, 268] on label at bounding box center [53, 268] width 13 height 9
radio input "true"
radio input "false"
click at [238, 312] on button "Save" at bounding box center [250, 312] width 126 height 19
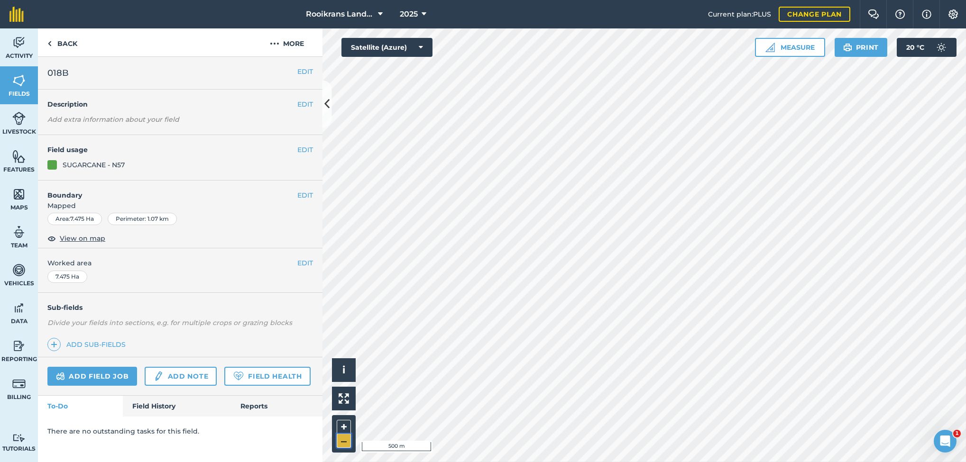
click at [347, 342] on button "–" at bounding box center [344, 441] width 14 height 14
click at [91, 342] on link "Add field job" at bounding box center [92, 376] width 90 height 19
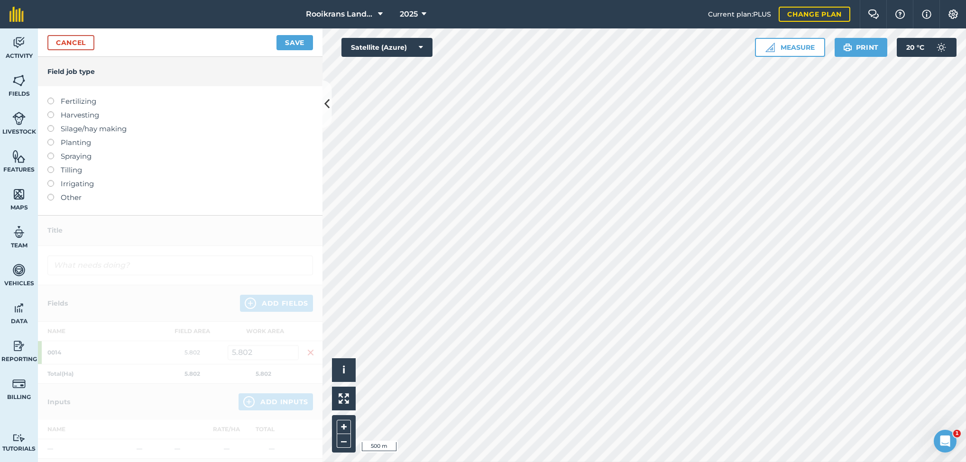
click at [51, 153] on label at bounding box center [53, 153] width 13 height 0
type input "Spraying"
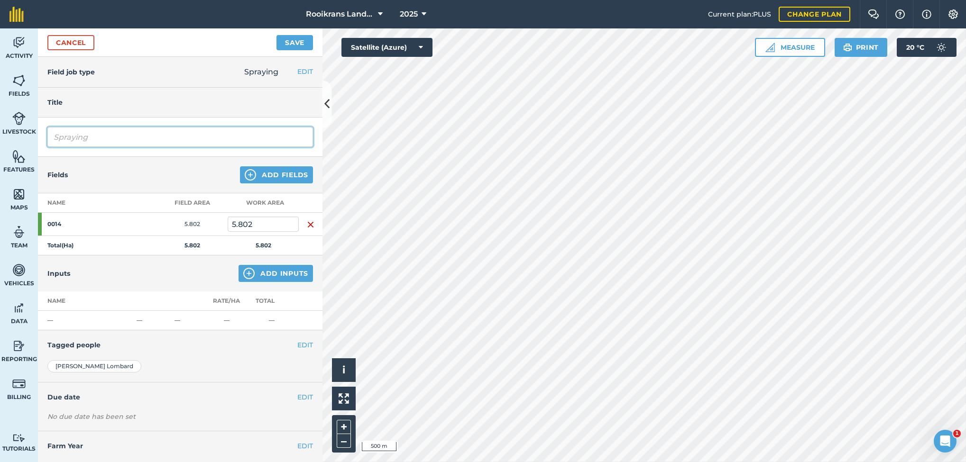
click at [100, 138] on input "Spraying" at bounding box center [180, 137] width 266 height 20
click at [250, 272] on button "Add Inputs" at bounding box center [276, 273] width 74 height 17
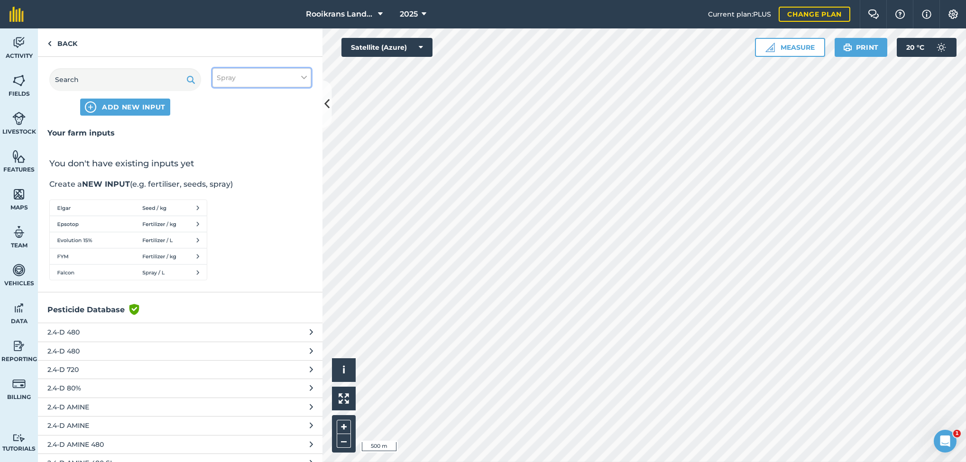
click at [248, 74] on button "Spray" at bounding box center [261, 77] width 99 height 19
click at [232, 75] on span "Spray" at bounding box center [226, 78] width 19 height 10
click at [219, 132] on label "Spray" at bounding box center [262, 133] width 90 height 10
click at [219, 132] on input "Spray" at bounding box center [220, 131] width 6 height 6
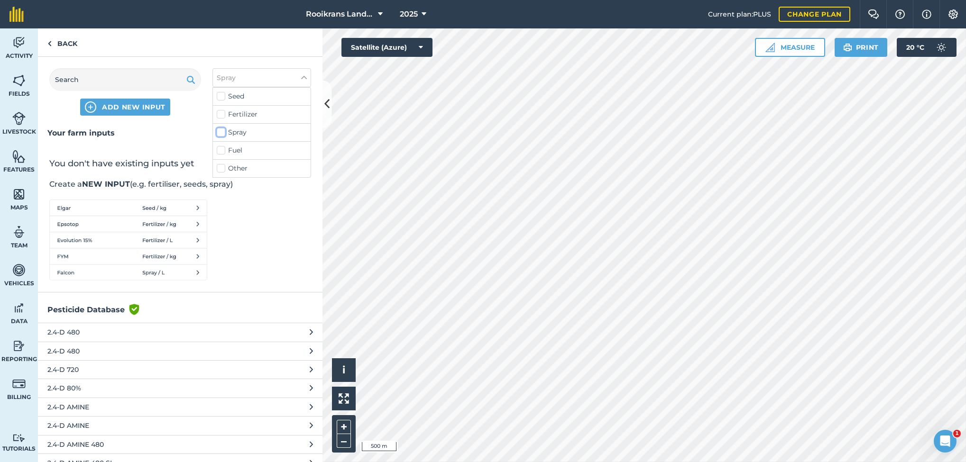
checkbox input "false"
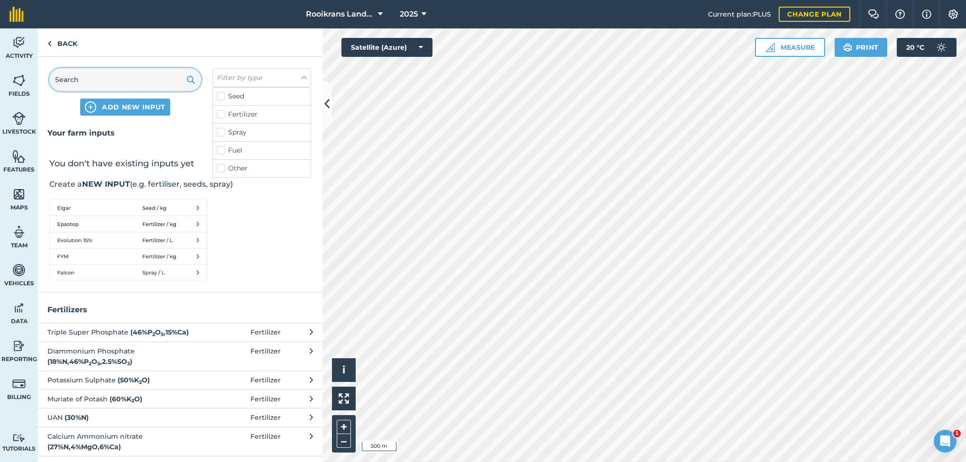
click at [124, 75] on input "text" at bounding box center [125, 79] width 152 height 23
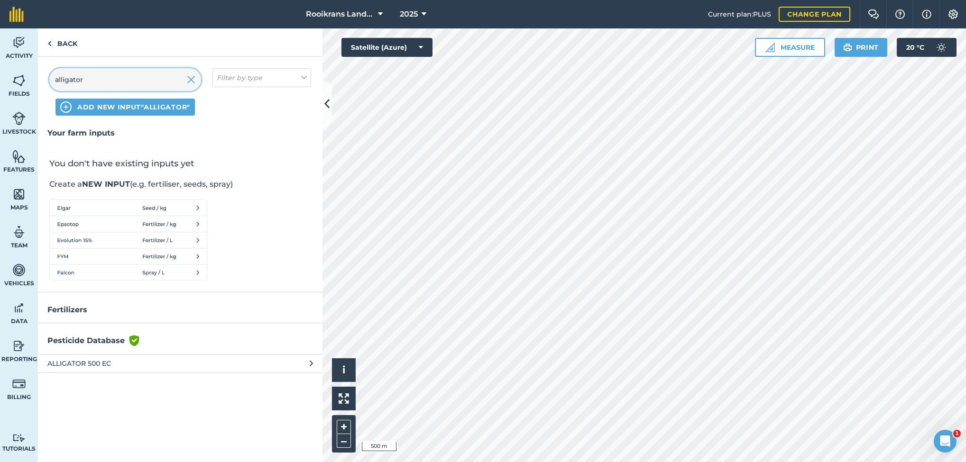
type input "alligator"
click at [276, 70] on button "Filter by type" at bounding box center [261, 77] width 99 height 19
click at [220, 172] on label "Other" at bounding box center [262, 169] width 90 height 10
click at [220, 170] on input "Other" at bounding box center [220, 167] width 6 height 6
checkbox input "true"
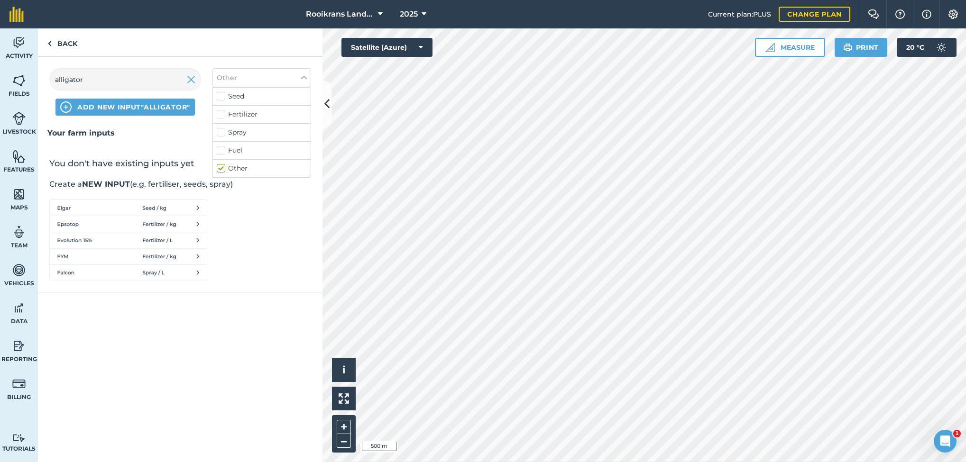
click at [222, 132] on label "Spray" at bounding box center [262, 133] width 90 height 10
click at [222, 132] on input "Spray" at bounding box center [220, 131] width 6 height 6
checkbox input "true"
click at [80, 329] on span "ALLIGATOR 500 EC" at bounding box center [124, 332] width 155 height 10
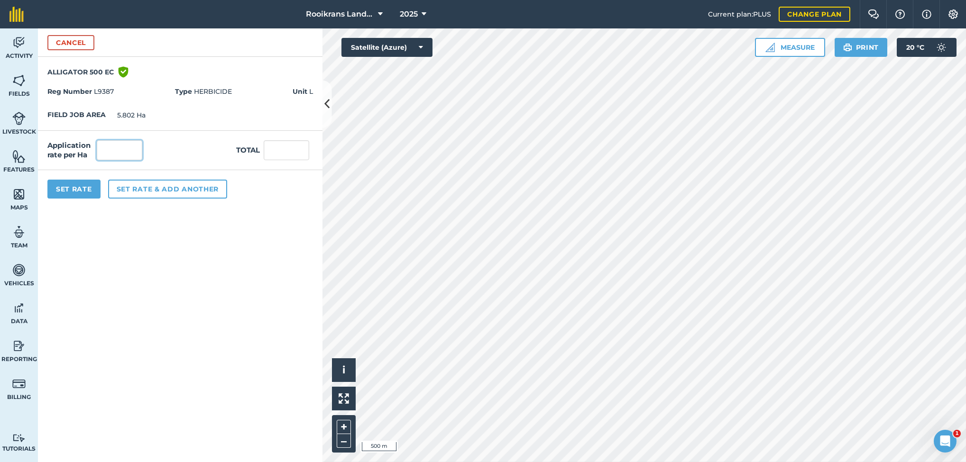
click at [120, 148] on input "text" at bounding box center [120, 150] width 46 height 20
click at [303, 88] on strong "Unit" at bounding box center [300, 91] width 15 height 9
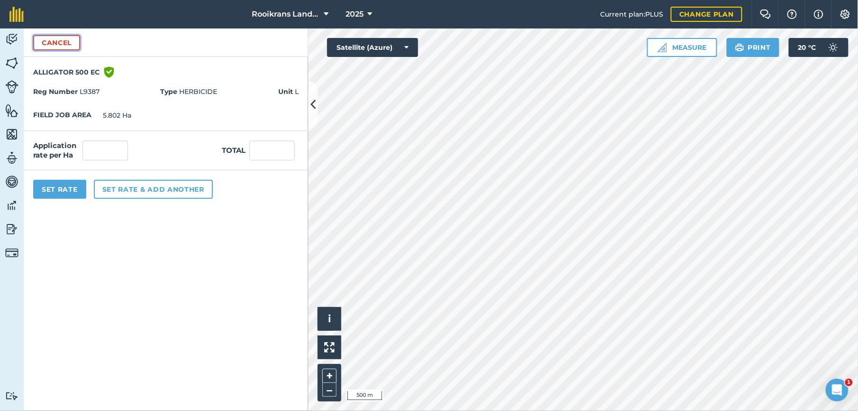
click at [55, 41] on button "Cancel" at bounding box center [56, 42] width 47 height 15
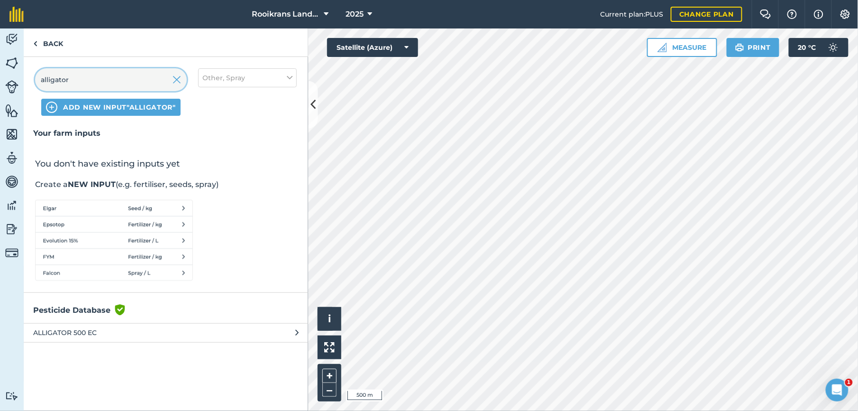
click at [91, 80] on input "alligator" at bounding box center [111, 79] width 152 height 23
type input "a"
type input "conflict"
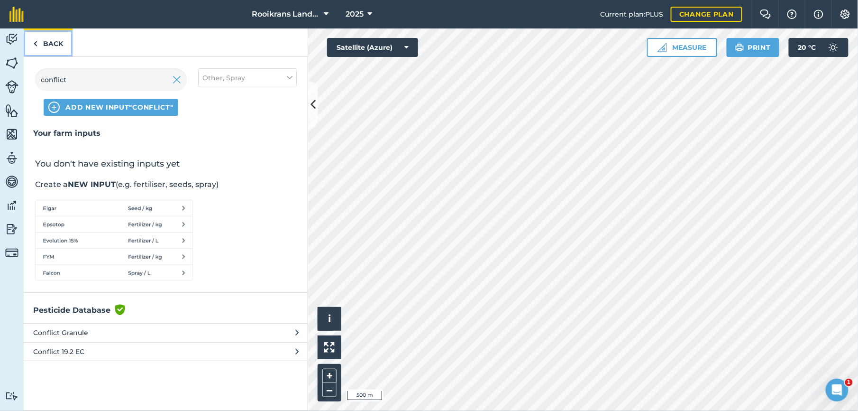
click at [57, 40] on link "Back" at bounding box center [48, 42] width 49 height 28
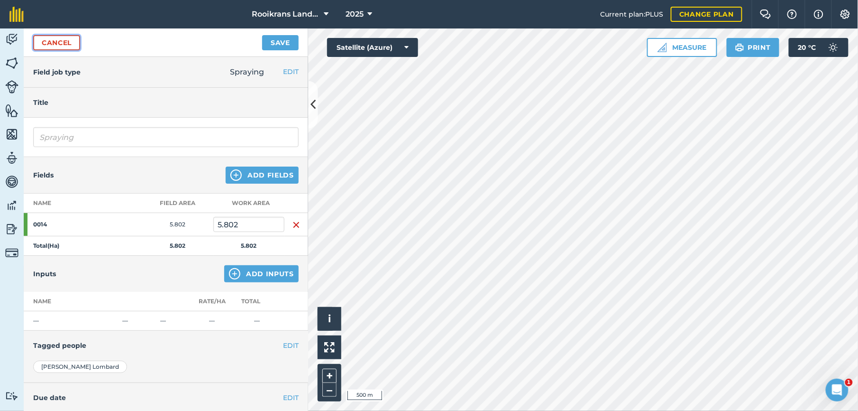
click at [55, 40] on link "Cancel" at bounding box center [56, 42] width 47 height 15
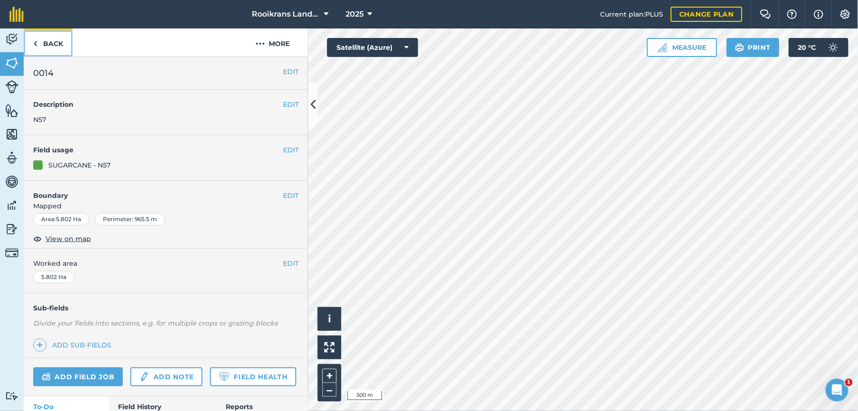
click at [40, 39] on link "Back" at bounding box center [48, 42] width 49 height 28
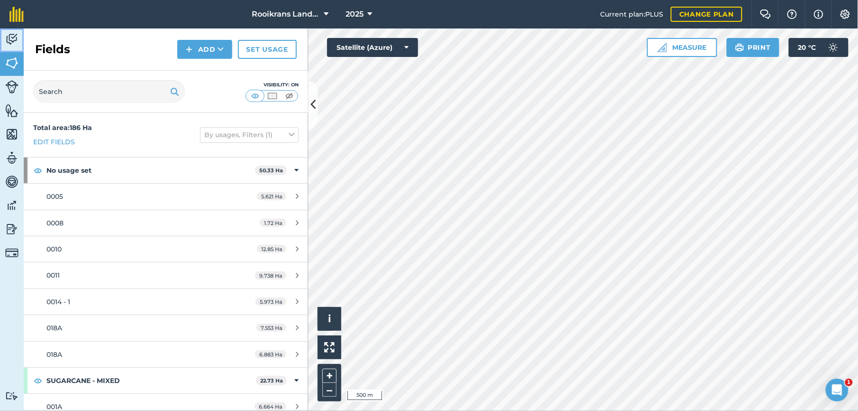
click at [8, 39] on img at bounding box center [11, 39] width 13 height 14
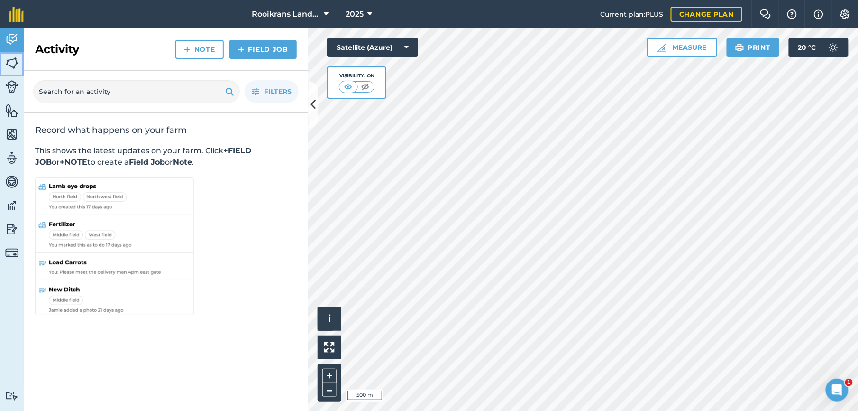
click at [10, 59] on img at bounding box center [11, 63] width 13 height 14
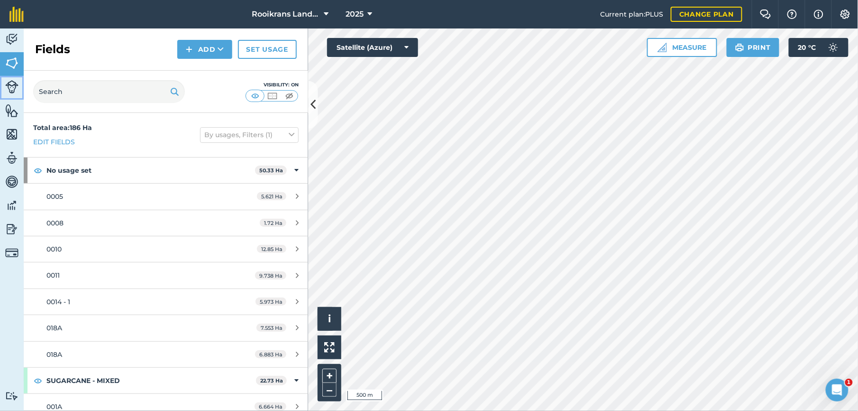
drag, startPoint x: 11, startPoint y: 88, endPoint x: 11, endPoint y: 97, distance: 8.5
click at [11, 88] on img at bounding box center [11, 86] width 13 height 13
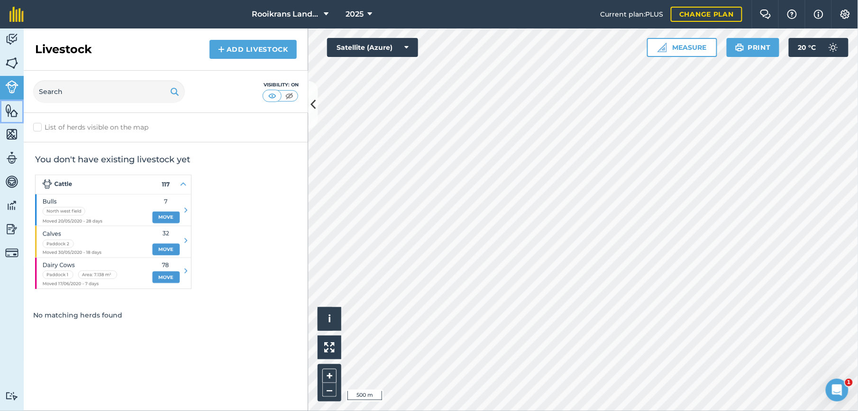
click at [12, 108] on img at bounding box center [11, 110] width 13 height 14
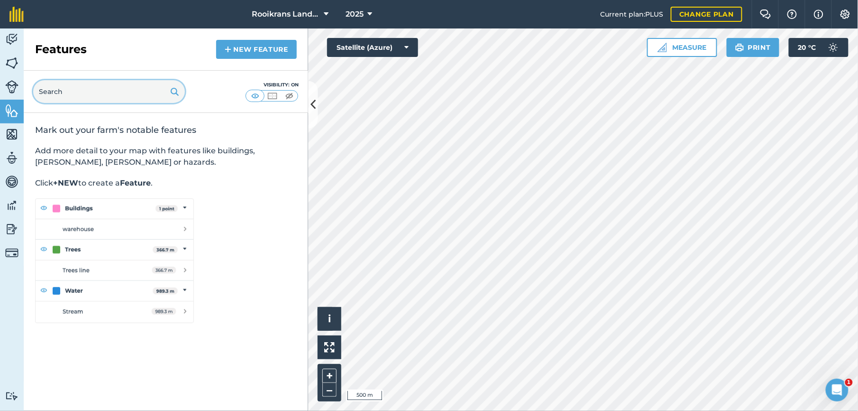
click at [91, 86] on input "text" at bounding box center [109, 91] width 152 height 23
type input "house"
click at [245, 51] on link "New feature" at bounding box center [256, 49] width 81 height 19
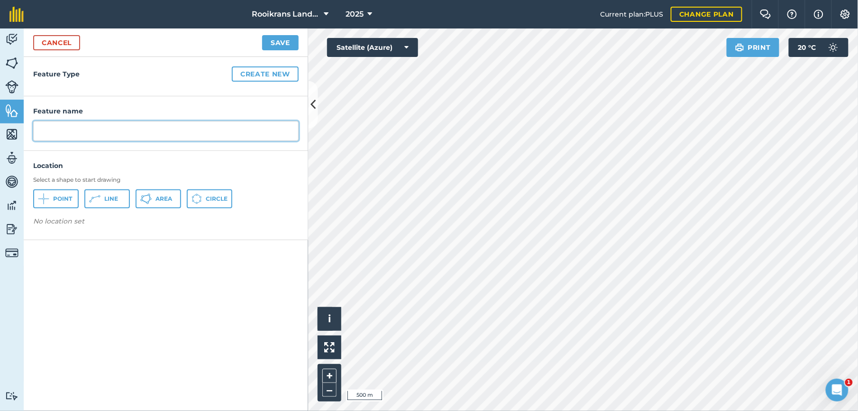
click at [101, 131] on input "text" at bounding box center [166, 131] width 266 height 20
type input "[PERSON_NAME] Huis"
click at [153, 194] on button "Area" at bounding box center [159, 198] width 46 height 19
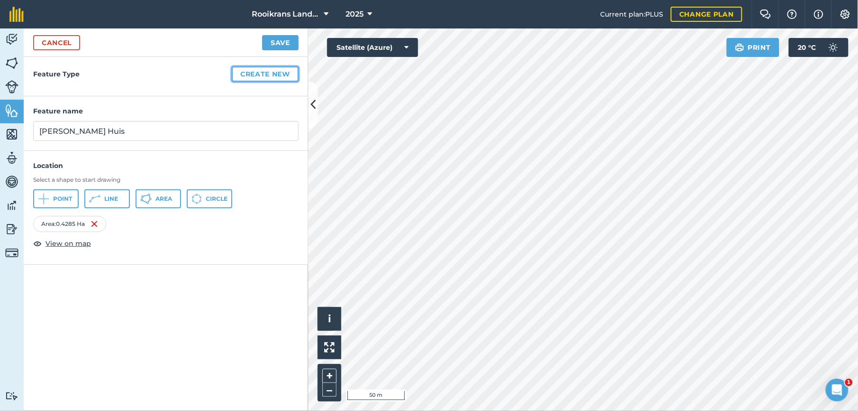
click at [263, 71] on button "Create new" at bounding box center [265, 73] width 67 height 15
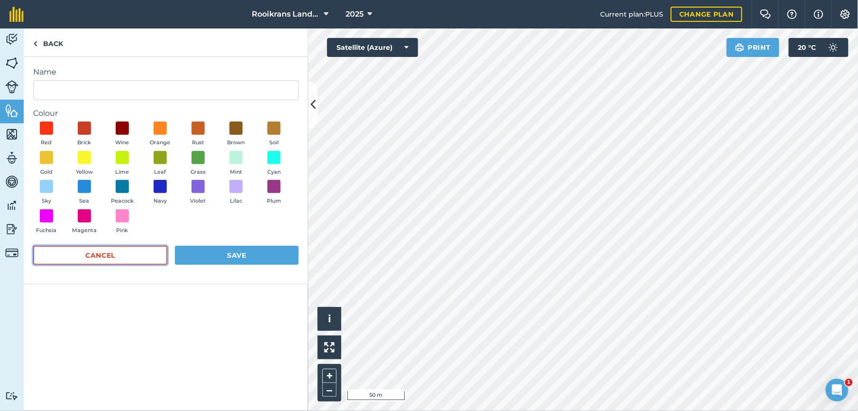
click at [152, 263] on button "Cancel" at bounding box center [100, 255] width 134 height 19
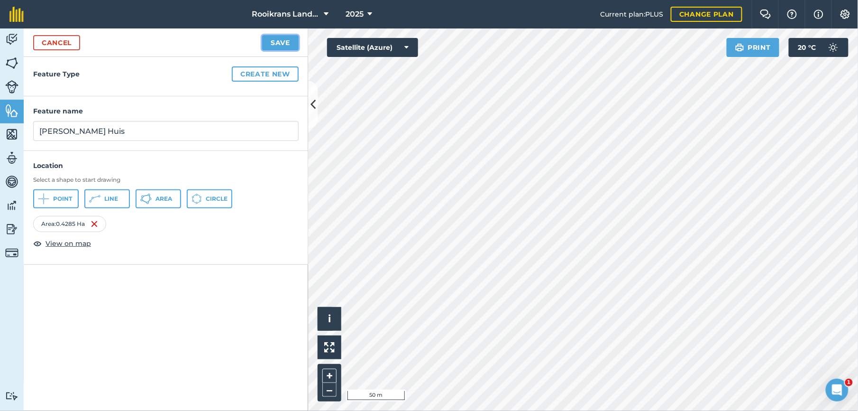
click at [280, 44] on button "Save" at bounding box center [280, 42] width 37 height 15
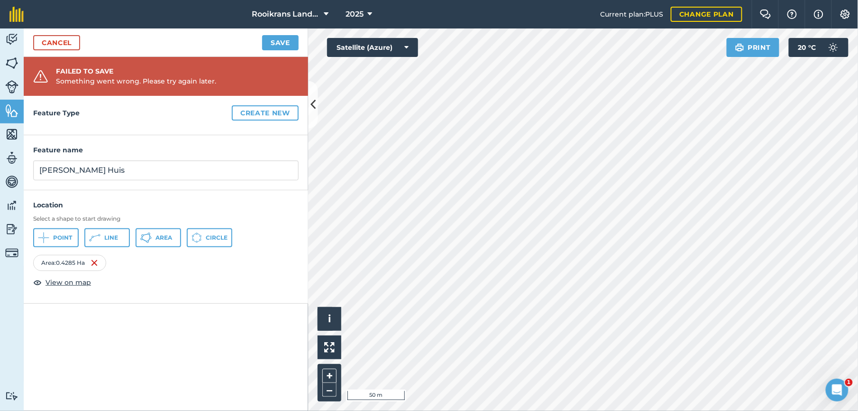
click at [216, 131] on div "Feature Type Create new" at bounding box center [166, 115] width 285 height 39
click at [62, 41] on link "Cancel" at bounding box center [56, 42] width 47 height 15
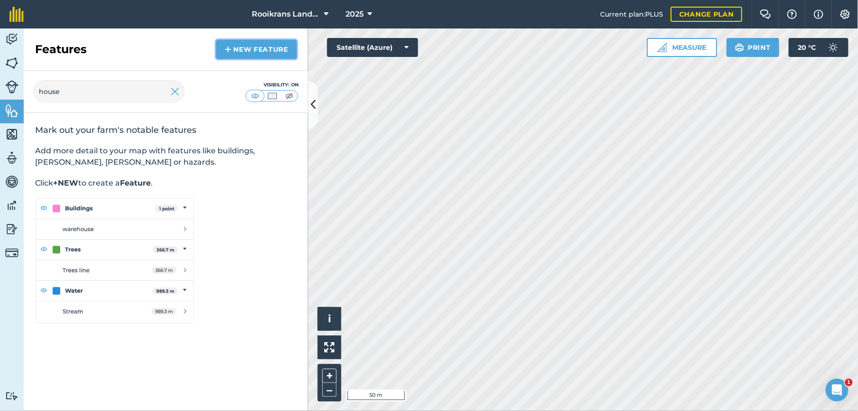
click at [264, 50] on link "New feature" at bounding box center [256, 49] width 81 height 19
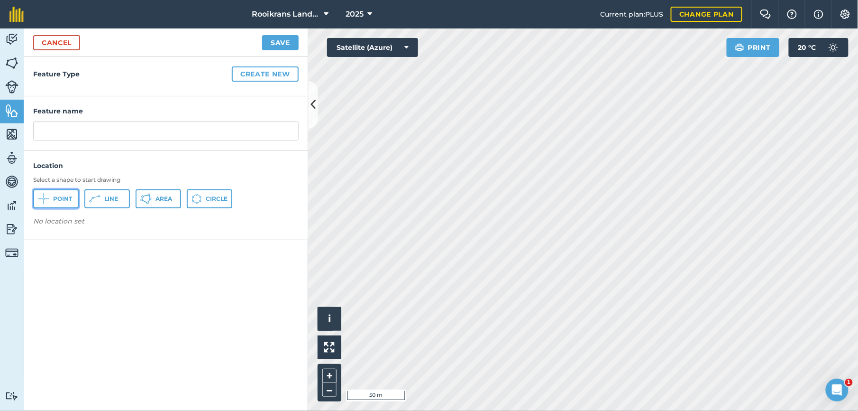
click at [57, 203] on button "Point" at bounding box center [56, 198] width 46 height 19
click at [208, 200] on span "Circle" at bounding box center [217, 199] width 22 height 8
click at [88, 84] on div "Feature Type Create new" at bounding box center [166, 76] width 285 height 39
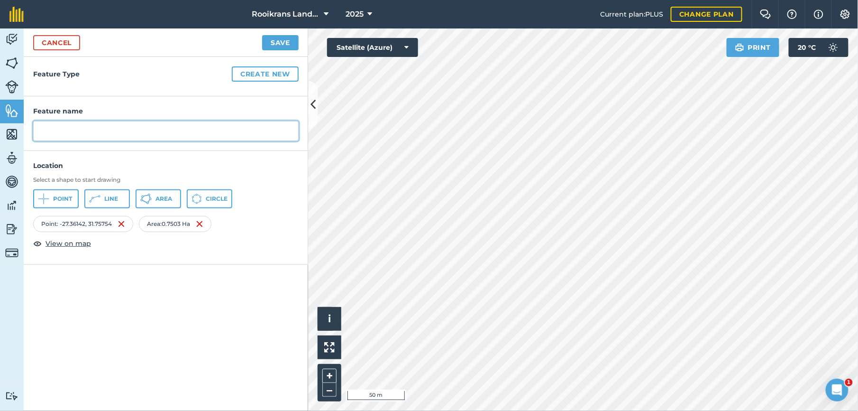
click at [57, 126] on input "text" at bounding box center [166, 131] width 266 height 20
type input "[PERSON_NAME] Huis"
click at [283, 40] on button "Save" at bounding box center [280, 42] width 37 height 15
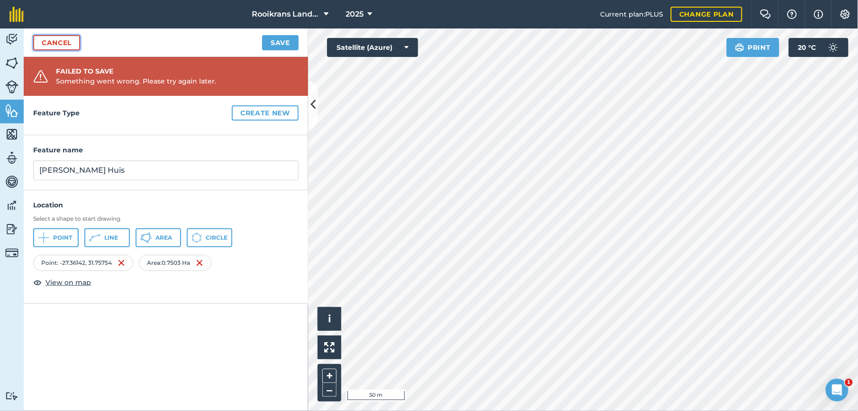
click at [50, 43] on link "Cancel" at bounding box center [56, 42] width 47 height 15
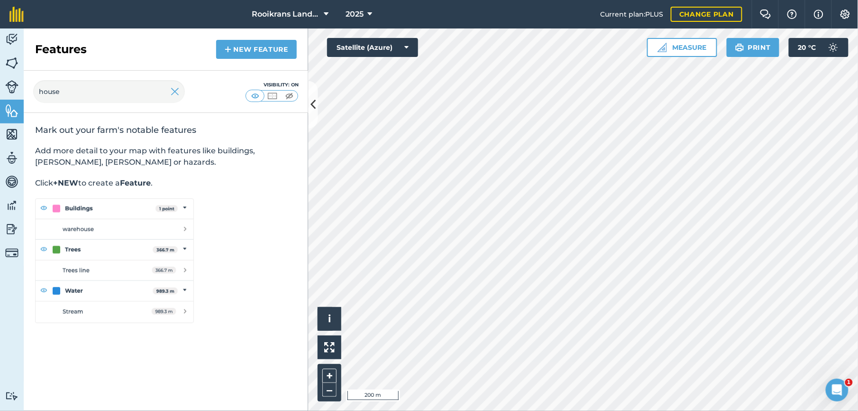
click at [532, 0] on html "Rooikrans Landgoed 2025 Current plan : PLUS Change plan Farm Chat Help Info Set…" at bounding box center [429, 205] width 858 height 411
click at [241, 55] on link "New feature" at bounding box center [256, 49] width 81 height 19
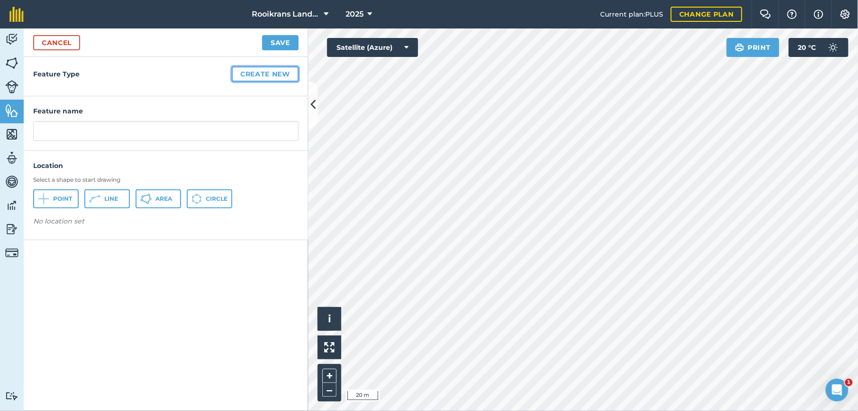
click at [257, 76] on button "Create new" at bounding box center [265, 73] width 67 height 15
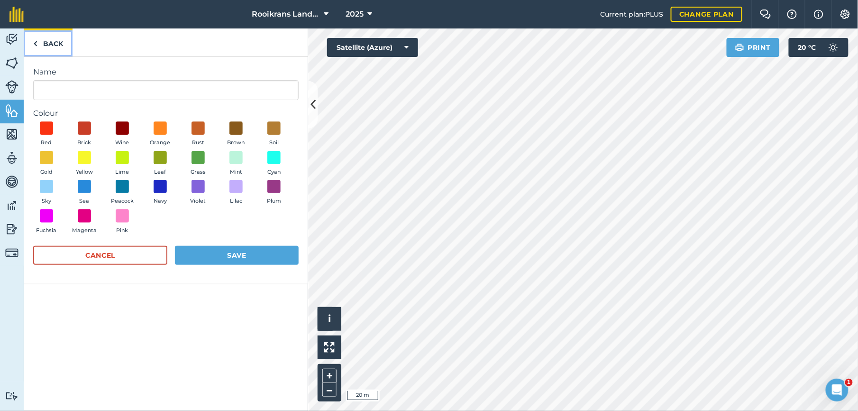
click at [43, 43] on link "Back" at bounding box center [48, 42] width 49 height 28
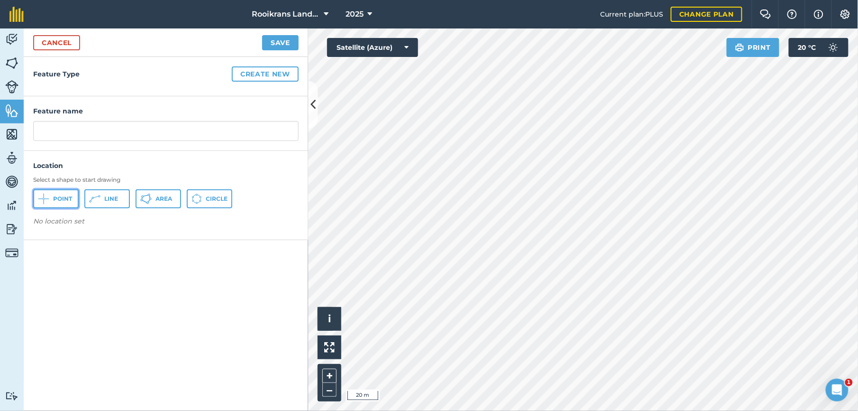
click at [56, 193] on button "Point" at bounding box center [56, 198] width 46 height 19
click at [71, 42] on link "Cancel" at bounding box center [56, 42] width 47 height 15
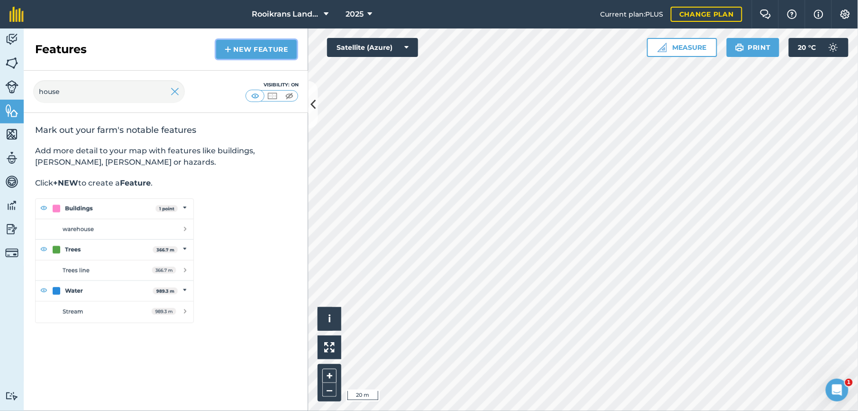
click at [267, 46] on link "New feature" at bounding box center [256, 49] width 81 height 19
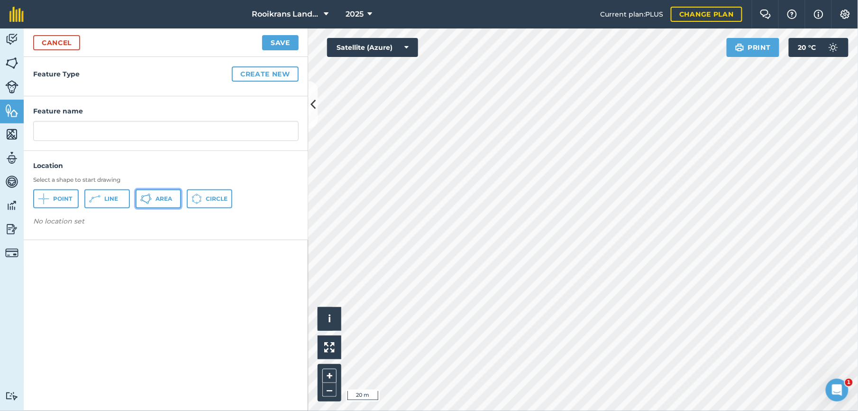
click at [146, 197] on icon at bounding box center [145, 198] width 11 height 11
click at [148, 129] on input "text" at bounding box center [166, 131] width 266 height 20
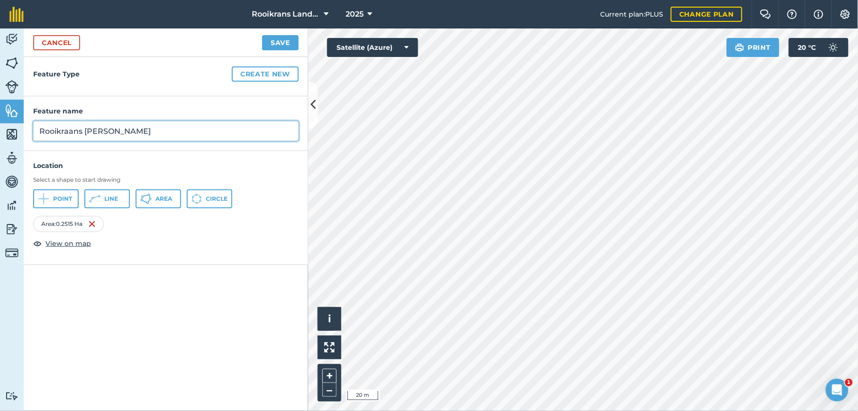
type input "Rooikraans [PERSON_NAME]"
click at [275, 44] on button "Save" at bounding box center [280, 42] width 37 height 15
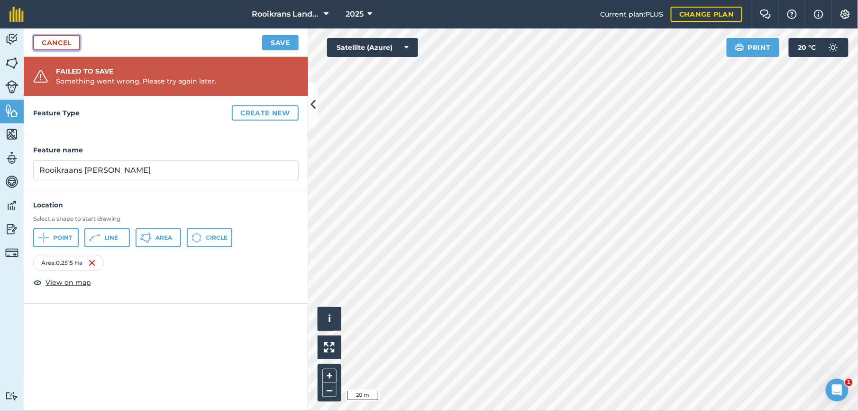
click at [63, 41] on link "Cancel" at bounding box center [56, 42] width 47 height 15
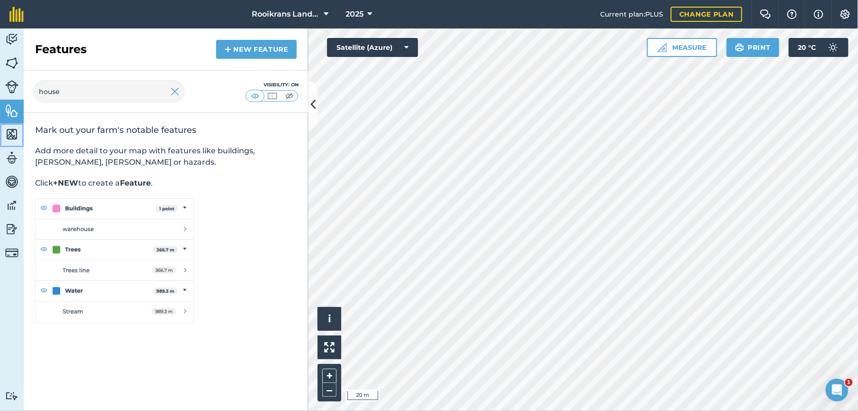
click at [11, 129] on img at bounding box center [11, 134] width 13 height 14
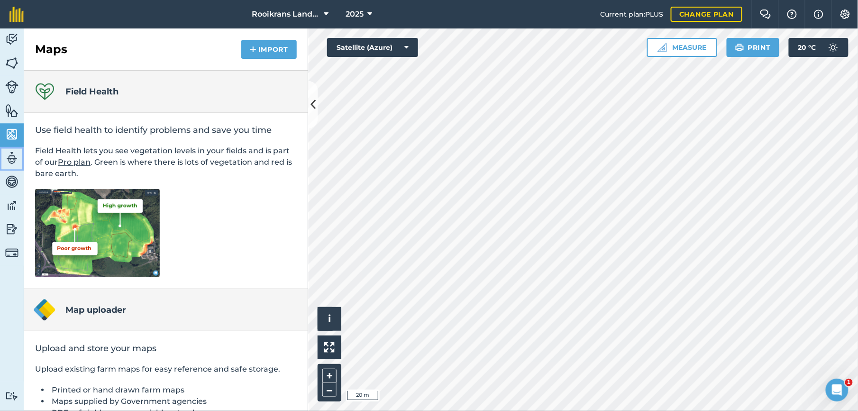
click at [10, 158] on img at bounding box center [11, 158] width 13 height 14
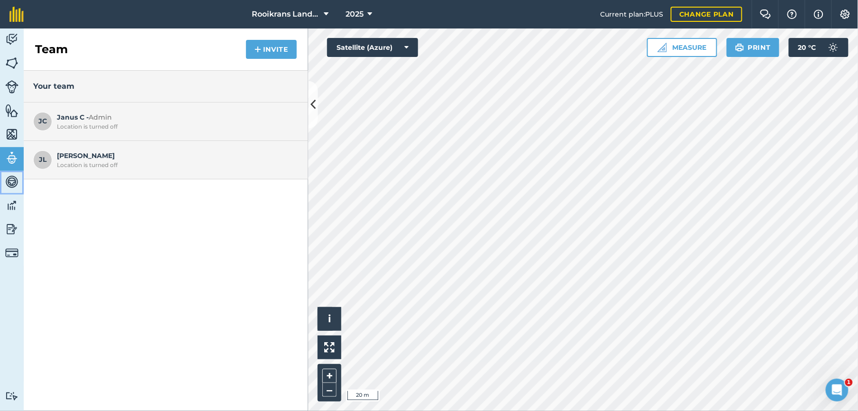
click at [11, 177] on img at bounding box center [11, 182] width 13 height 14
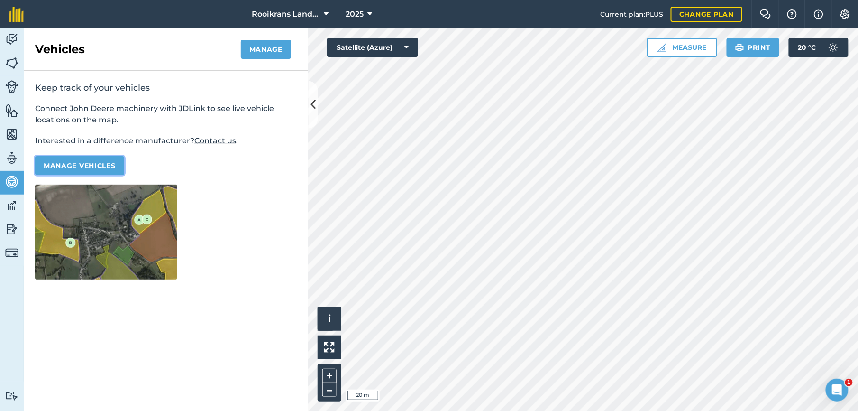
click at [62, 166] on button "Manage vehicles" at bounding box center [79, 165] width 89 height 19
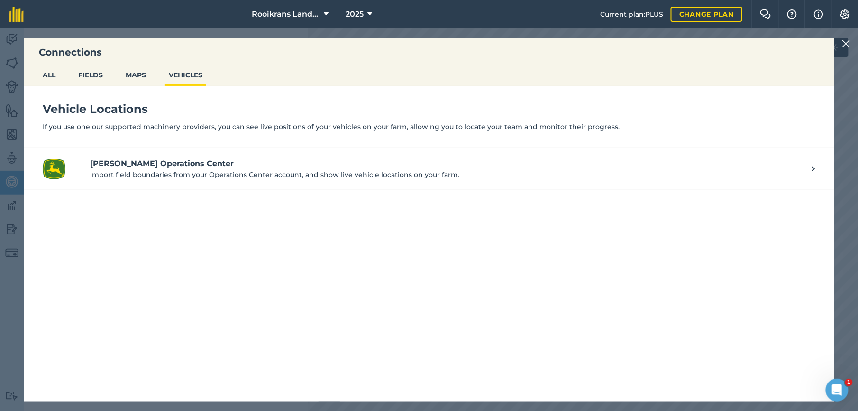
click at [150, 166] on h4 "[PERSON_NAME] Operations Center" at bounding box center [446, 163] width 713 height 11
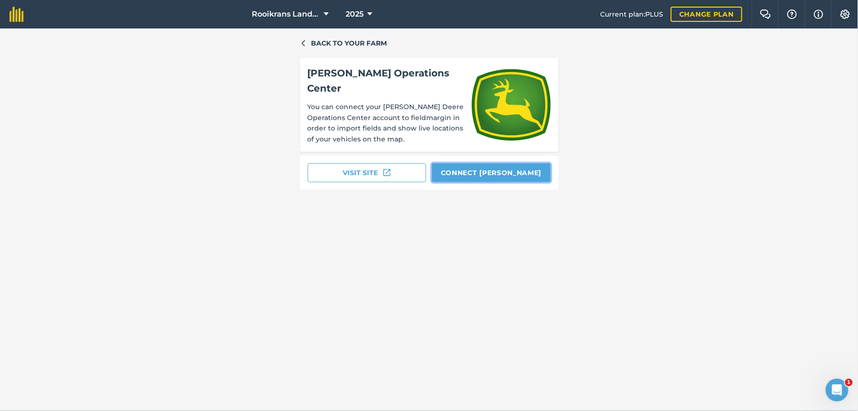
click at [471, 163] on button "Connect [PERSON_NAME]" at bounding box center [491, 172] width 119 height 19
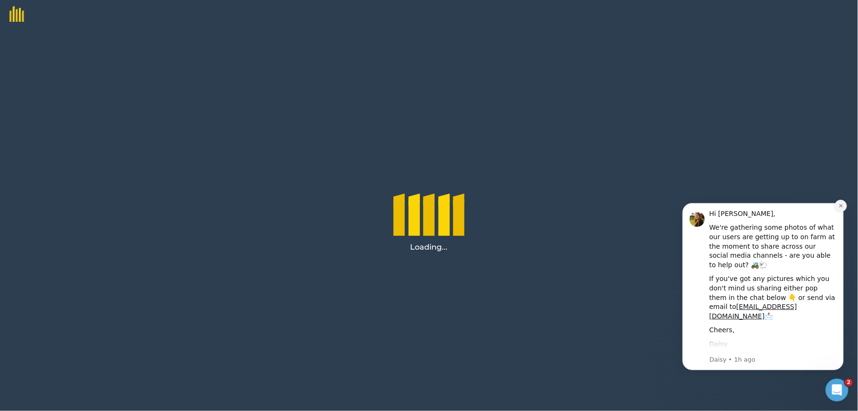
click at [838, 202] on button "Dismiss notification" at bounding box center [841, 205] width 12 height 12
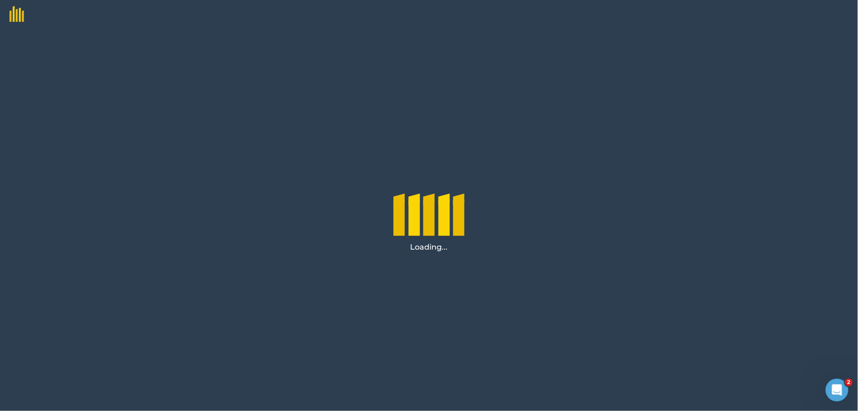
click at [17, 12] on img at bounding box center [12, 11] width 24 height 22
